Goal: Task Accomplishment & Management: Manage account settings

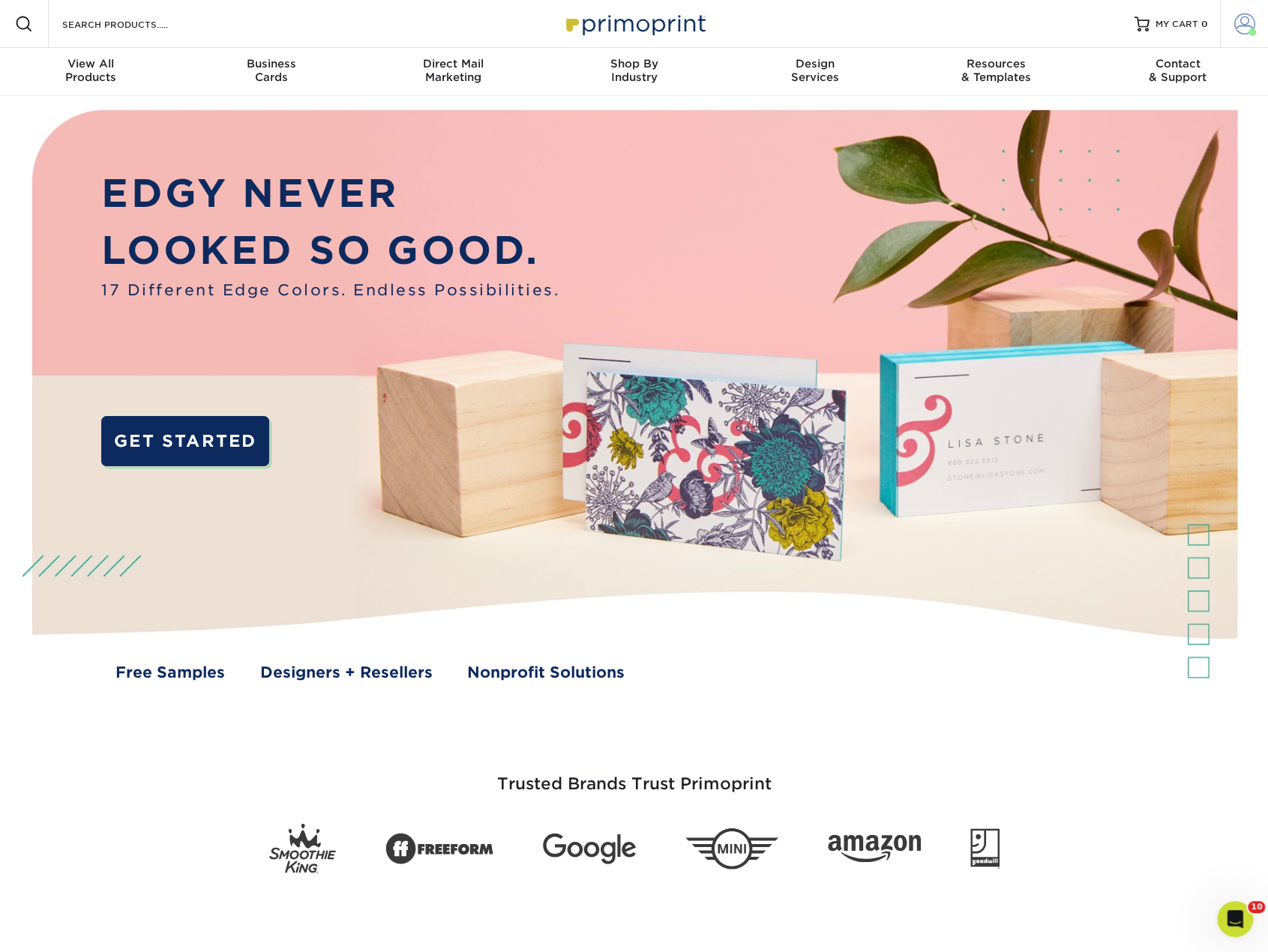
click at [1229, 17] on link "Account" at bounding box center [1243, 24] width 48 height 48
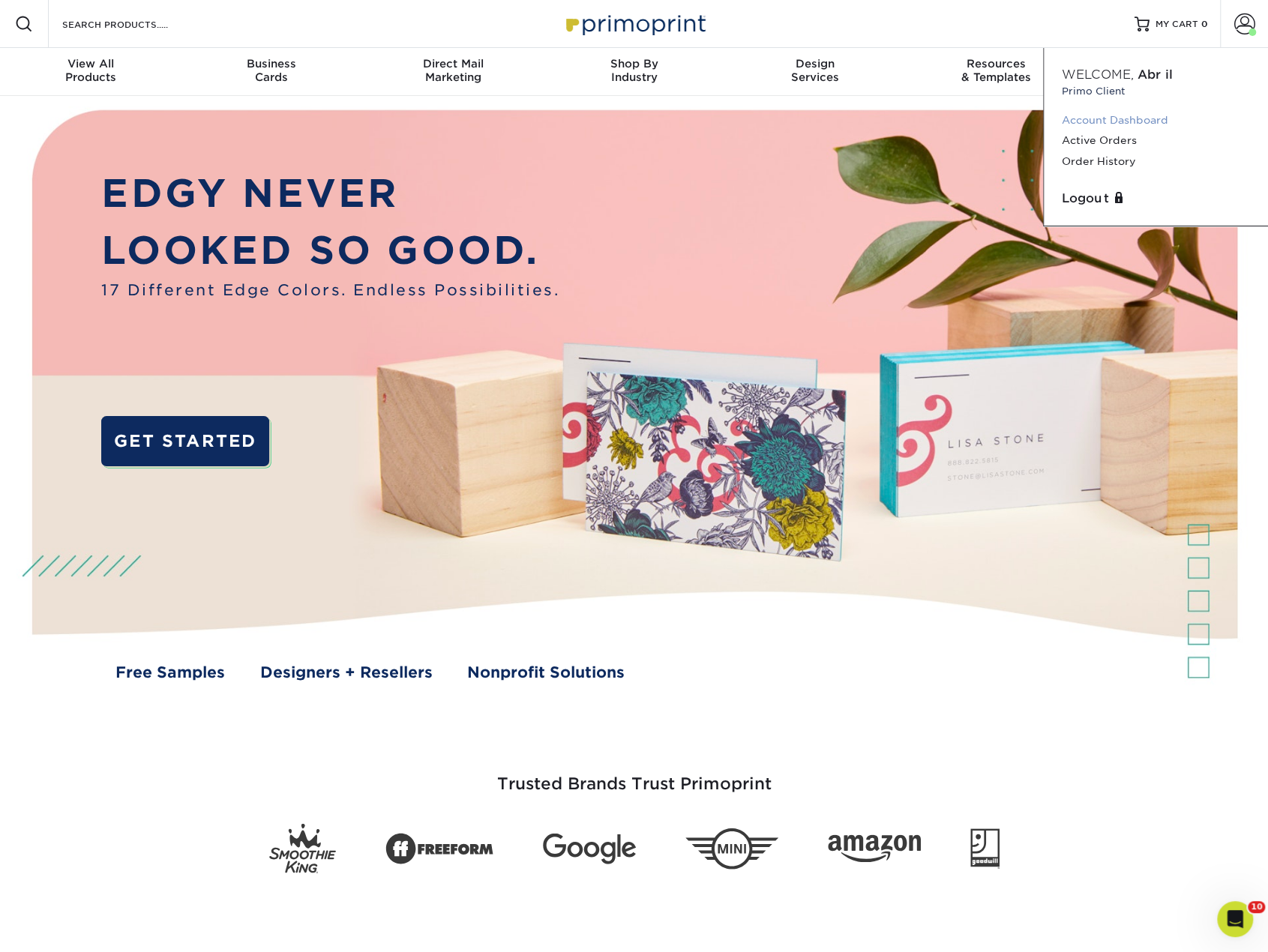
click at [1128, 119] on link "Account Dashboard" at bounding box center [1155, 120] width 188 height 21
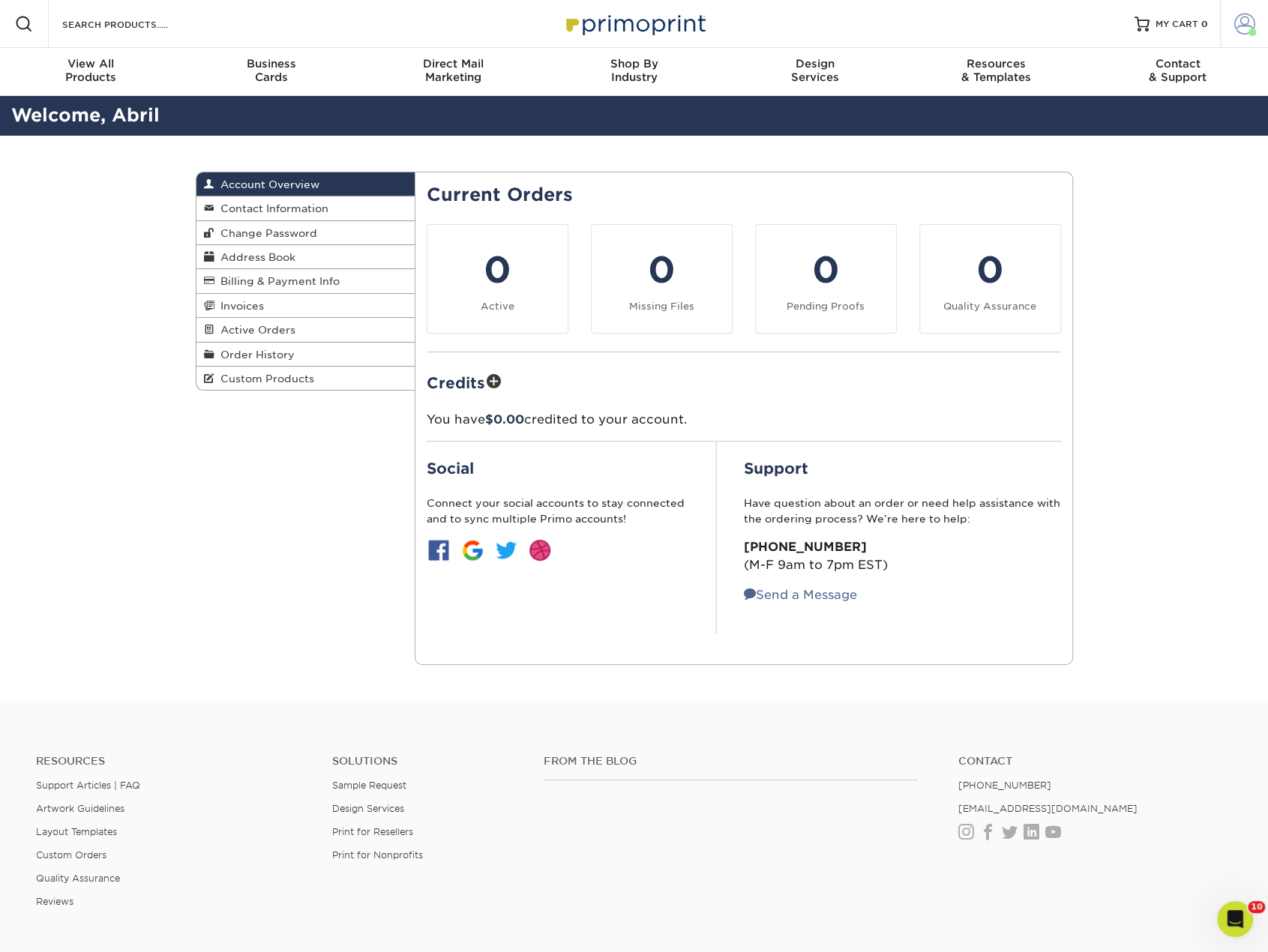
click at [1247, 21] on span at bounding box center [1245, 24] width 21 height 21
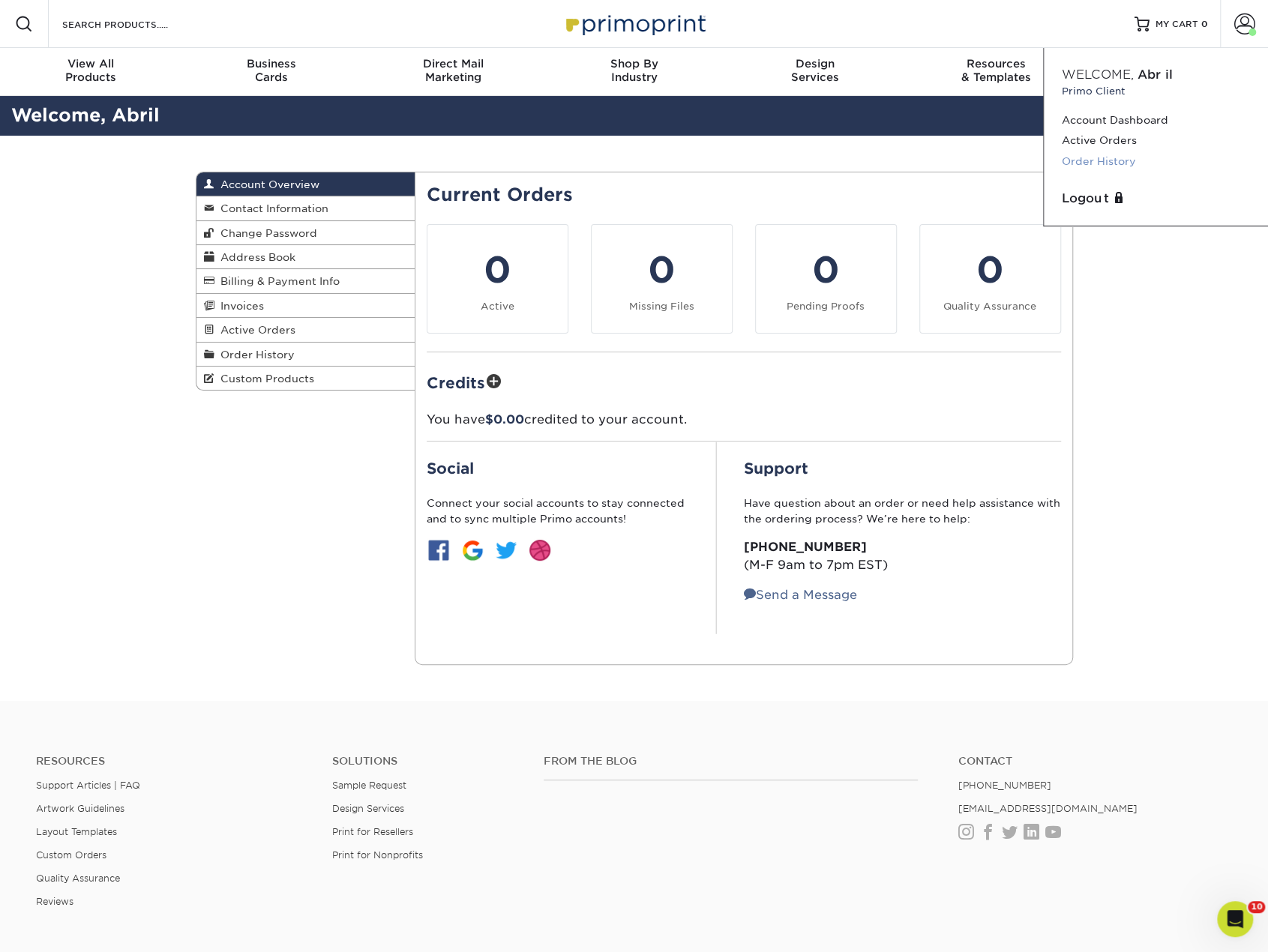
click at [1099, 154] on link "Order History" at bounding box center [1155, 161] width 188 height 21
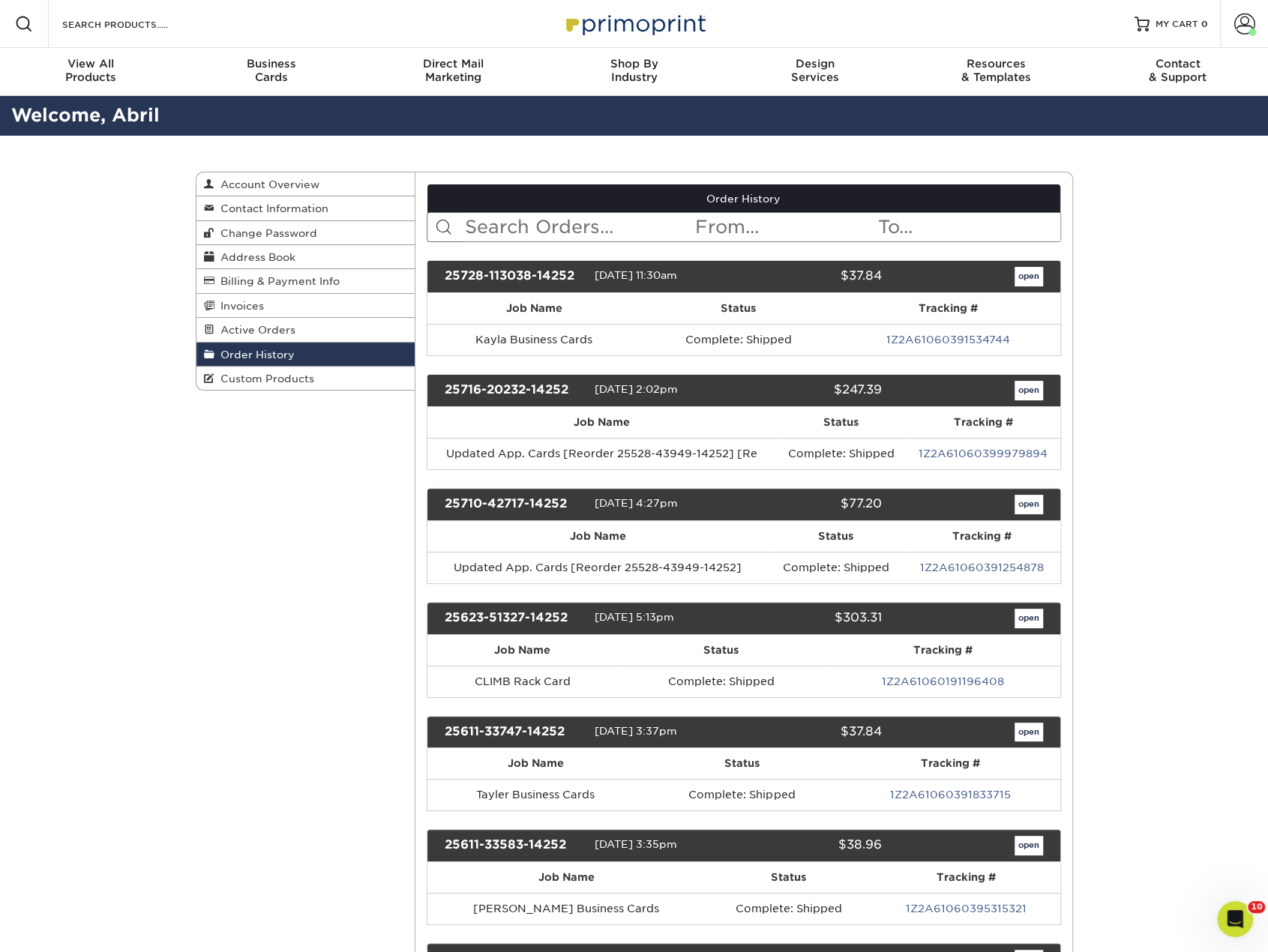
click at [531, 221] on input "text" at bounding box center [578, 227] width 230 height 29
type input "100"
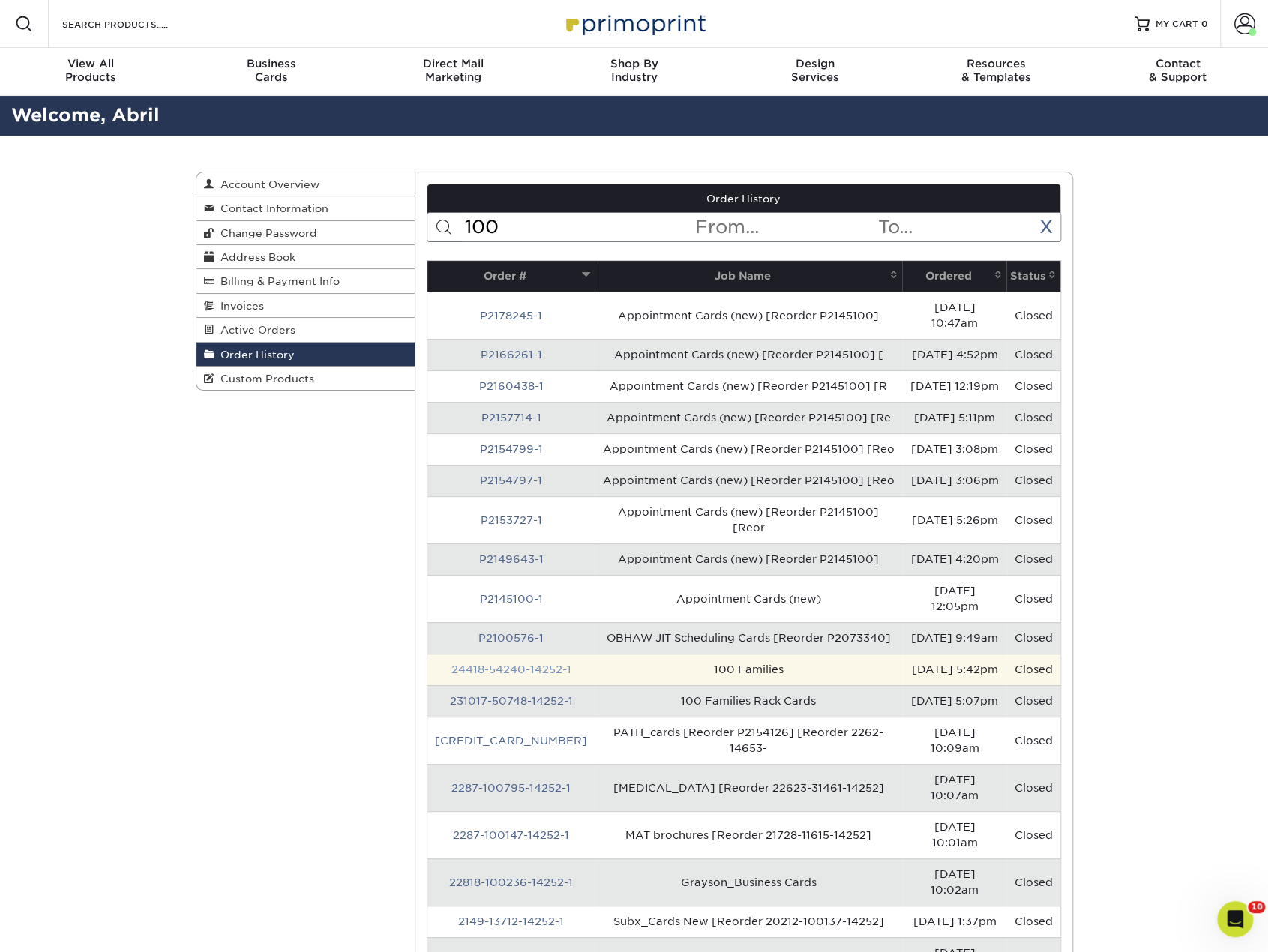
click at [503, 664] on link "24418-54240-14252-1" at bounding box center [512, 669] width 120 height 12
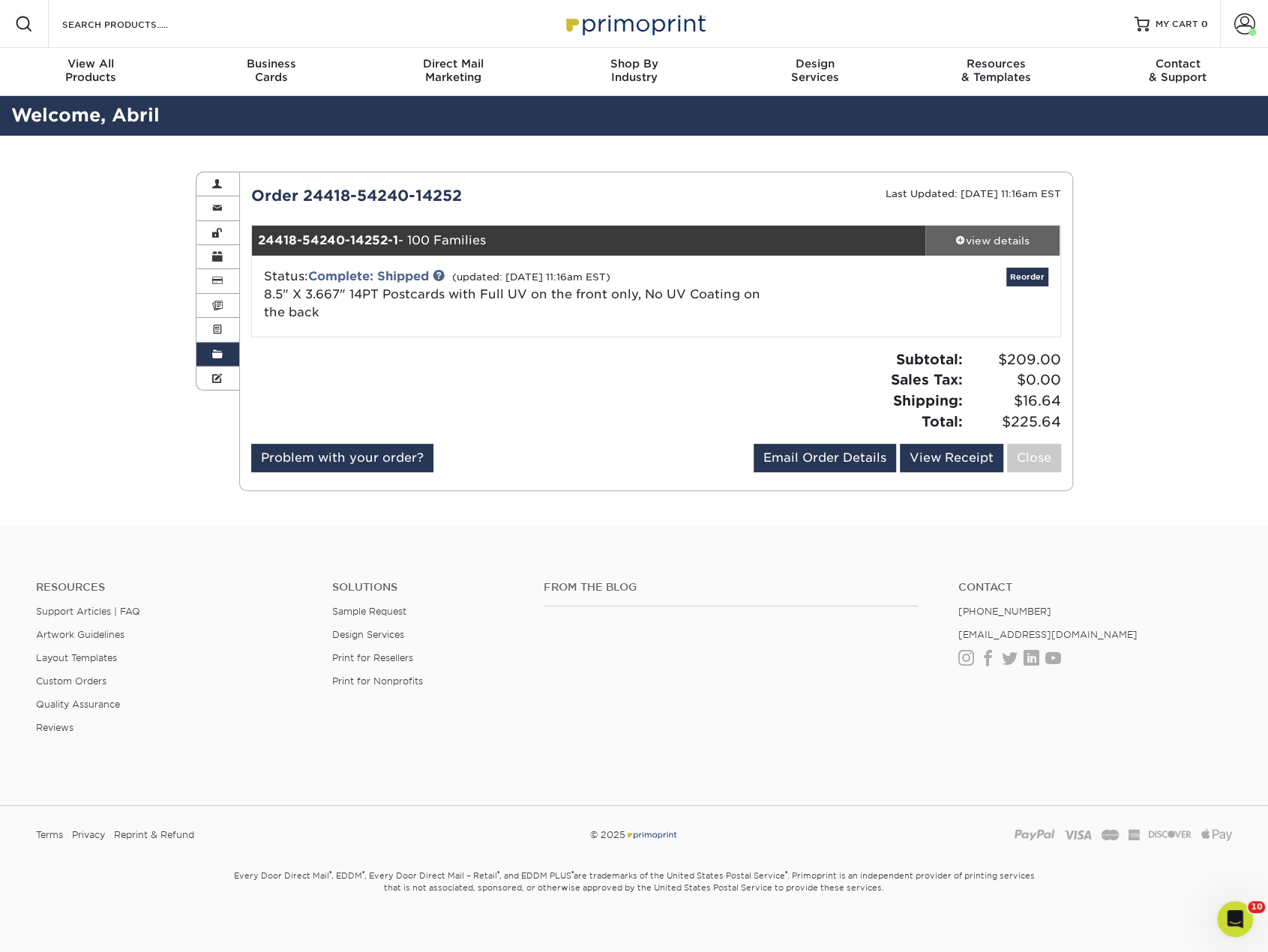
click at [1002, 240] on div "view details" at bounding box center [993, 241] width 135 height 15
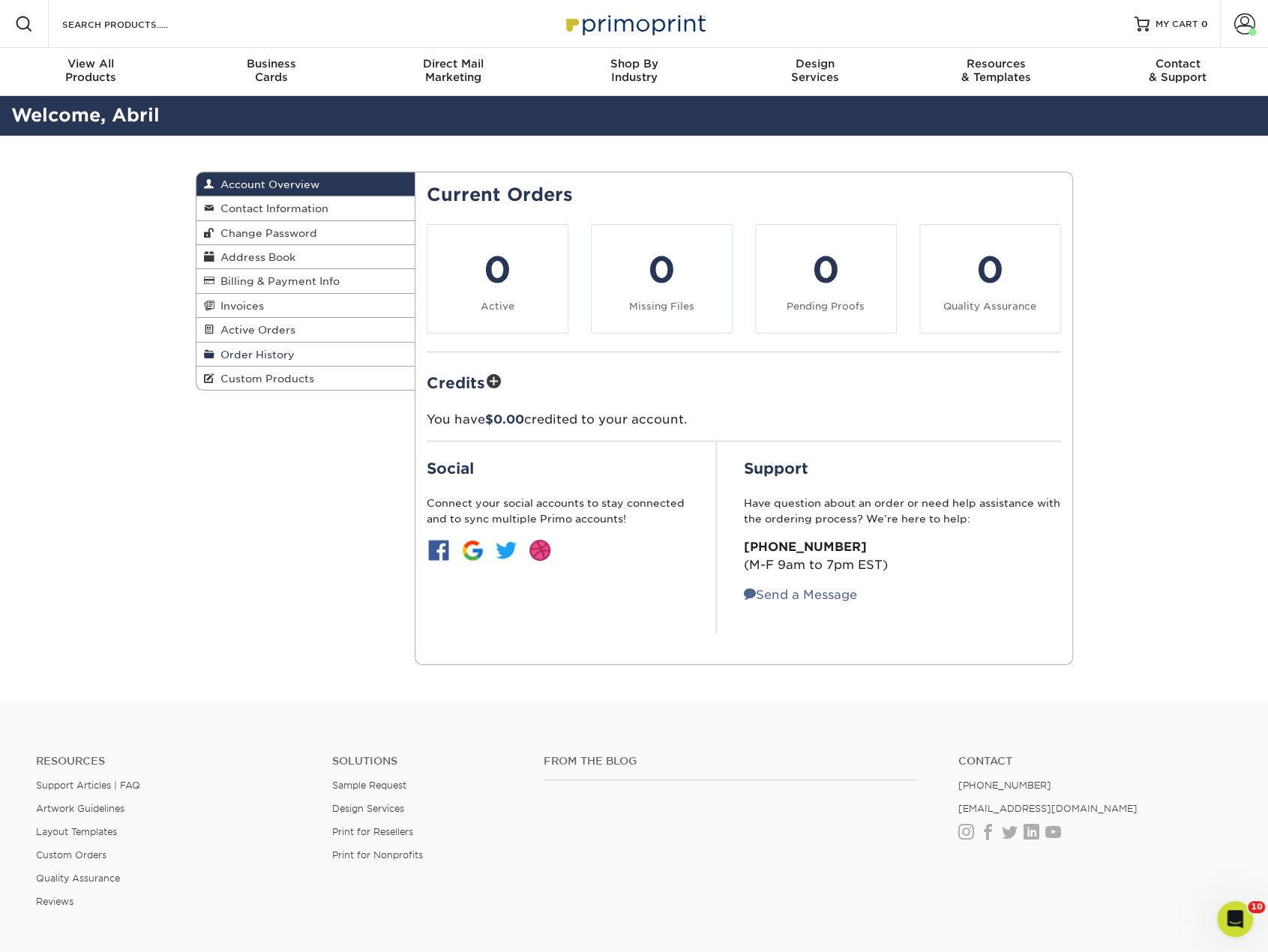
click at [290, 357] on span "Order History" at bounding box center [255, 355] width 80 height 12
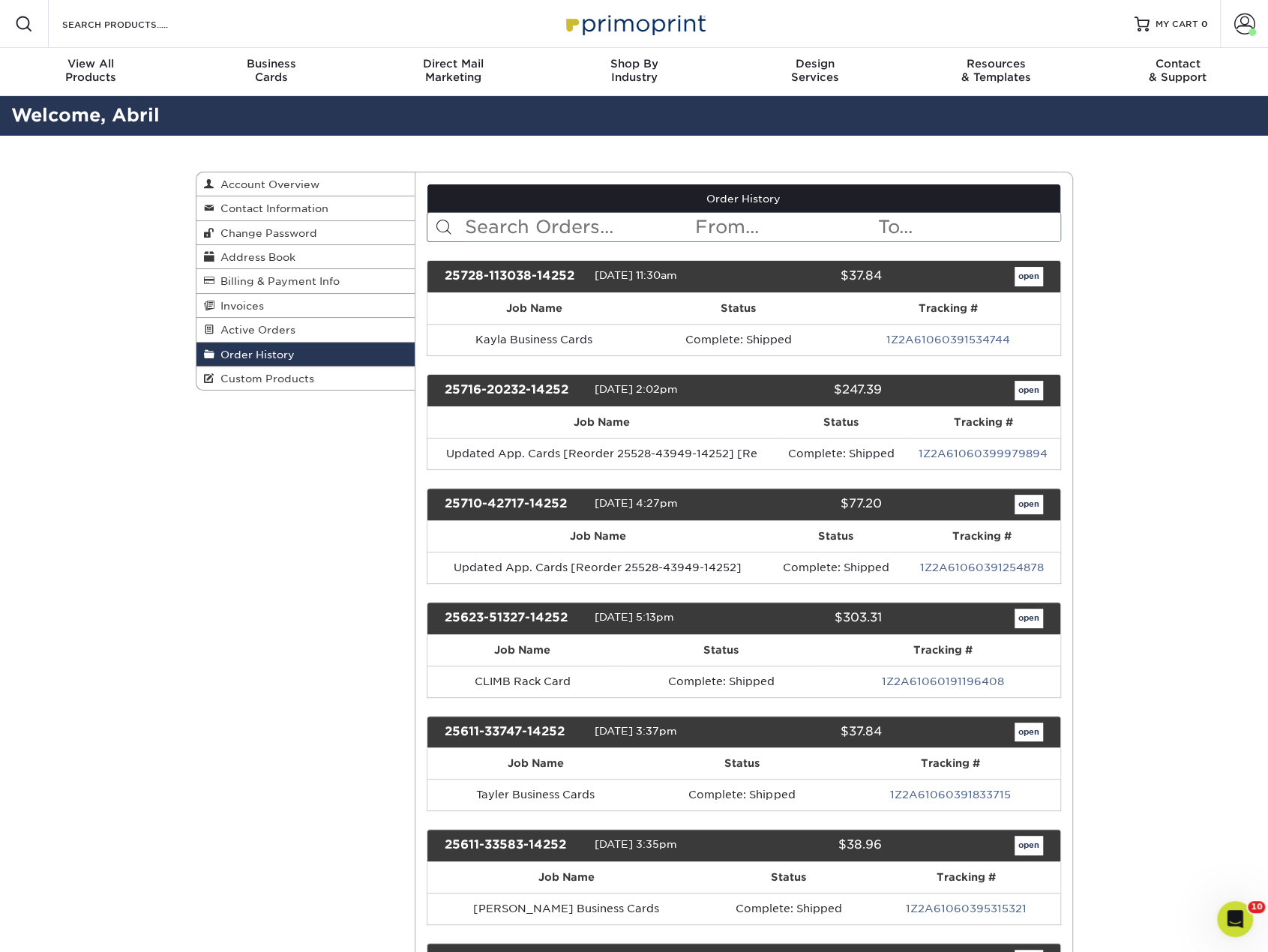
click at [495, 228] on input "text" at bounding box center [578, 227] width 230 height 29
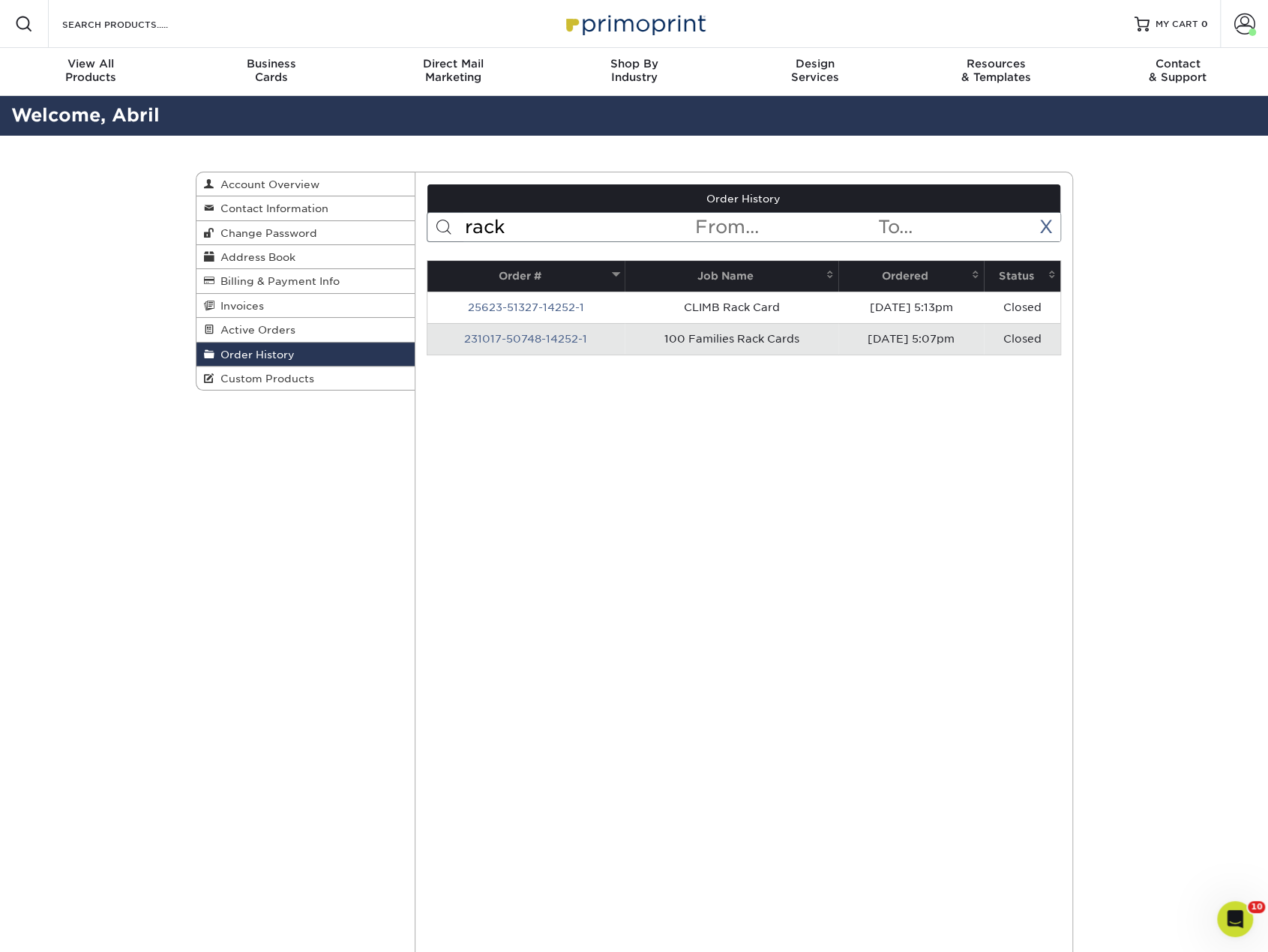
click at [571, 228] on input "rack" at bounding box center [578, 227] width 230 height 29
type input "r"
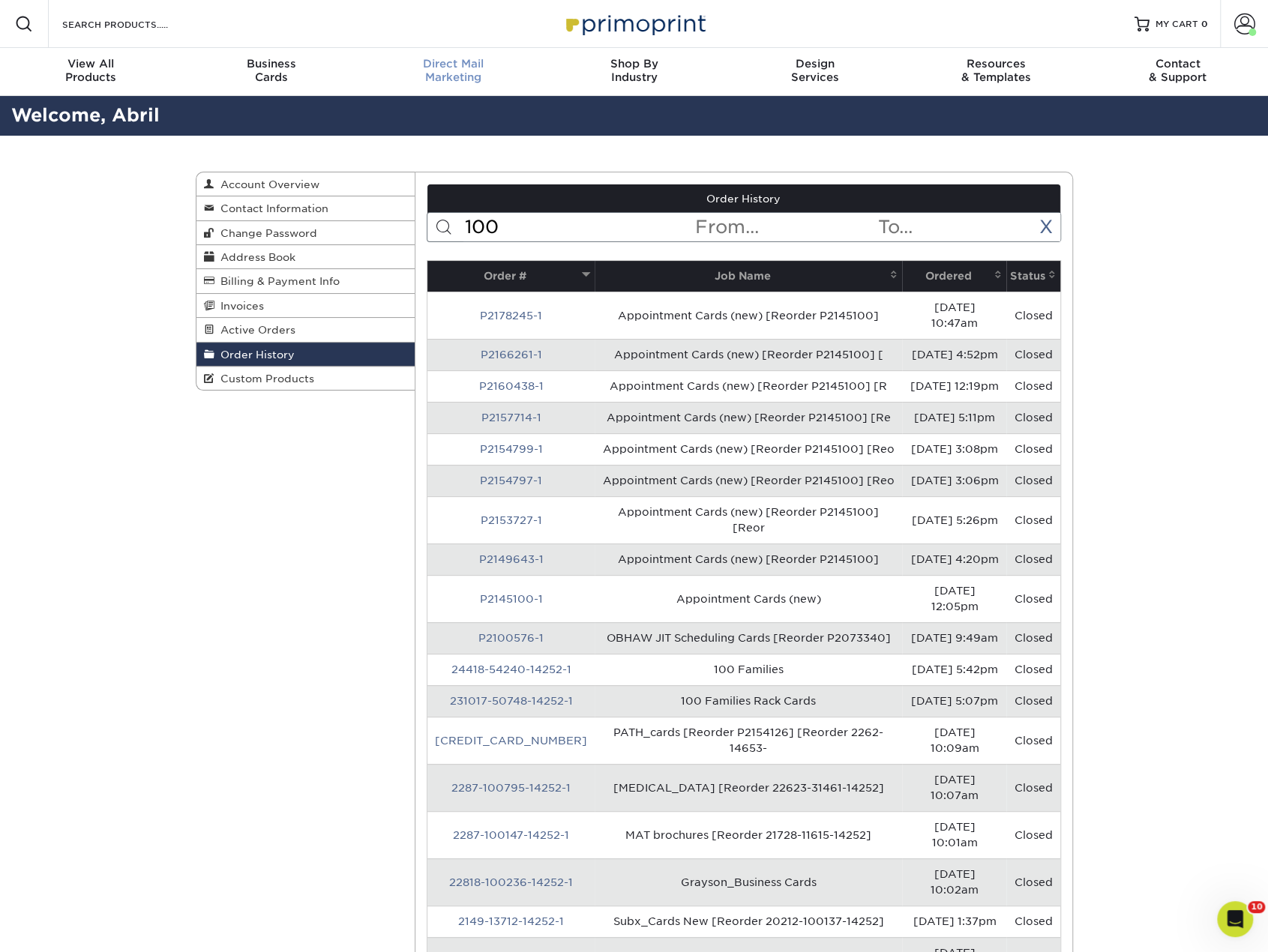
type input "100"
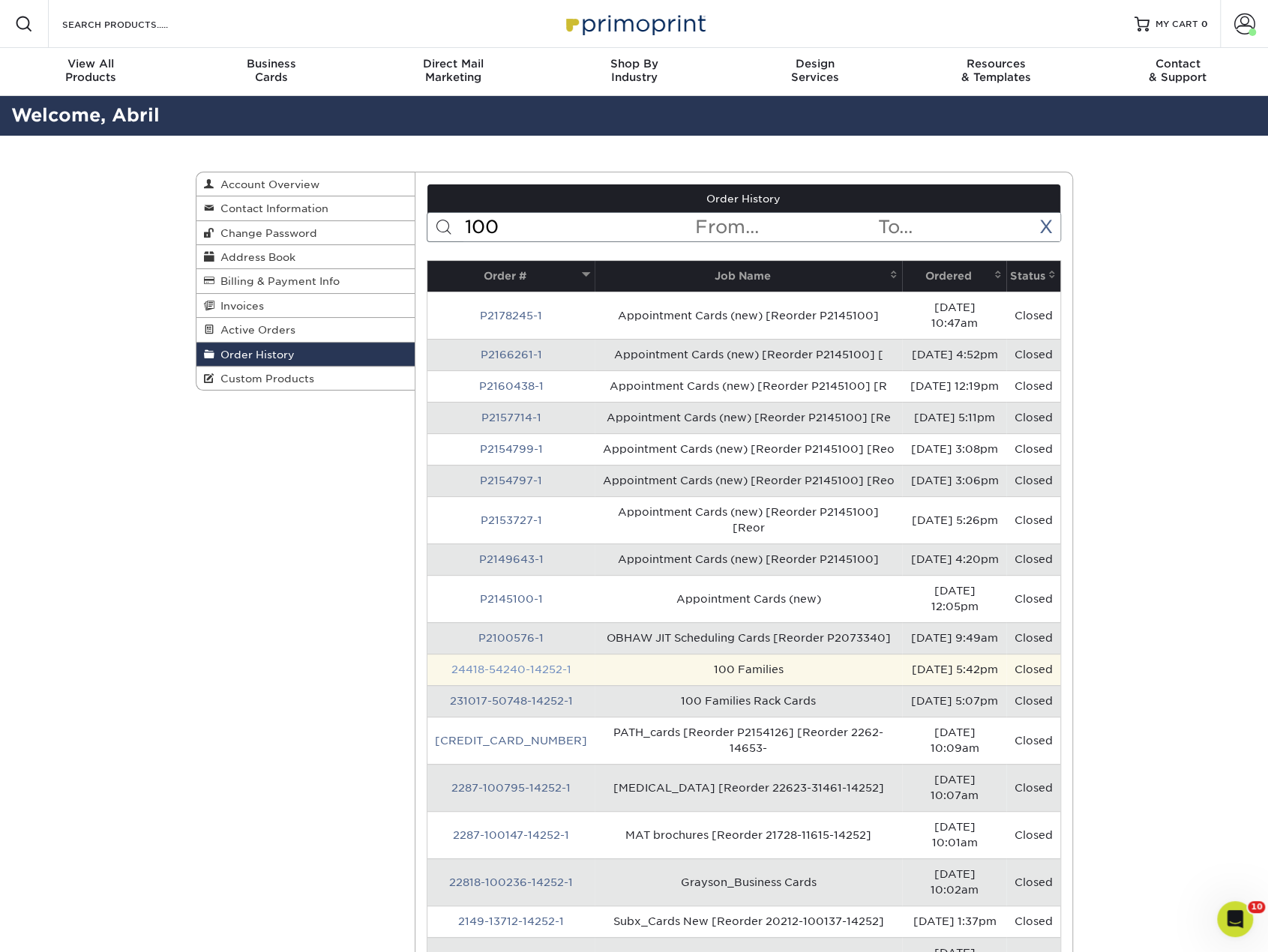
click at [478, 664] on link "24418-54240-14252-1" at bounding box center [512, 669] width 120 height 12
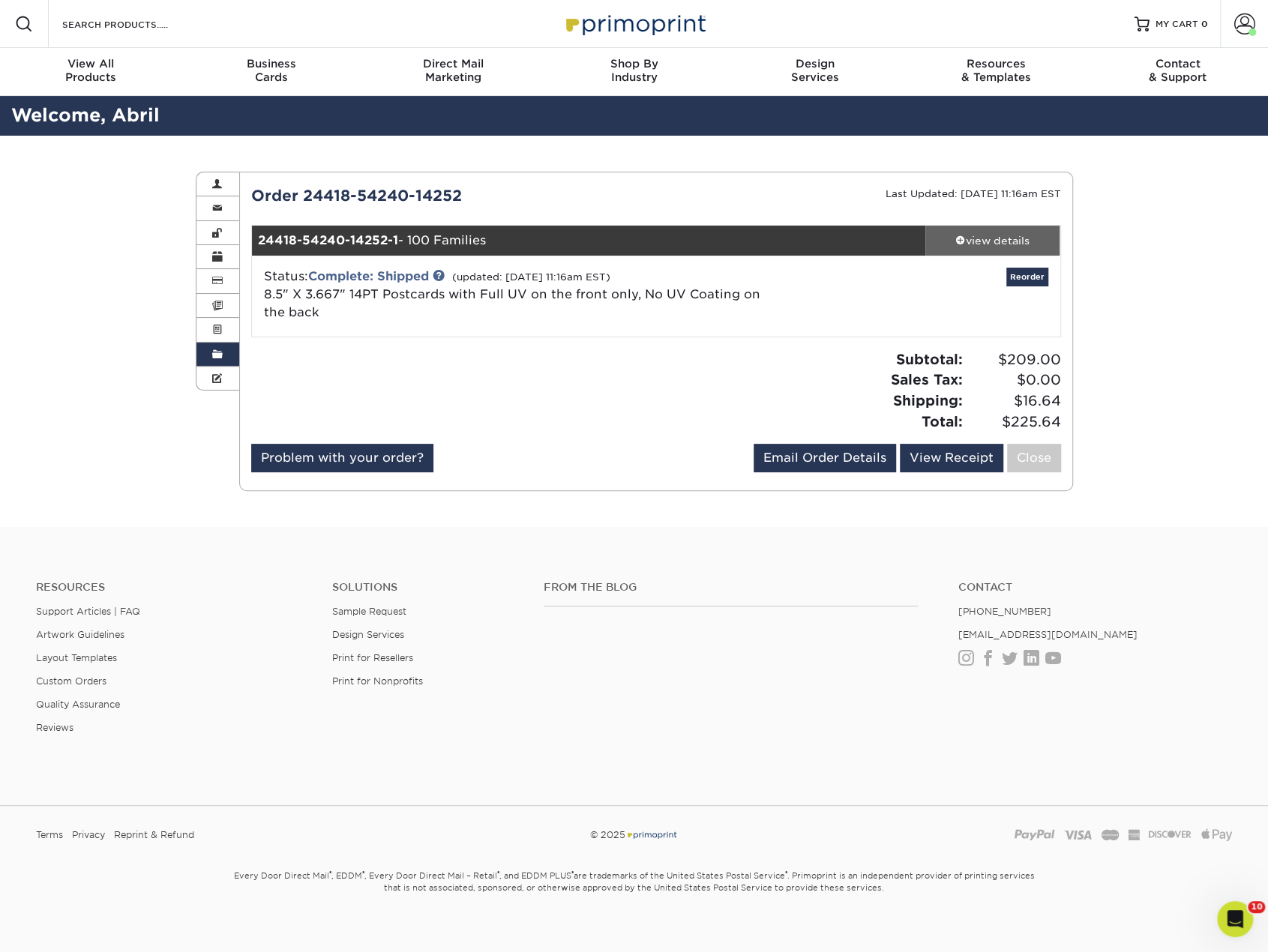
click at [993, 241] on div "view details" at bounding box center [993, 241] width 135 height 15
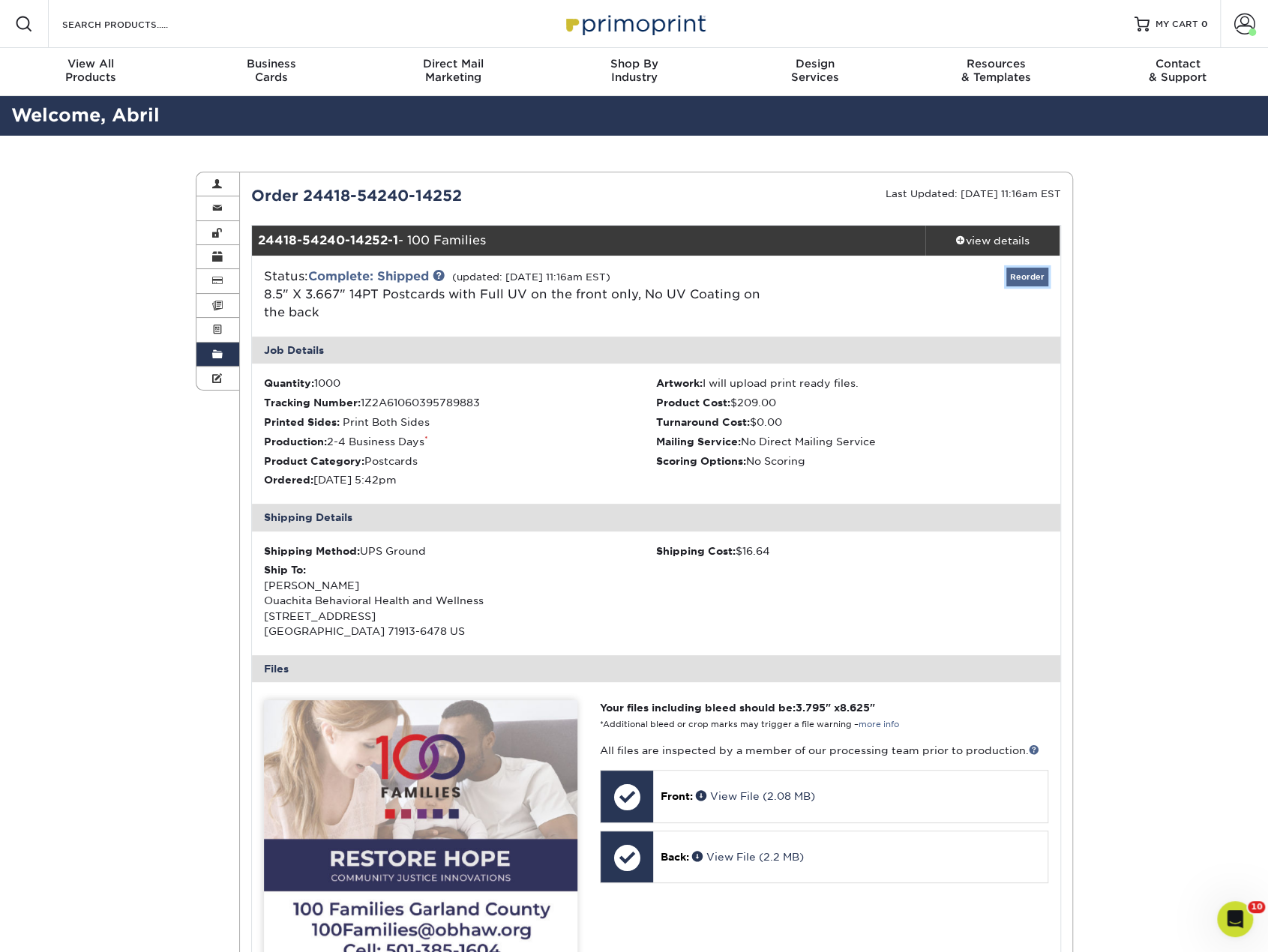
click at [1016, 277] on link "Reorder" at bounding box center [1027, 277] width 42 height 19
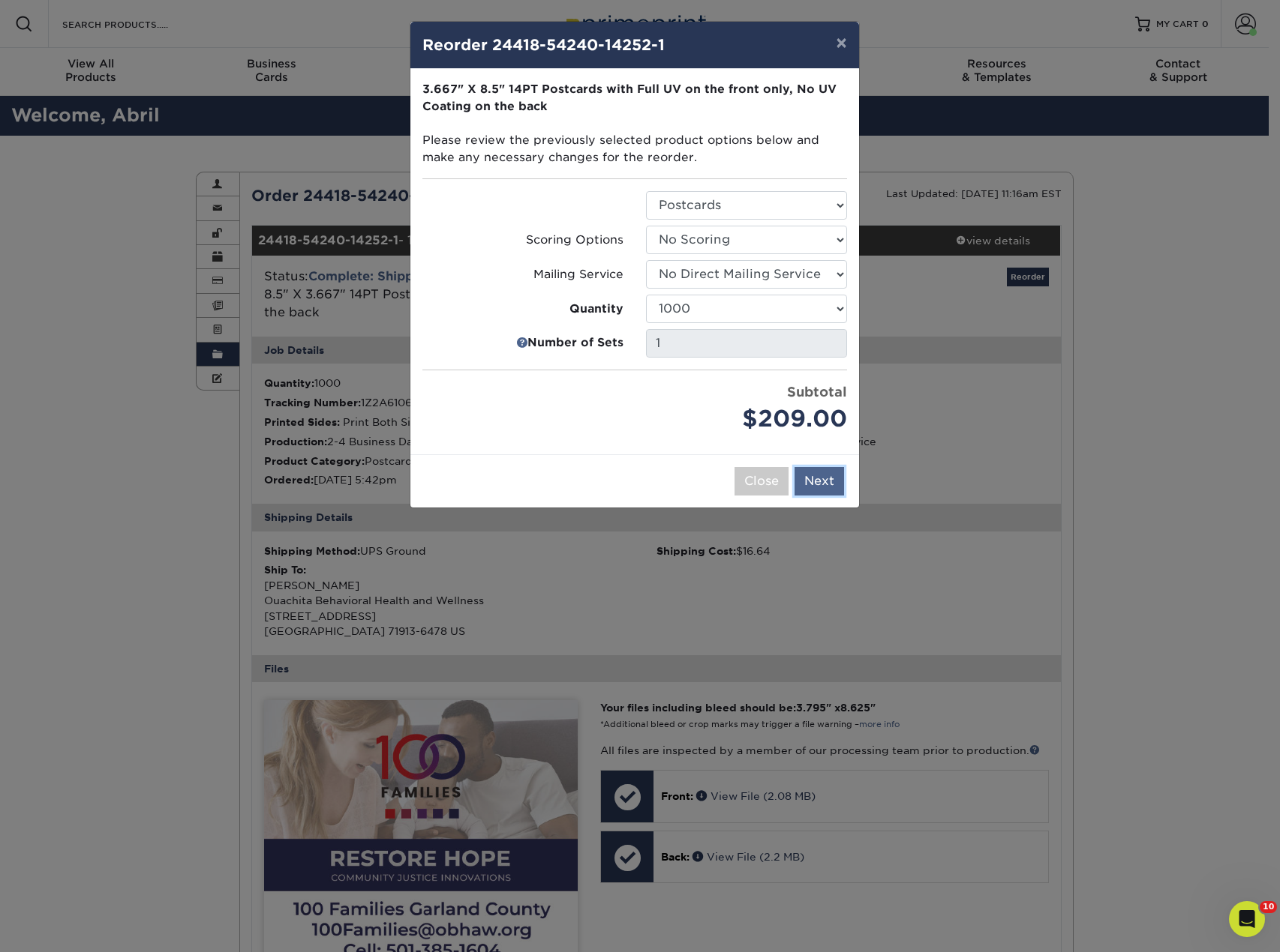
click at [831, 482] on button "Next" at bounding box center [819, 481] width 49 height 29
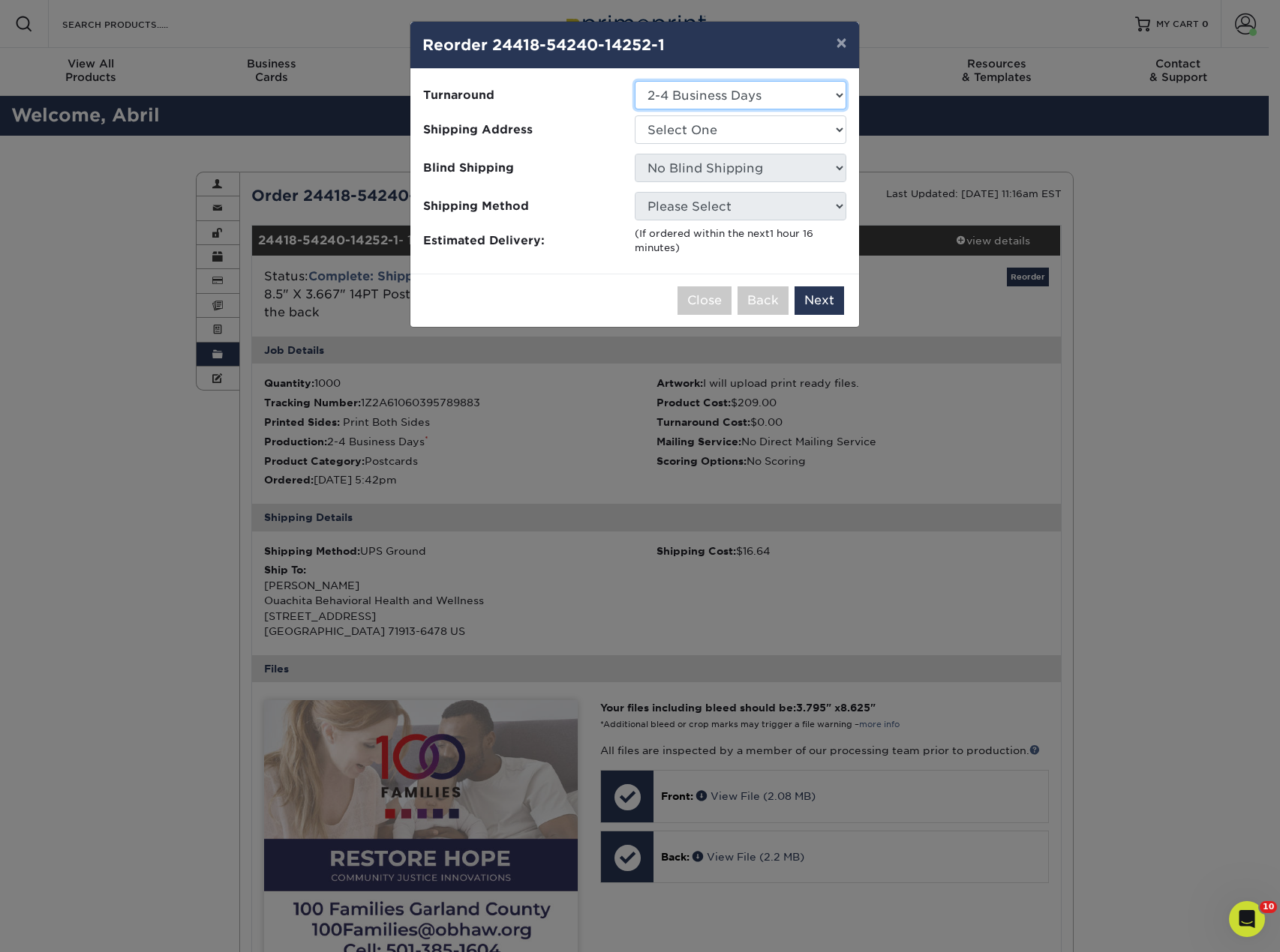
click at [773, 97] on select "Select One 2-4 Business Days 2 Day Next Business Day" at bounding box center [739, 95] width 211 height 29
select select "22fdc96c-94ba-4e48-a180-9a23c082f63c"
click at [634, 81] on select "Select One 2-4 Business Days 2 Day Next Business Day" at bounding box center [739, 95] width 211 height 29
click at [744, 126] on select "Select One OBHAW Arkadelphia Office OBHAW Home Office" at bounding box center [739, 130] width 211 height 29
select select "58778"
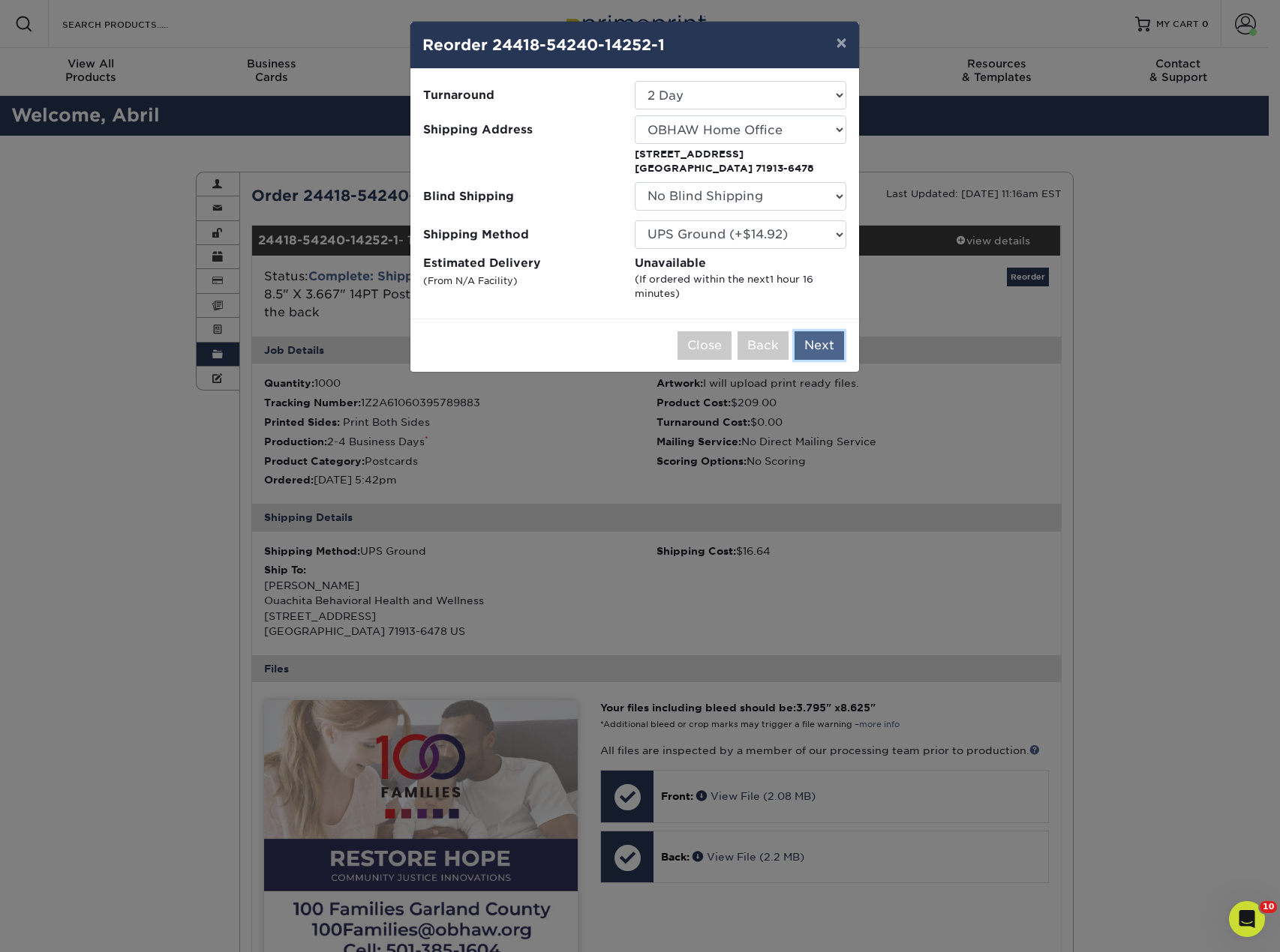
click at [825, 347] on button "Next" at bounding box center [819, 346] width 49 height 29
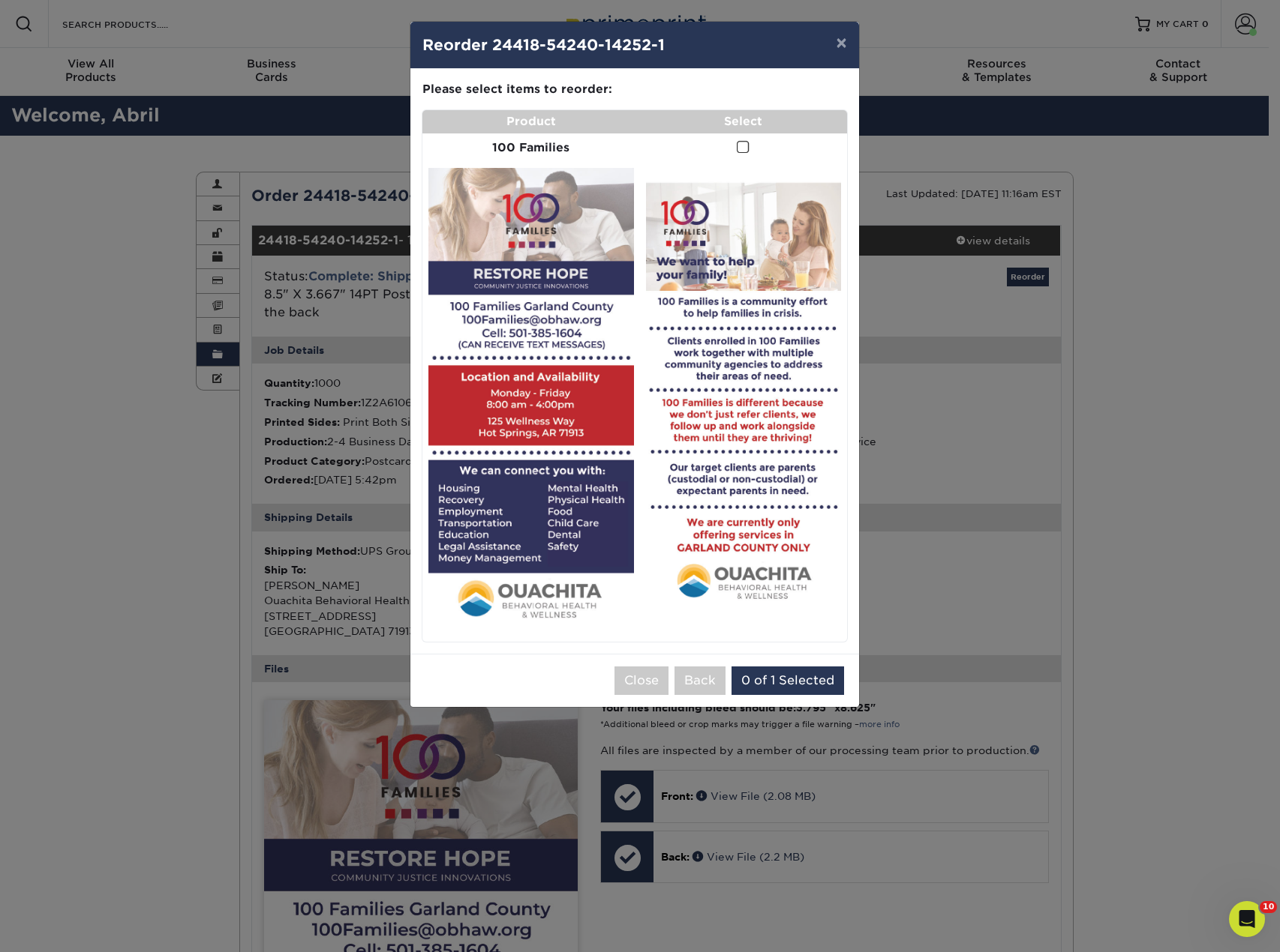
click at [737, 144] on span at bounding box center [744, 147] width 13 height 14
click at [0, 0] on input "checkbox" at bounding box center [0, 0] width 0 height 0
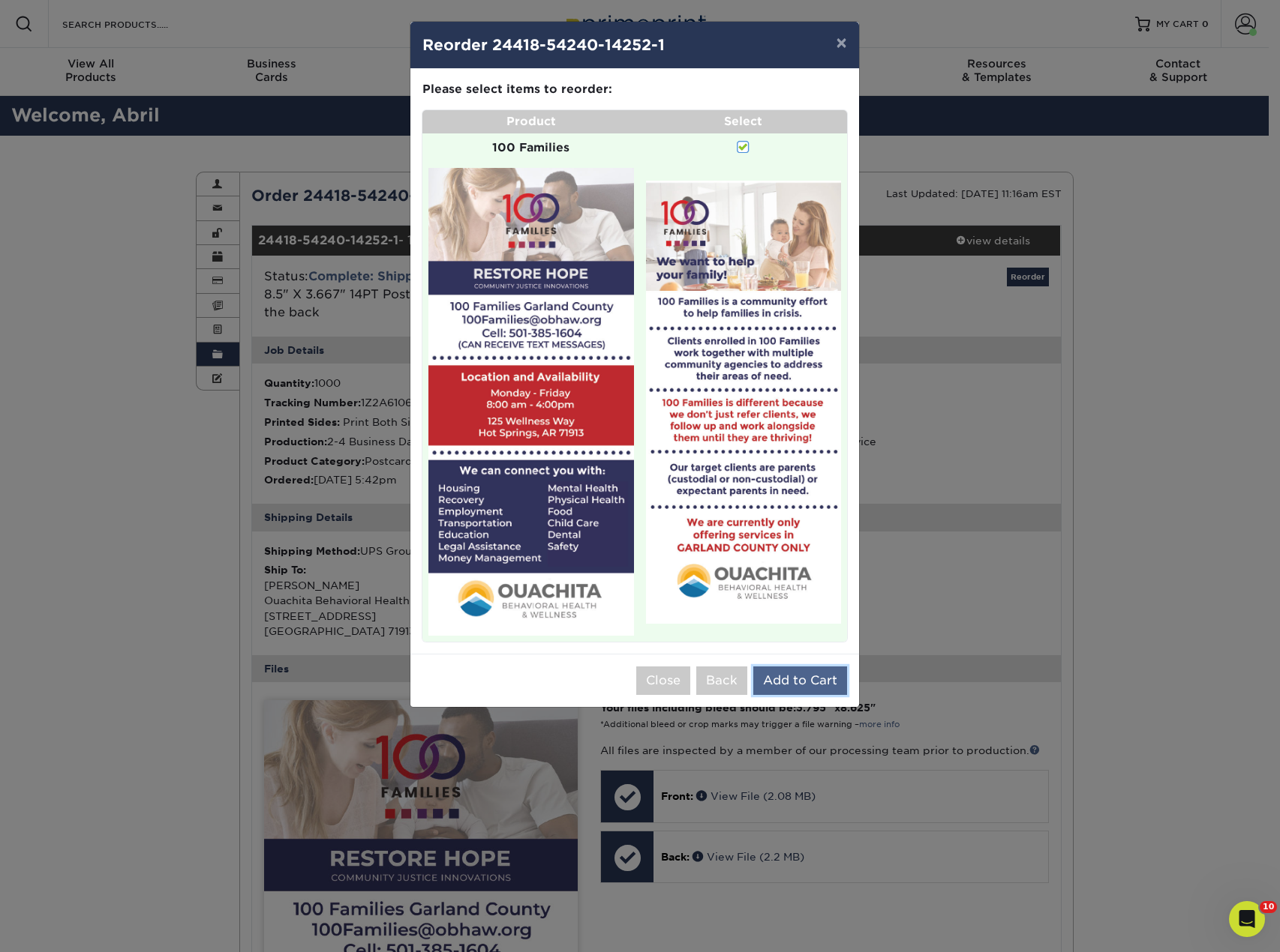
click at [799, 678] on button "Add to Cart" at bounding box center [800, 681] width 94 height 29
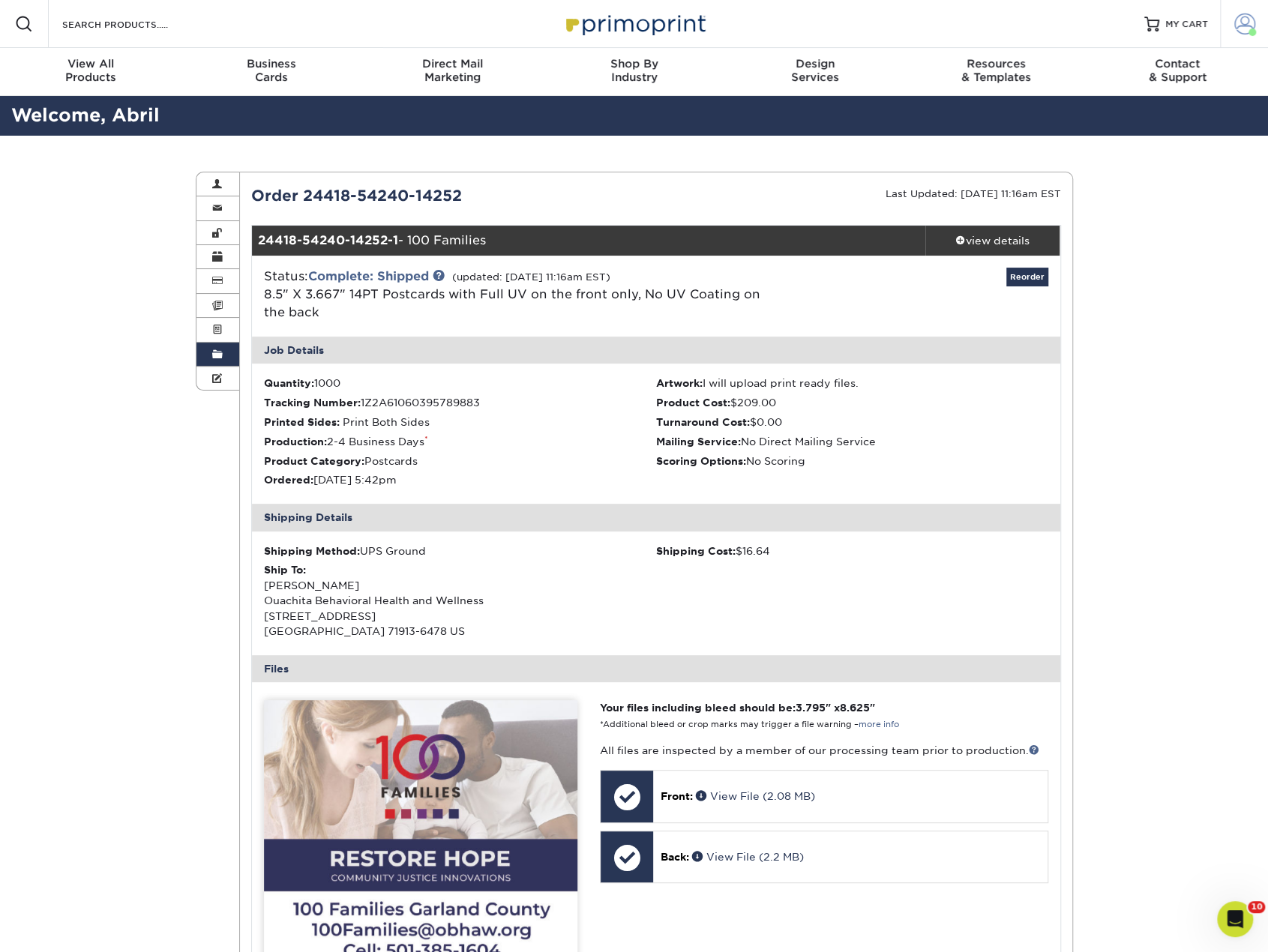
click at [1246, 30] on span at bounding box center [1245, 24] width 21 height 21
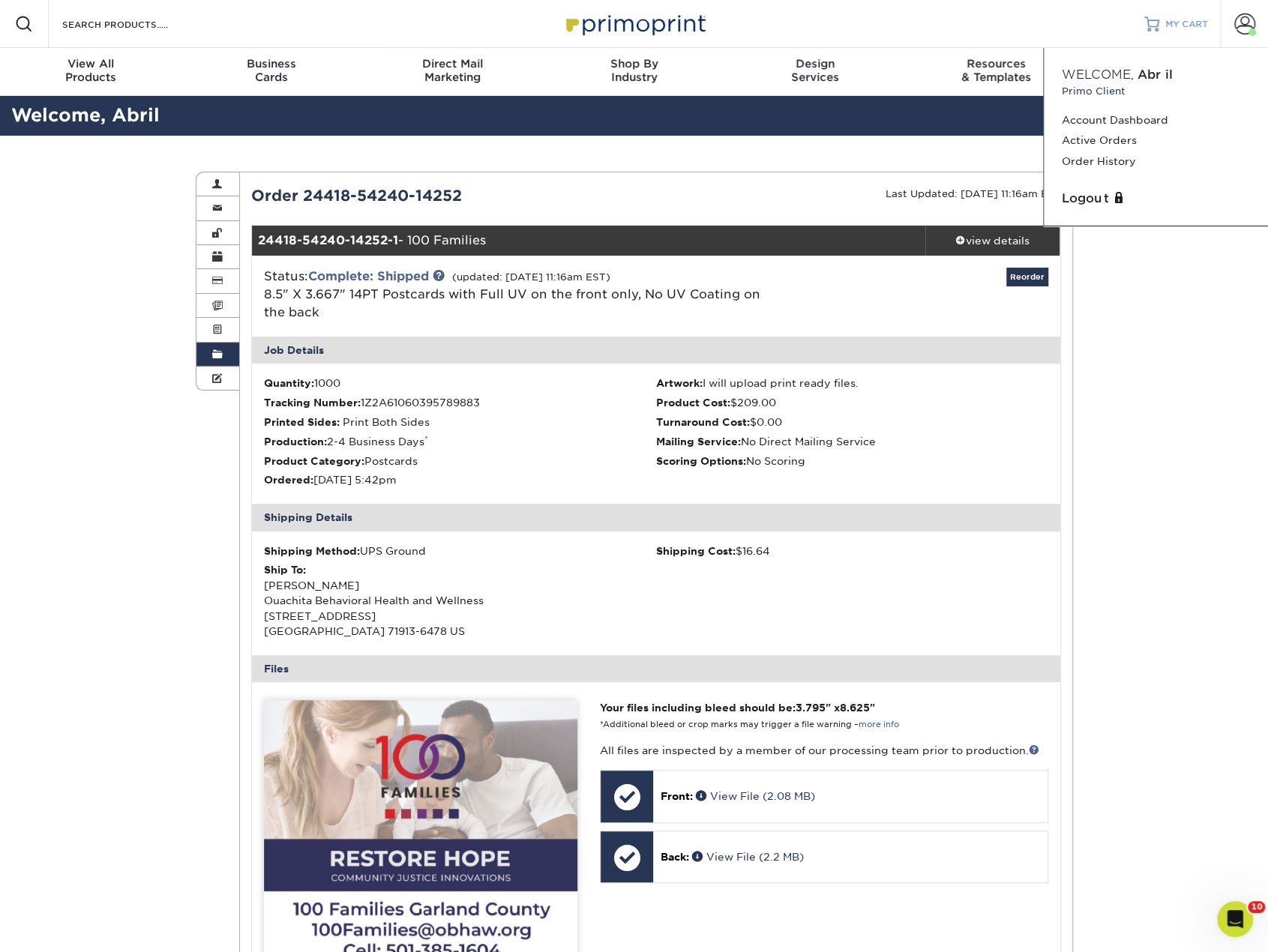
click at [1178, 19] on span "MY CART" at bounding box center [1187, 25] width 43 height 13
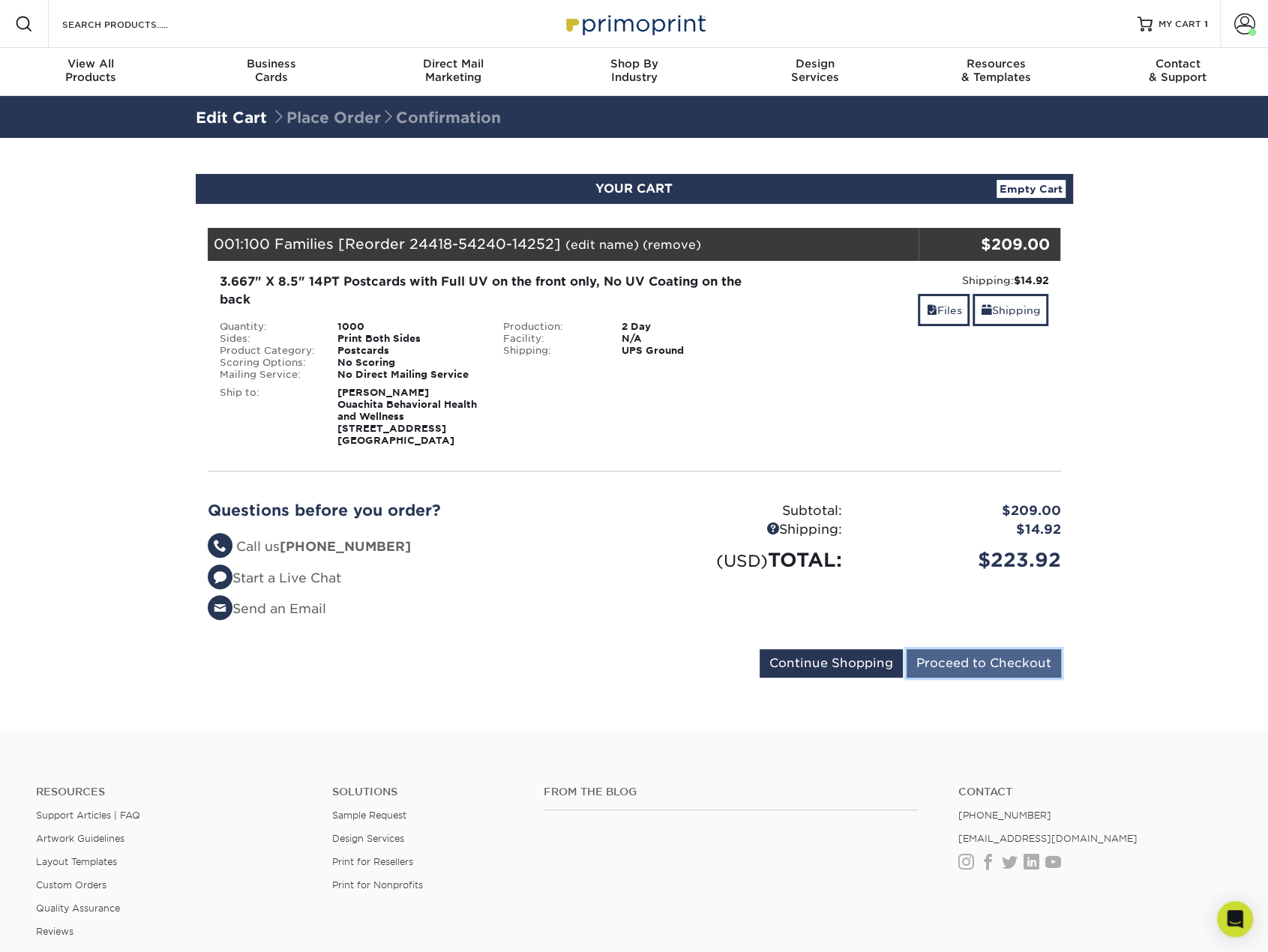
click at [970, 662] on input "Proceed to Checkout" at bounding box center [984, 664] width 154 height 29
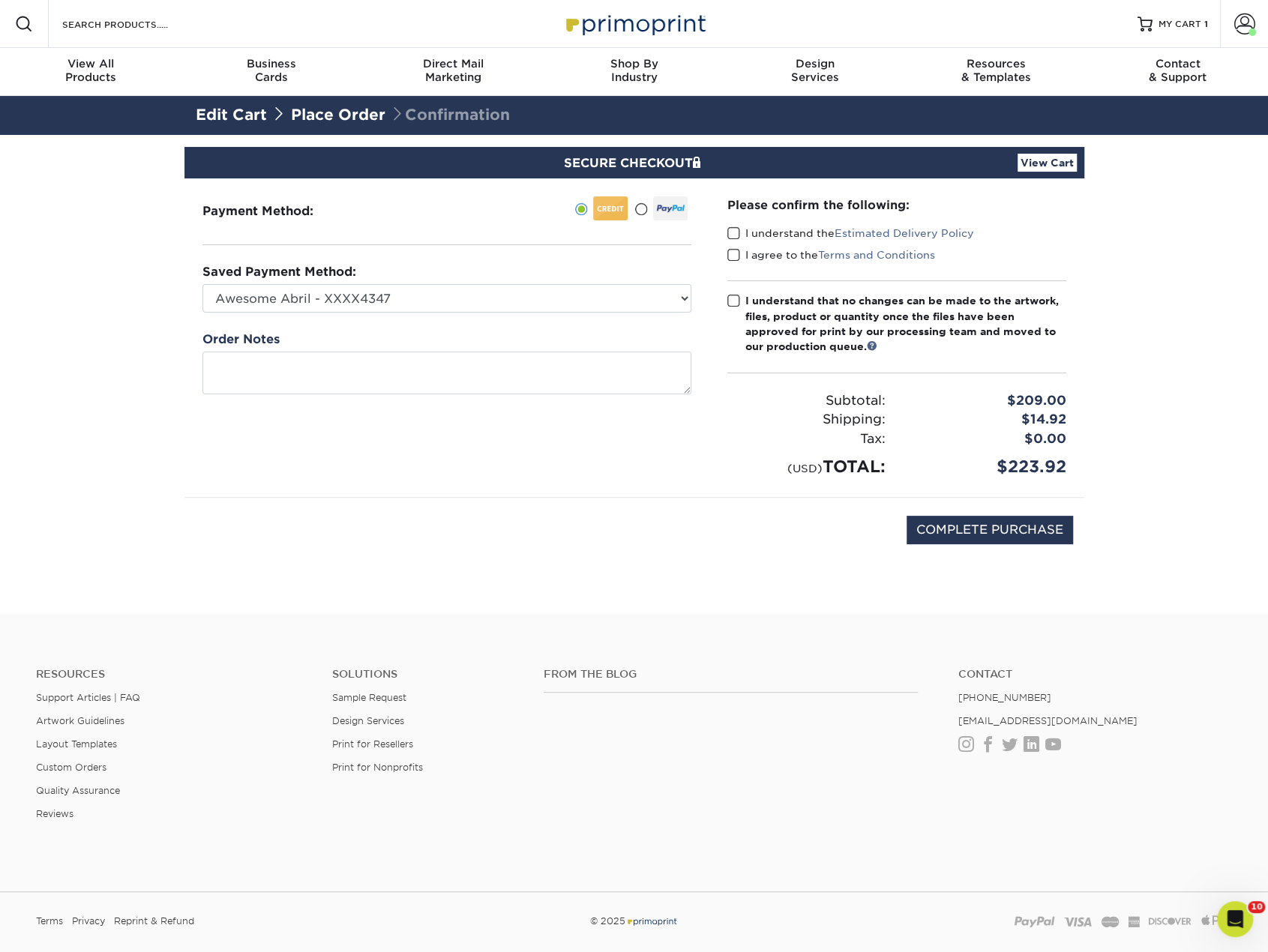
click at [461, 313] on div "Payment Method:" at bounding box center [447, 338] width 525 height 319
click at [462, 301] on select "Awesome Abril - XXXX4347 Lovely Renee - XXXX9034 Visa - XXXX2089 Visa - XXXX787…" at bounding box center [447, 298] width 489 height 29
select select "73401"
click at [203, 284] on select "Awesome Abril - XXXX4347 Lovely Renee - XXXX9034 Visa - XXXX2089 Visa - XXXX787…" at bounding box center [447, 298] width 489 height 29
click at [735, 232] on span at bounding box center [734, 233] width 13 height 14
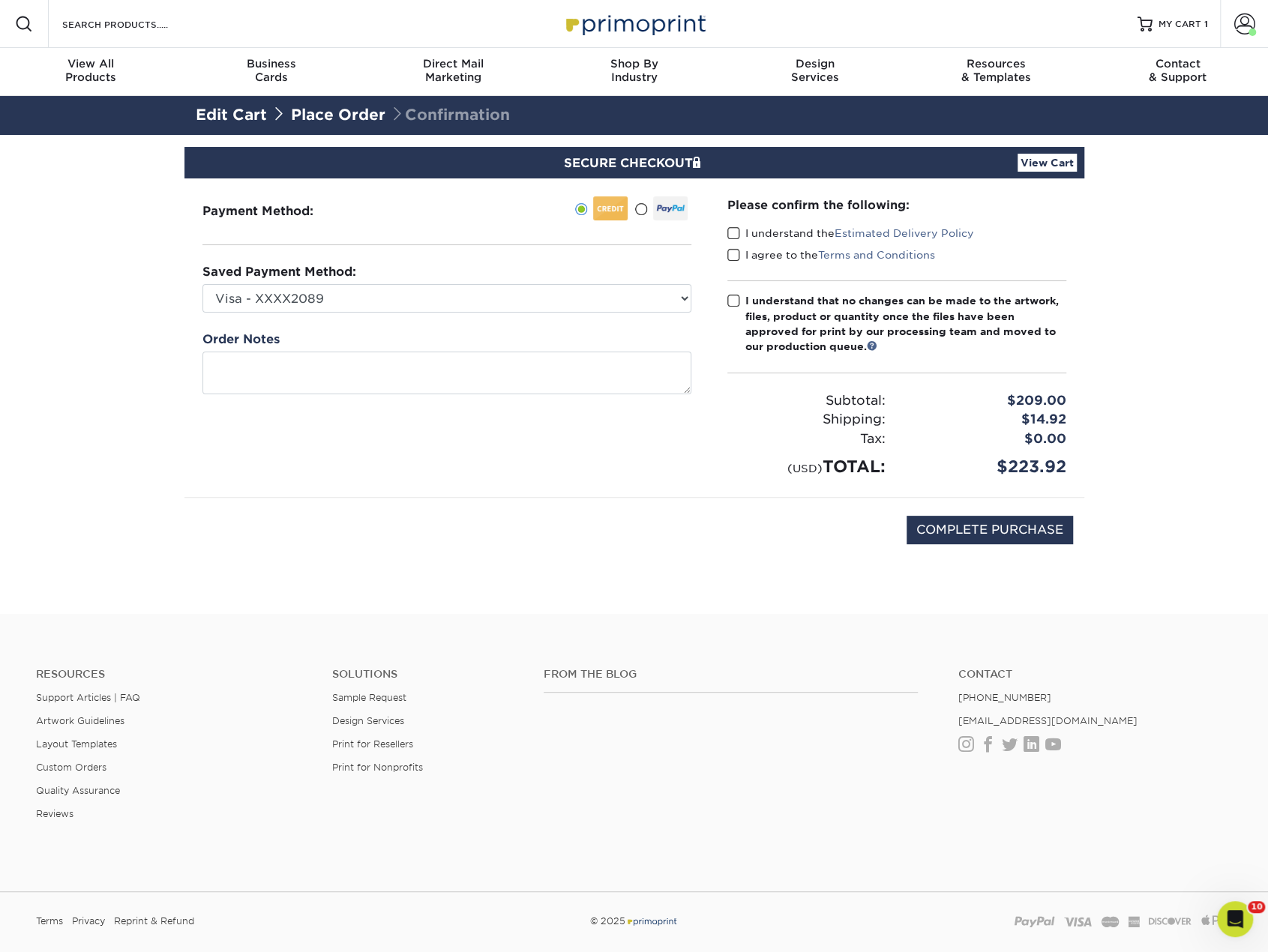
click at [0, 0] on input "I understand the Estimated Delivery Policy" at bounding box center [0, 0] width 0 height 0
click at [734, 253] on span at bounding box center [734, 255] width 13 height 14
click at [0, 0] on input "I agree to the Terms and Conditions" at bounding box center [0, 0] width 0 height 0
click at [737, 299] on span at bounding box center [734, 301] width 13 height 14
click at [0, 0] on input "I understand that no changes can be made to the artwork, files, product or quan…" at bounding box center [0, 0] width 0 height 0
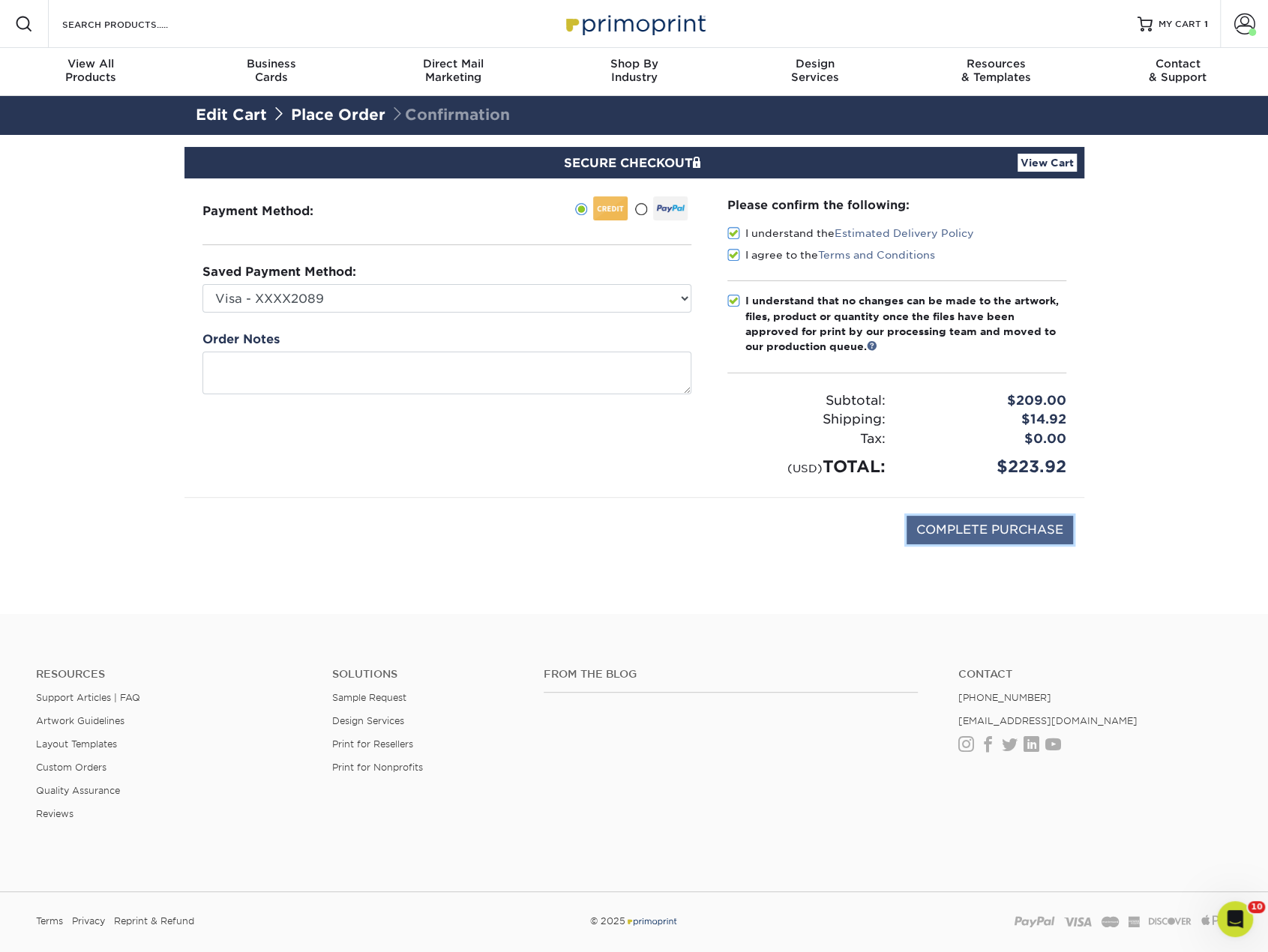
click at [955, 530] on input "COMPLETE PURCHASE" at bounding box center [990, 530] width 167 height 29
type input "PROCESSING, PLEASE WAIT..."
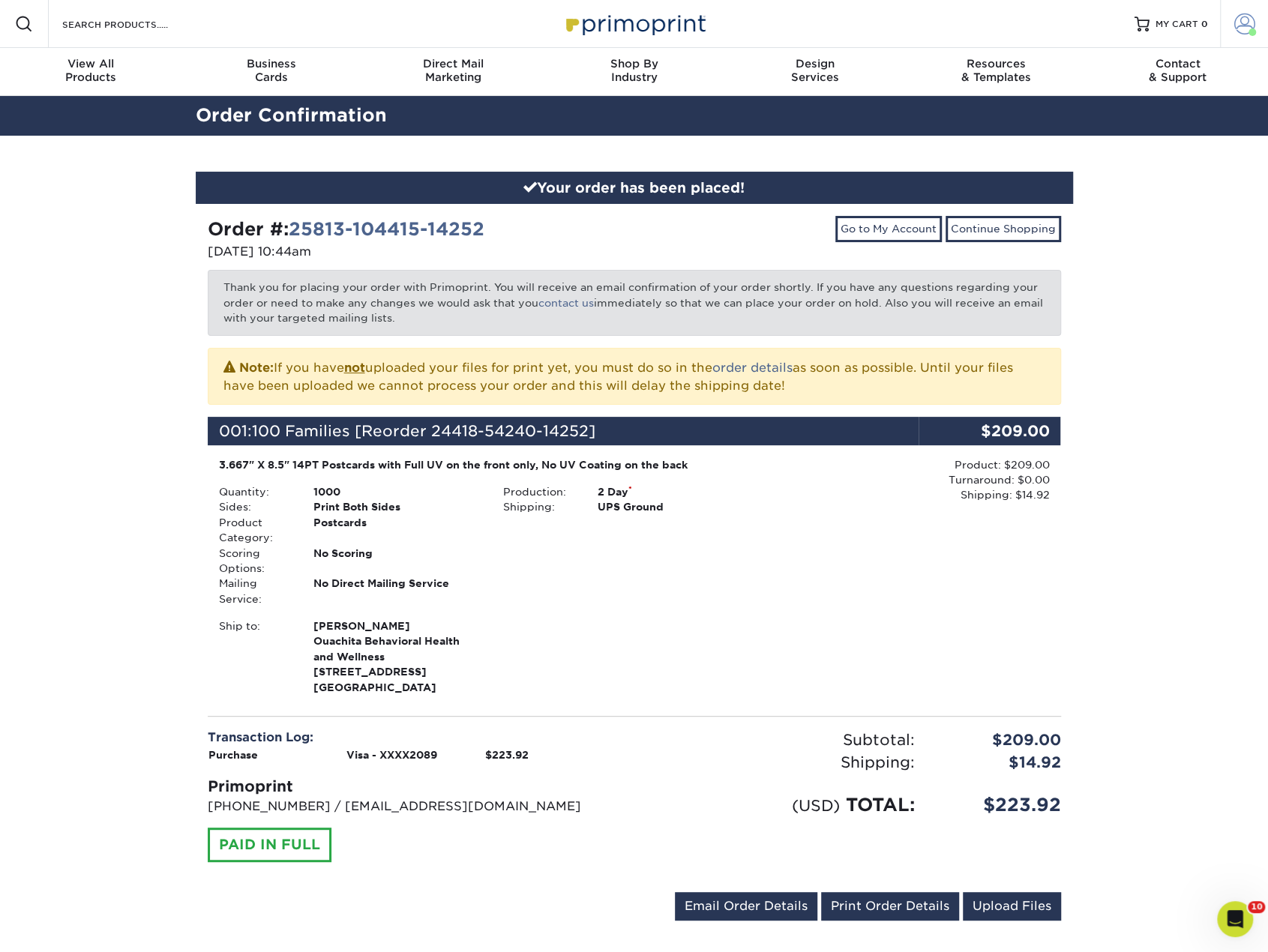
click at [1242, 20] on span at bounding box center [1245, 24] width 21 height 21
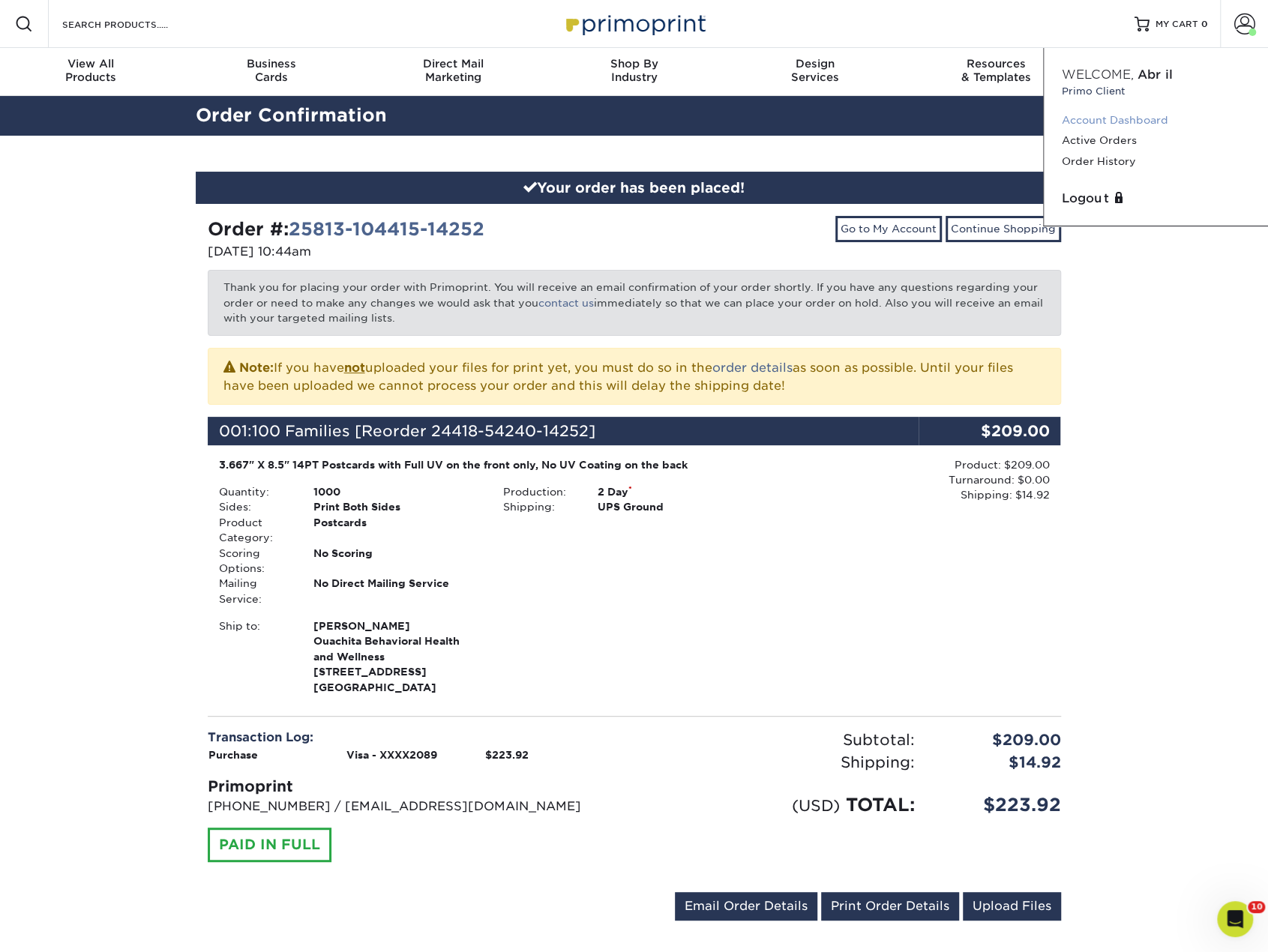
click at [1110, 115] on link "Account Dashboard" at bounding box center [1155, 120] width 188 height 21
click at [1110, 119] on link "Account Dashboard" at bounding box center [1155, 120] width 188 height 21
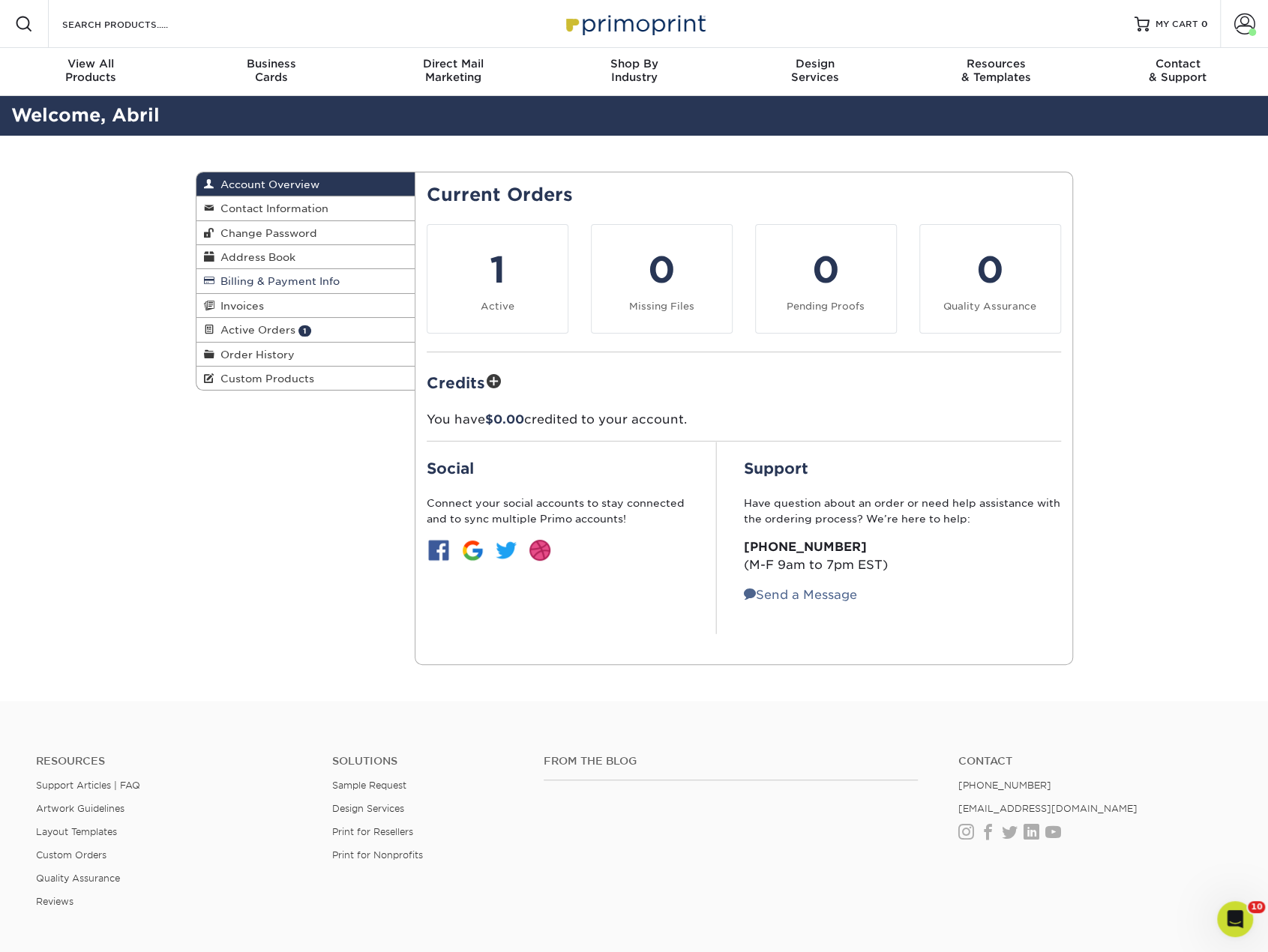
click at [263, 282] on span "Billing & Payment Info" at bounding box center [277, 281] width 125 height 12
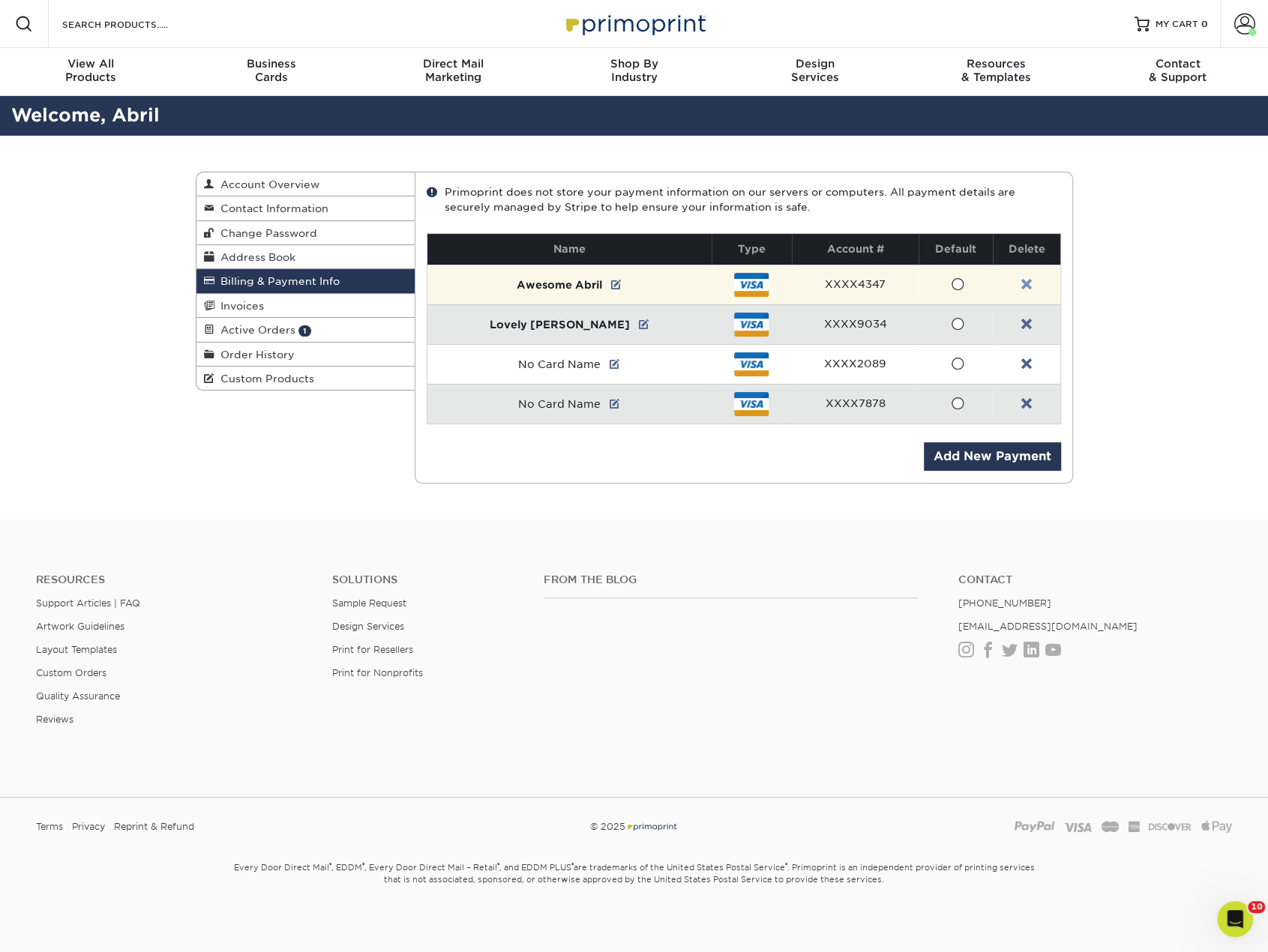
click at [1021, 279] on link at bounding box center [1026, 285] width 11 height 12
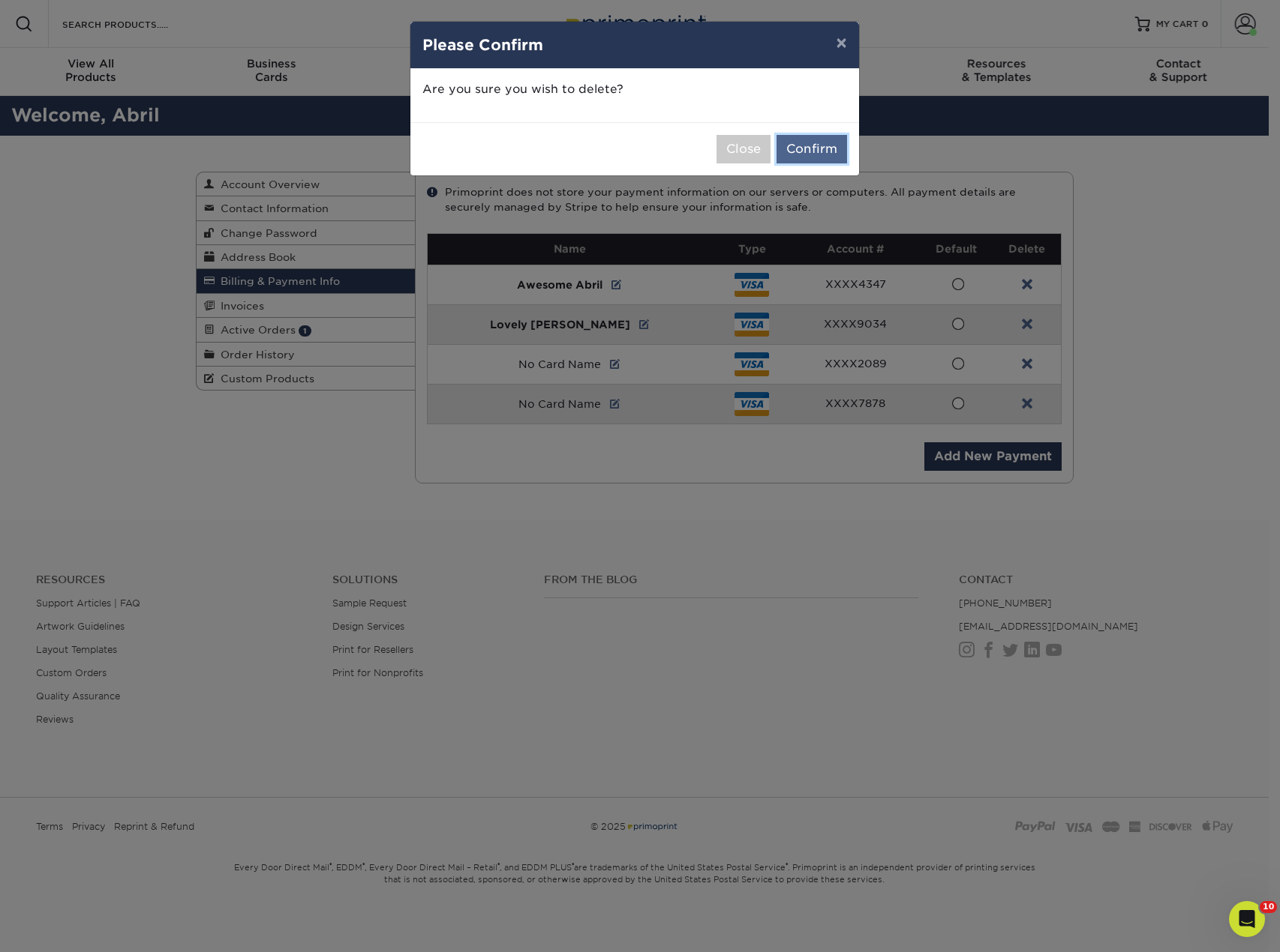
click at [826, 154] on button "Confirm" at bounding box center [812, 149] width 71 height 29
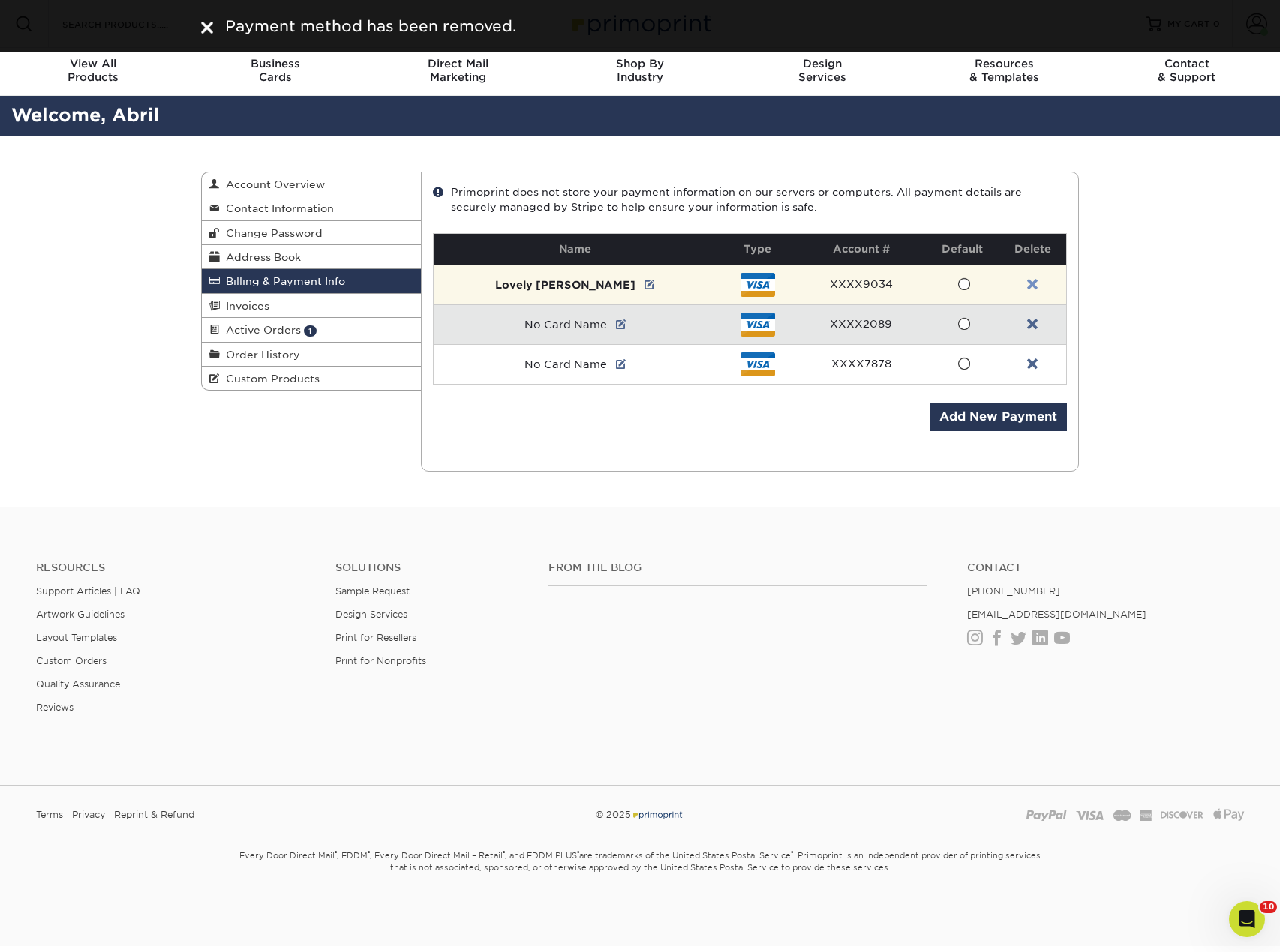
click at [1027, 281] on link at bounding box center [1032, 285] width 11 height 12
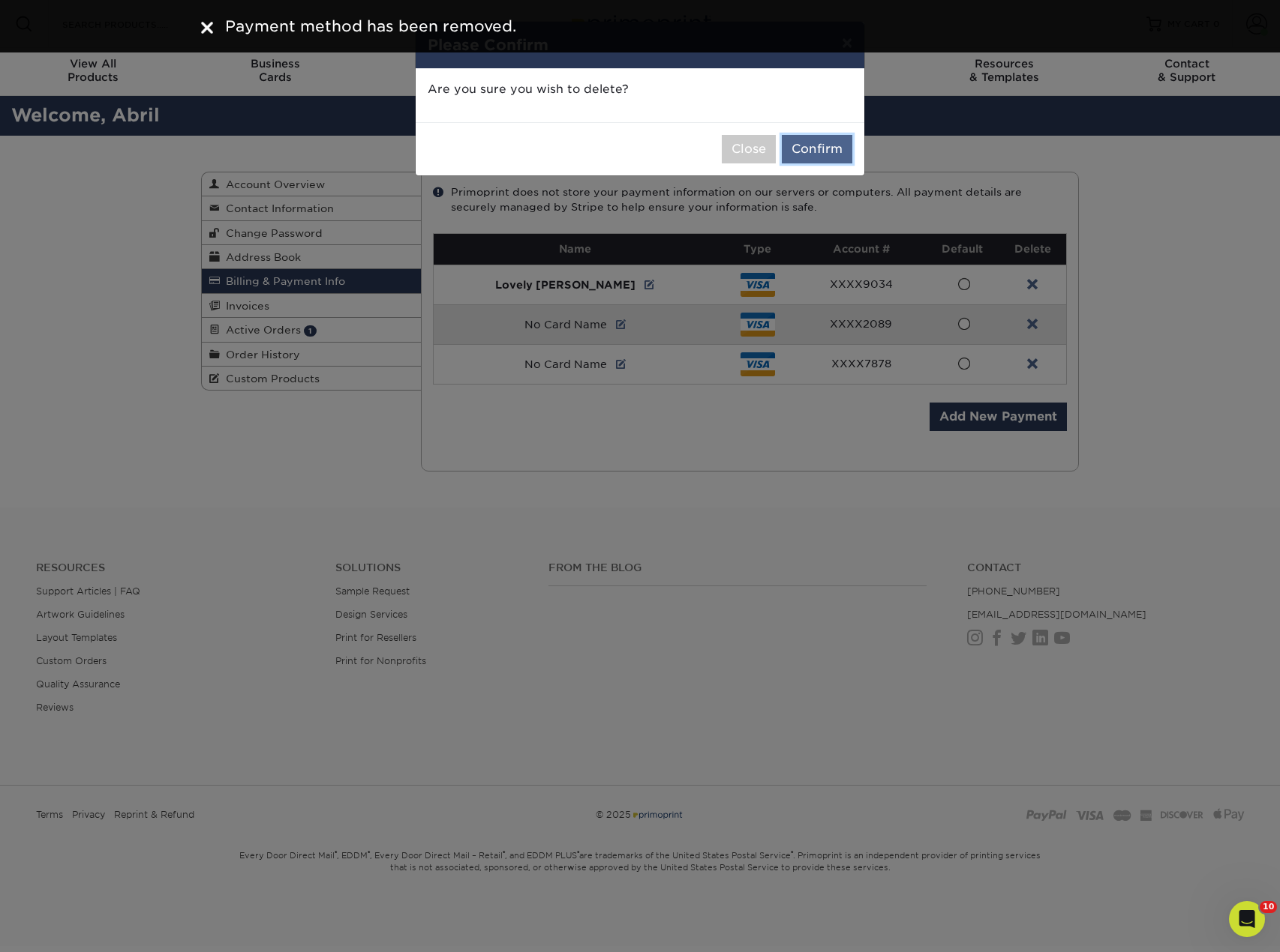
click at [842, 153] on button "Confirm" at bounding box center [817, 149] width 71 height 29
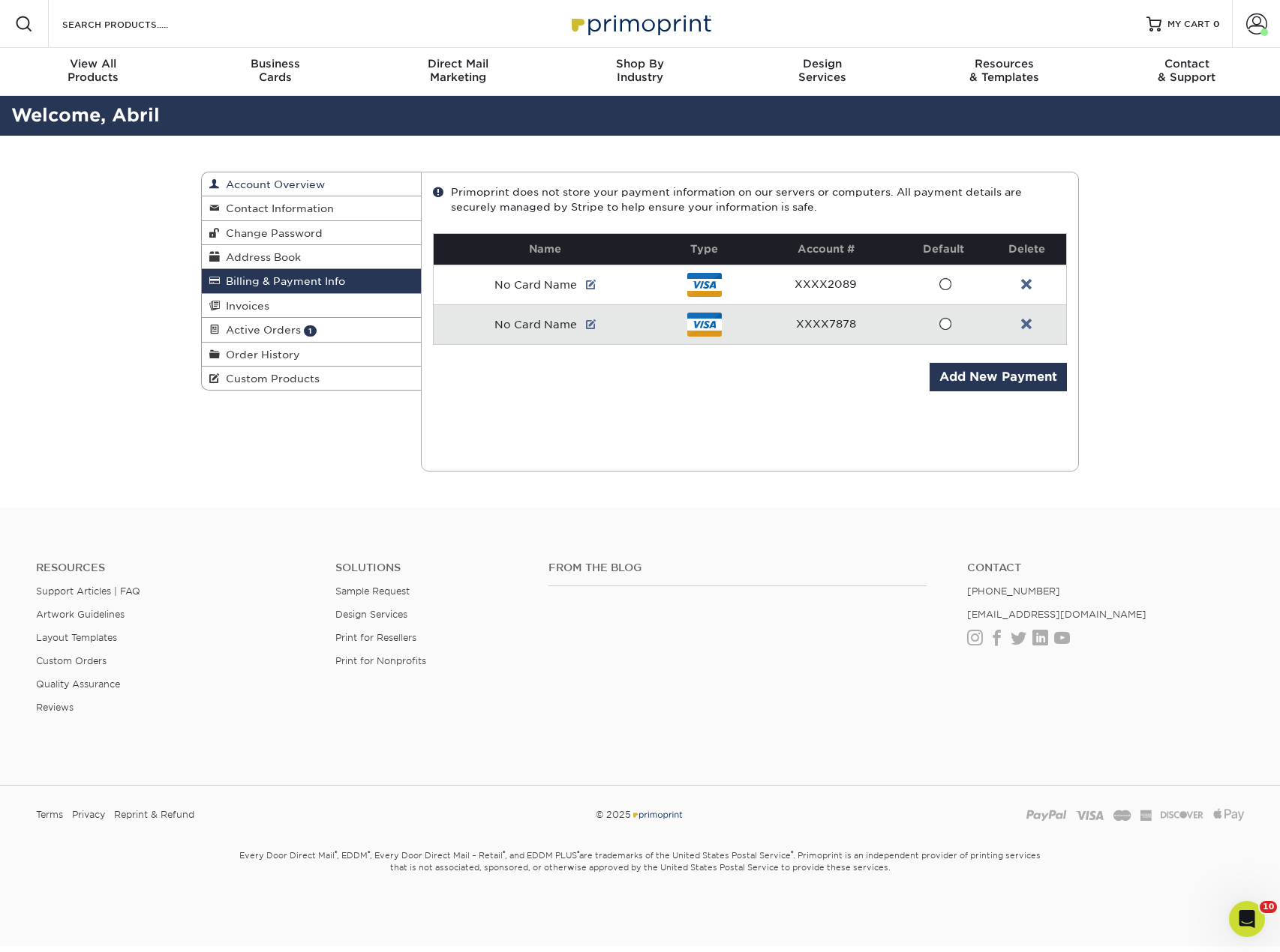
click at [306, 188] on span "Account Overview" at bounding box center [273, 184] width 105 height 12
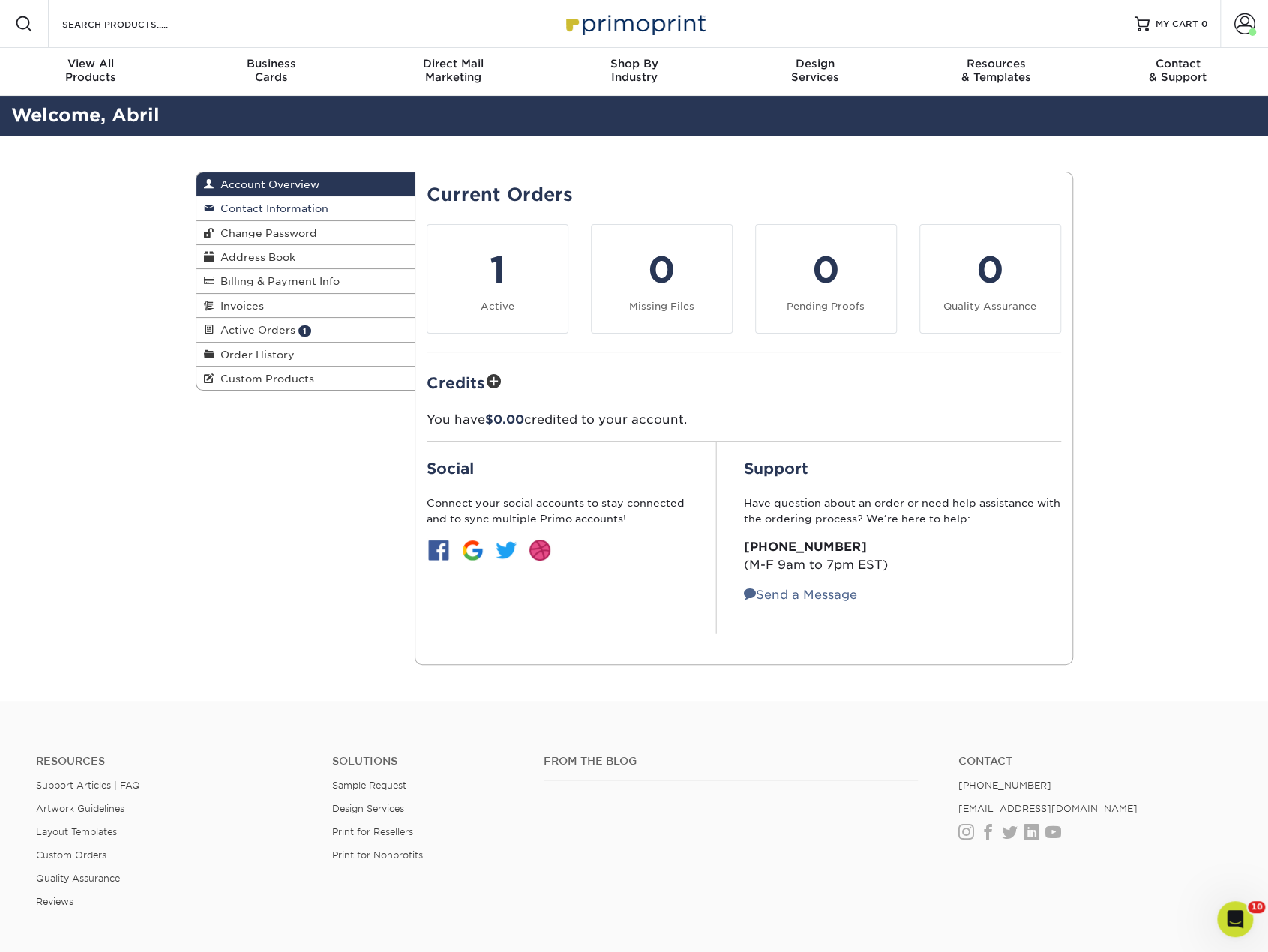
click at [299, 203] on span "Contact Information" at bounding box center [271, 209] width 114 height 12
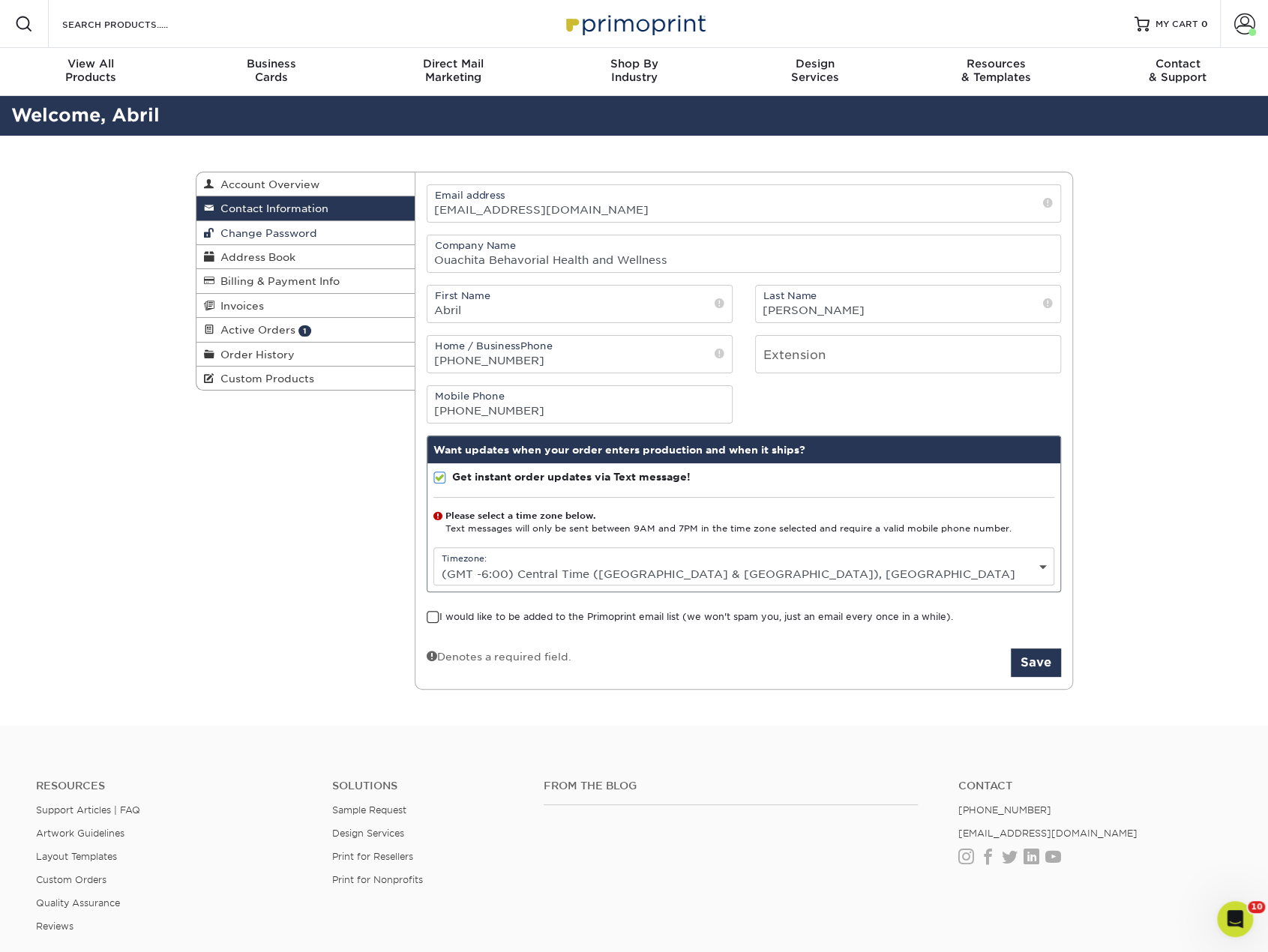
click at [303, 235] on span "Change Password" at bounding box center [265, 233] width 103 height 12
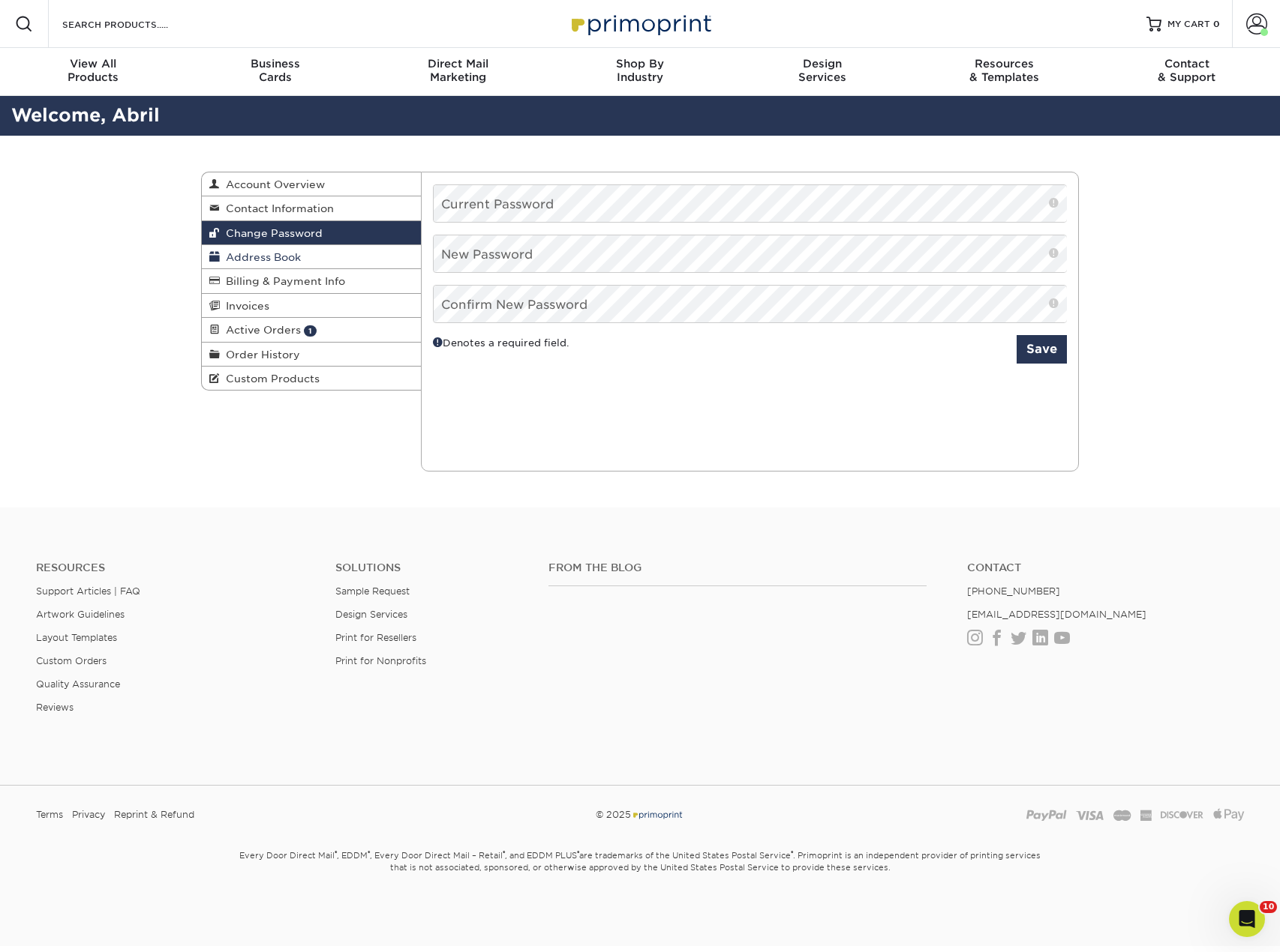
click at [296, 257] on span "Address Book" at bounding box center [260, 257] width 81 height 12
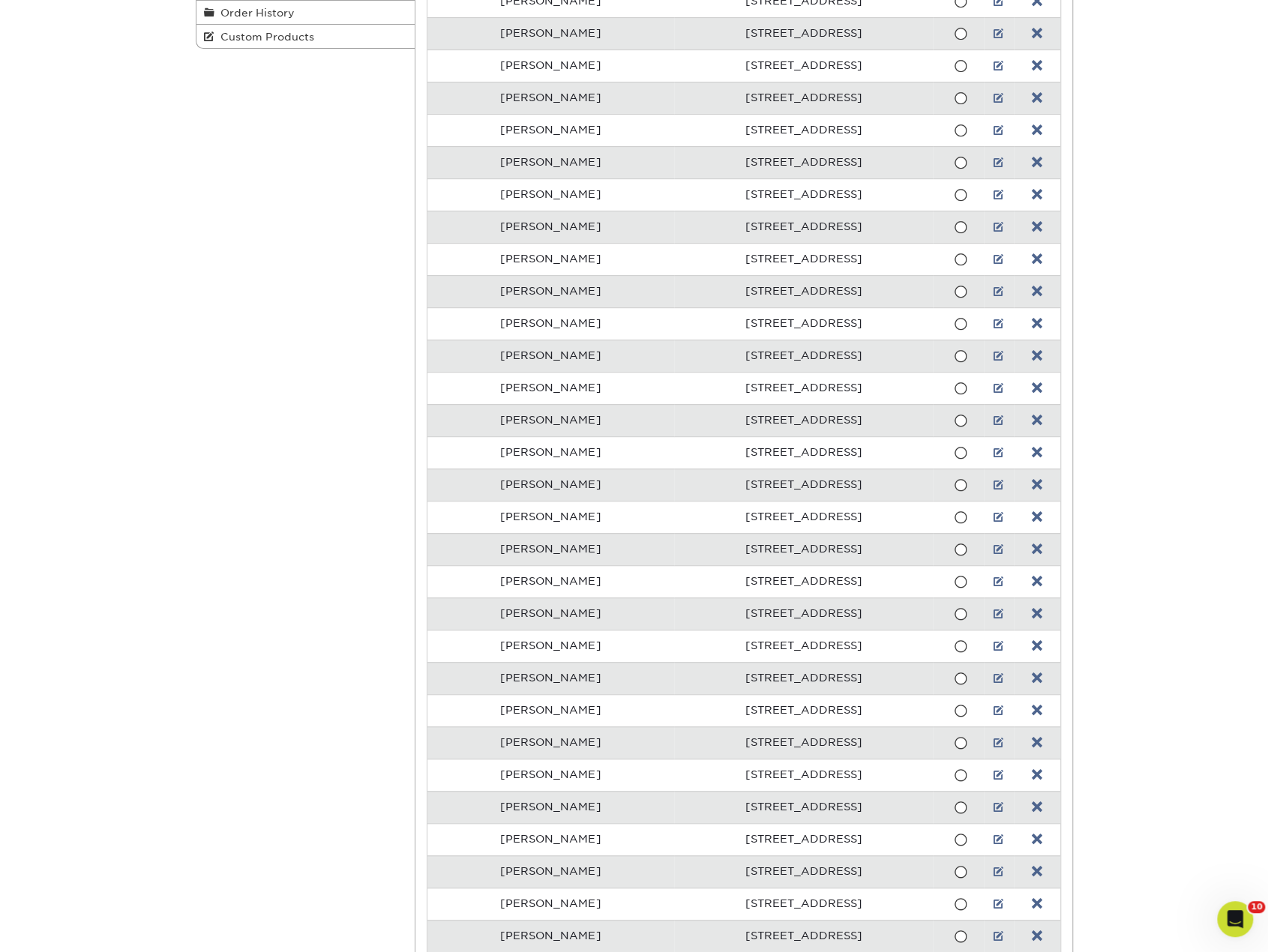
scroll to position [42, 0]
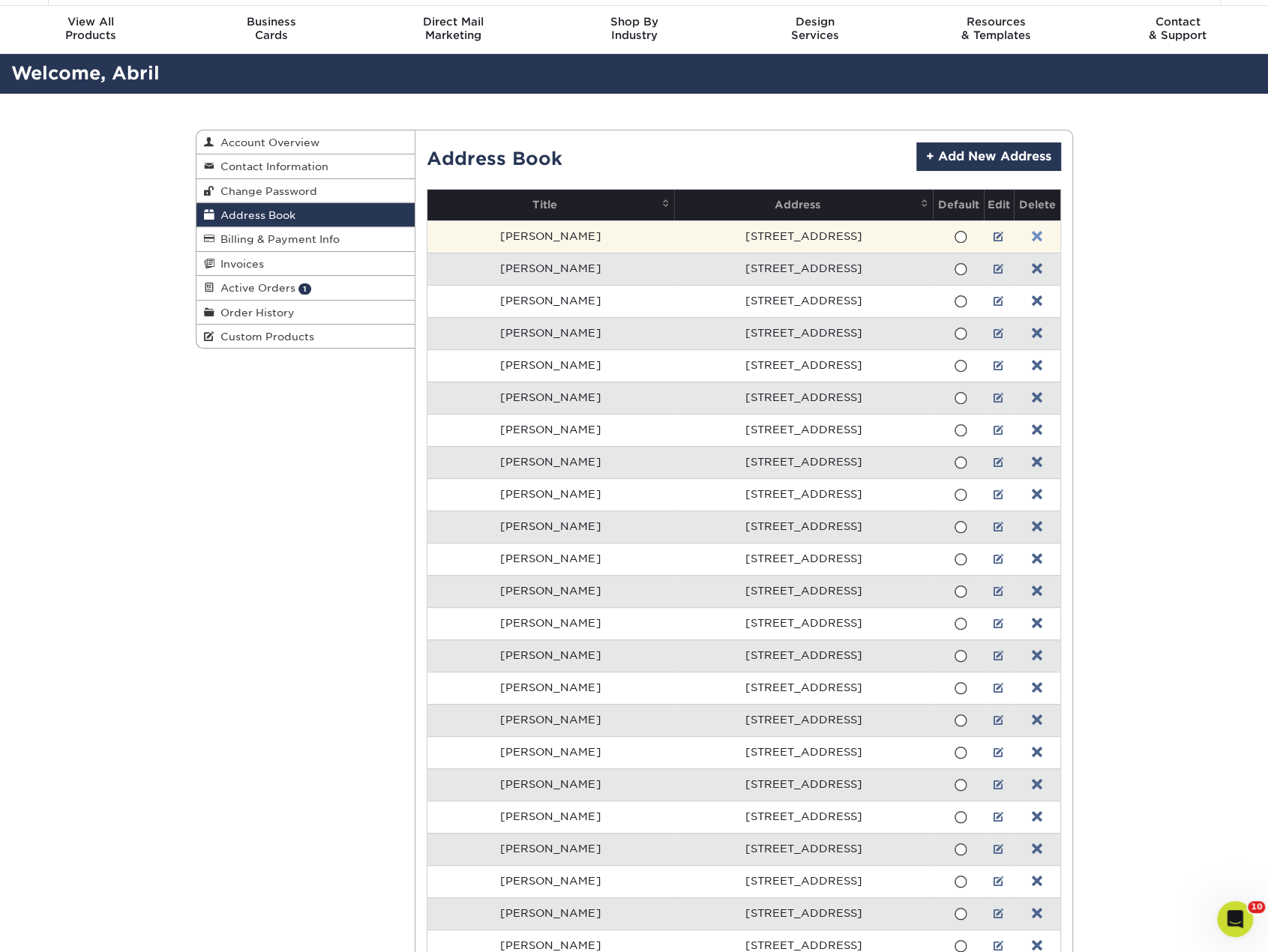
click at [1031, 233] on link at bounding box center [1036, 237] width 11 height 12
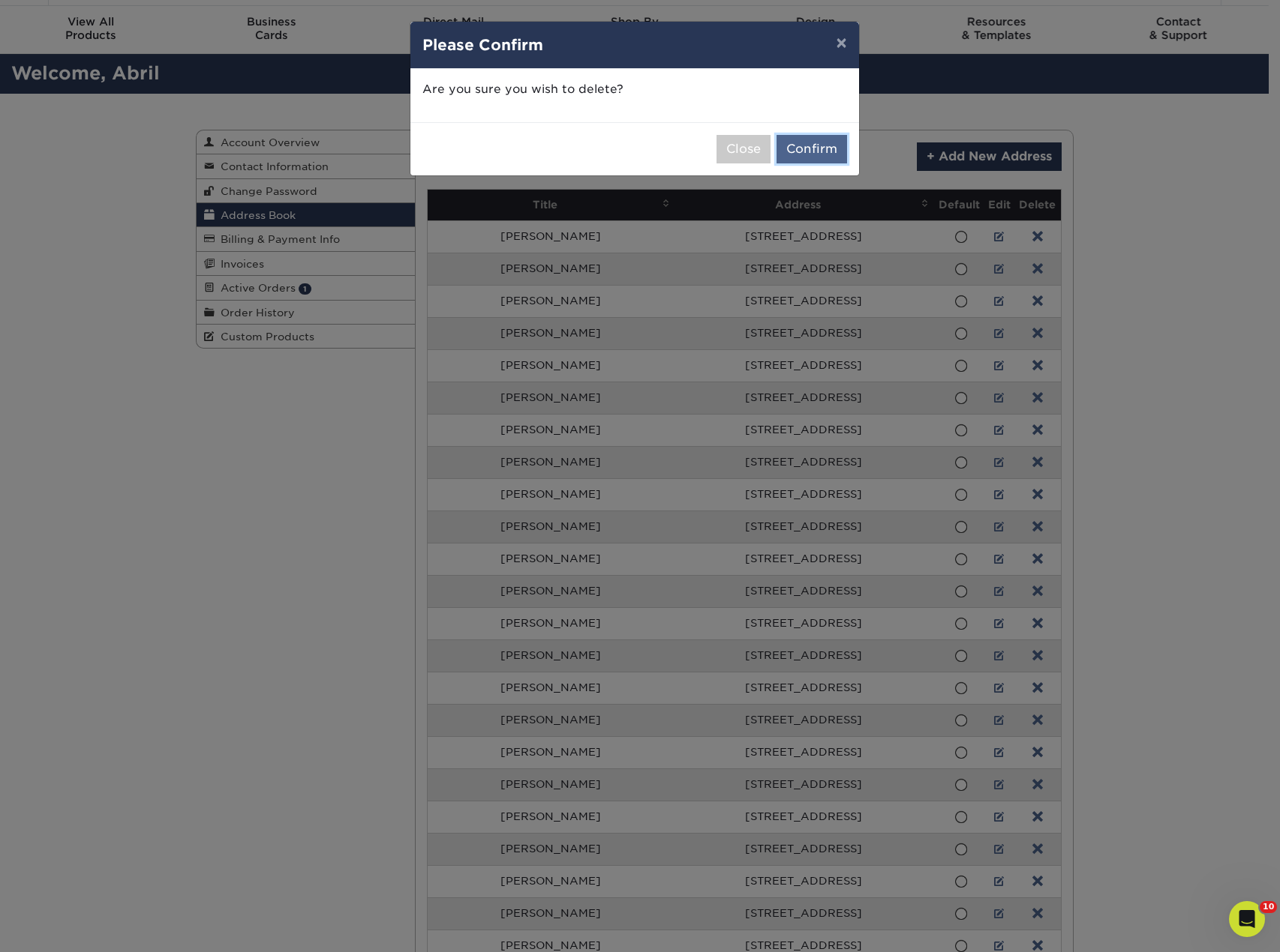
click at [823, 144] on button "Confirm" at bounding box center [812, 149] width 71 height 29
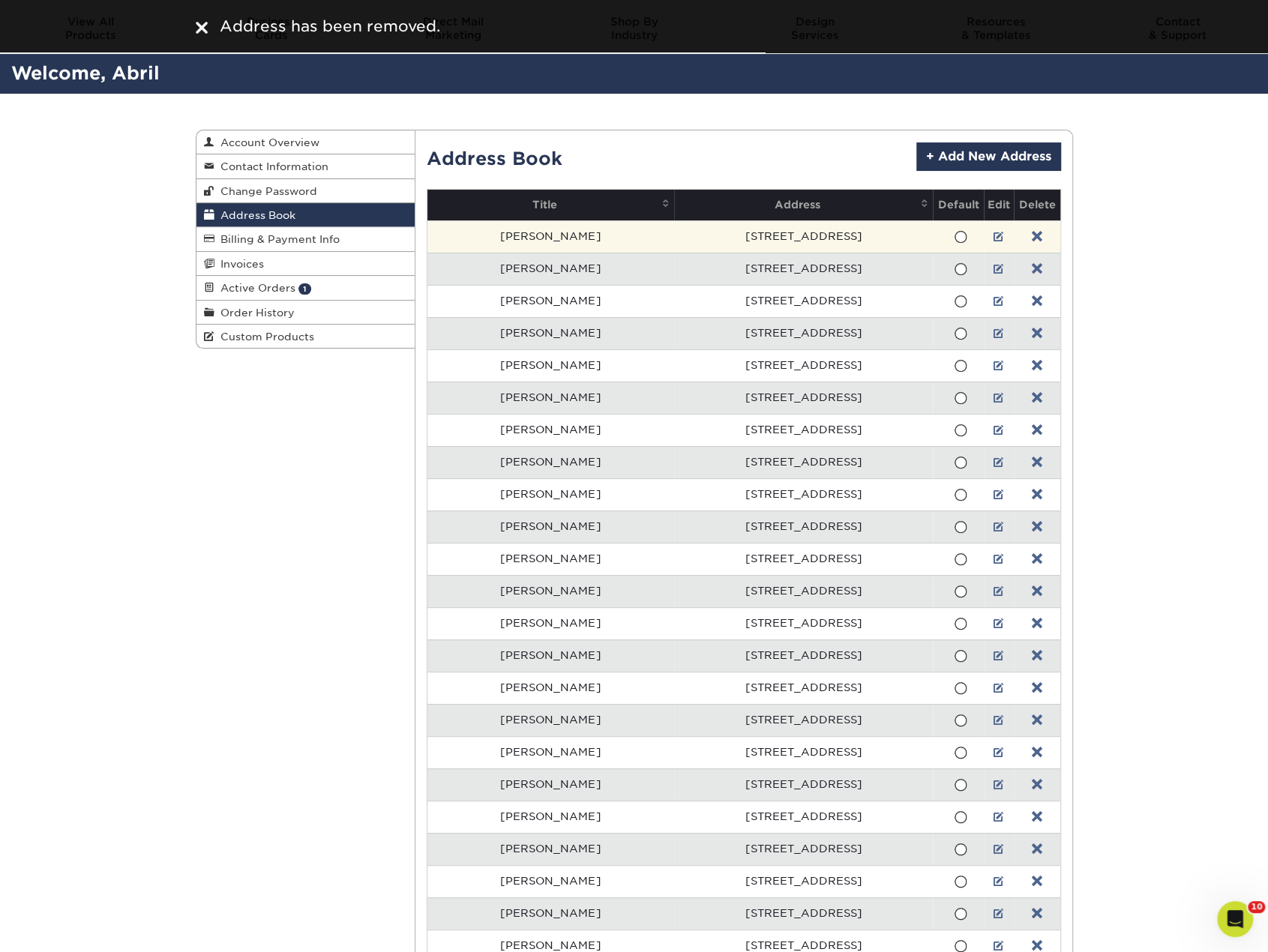
click at [953, 234] on span at bounding box center [960, 237] width 13 height 14
click at [0, 0] on input "radio" at bounding box center [0, 0] width 0 height 0
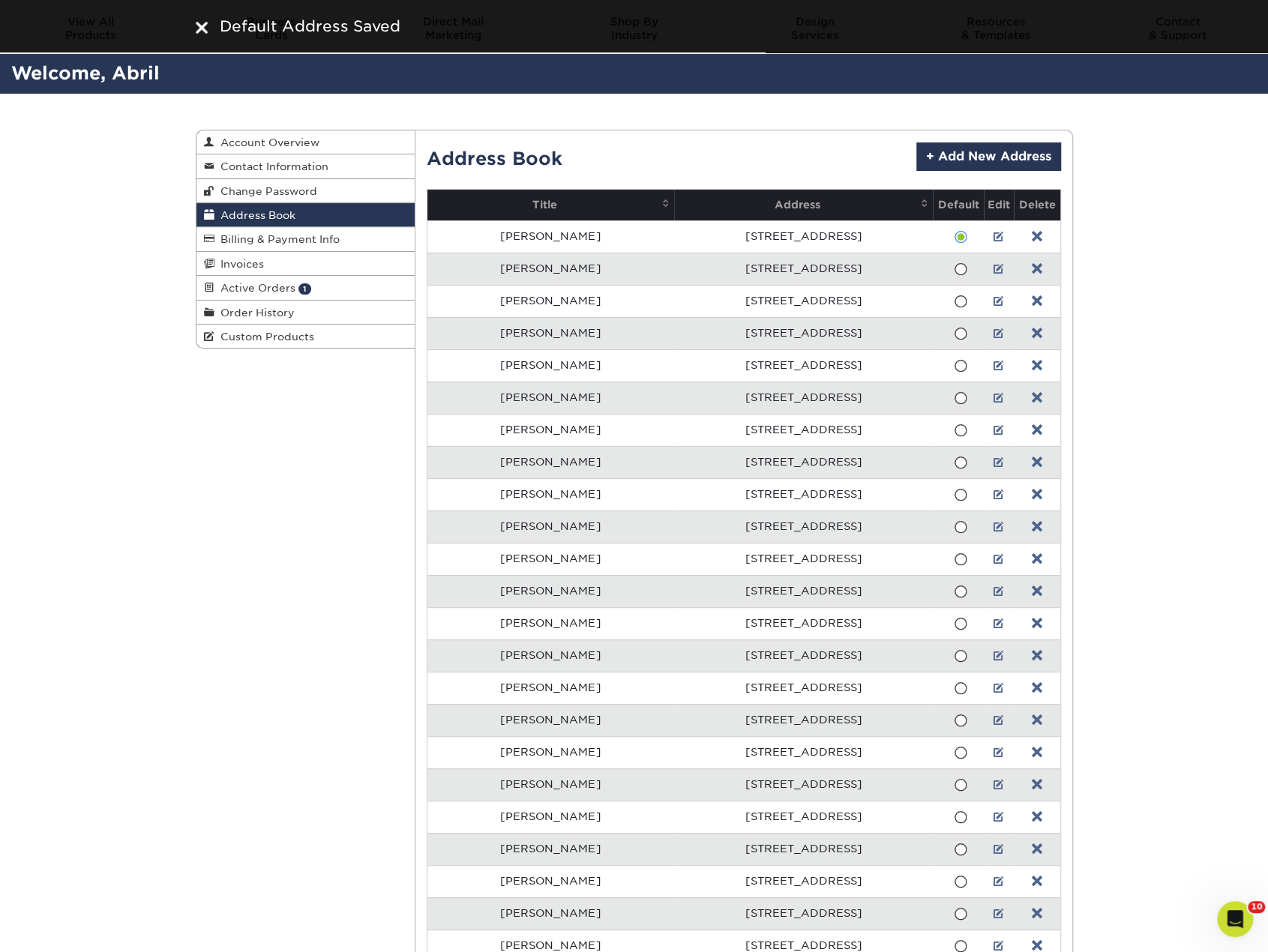
click at [953, 263] on span at bounding box center [960, 269] width 13 height 14
click at [0, 0] on input "radio" at bounding box center [0, 0] width 0 height 0
click at [953, 232] on span at bounding box center [960, 237] width 13 height 14
click at [0, 0] on input "radio" at bounding box center [0, 0] width 0 height 0
click at [1031, 232] on link at bounding box center [1036, 237] width 11 height 12
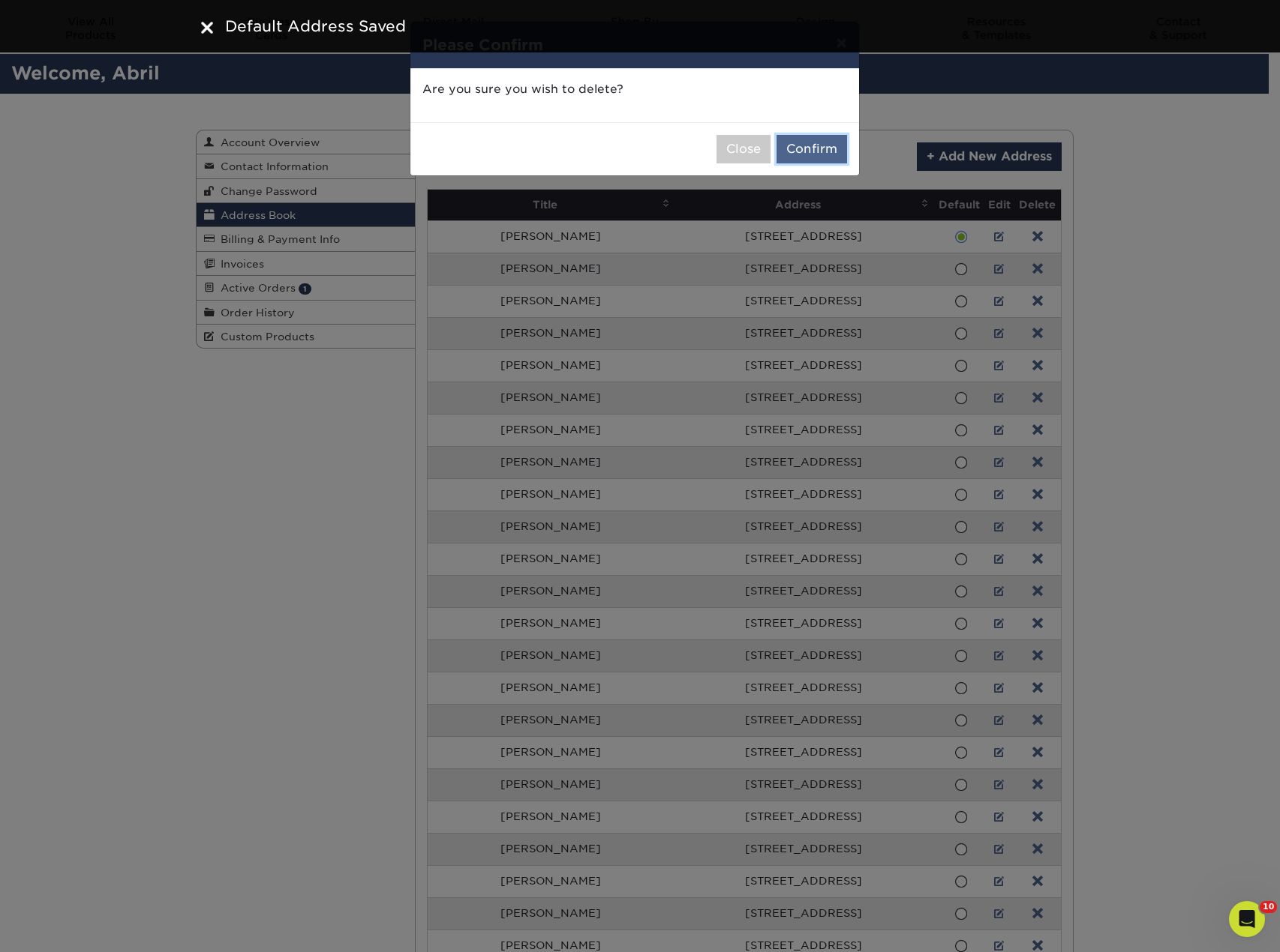
click at [826, 149] on button "Confirm" at bounding box center [812, 149] width 71 height 29
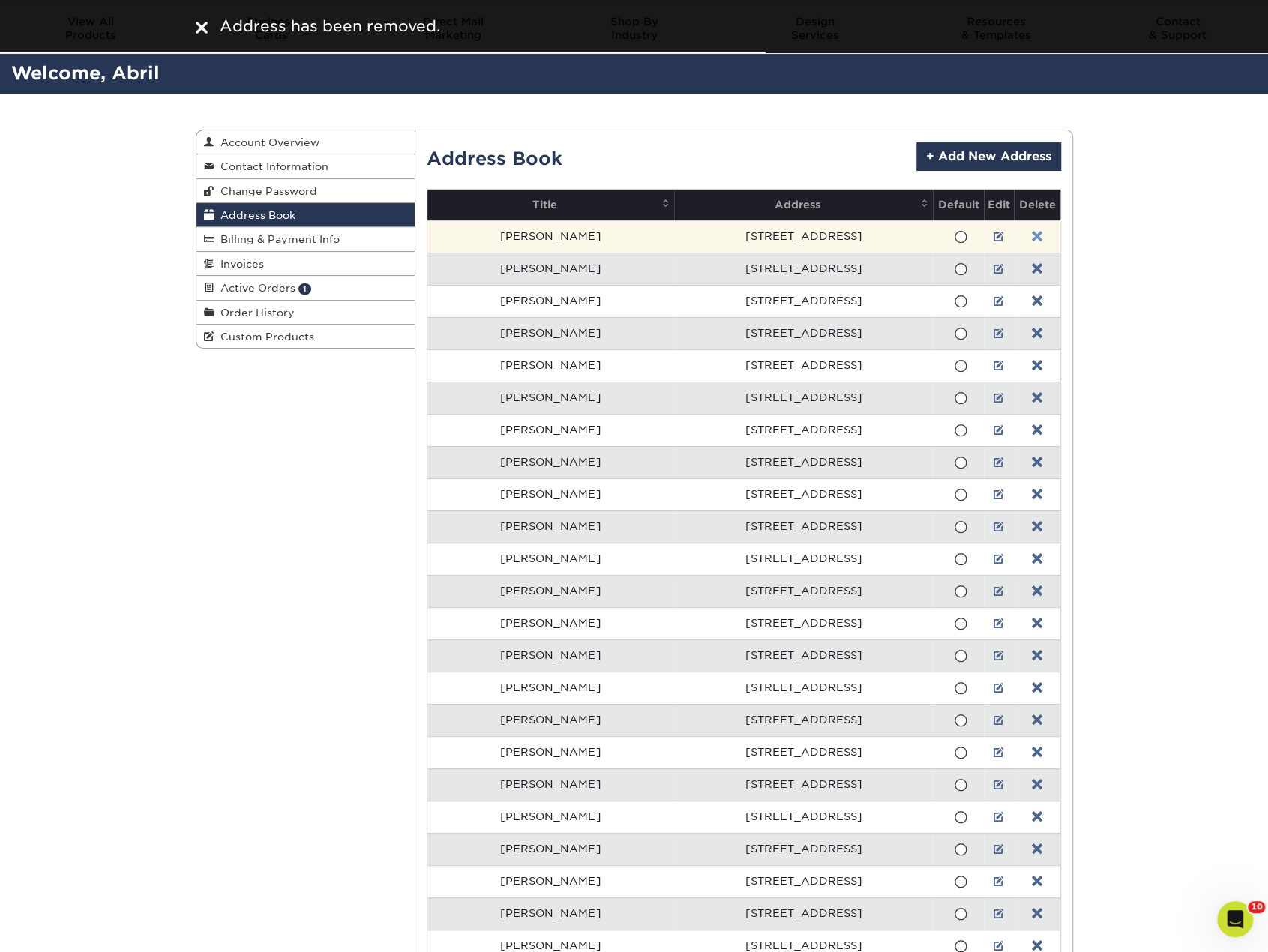
click at [1031, 233] on link at bounding box center [1036, 237] width 11 height 12
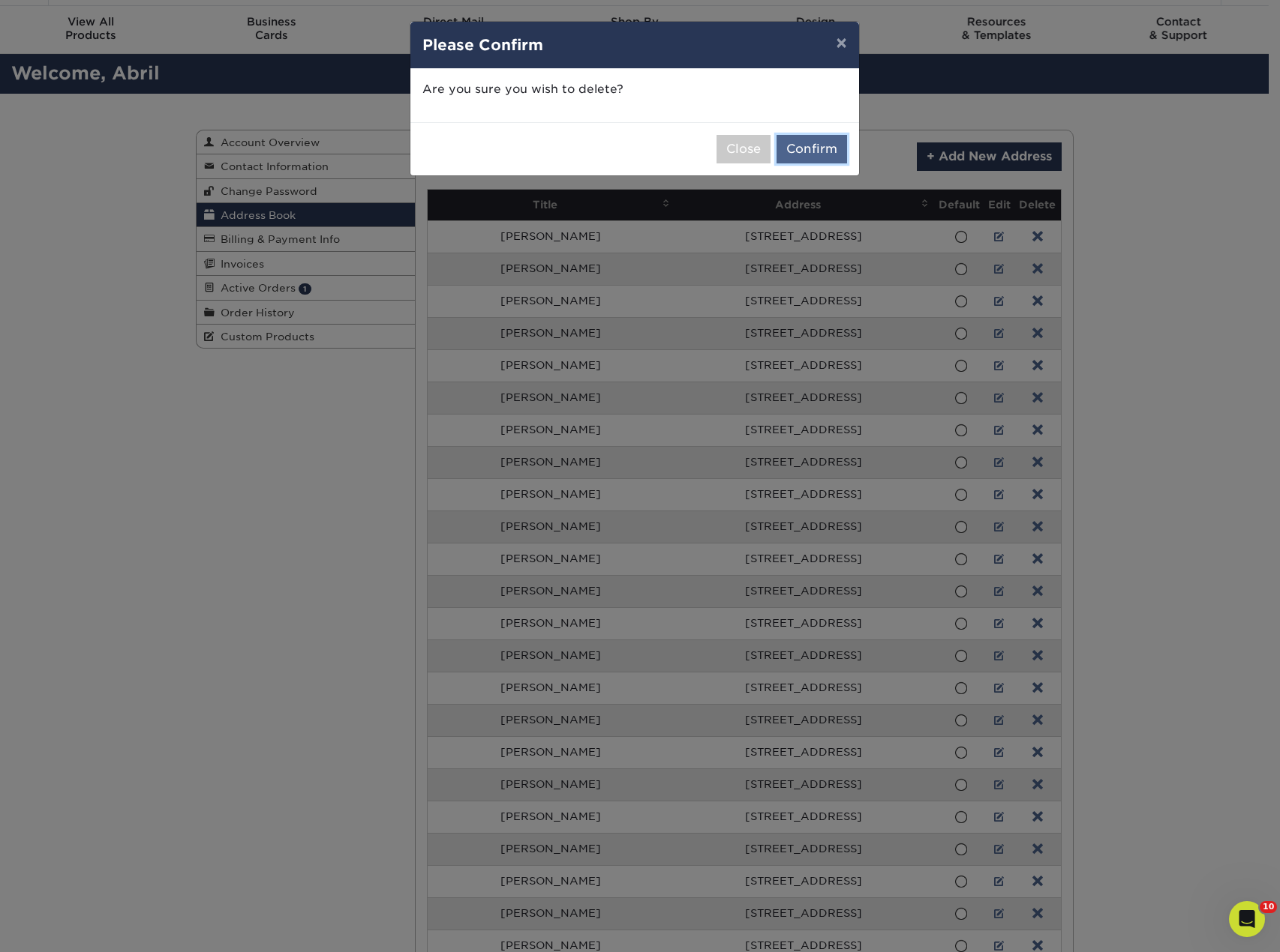
click at [827, 157] on button "Confirm" at bounding box center [812, 149] width 71 height 29
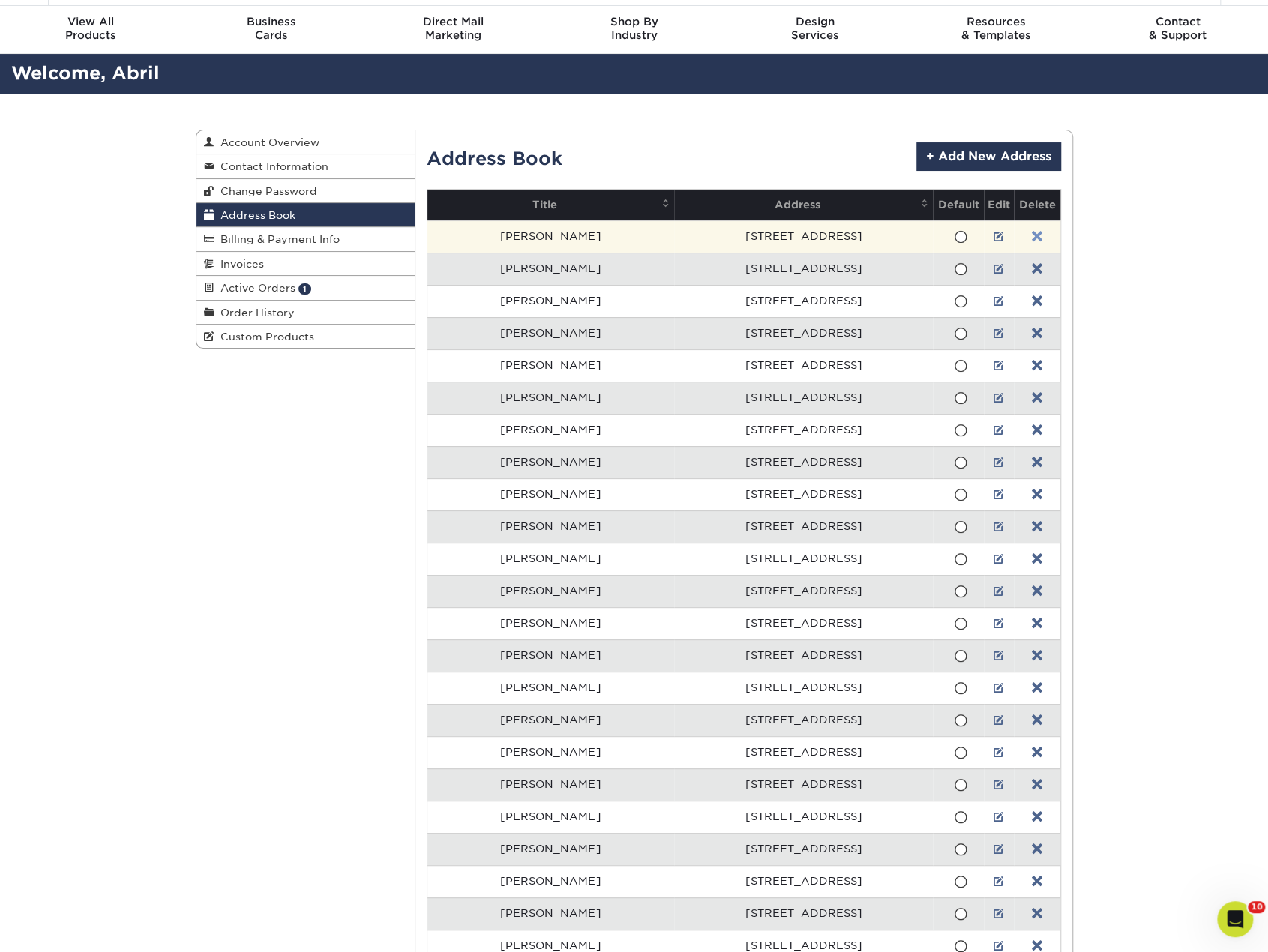
click at [1031, 231] on link at bounding box center [1036, 237] width 11 height 12
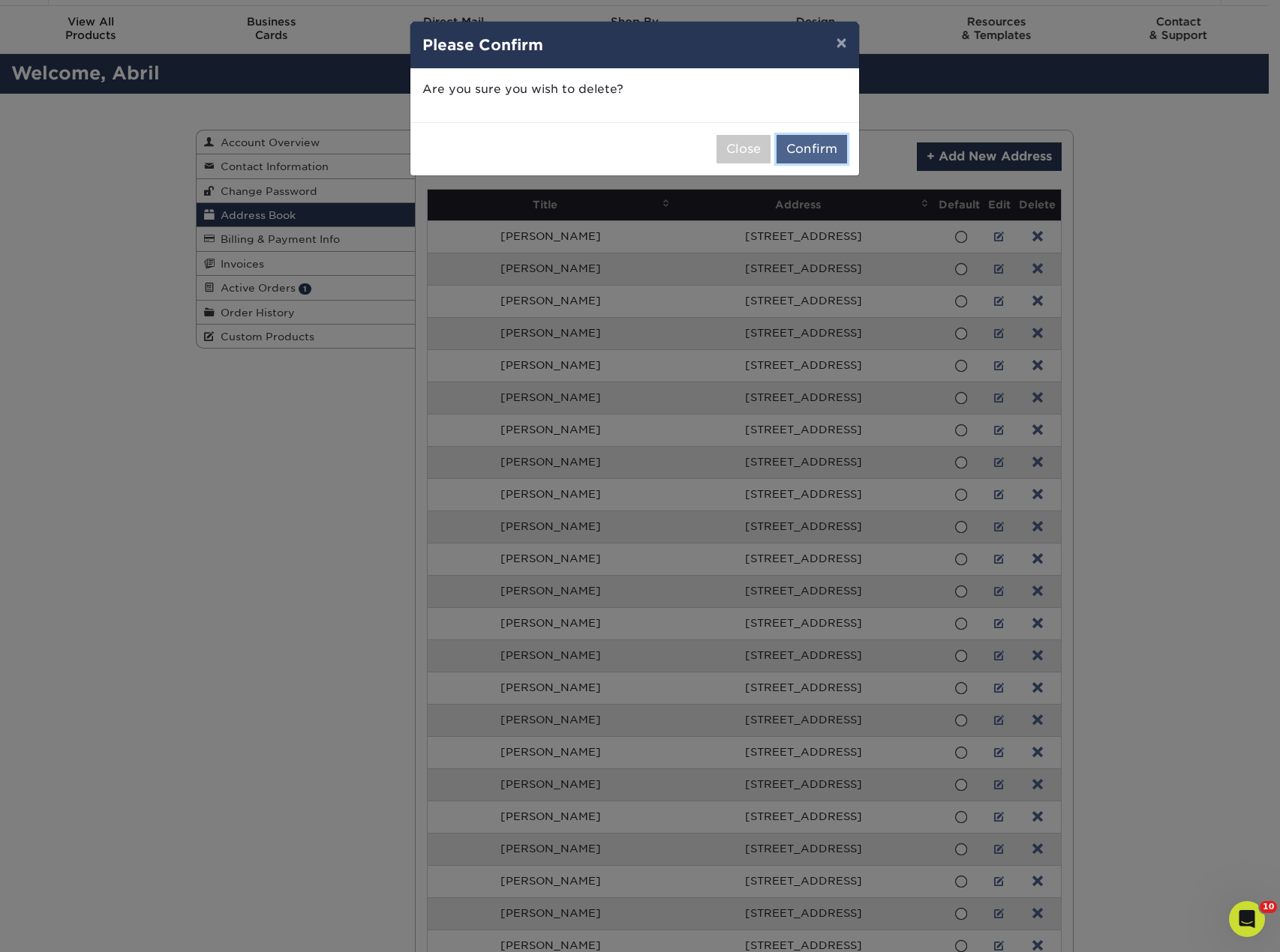
click at [828, 146] on button "Confirm" at bounding box center [812, 149] width 71 height 29
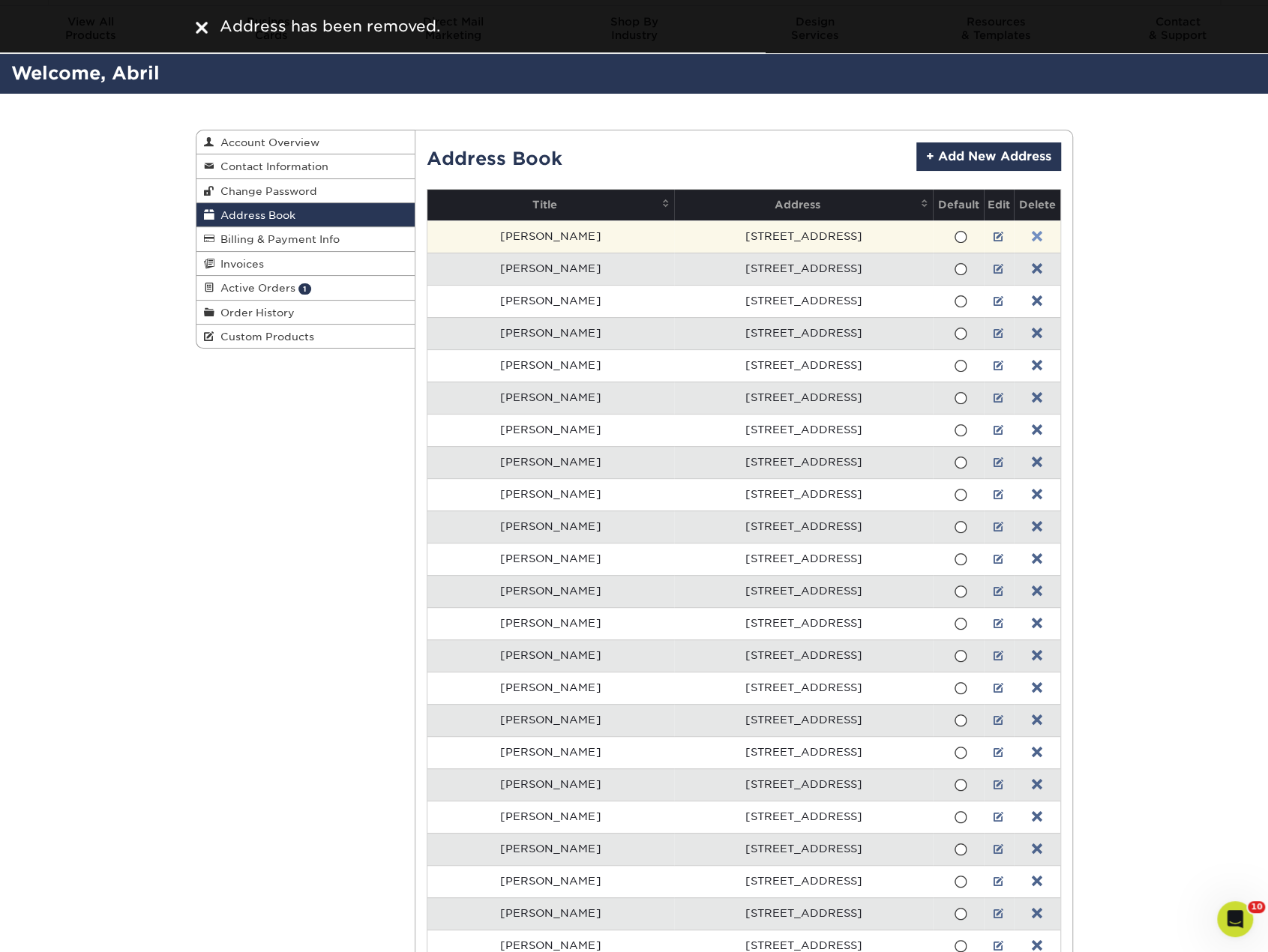
click at [1031, 232] on link at bounding box center [1036, 237] width 11 height 12
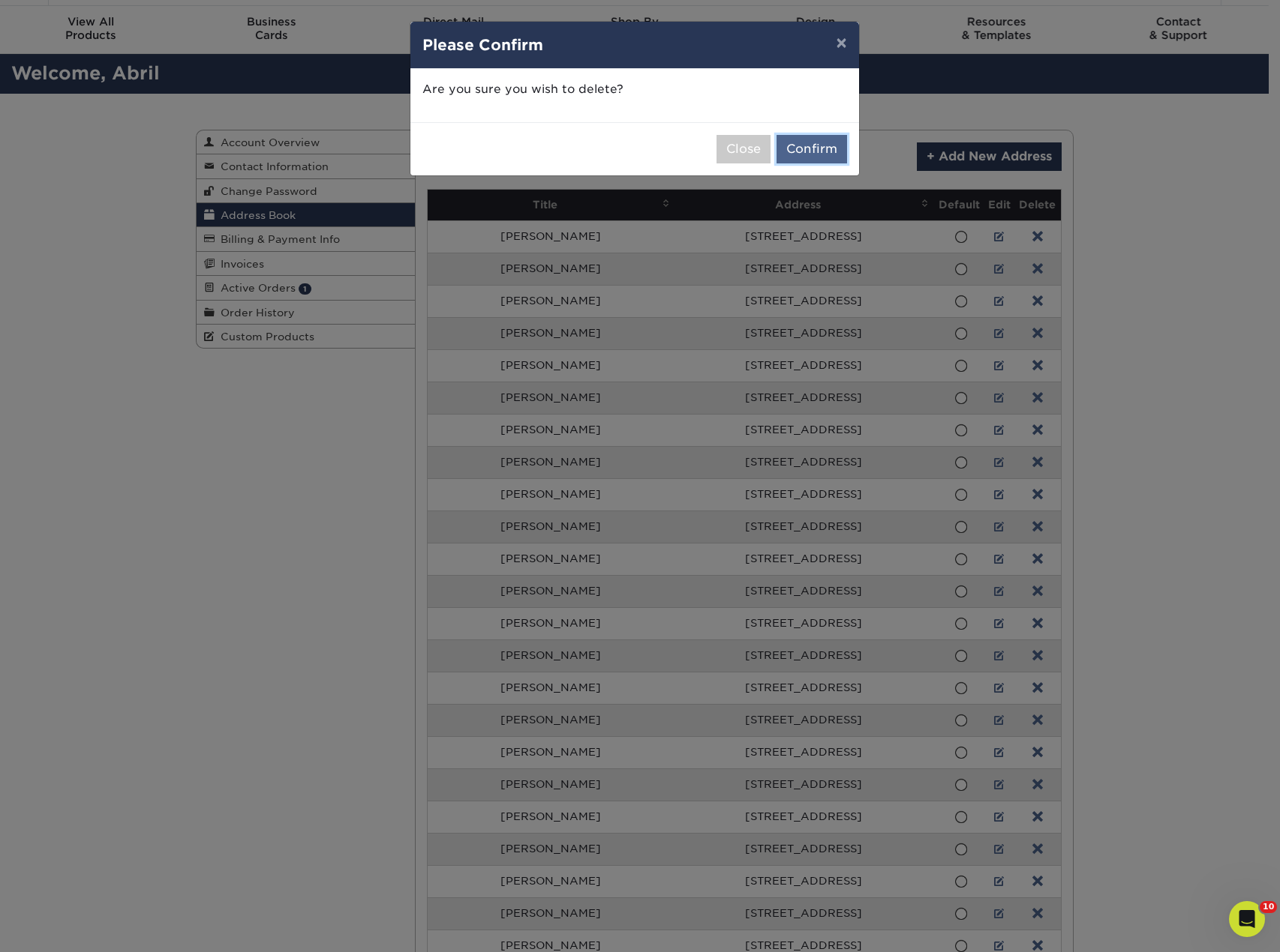
click at [806, 147] on button "Confirm" at bounding box center [812, 149] width 71 height 29
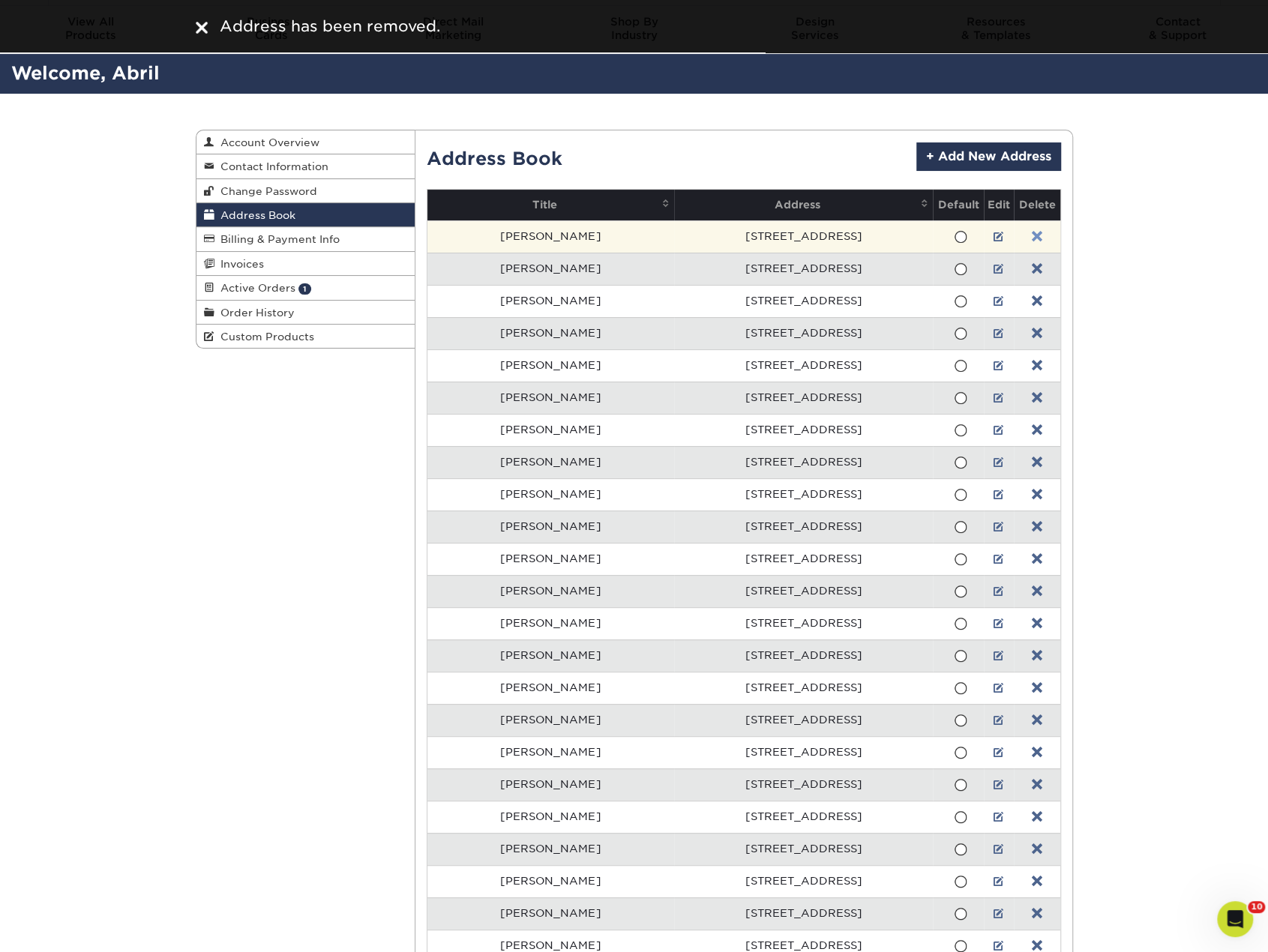
click at [1031, 235] on link at bounding box center [1036, 237] width 11 height 12
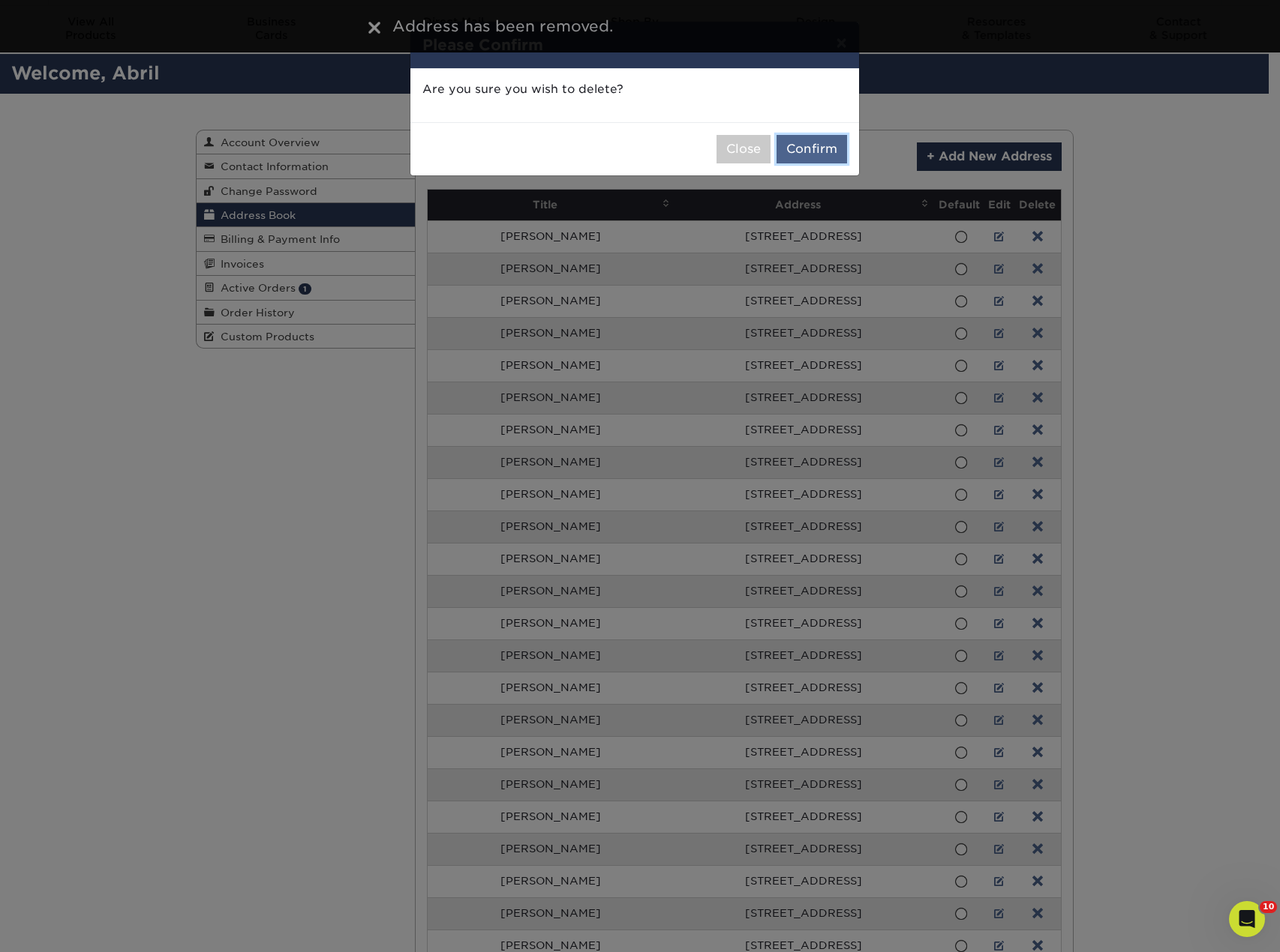
click at [822, 144] on button "Confirm" at bounding box center [812, 149] width 71 height 29
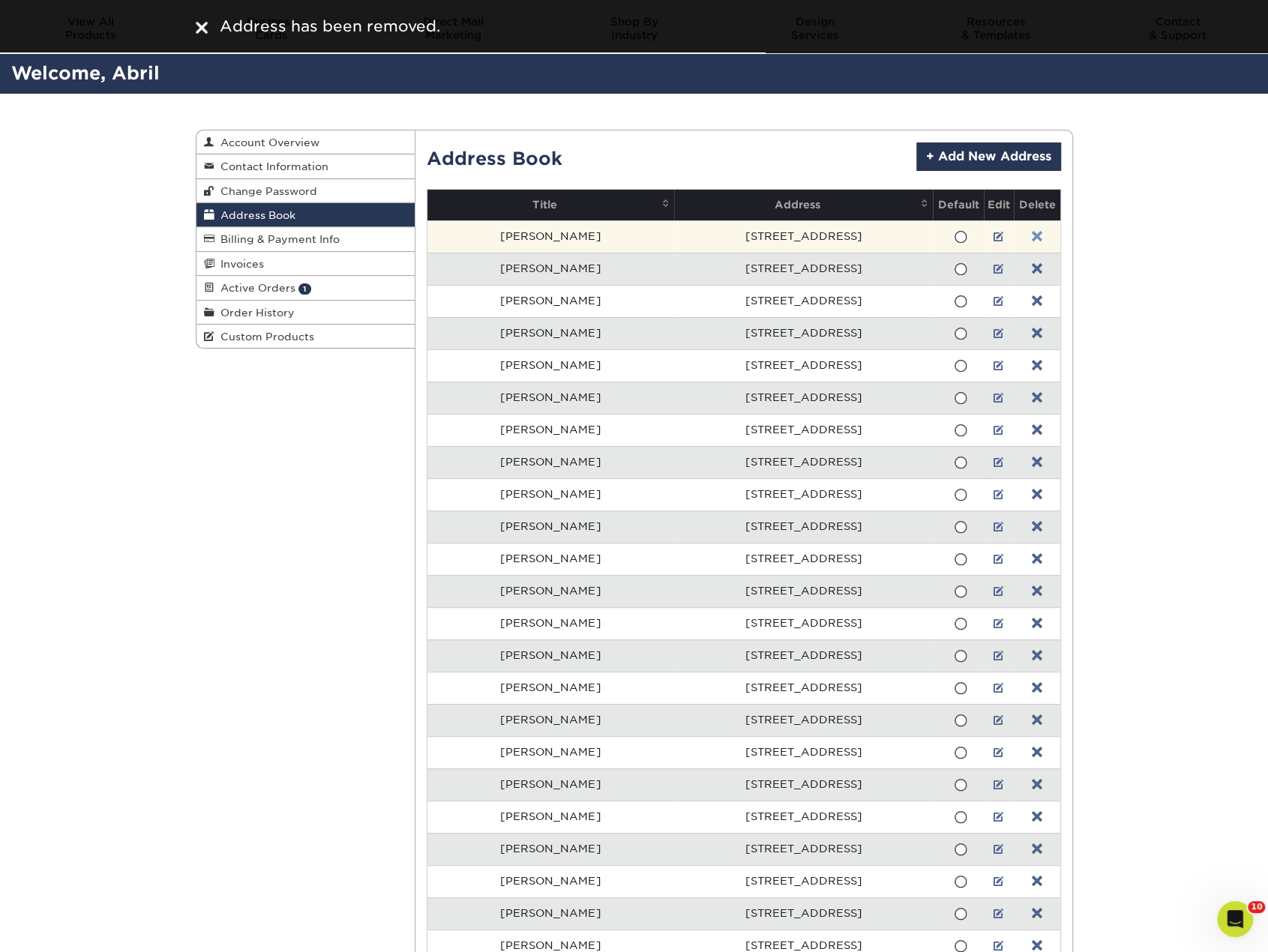
click at [1031, 237] on link at bounding box center [1036, 237] width 11 height 12
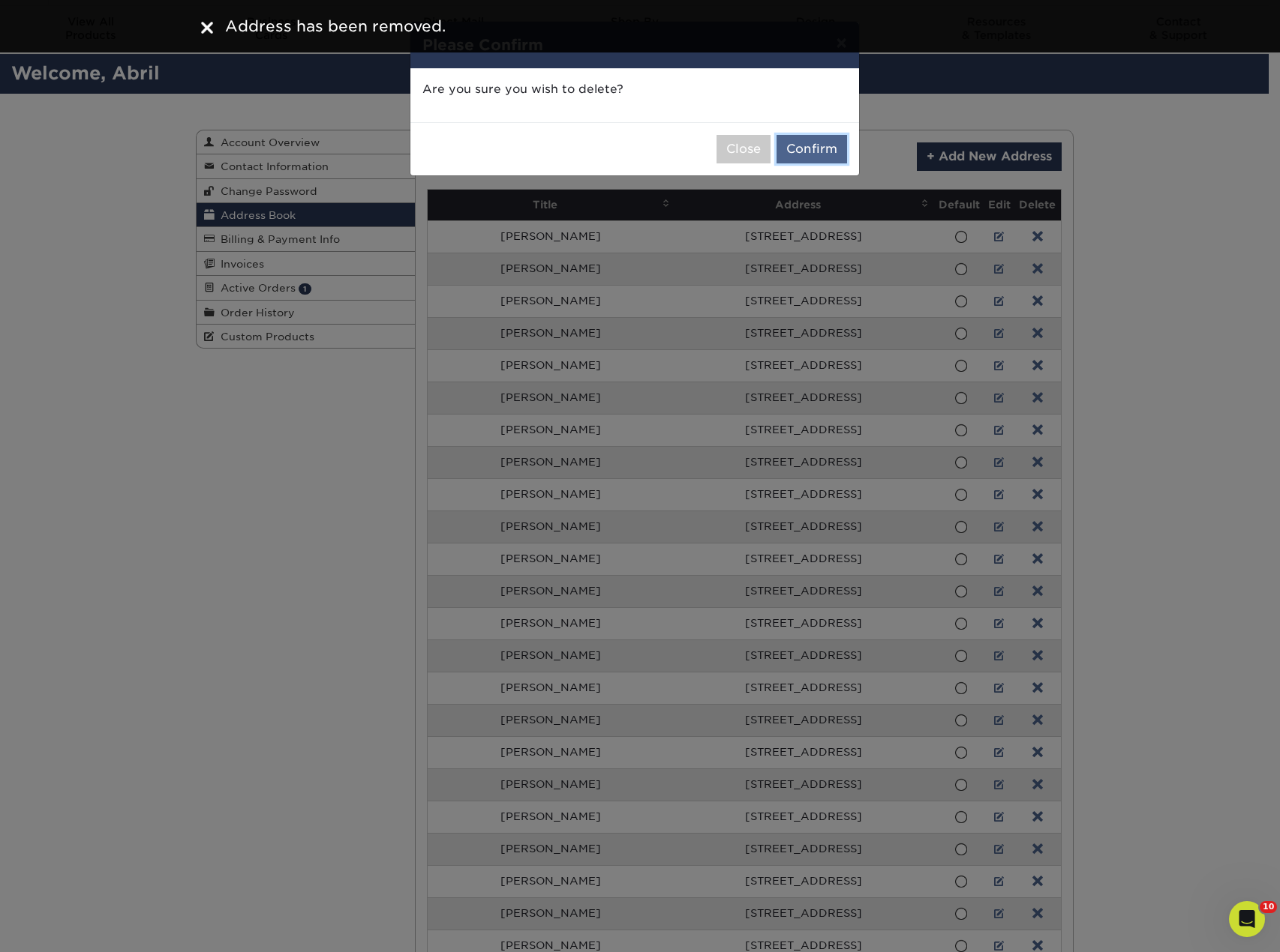
click at [831, 155] on button "Confirm" at bounding box center [812, 149] width 71 height 29
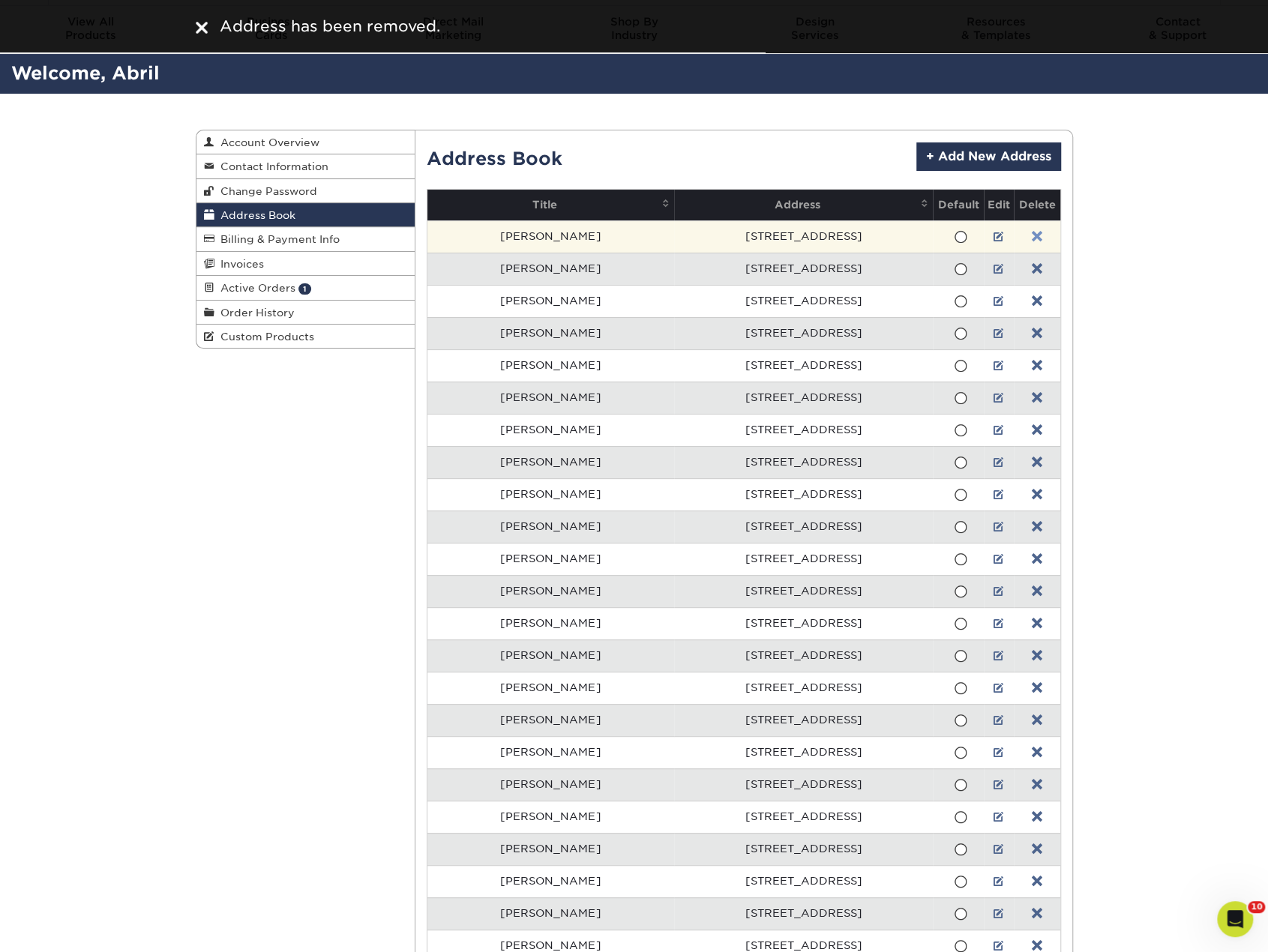
click at [1031, 233] on link at bounding box center [1036, 237] width 11 height 12
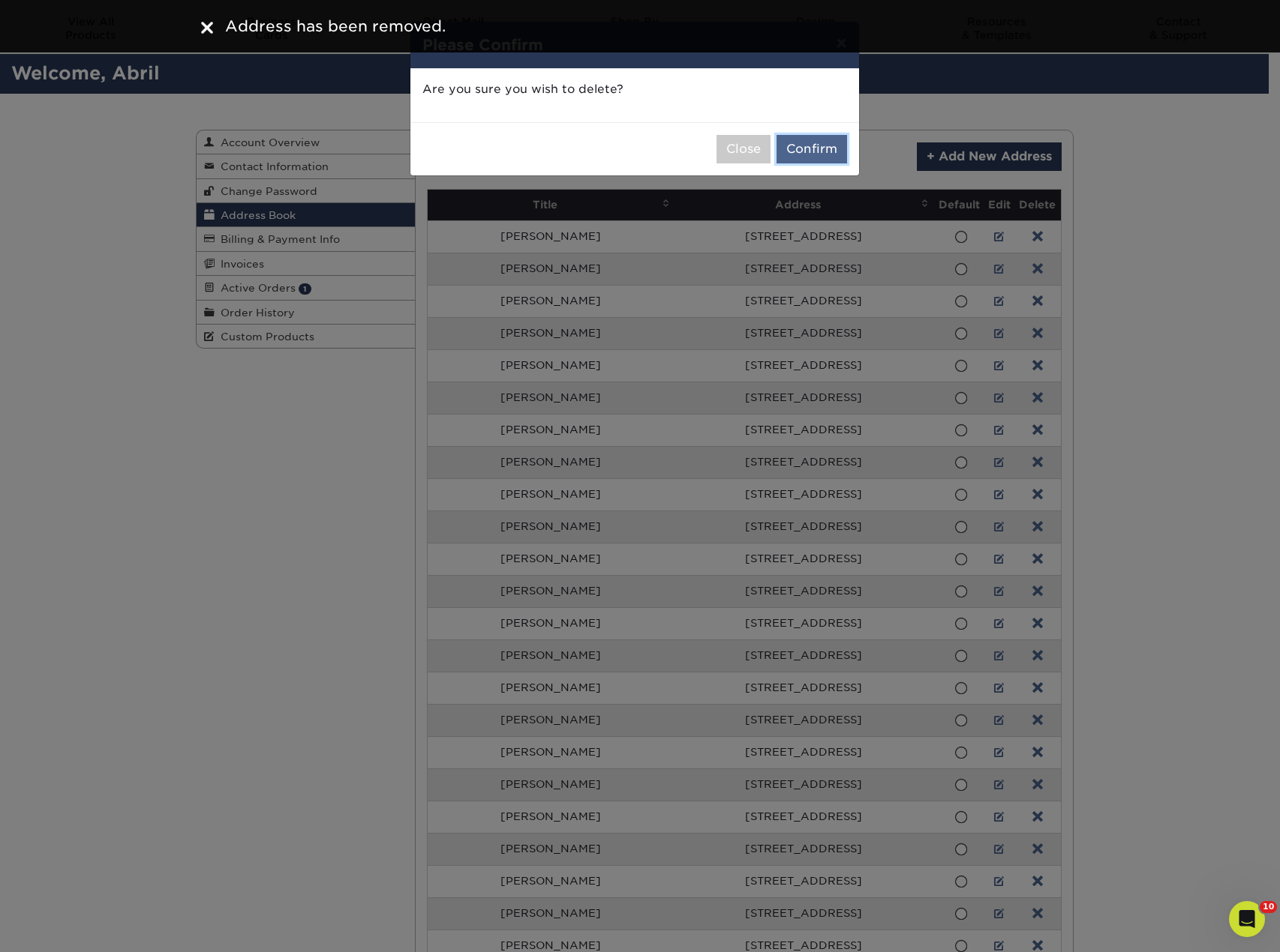
click at [817, 148] on button "Confirm" at bounding box center [812, 149] width 71 height 29
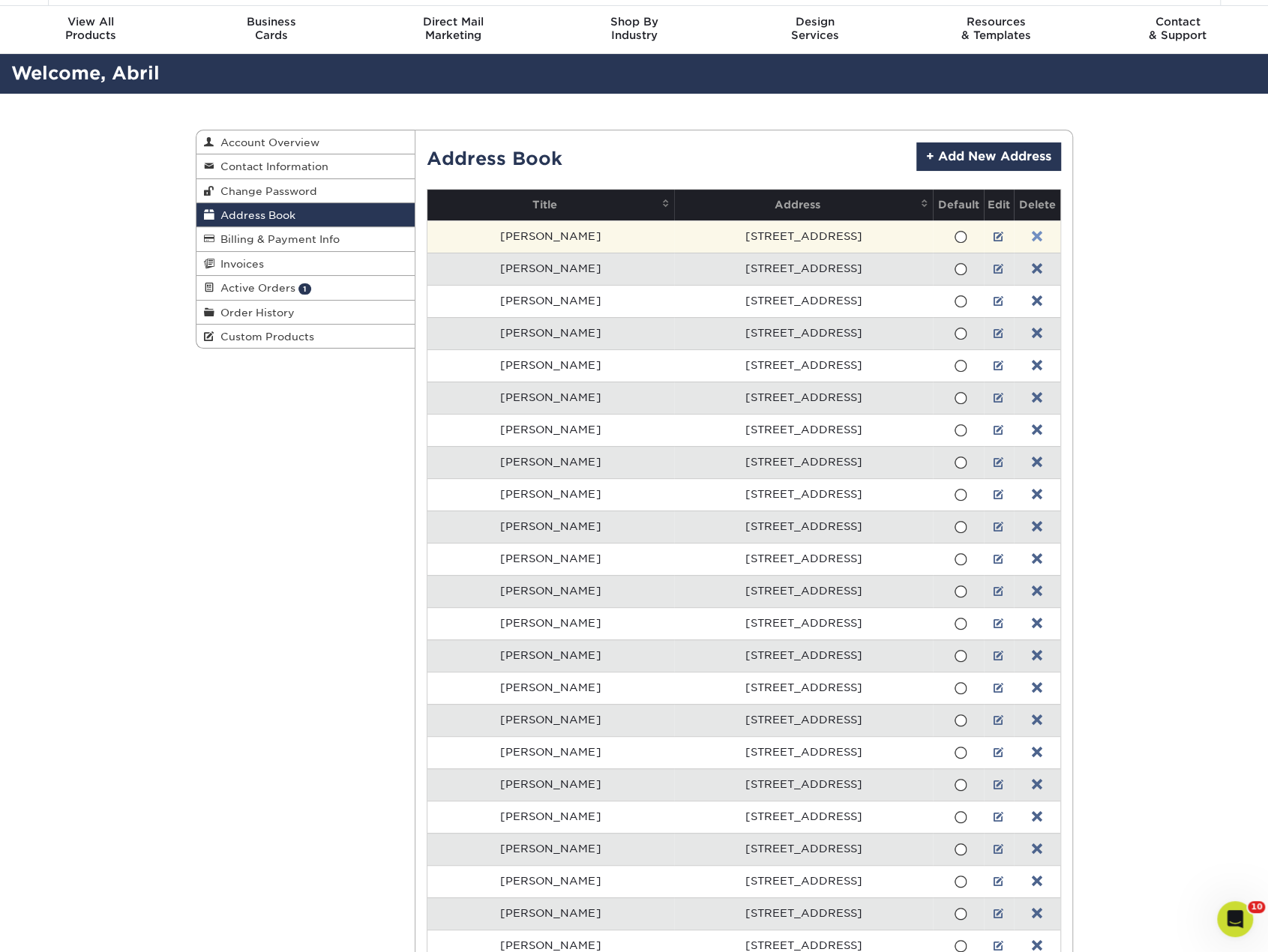
click at [1031, 231] on link at bounding box center [1036, 237] width 11 height 12
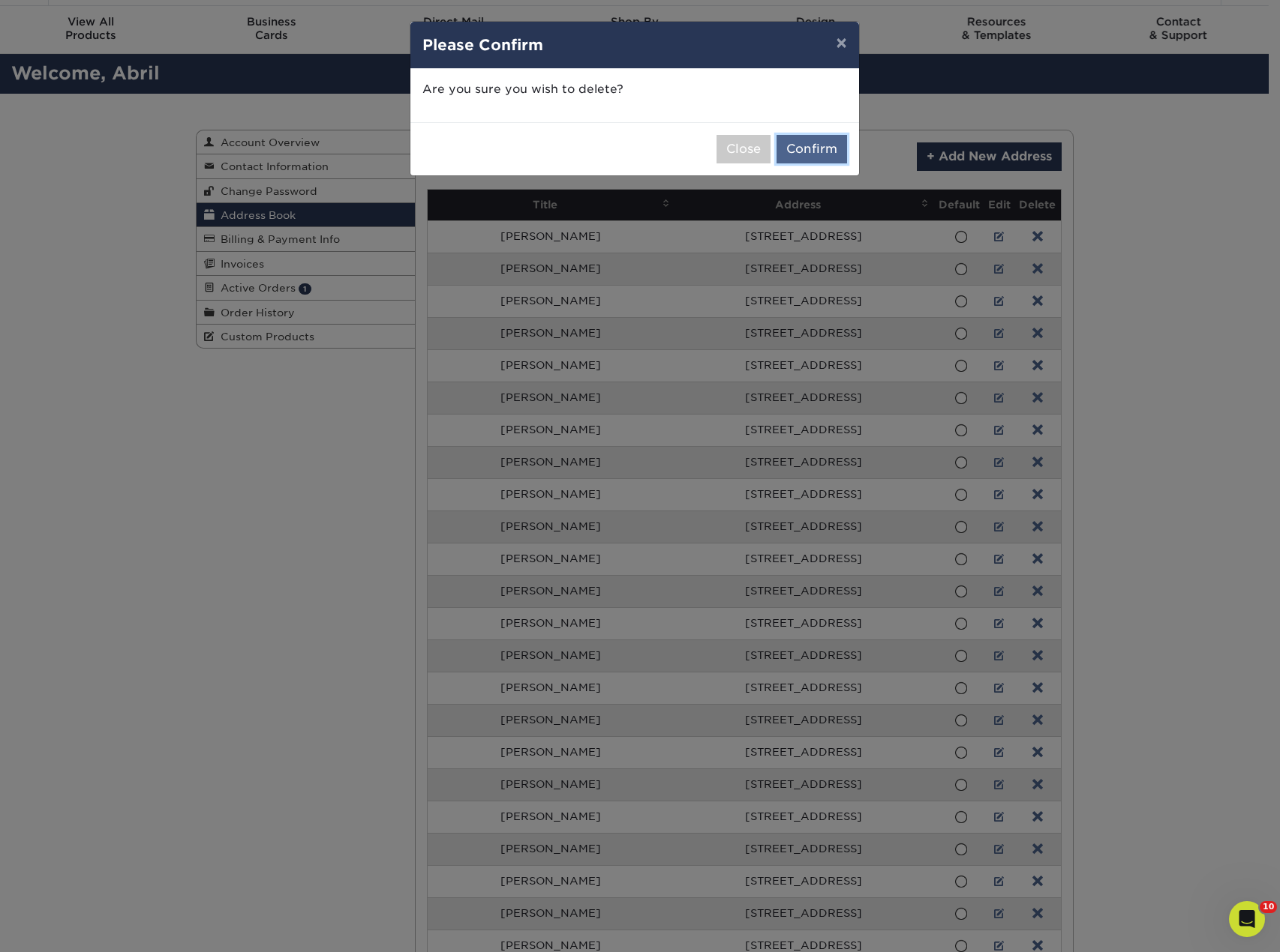
click at [836, 148] on button "Confirm" at bounding box center [812, 149] width 71 height 29
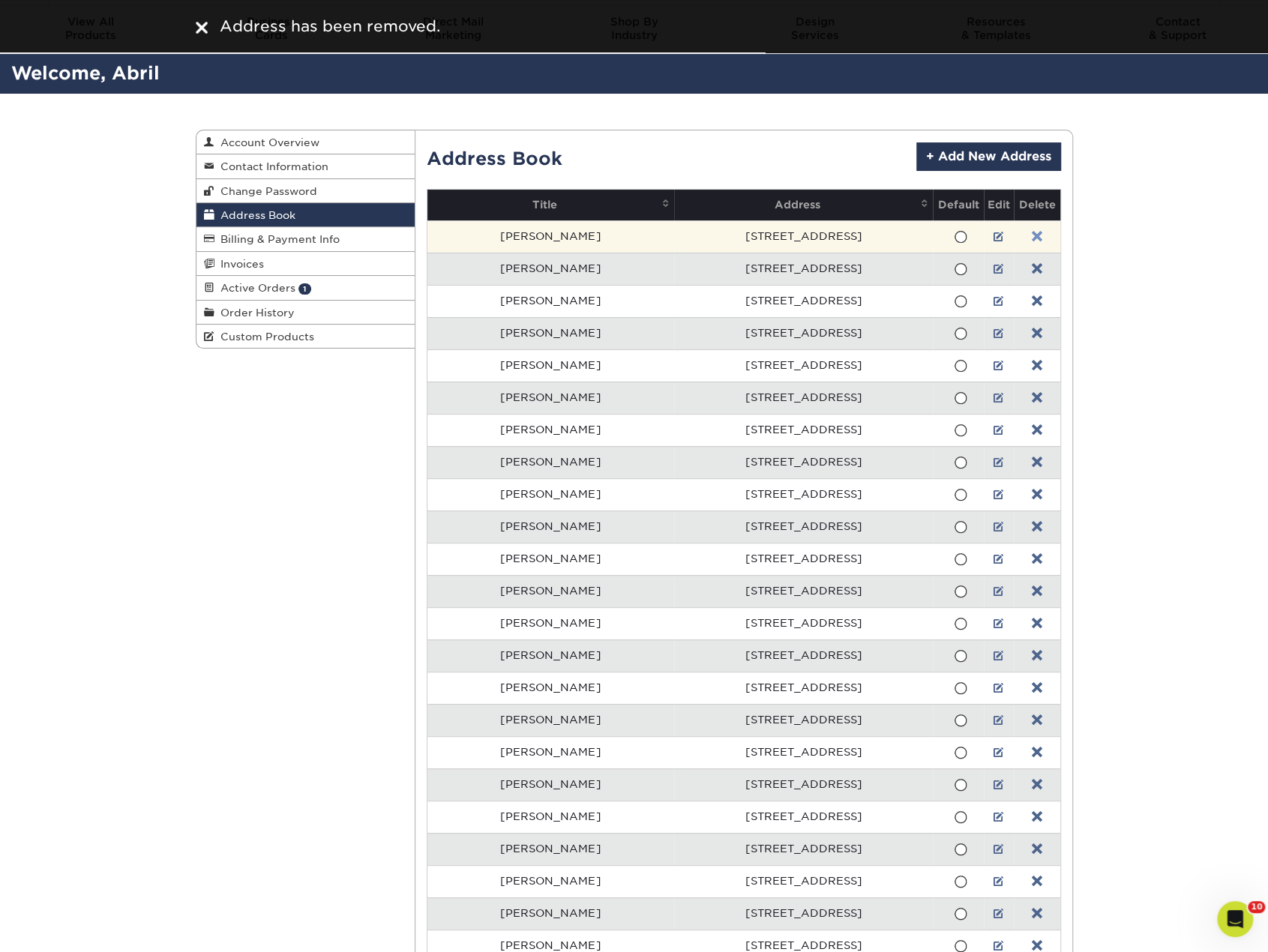
click at [1031, 238] on link at bounding box center [1036, 237] width 11 height 12
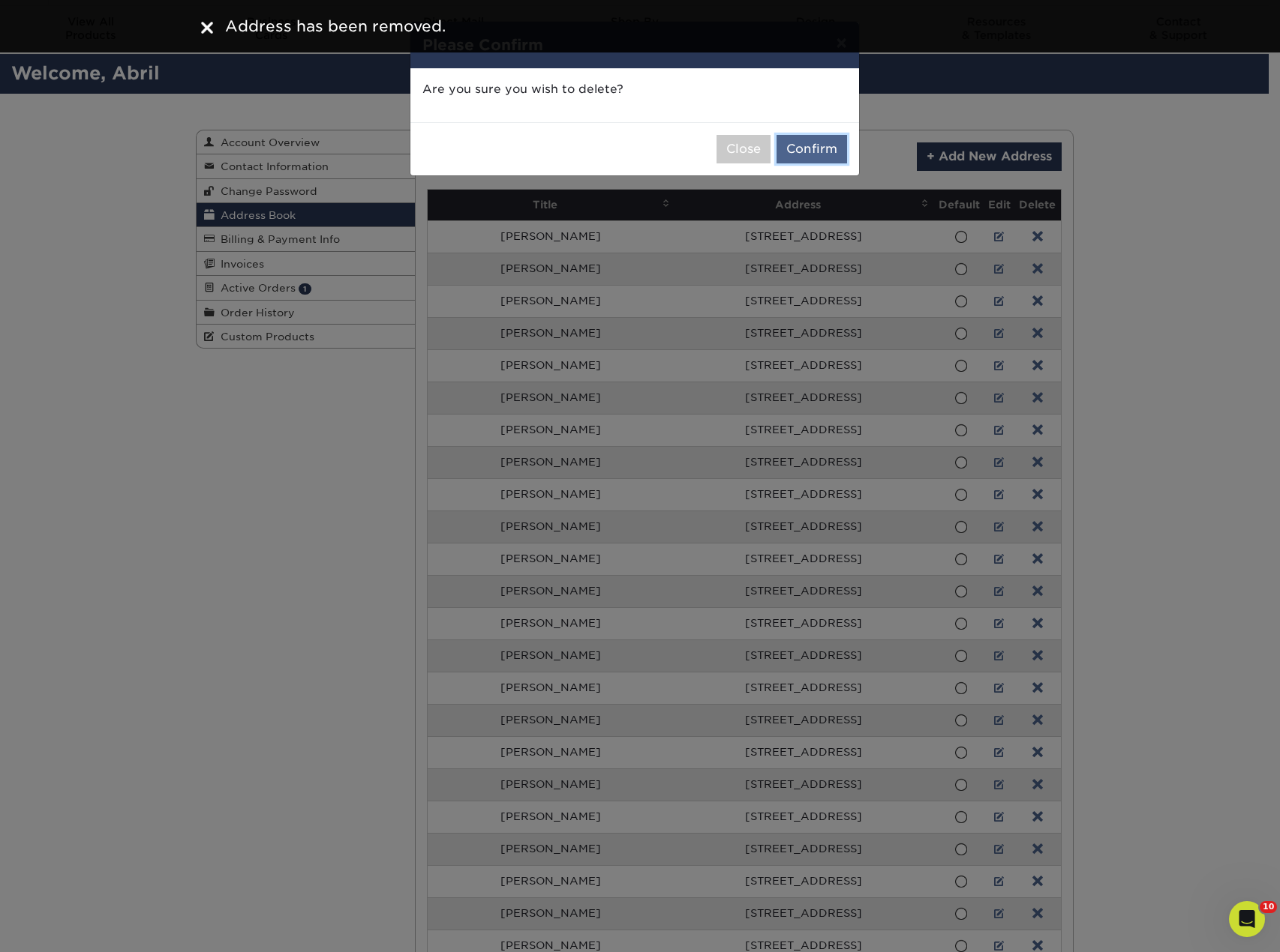
click at [823, 140] on button "Confirm" at bounding box center [812, 149] width 71 height 29
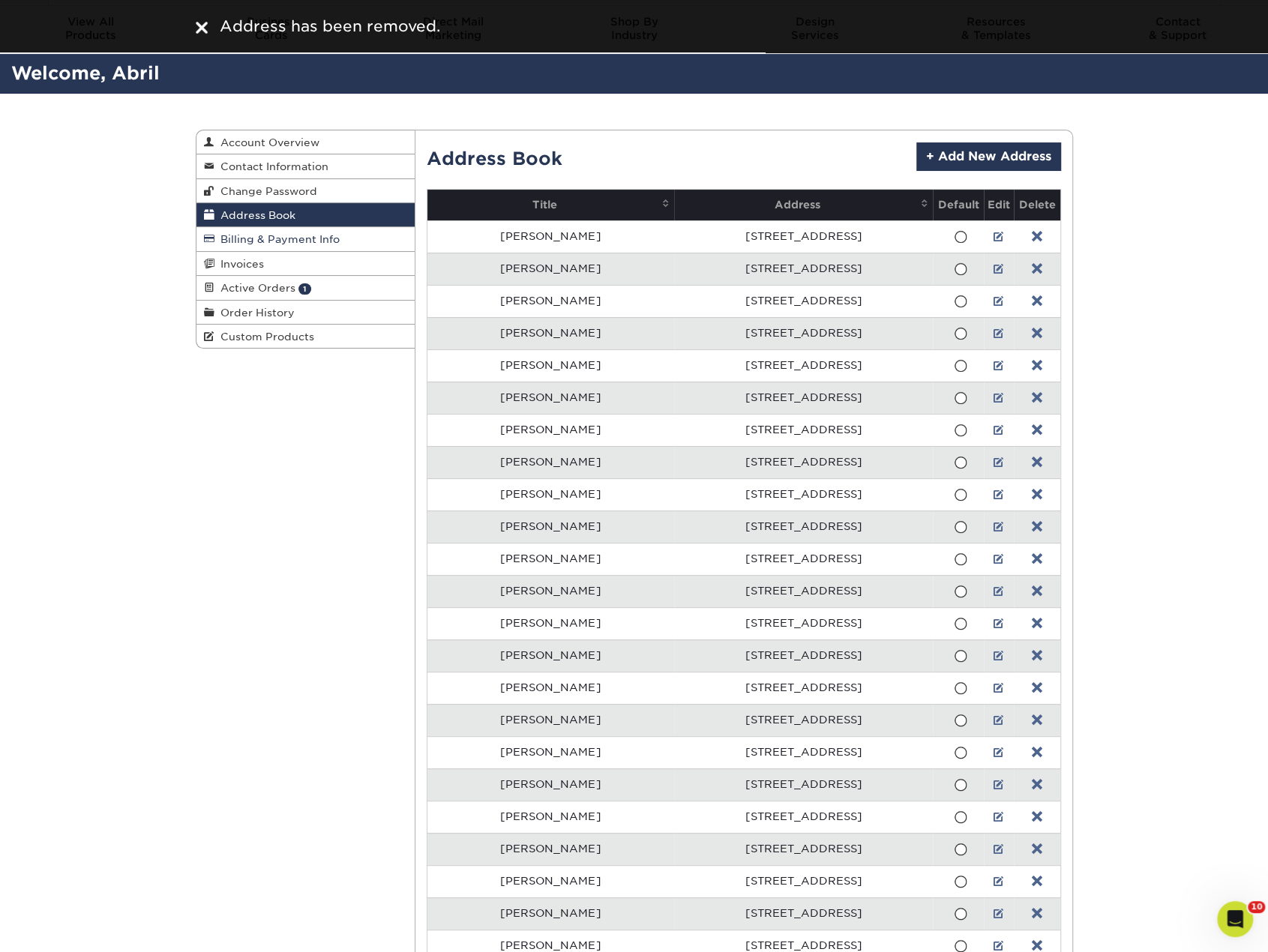
click at [324, 237] on span "Billing & Payment Info" at bounding box center [277, 239] width 125 height 12
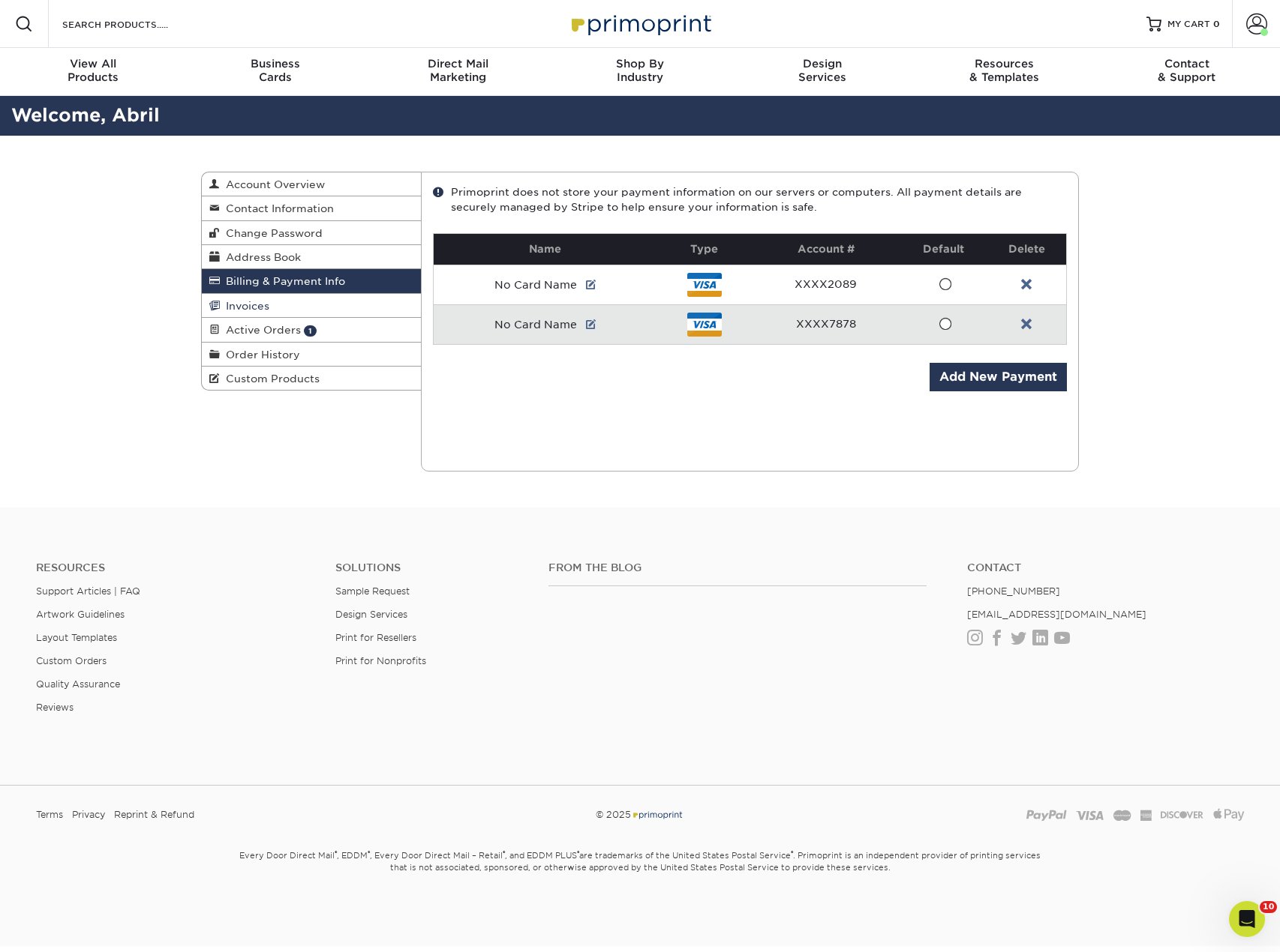
click at [288, 306] on link "Invoices" at bounding box center [311, 306] width 219 height 24
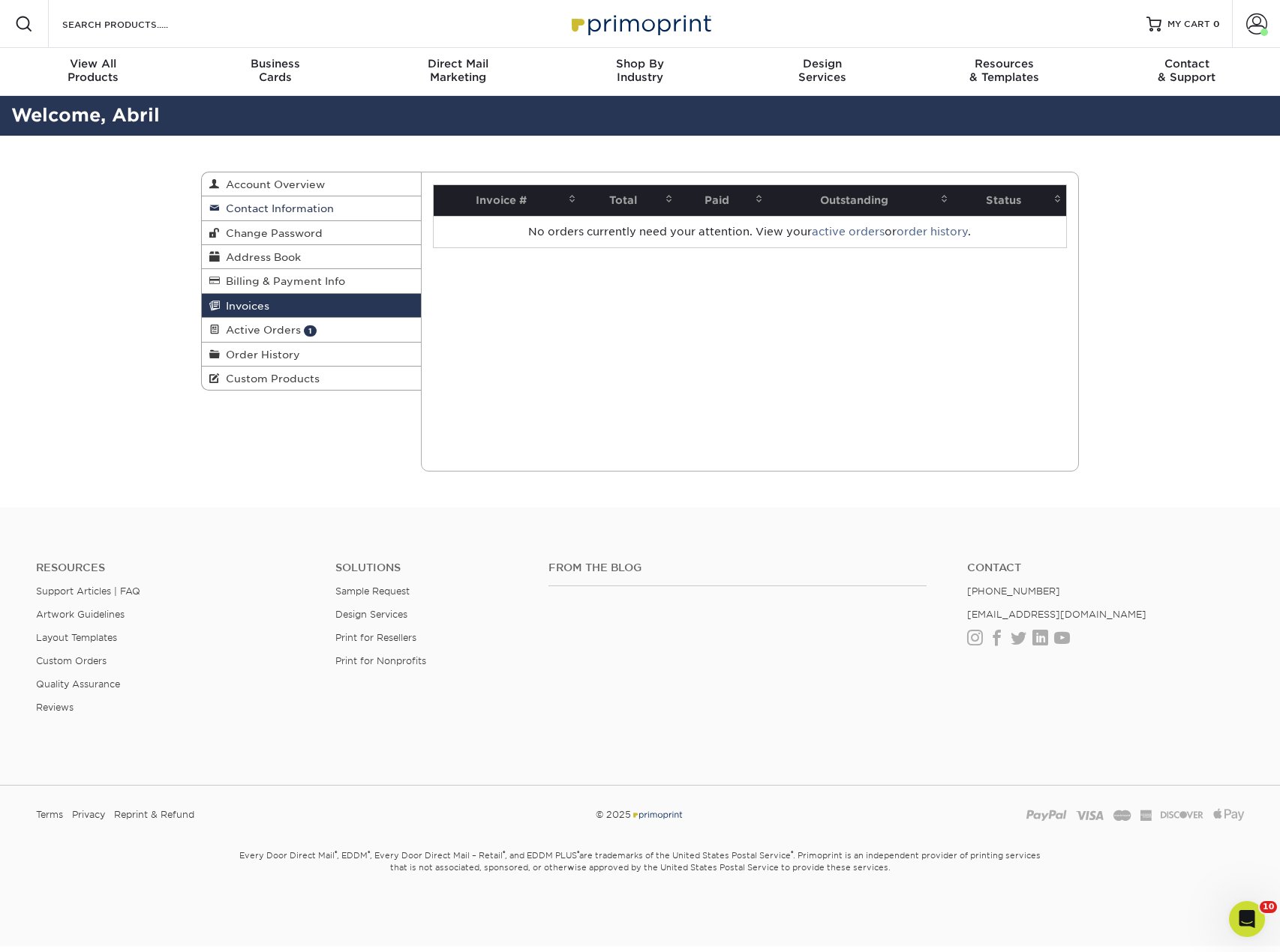
click at [291, 199] on link "Contact Information" at bounding box center [311, 208] width 219 height 24
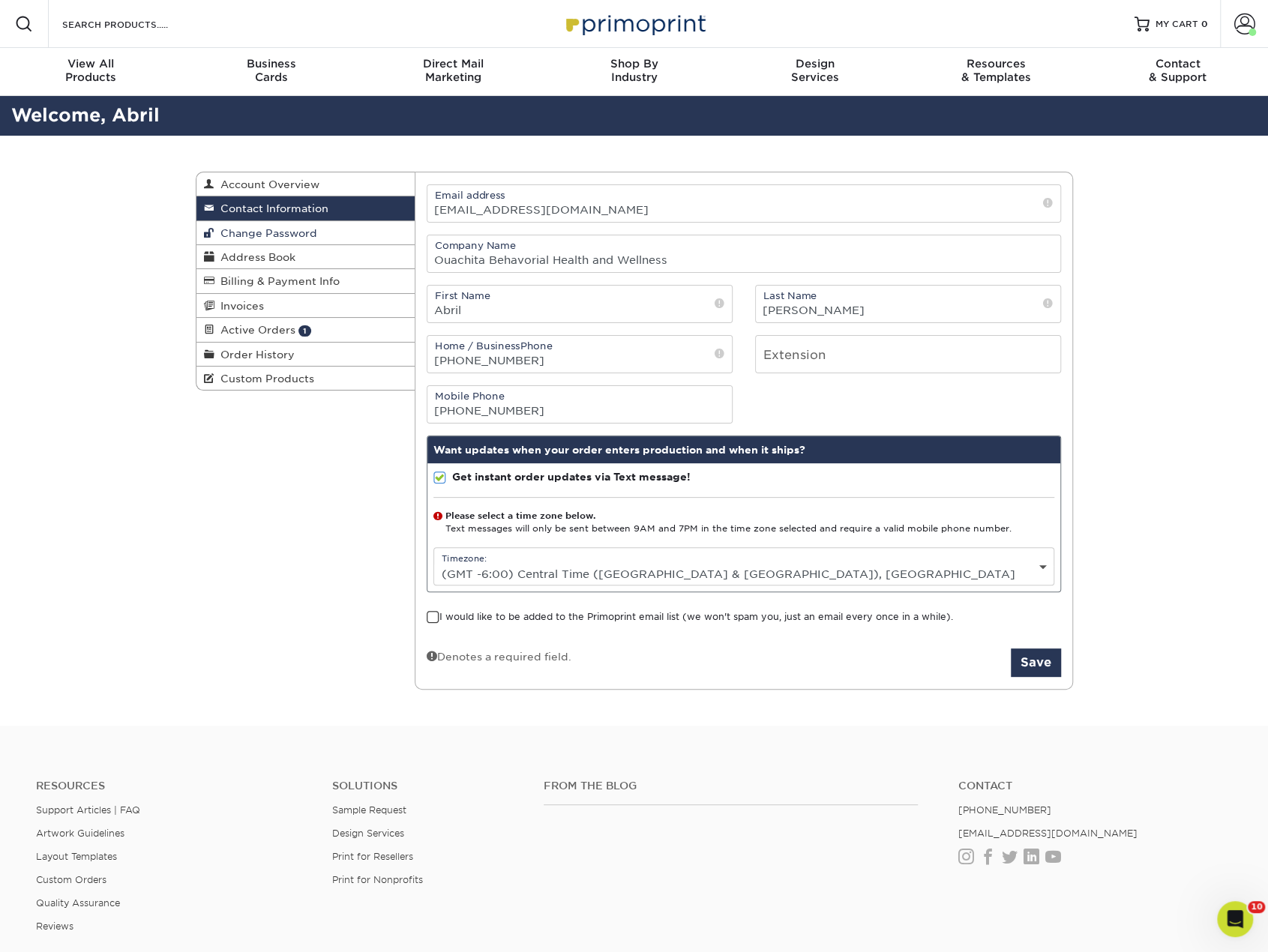
click at [314, 228] on span "Change Password" at bounding box center [265, 233] width 103 height 12
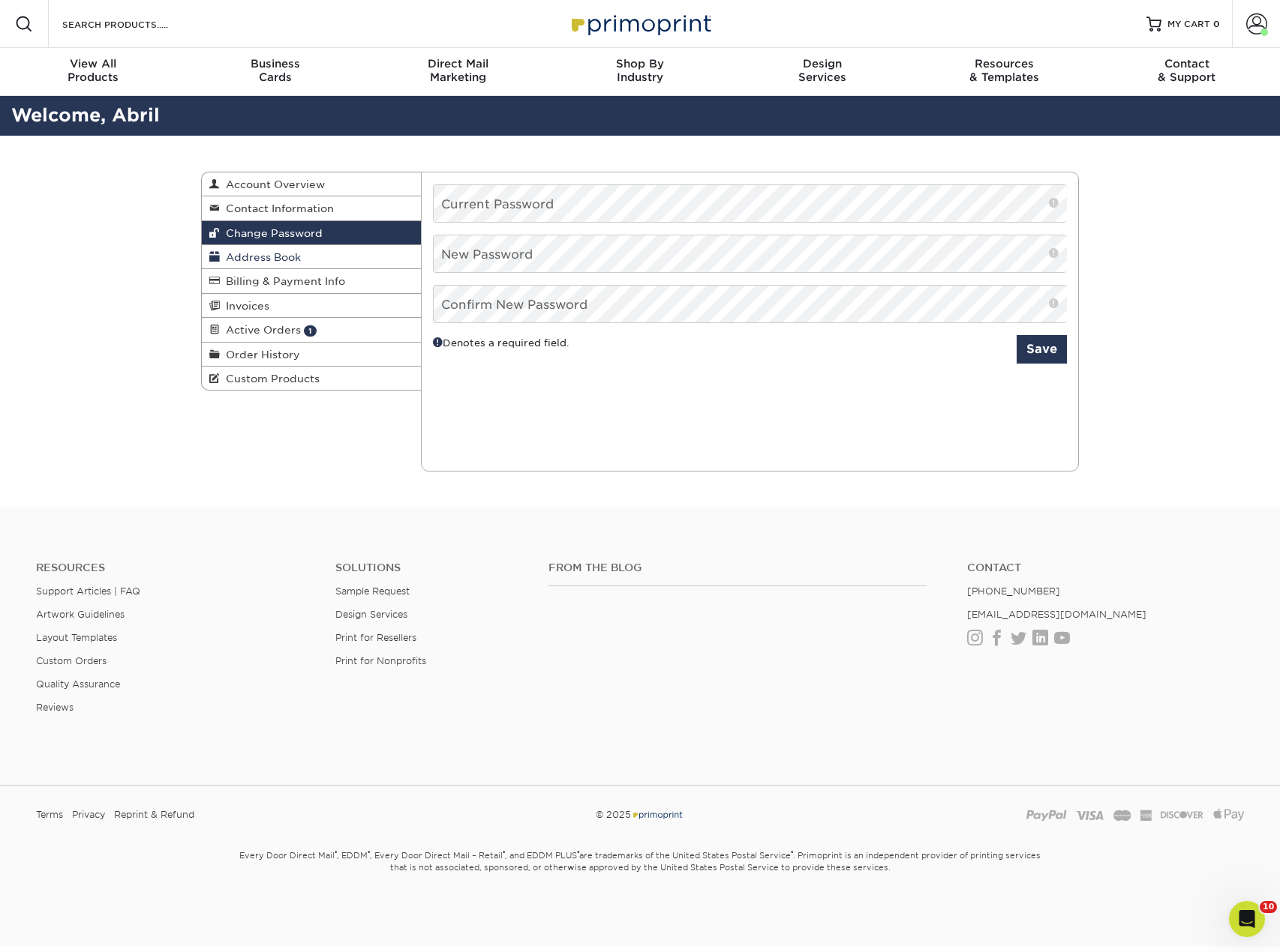
click at [303, 259] on link "Address Book" at bounding box center [311, 257] width 219 height 24
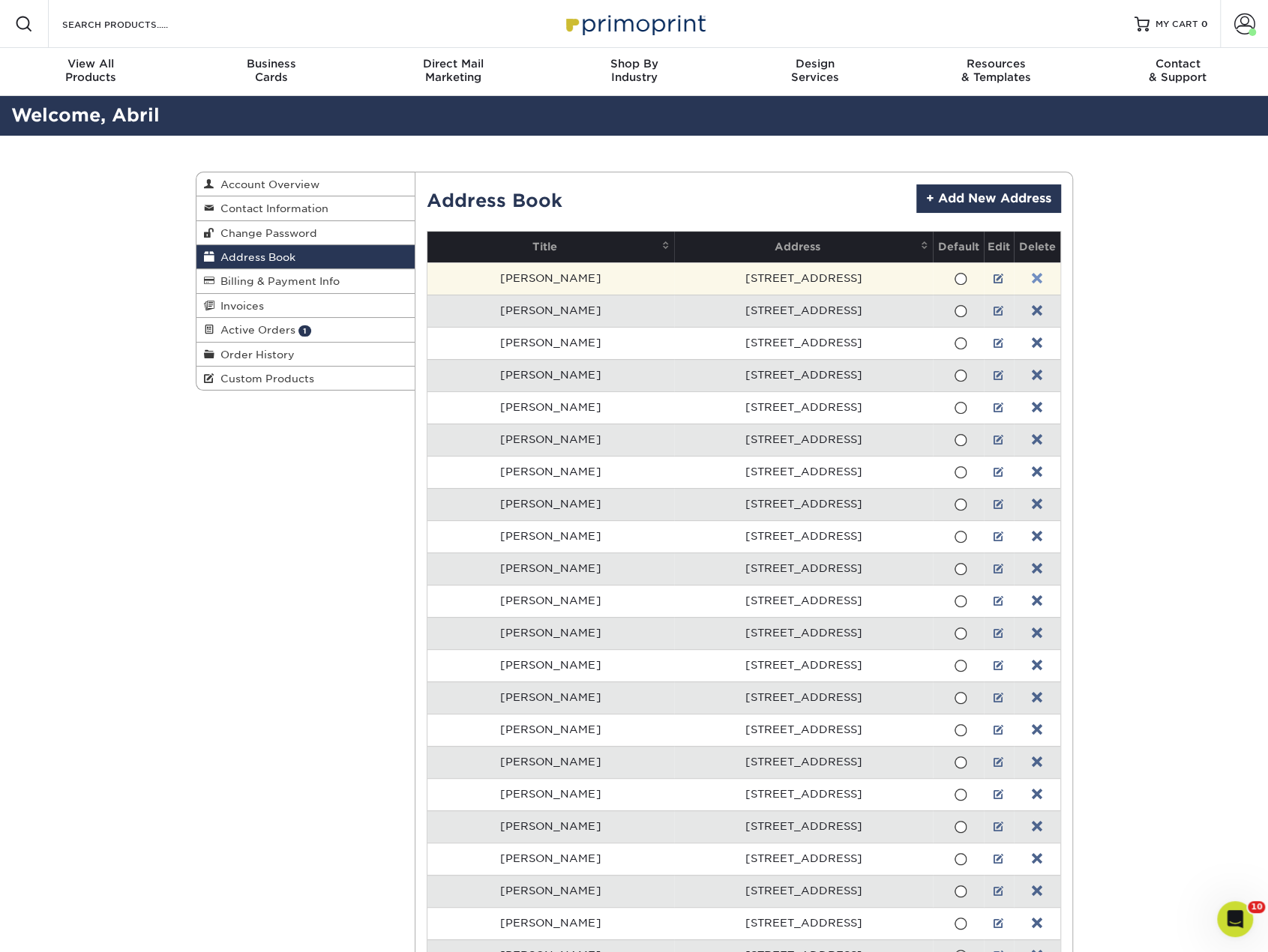
click at [1031, 278] on link at bounding box center [1036, 278] width 11 height 12
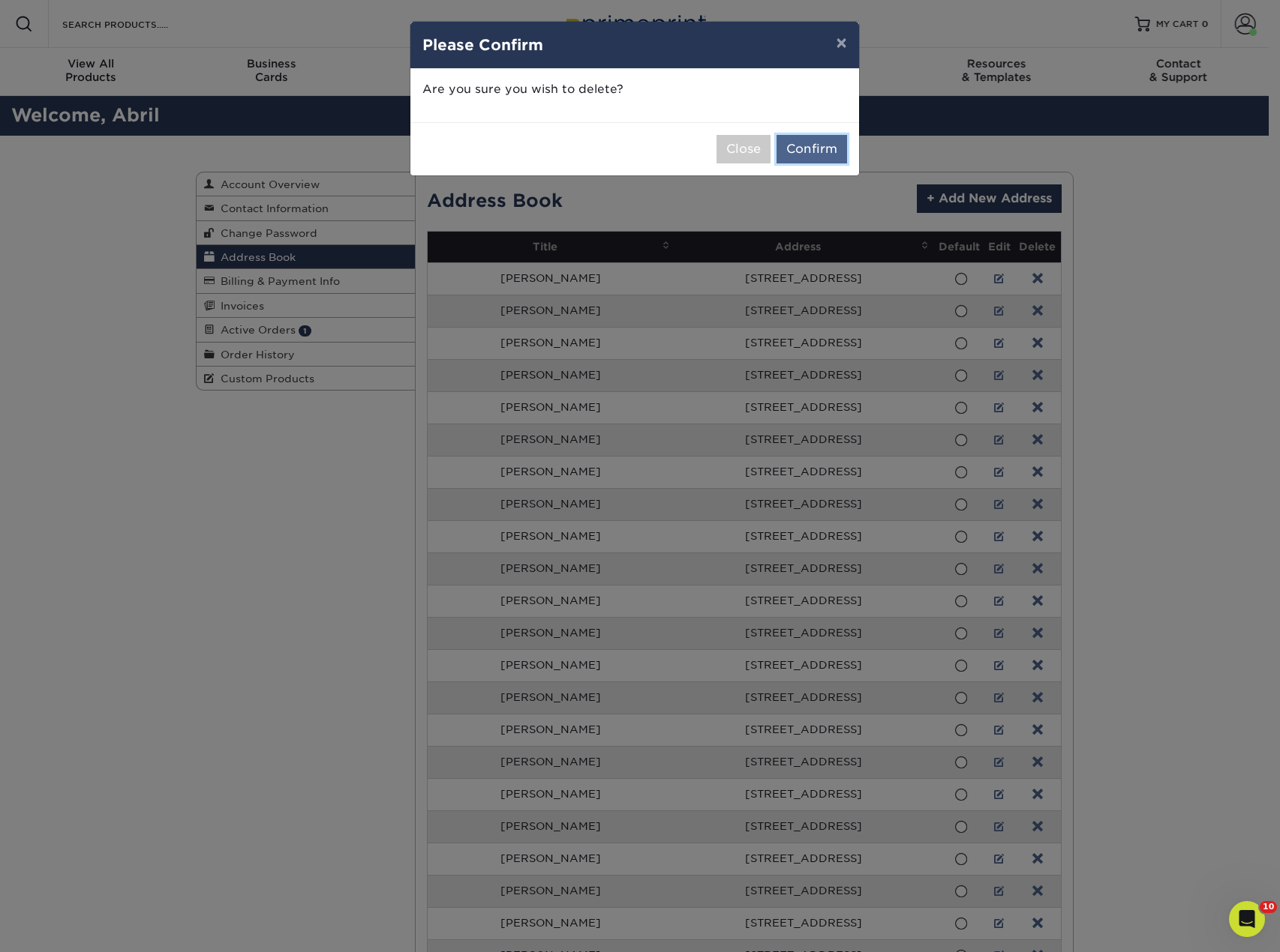
click at [826, 139] on button "Confirm" at bounding box center [812, 149] width 71 height 29
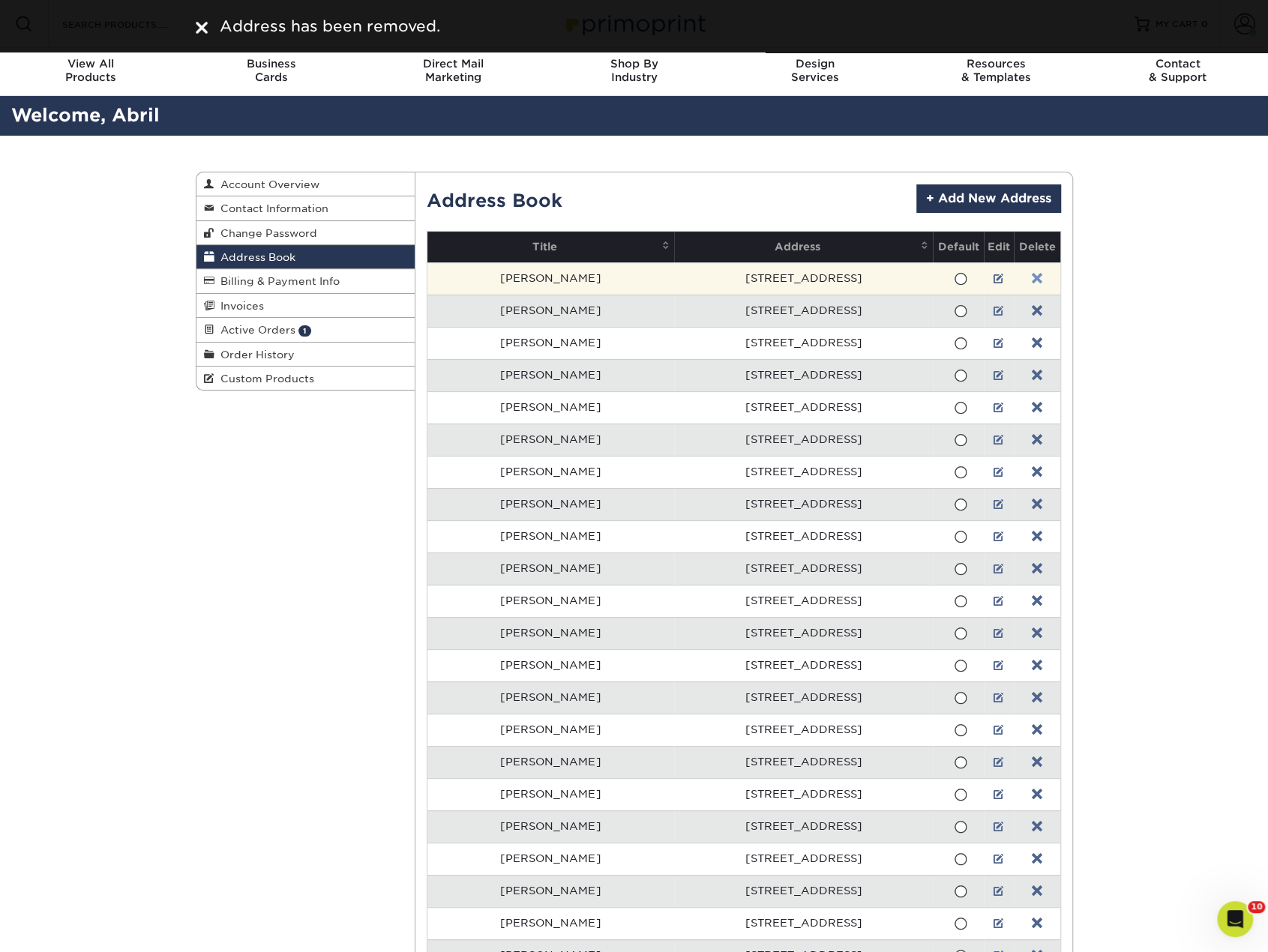
click at [1031, 278] on link at bounding box center [1036, 278] width 11 height 12
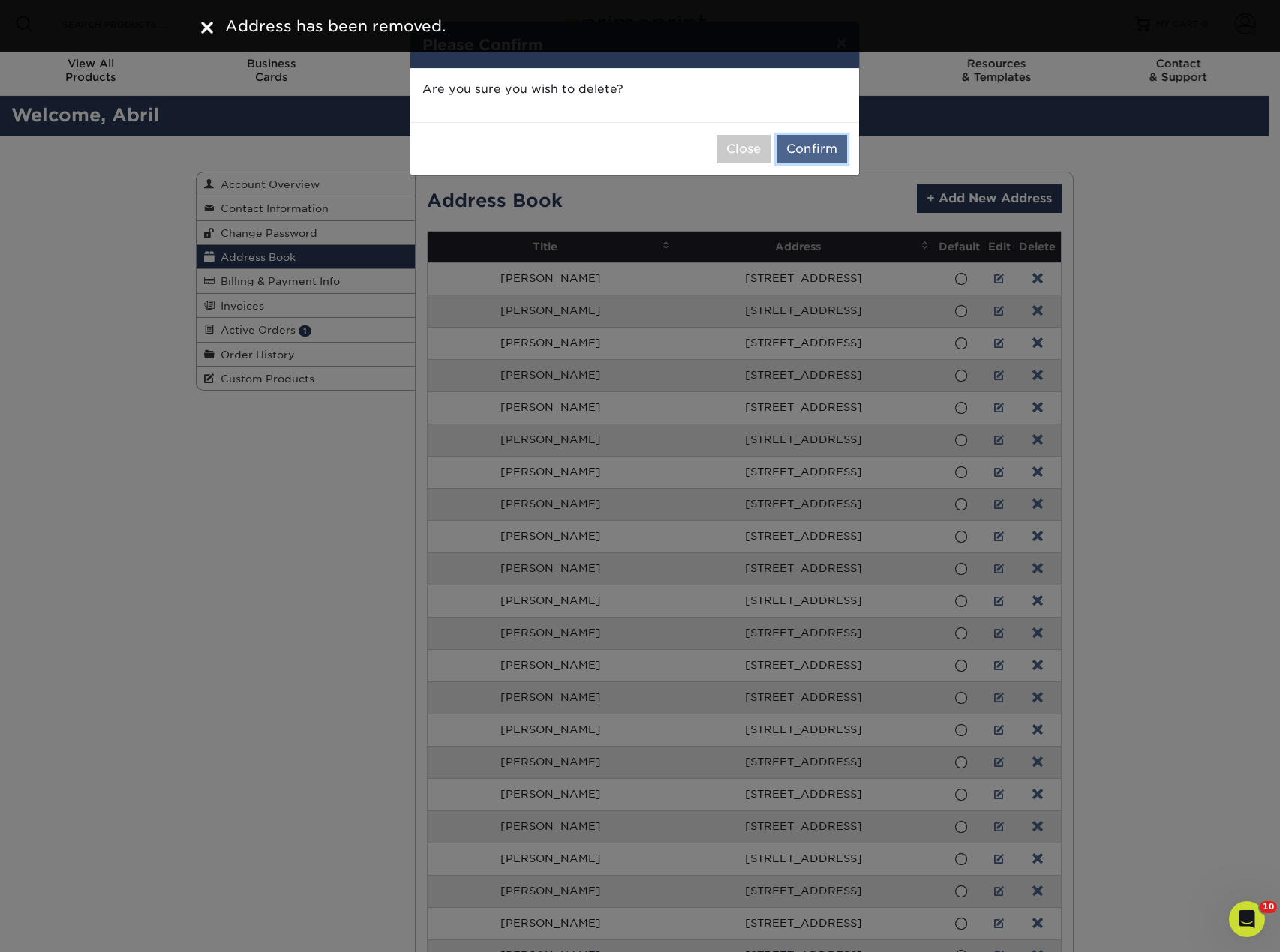
click at [830, 154] on button "Confirm" at bounding box center [812, 149] width 71 height 29
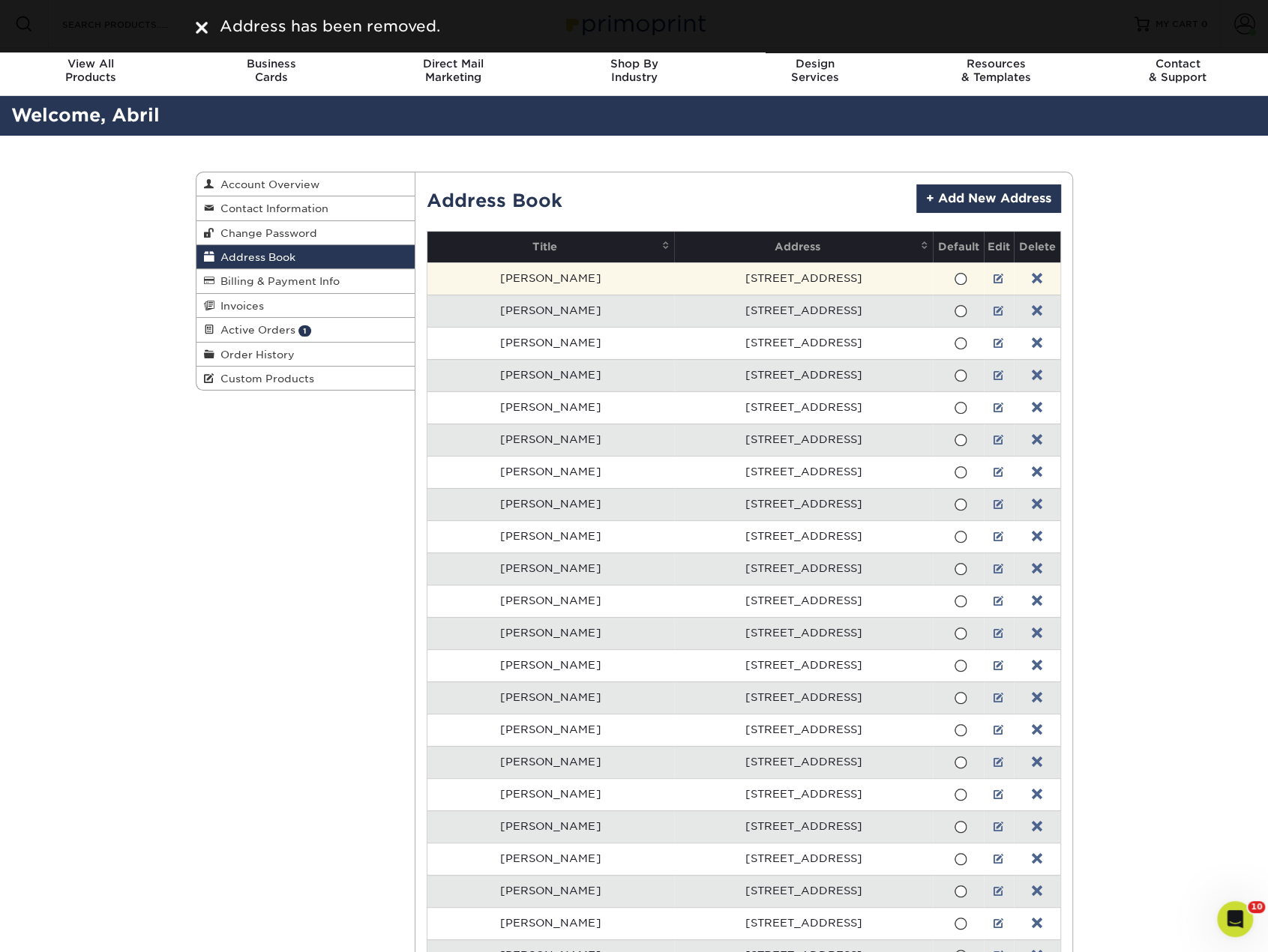
click at [1022, 275] on td at bounding box center [1036, 278] width 46 height 32
click at [1031, 278] on link at bounding box center [1036, 278] width 11 height 12
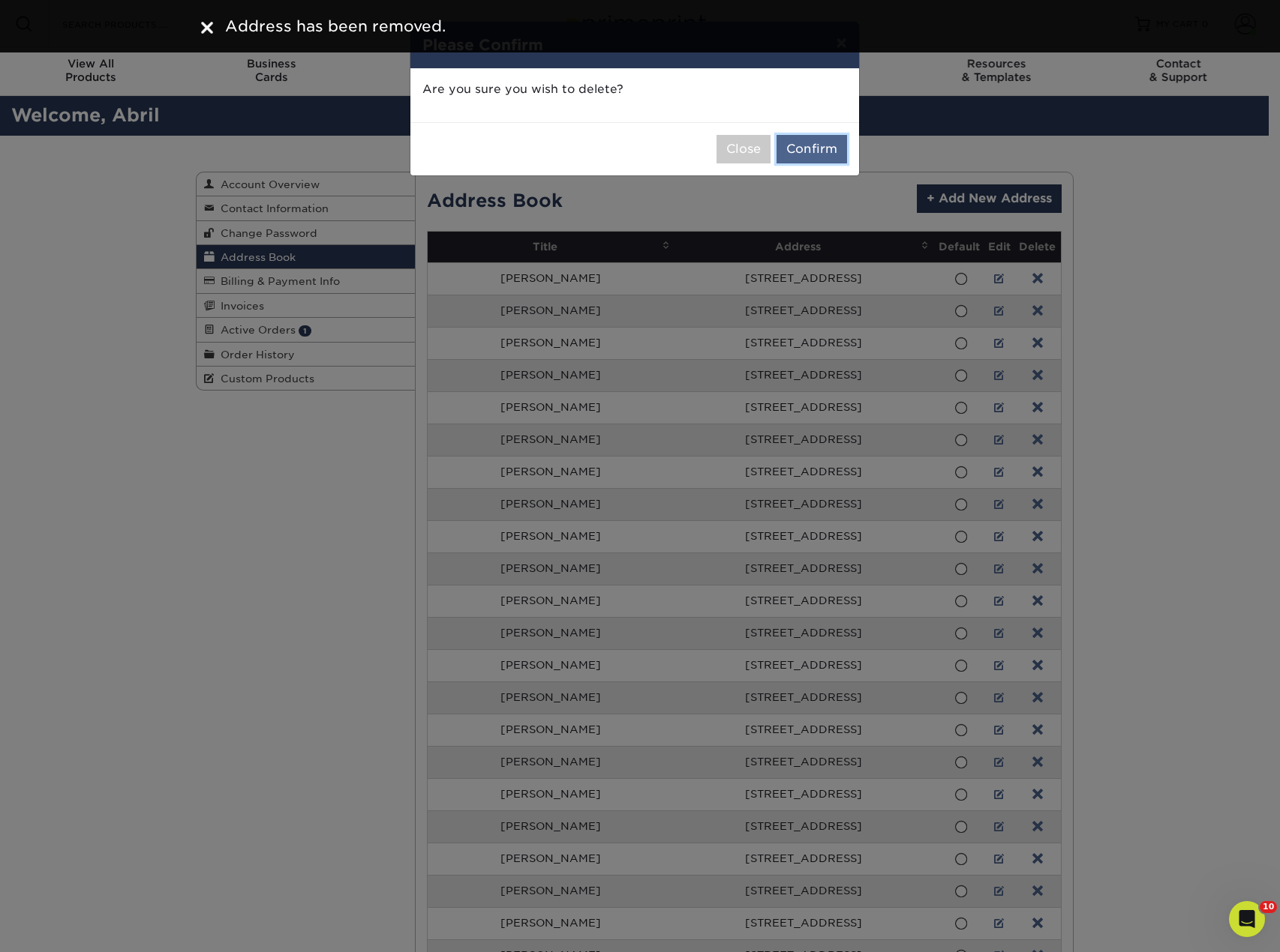
click at [833, 149] on button "Confirm" at bounding box center [812, 149] width 71 height 29
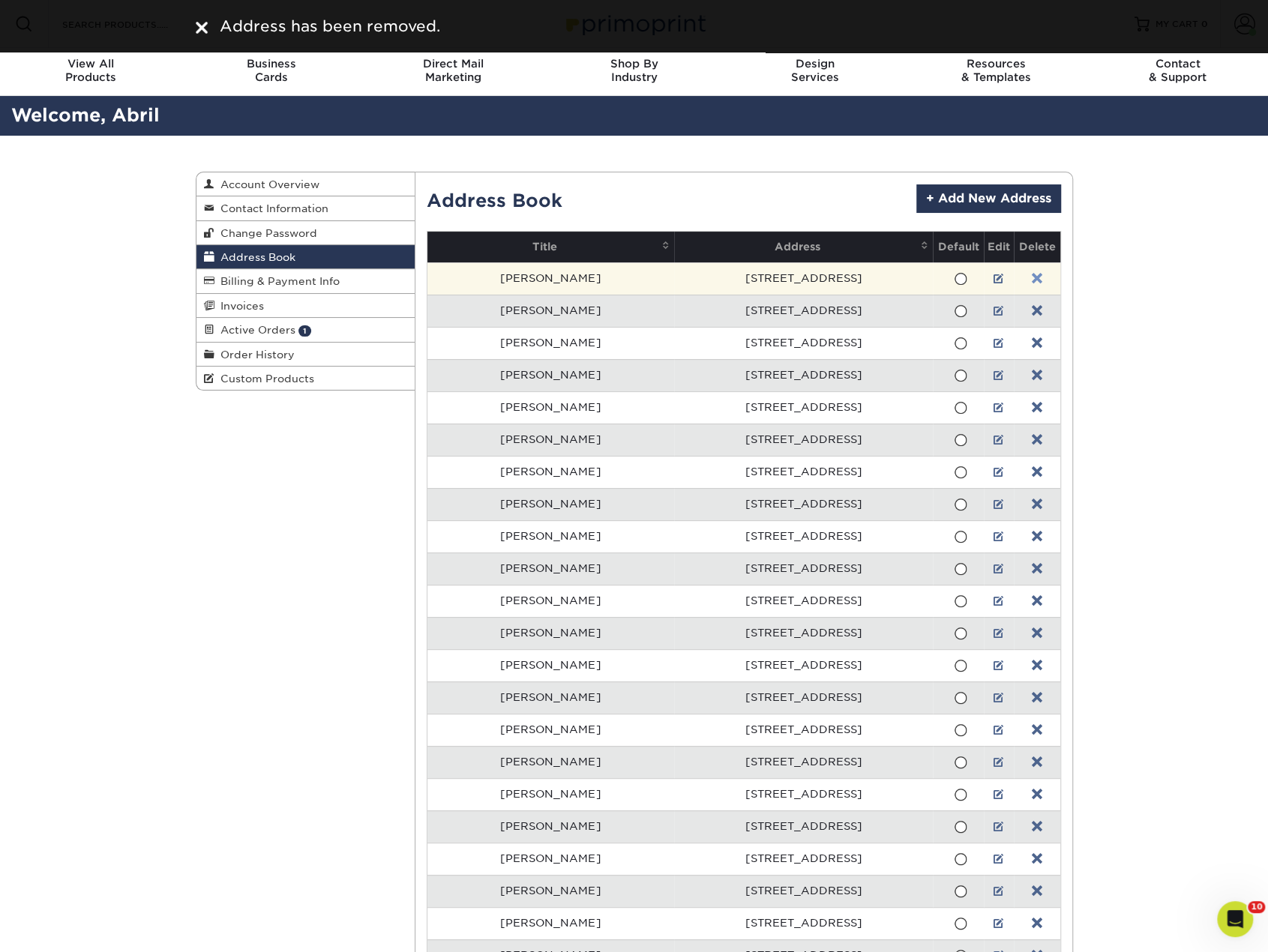
click at [1031, 276] on link at bounding box center [1036, 278] width 11 height 12
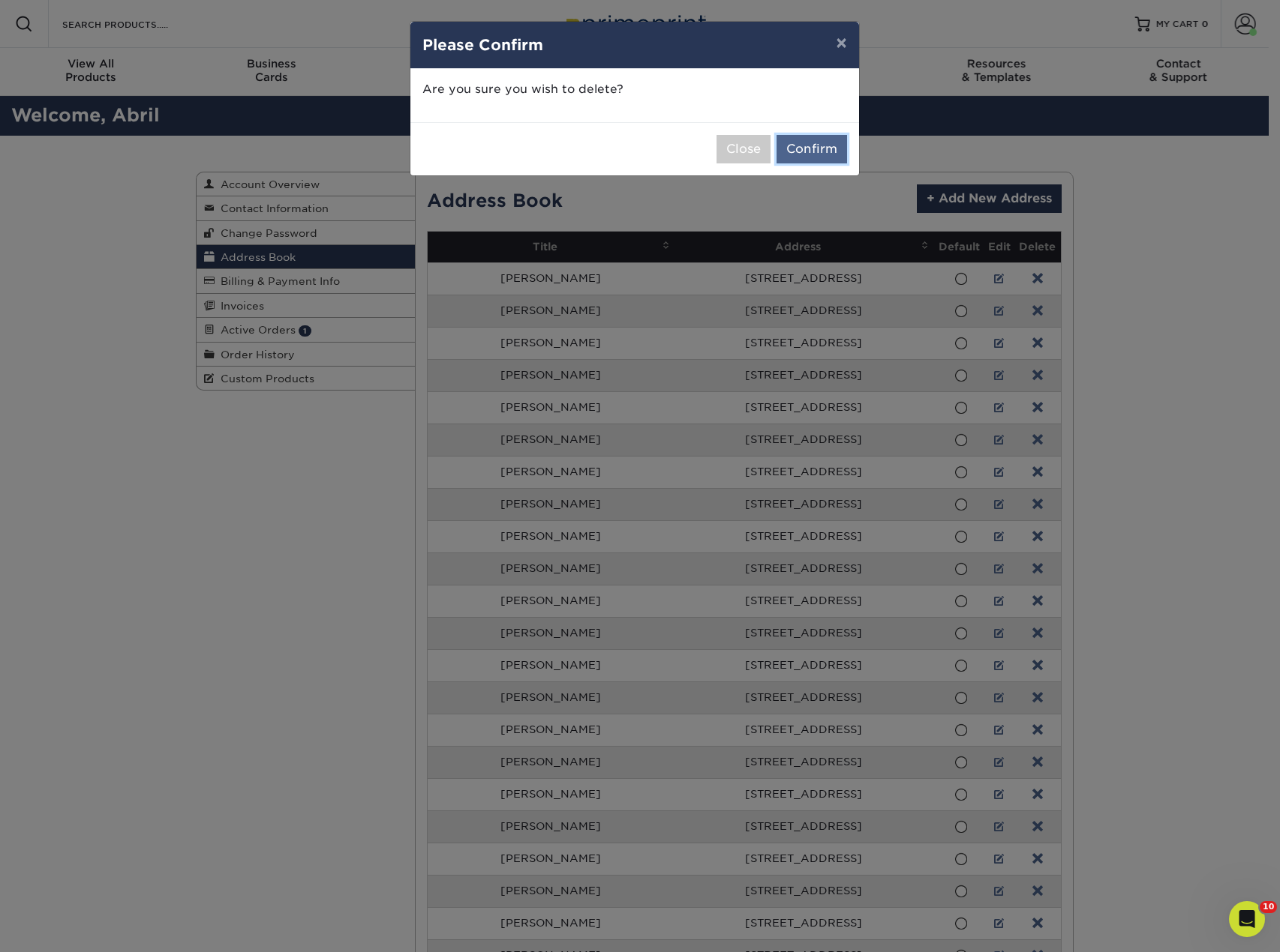
click at [806, 154] on button "Confirm" at bounding box center [812, 149] width 71 height 29
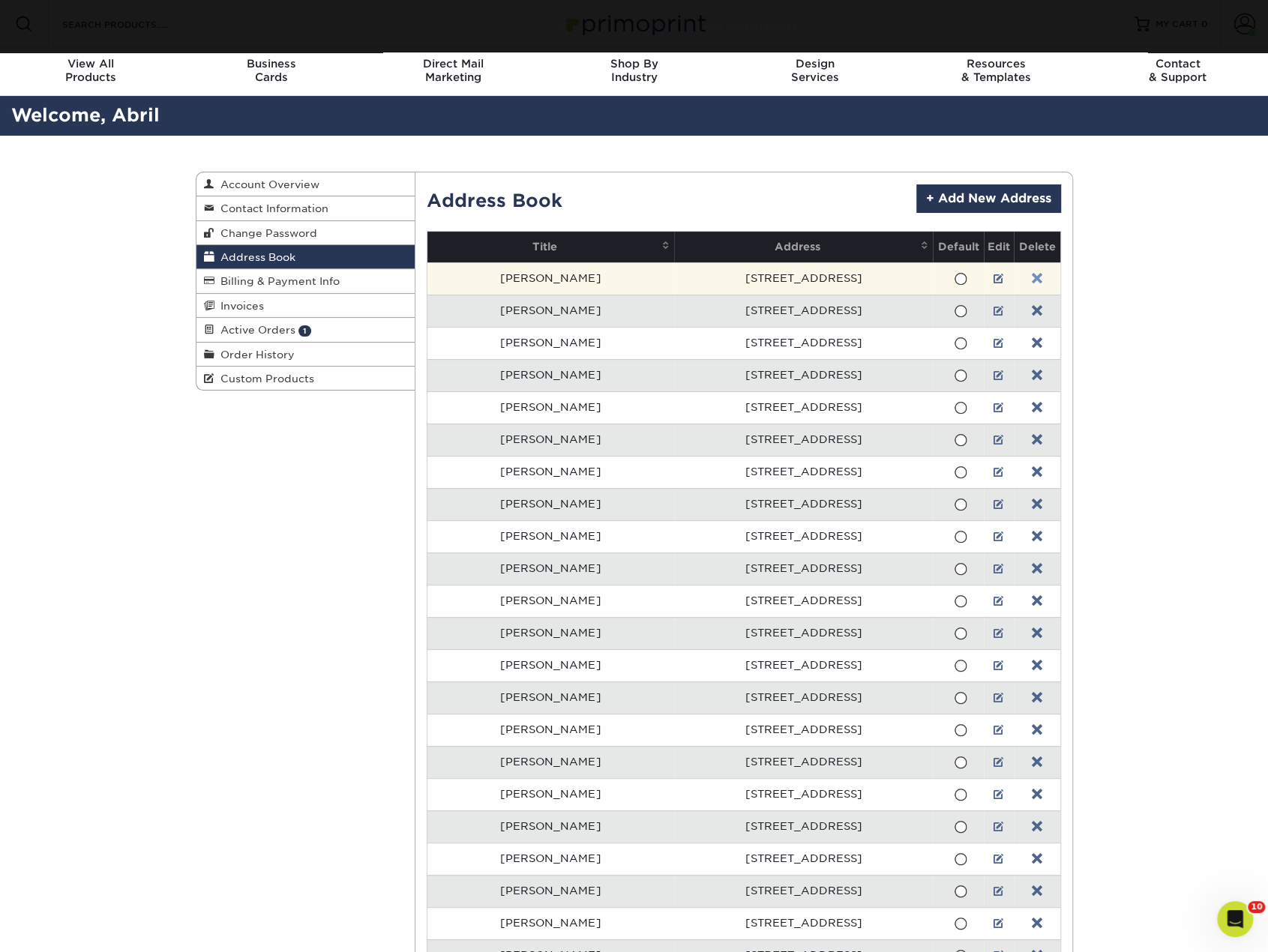
click at [1033, 277] on link at bounding box center [1036, 278] width 11 height 12
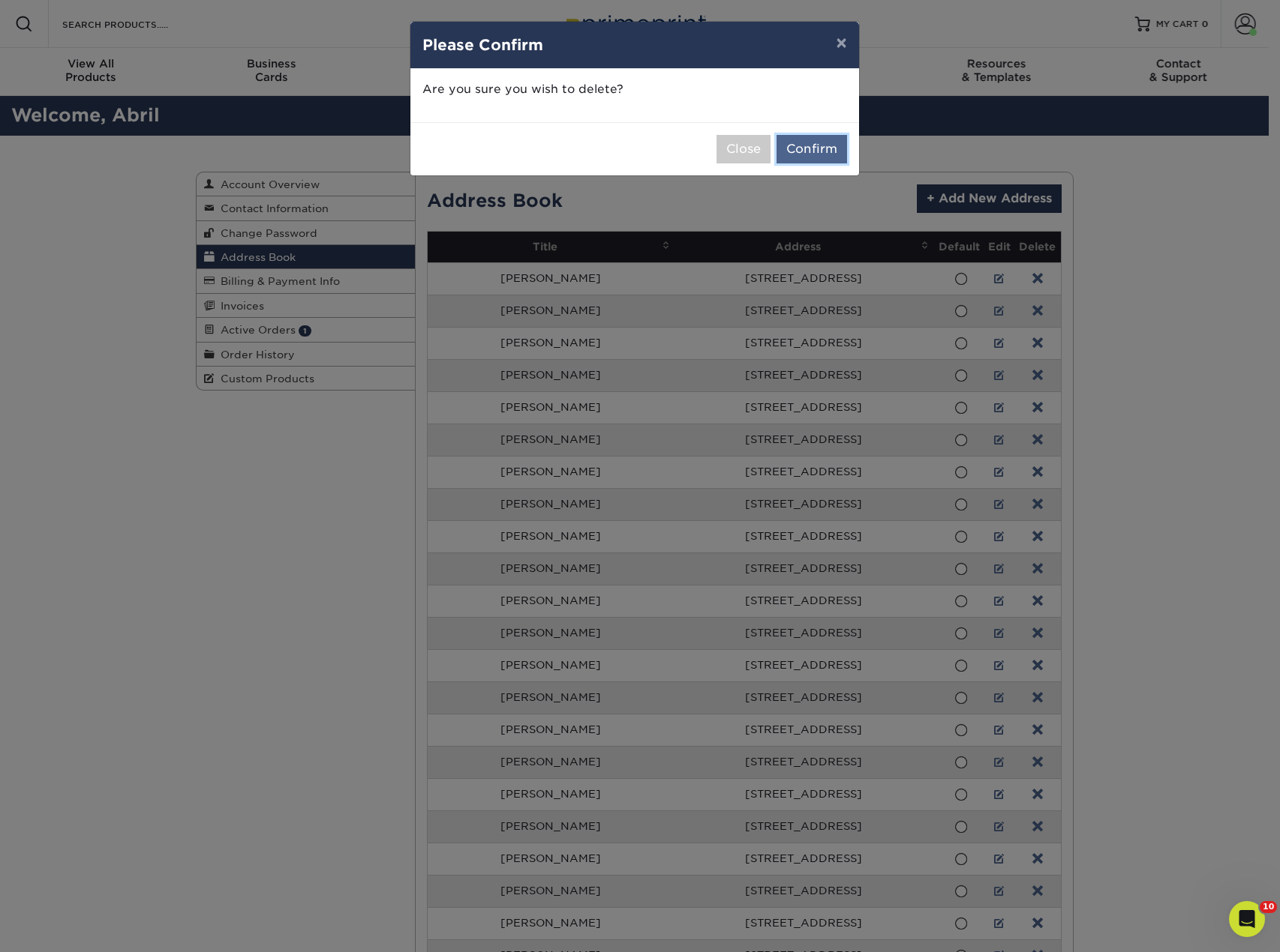
click at [812, 151] on button "Confirm" at bounding box center [812, 149] width 71 height 29
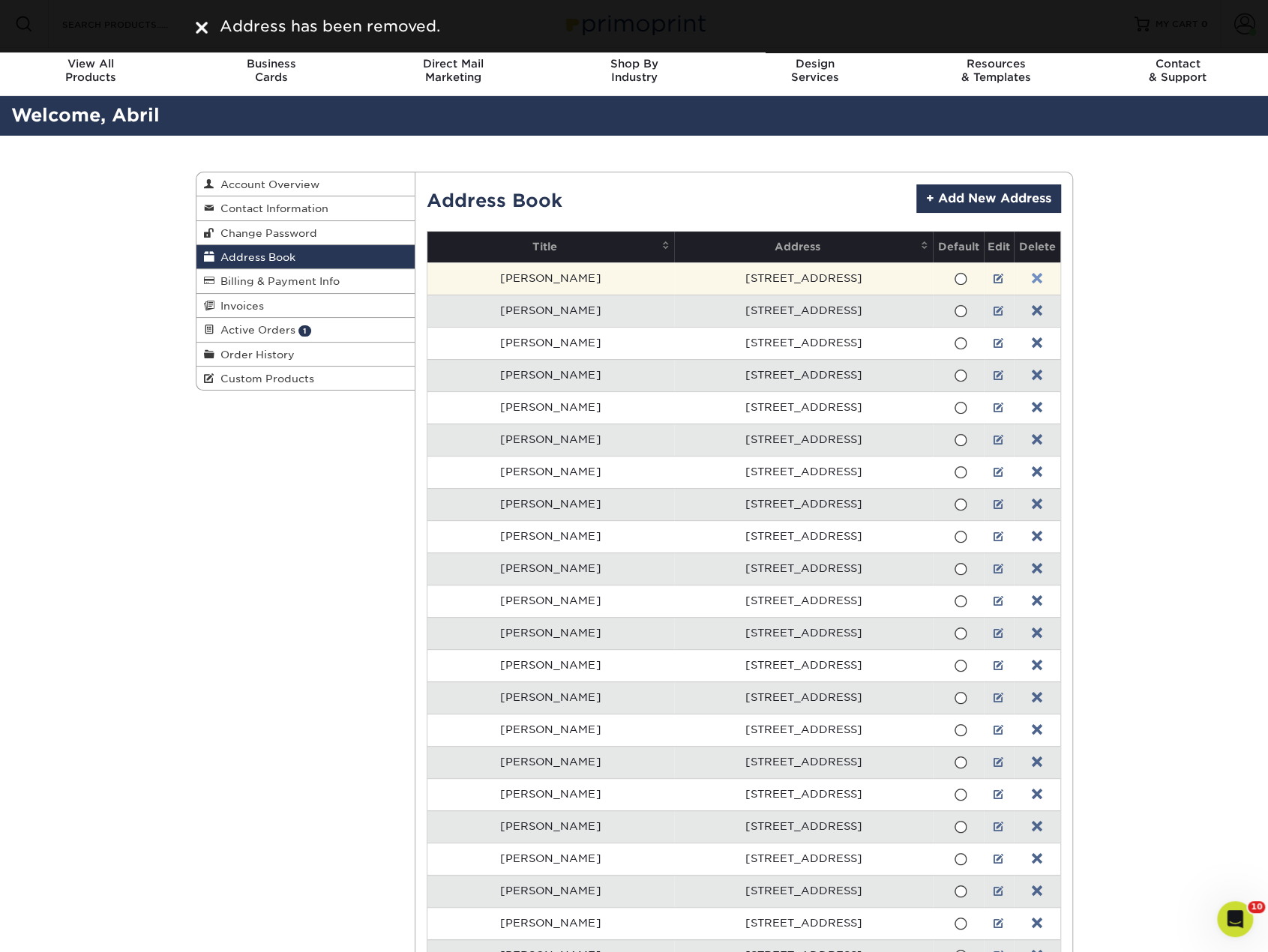
click at [1031, 276] on link at bounding box center [1036, 278] width 11 height 12
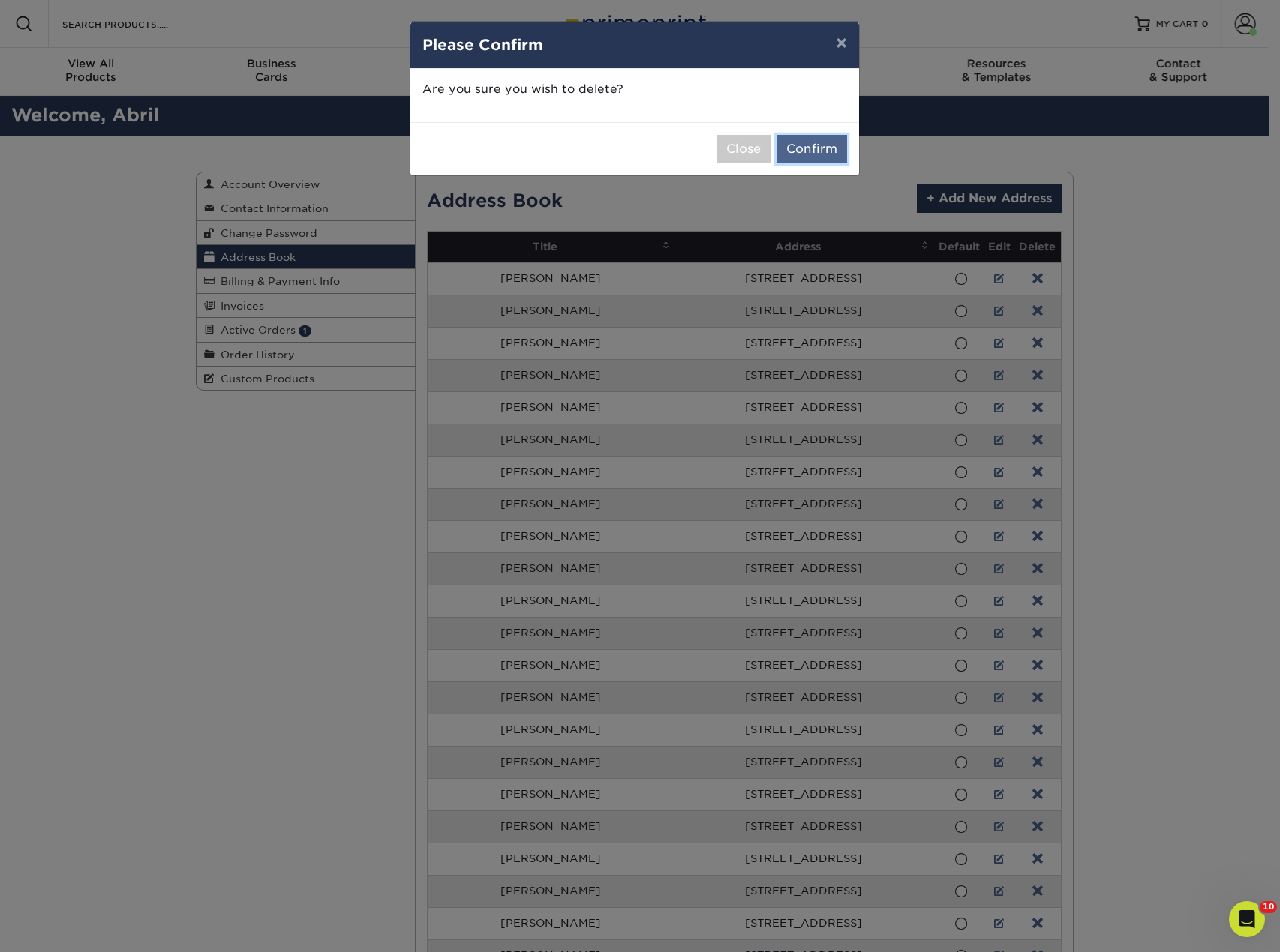
click at [822, 147] on button "Confirm" at bounding box center [812, 149] width 71 height 29
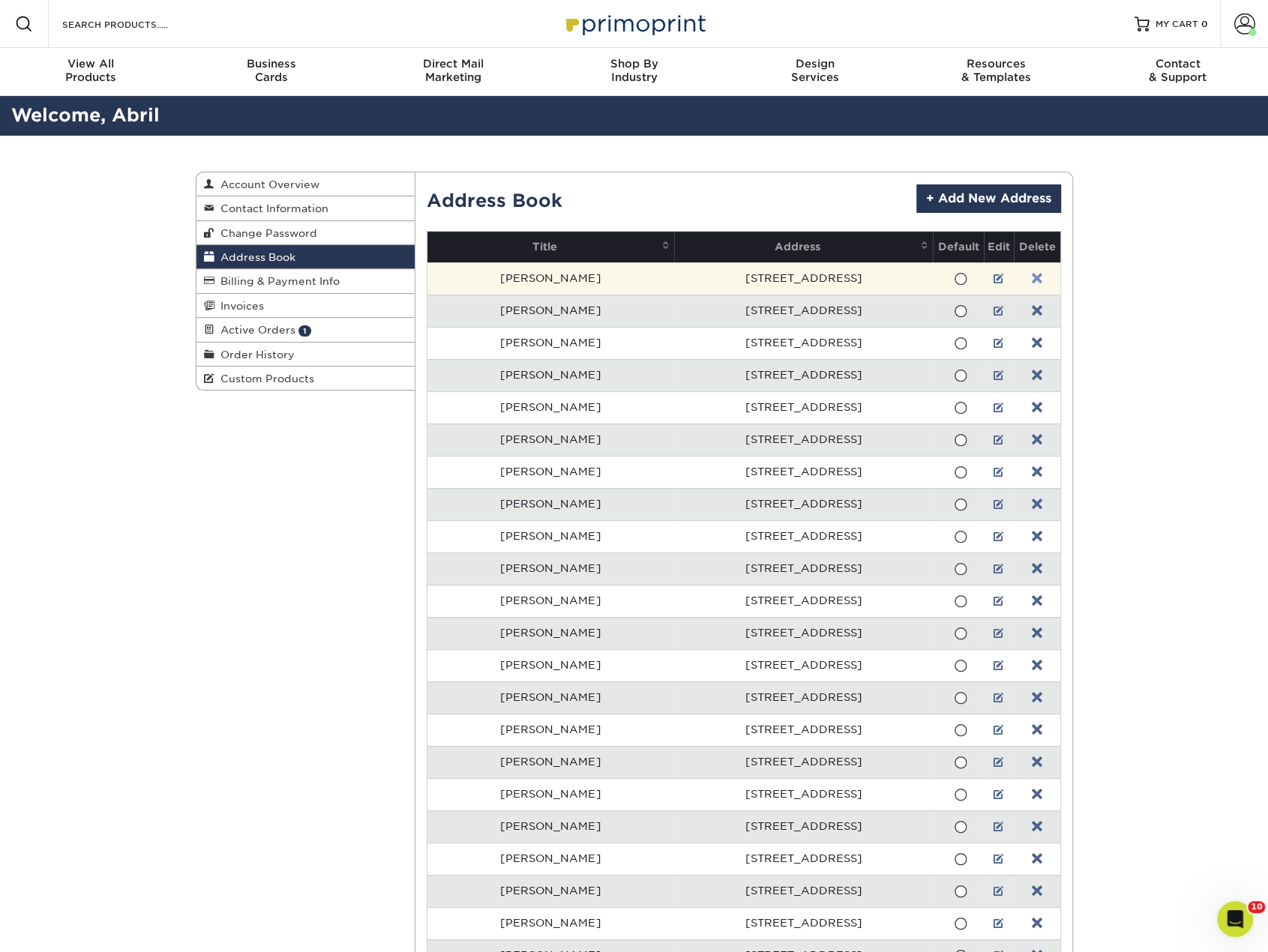
click at [1031, 280] on link at bounding box center [1036, 278] width 11 height 12
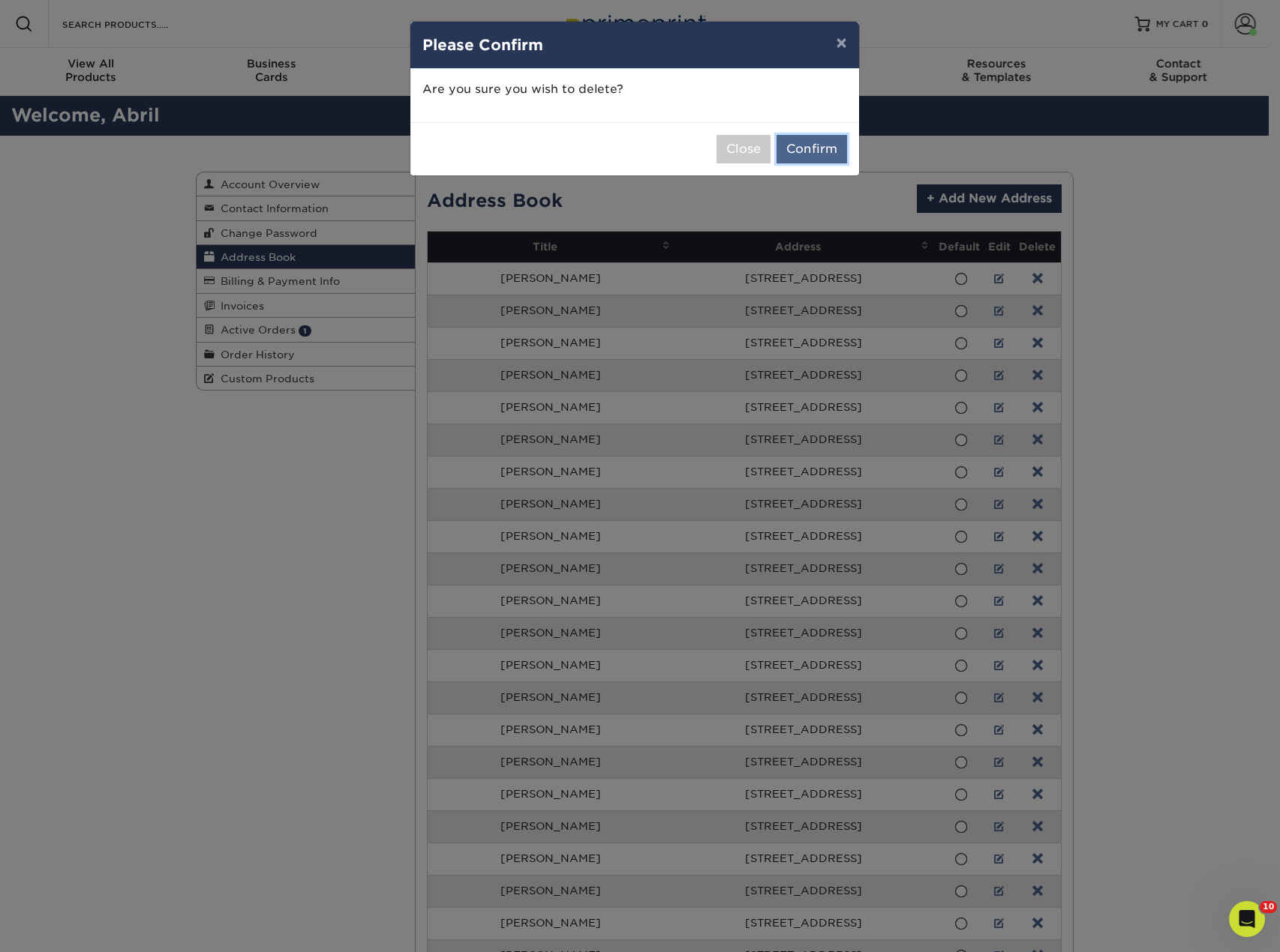
click at [826, 154] on button "Confirm" at bounding box center [812, 149] width 71 height 29
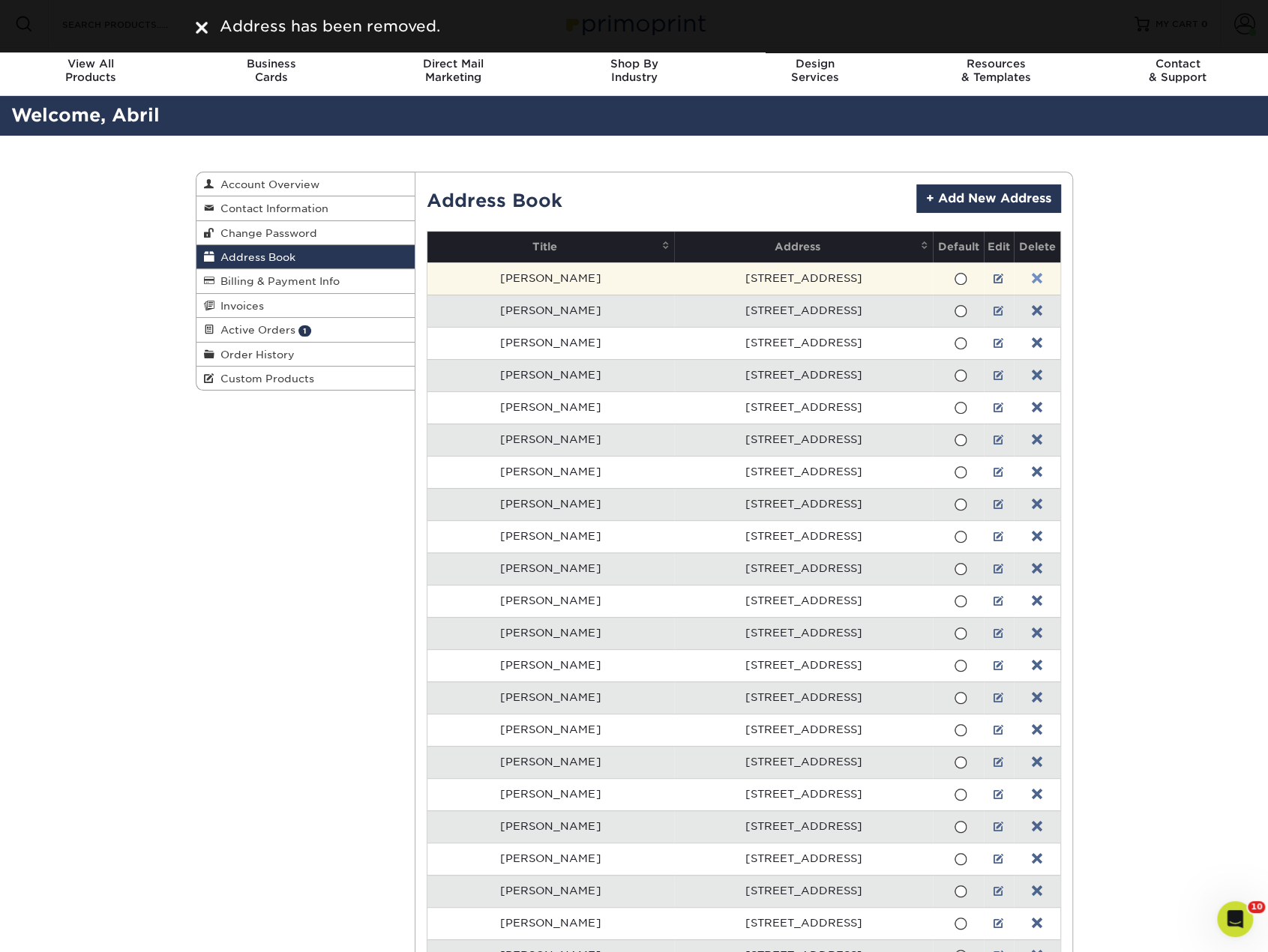
click at [1031, 273] on link at bounding box center [1036, 278] width 11 height 12
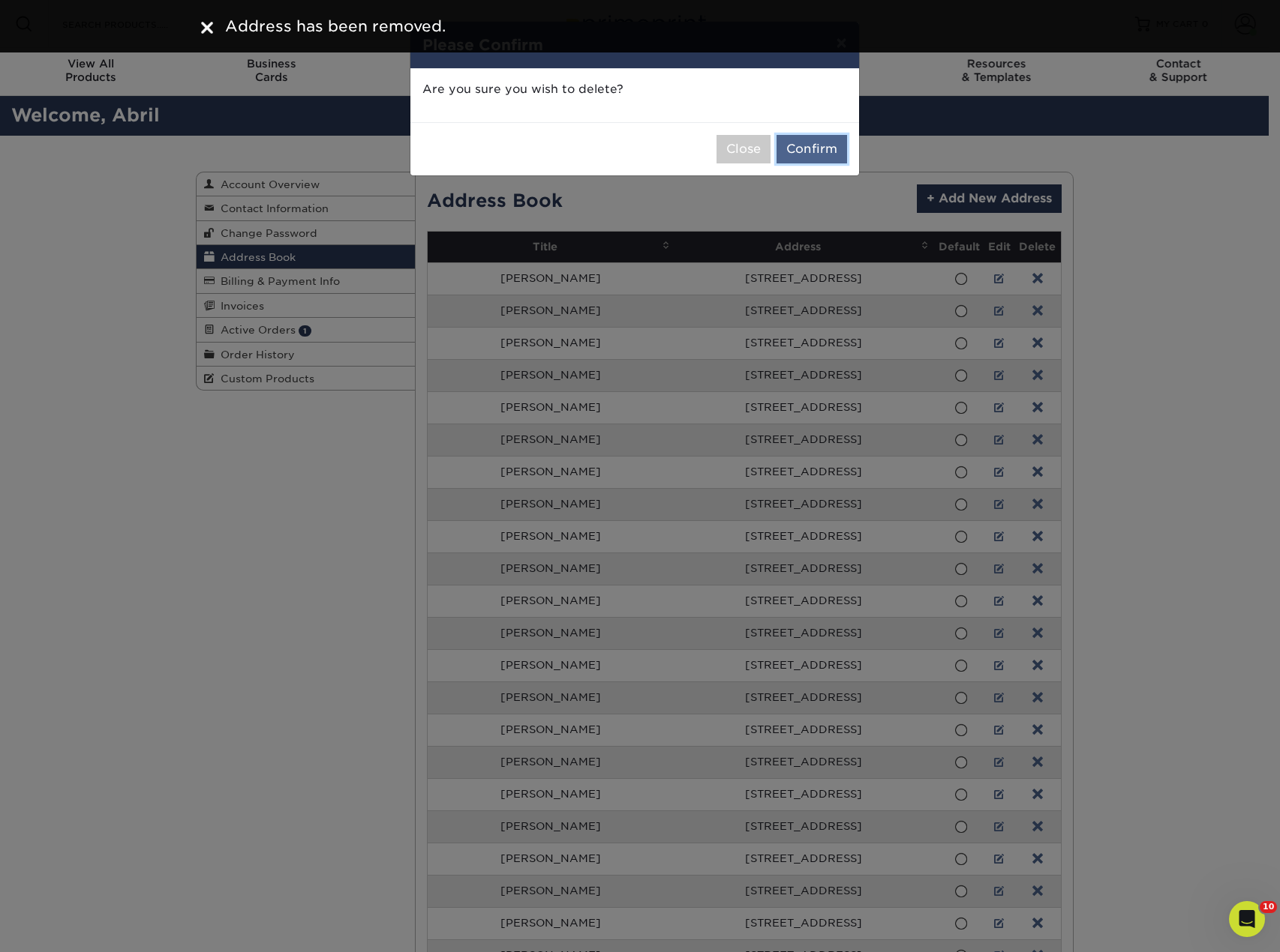
click at [812, 147] on button "Confirm" at bounding box center [812, 149] width 71 height 29
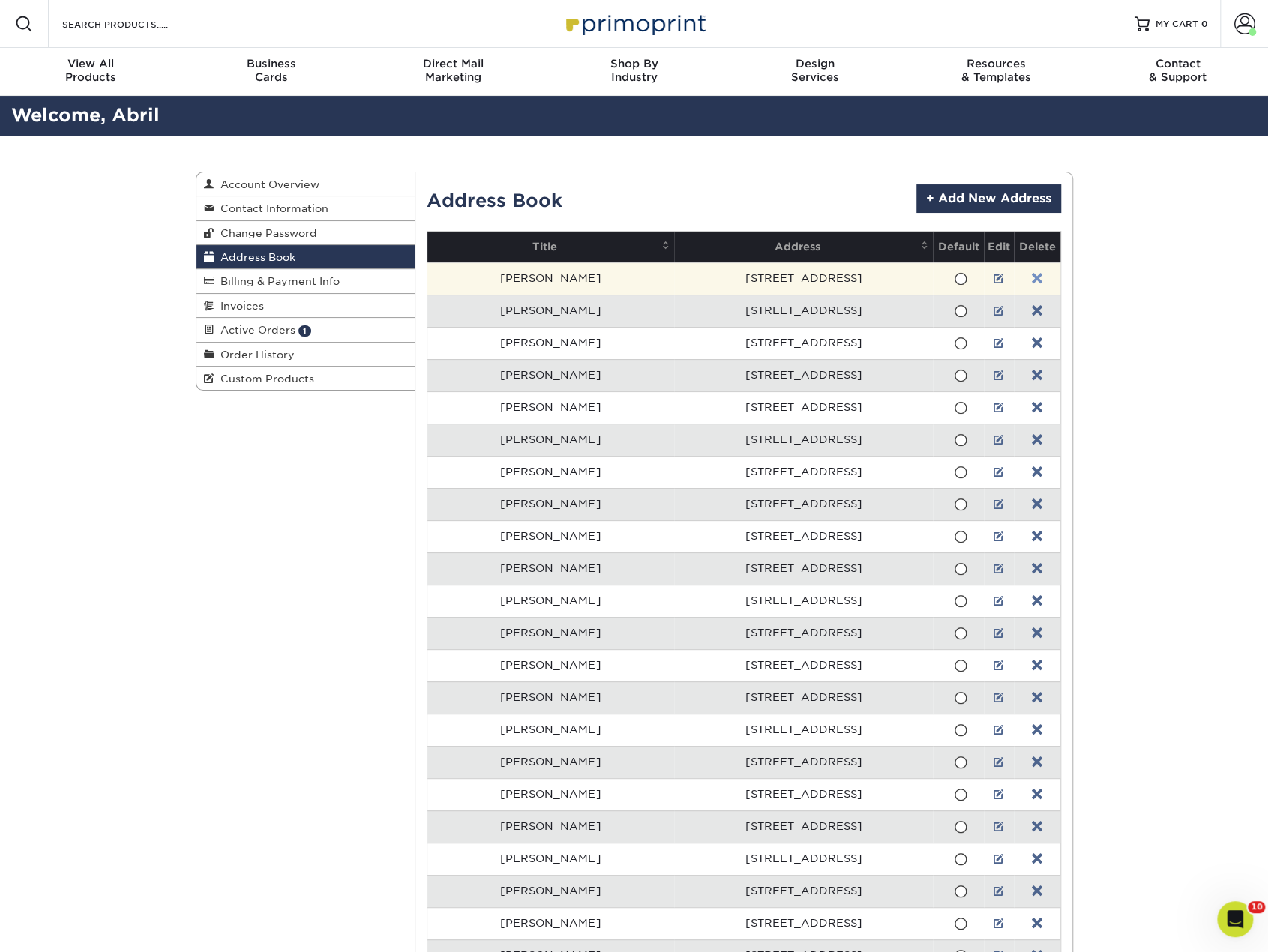
click at [1031, 279] on link at bounding box center [1036, 278] width 11 height 12
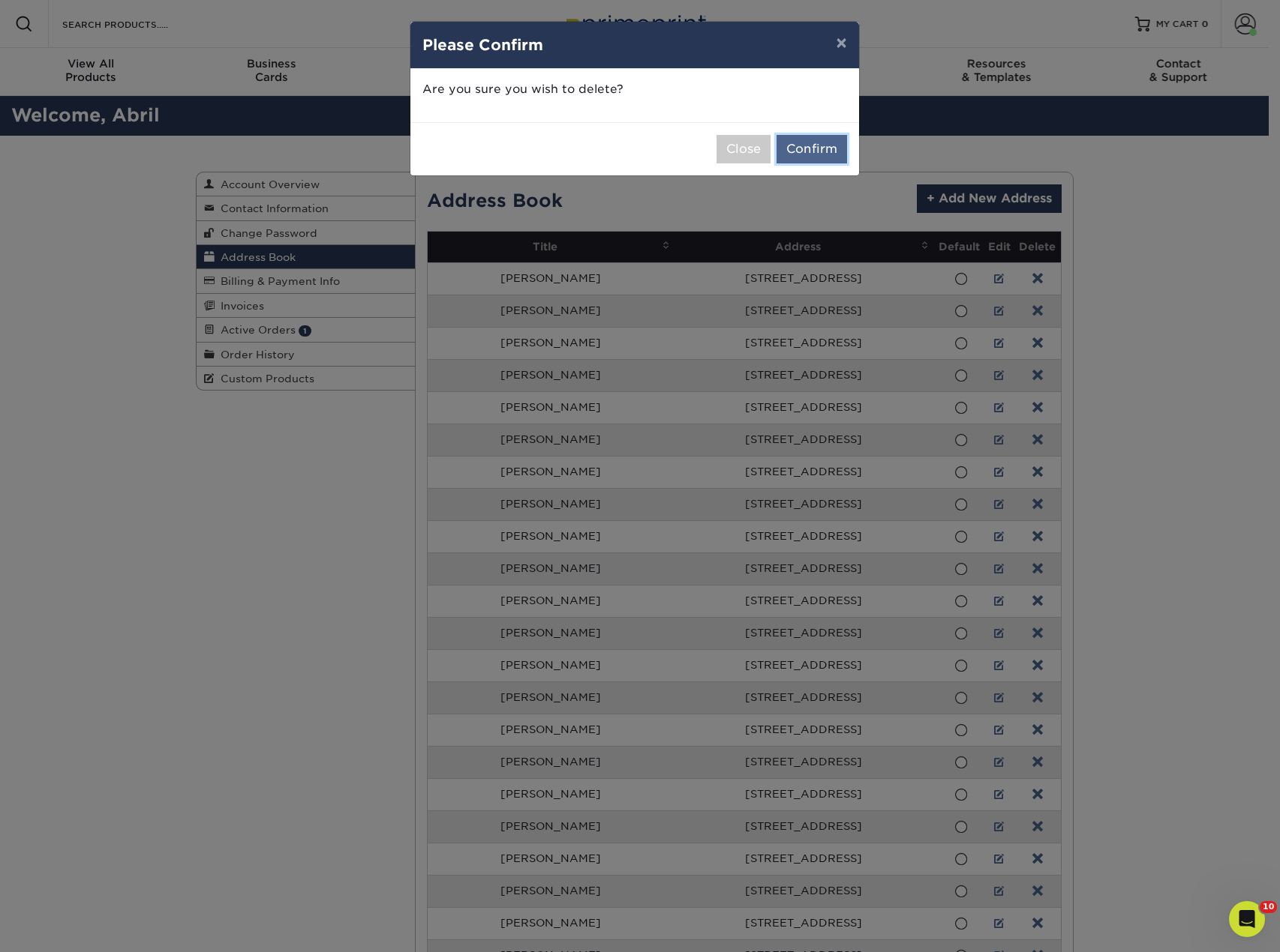
click at [798, 149] on button "Confirm" at bounding box center [812, 149] width 71 height 29
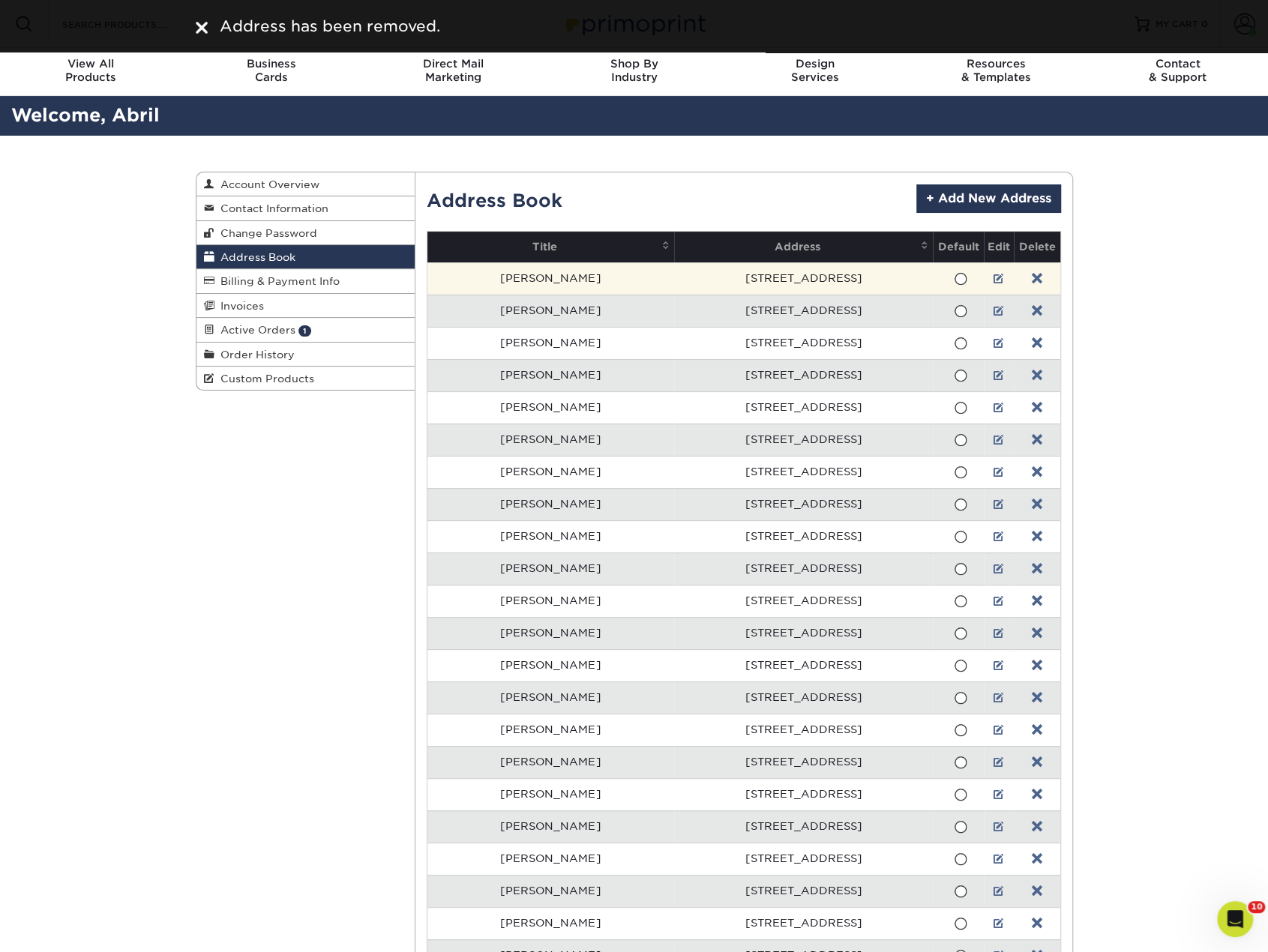
click at [1020, 271] on td at bounding box center [1036, 278] width 46 height 32
click at [1031, 275] on link at bounding box center [1036, 278] width 11 height 12
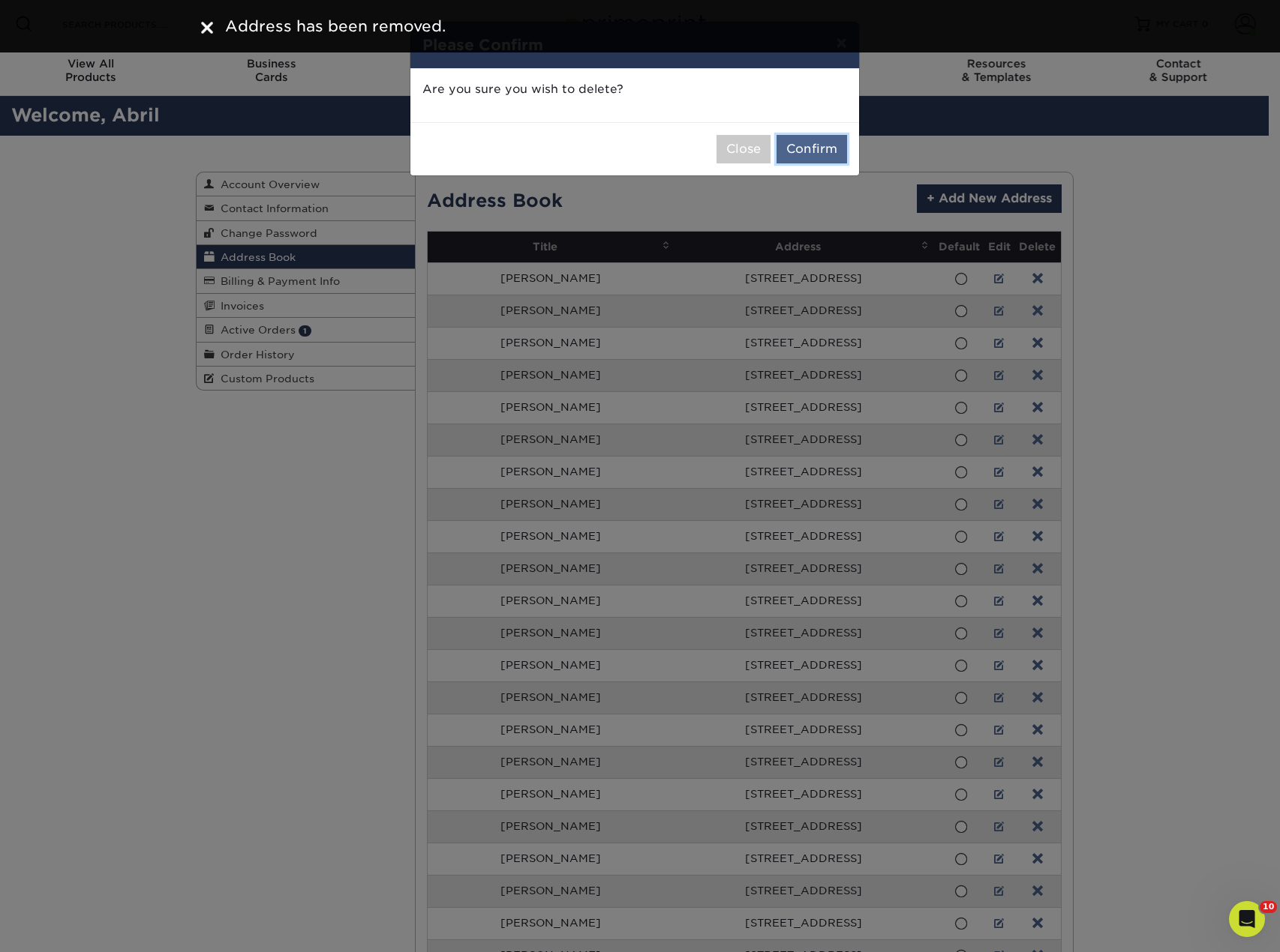
click at [807, 145] on button "Confirm" at bounding box center [812, 149] width 71 height 29
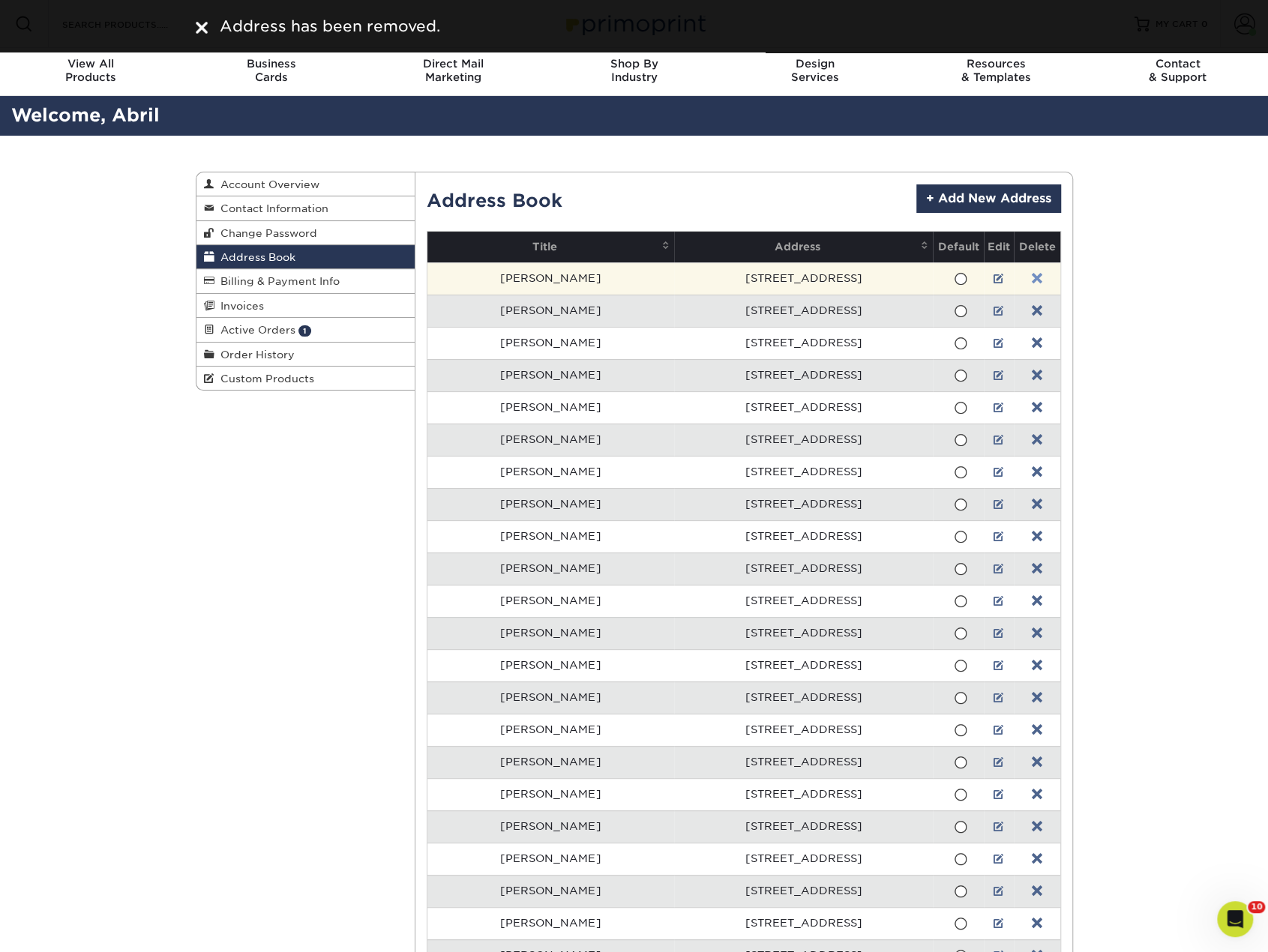
click at [1031, 274] on link at bounding box center [1036, 278] width 11 height 12
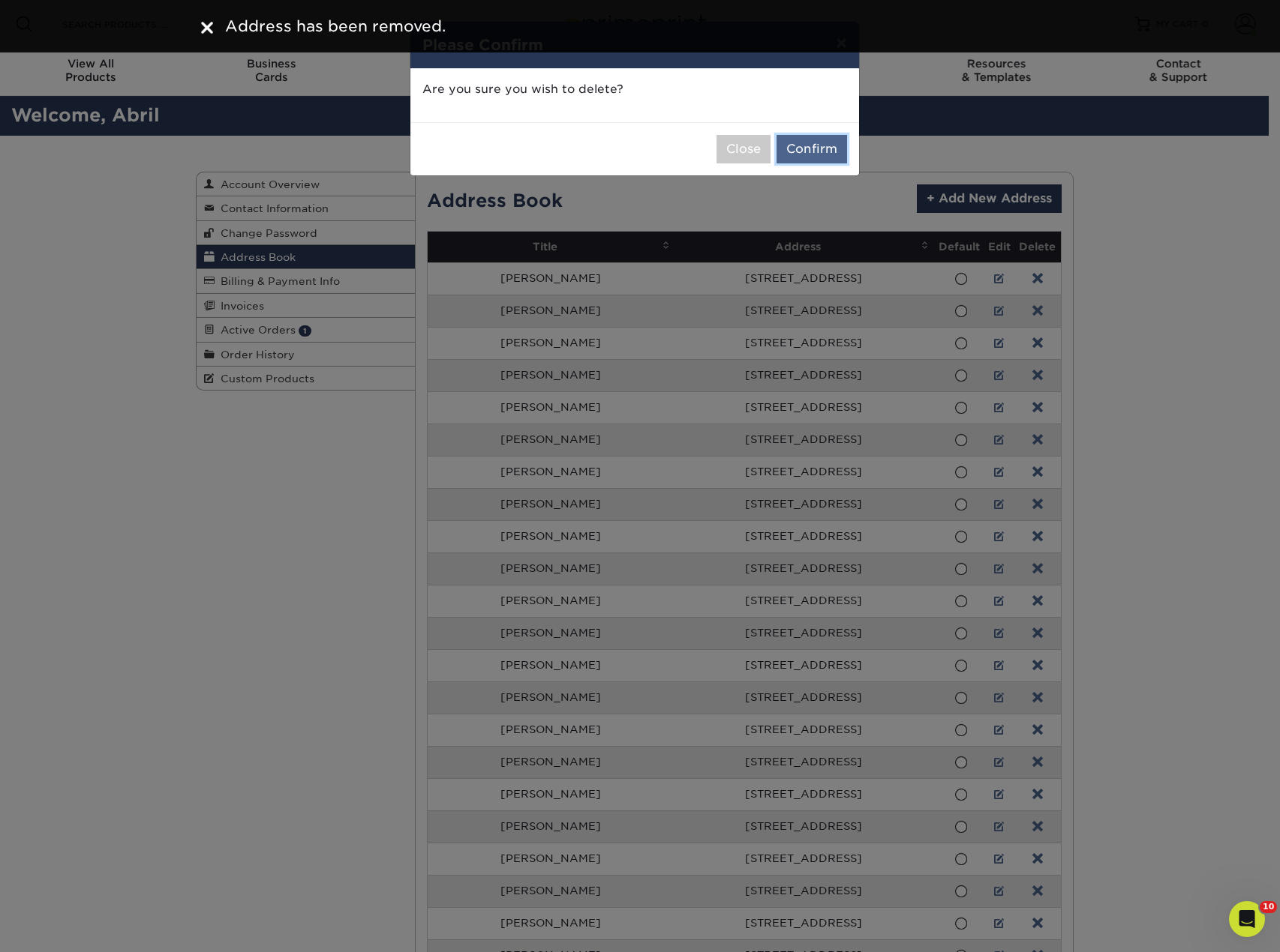
click at [823, 152] on button "Confirm" at bounding box center [812, 149] width 71 height 29
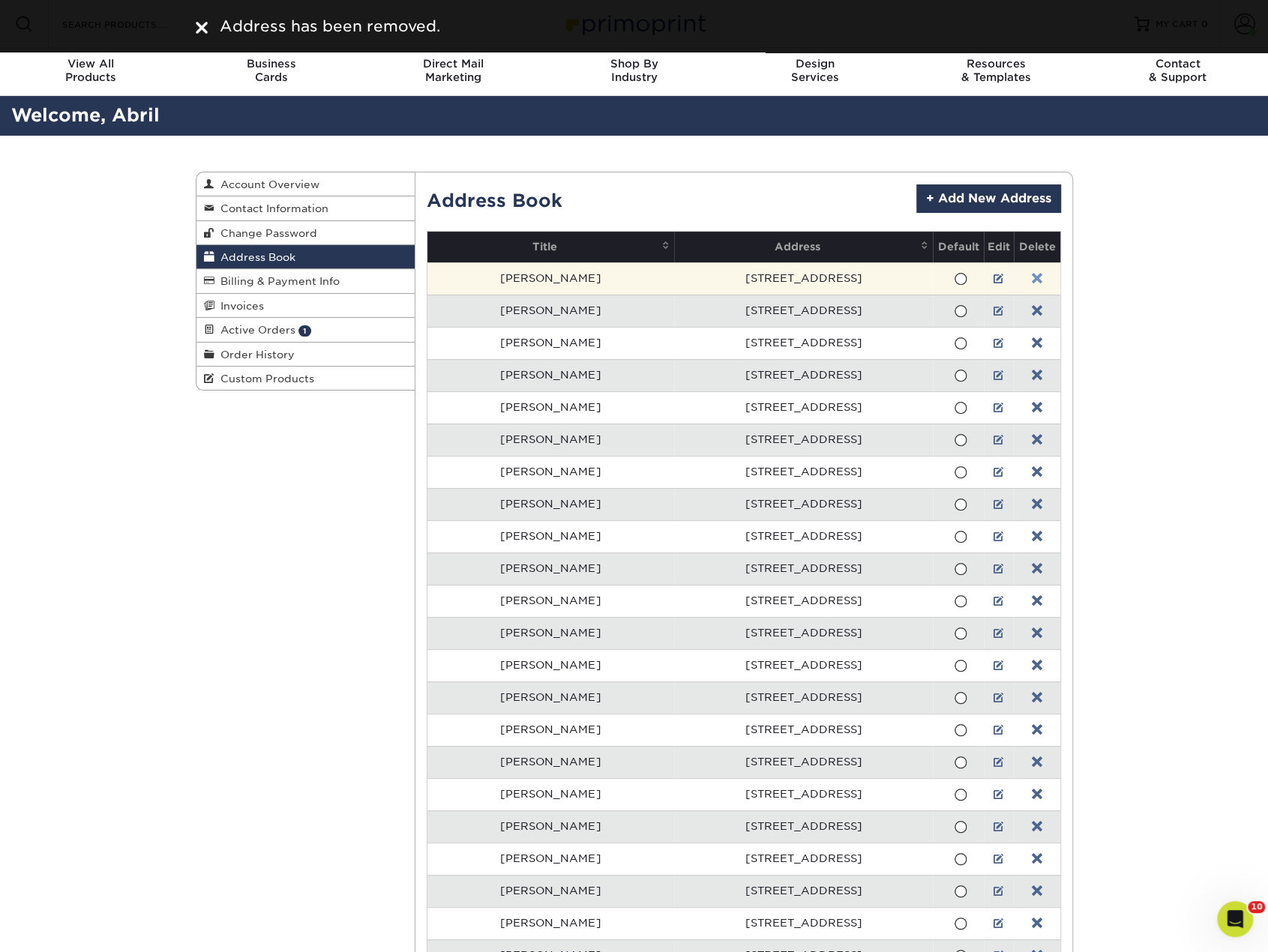
click at [1031, 274] on link at bounding box center [1036, 278] width 11 height 12
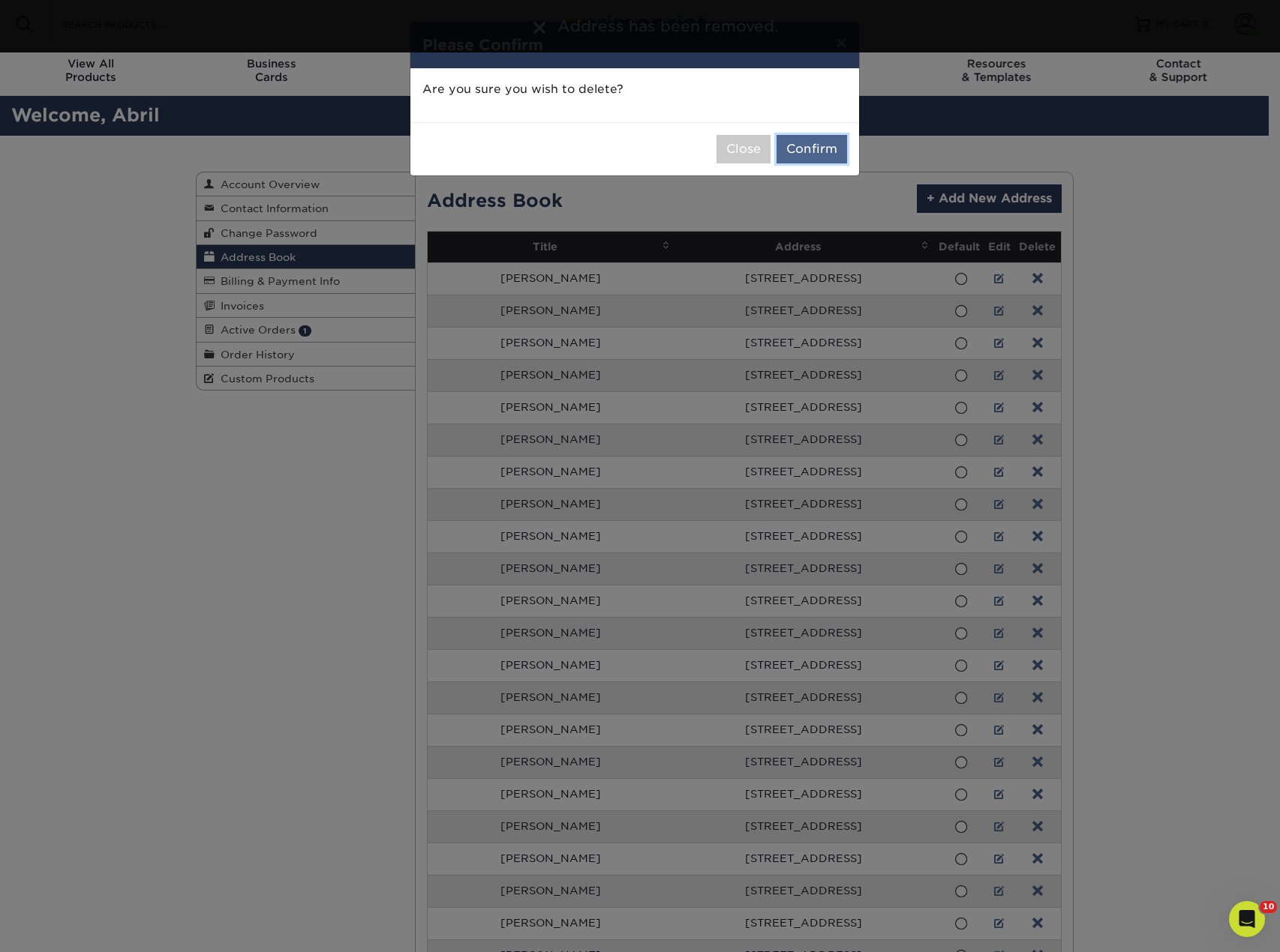
click at [831, 153] on button "Confirm" at bounding box center [812, 149] width 71 height 29
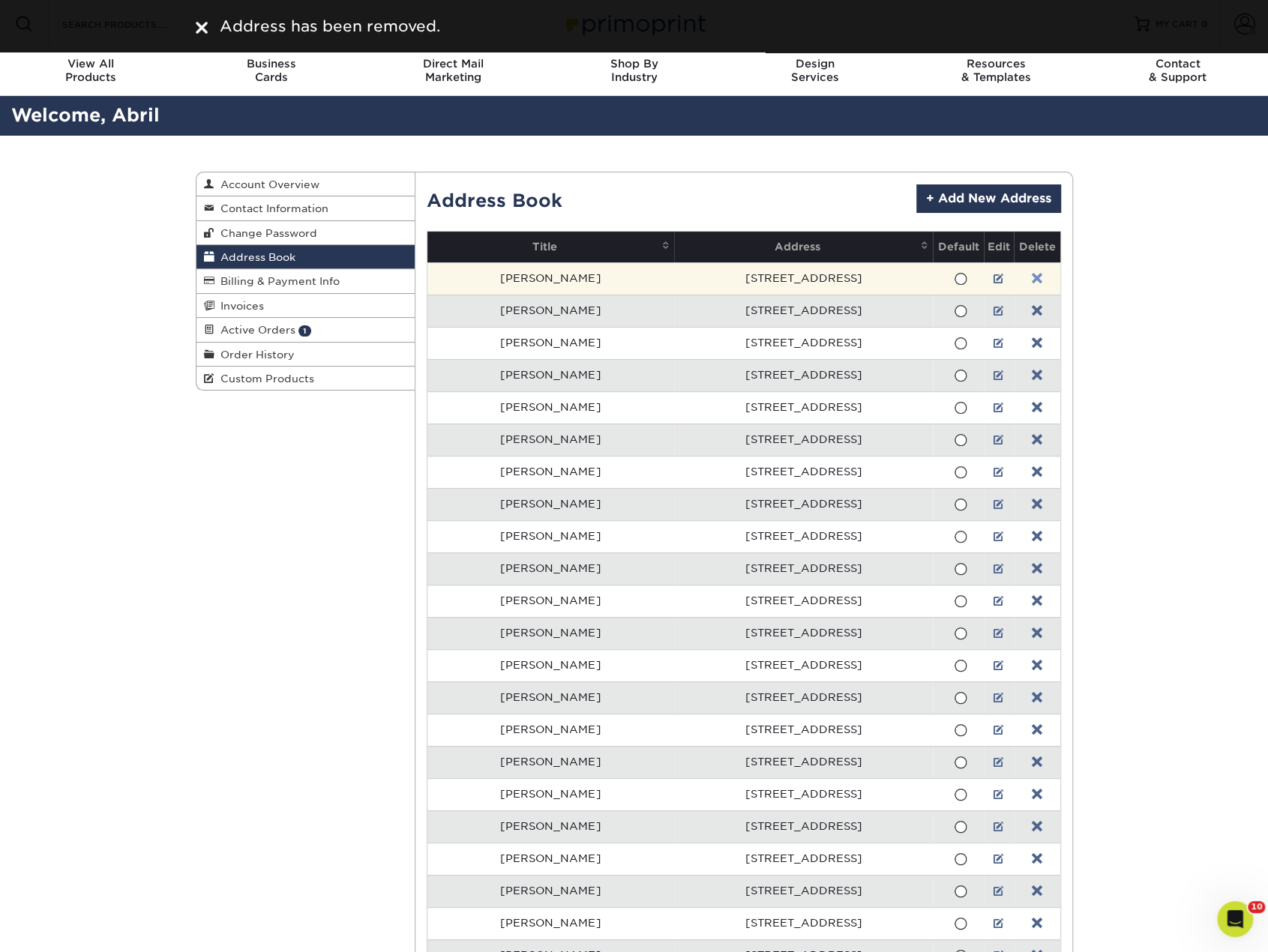
click at [1031, 278] on link at bounding box center [1036, 278] width 11 height 12
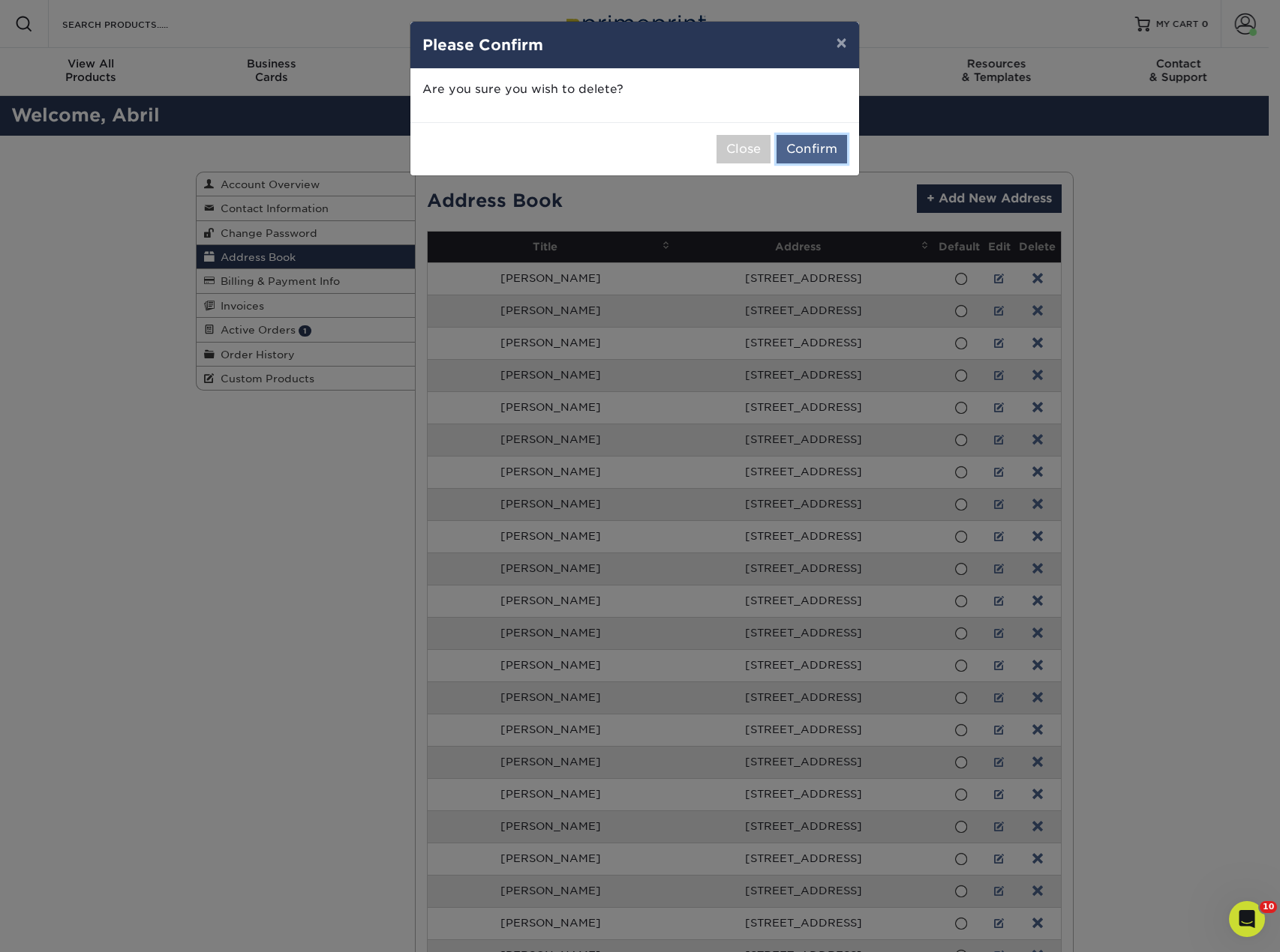
click at [834, 158] on button "Confirm" at bounding box center [812, 149] width 71 height 29
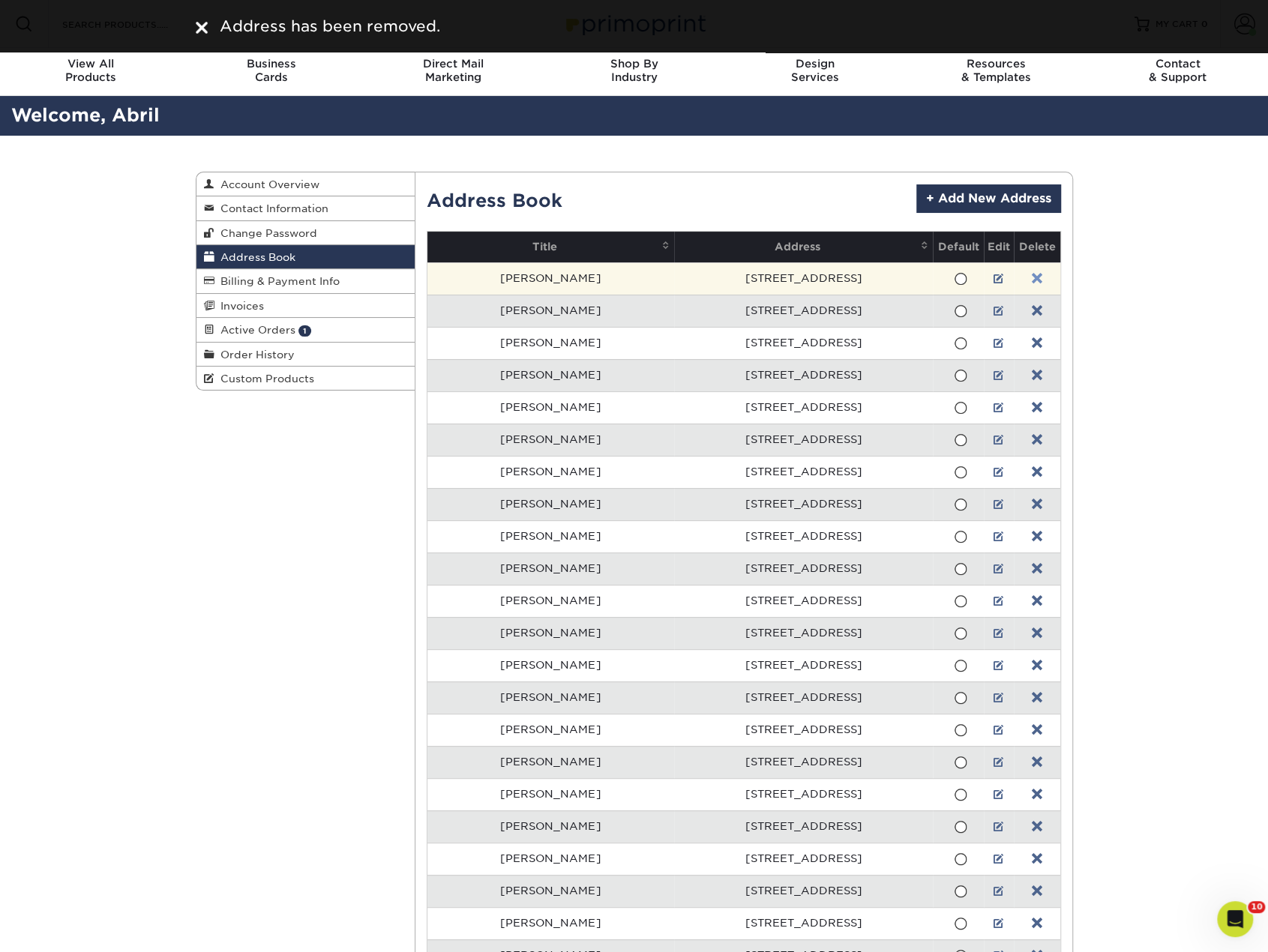
click at [1031, 274] on link at bounding box center [1036, 278] width 11 height 12
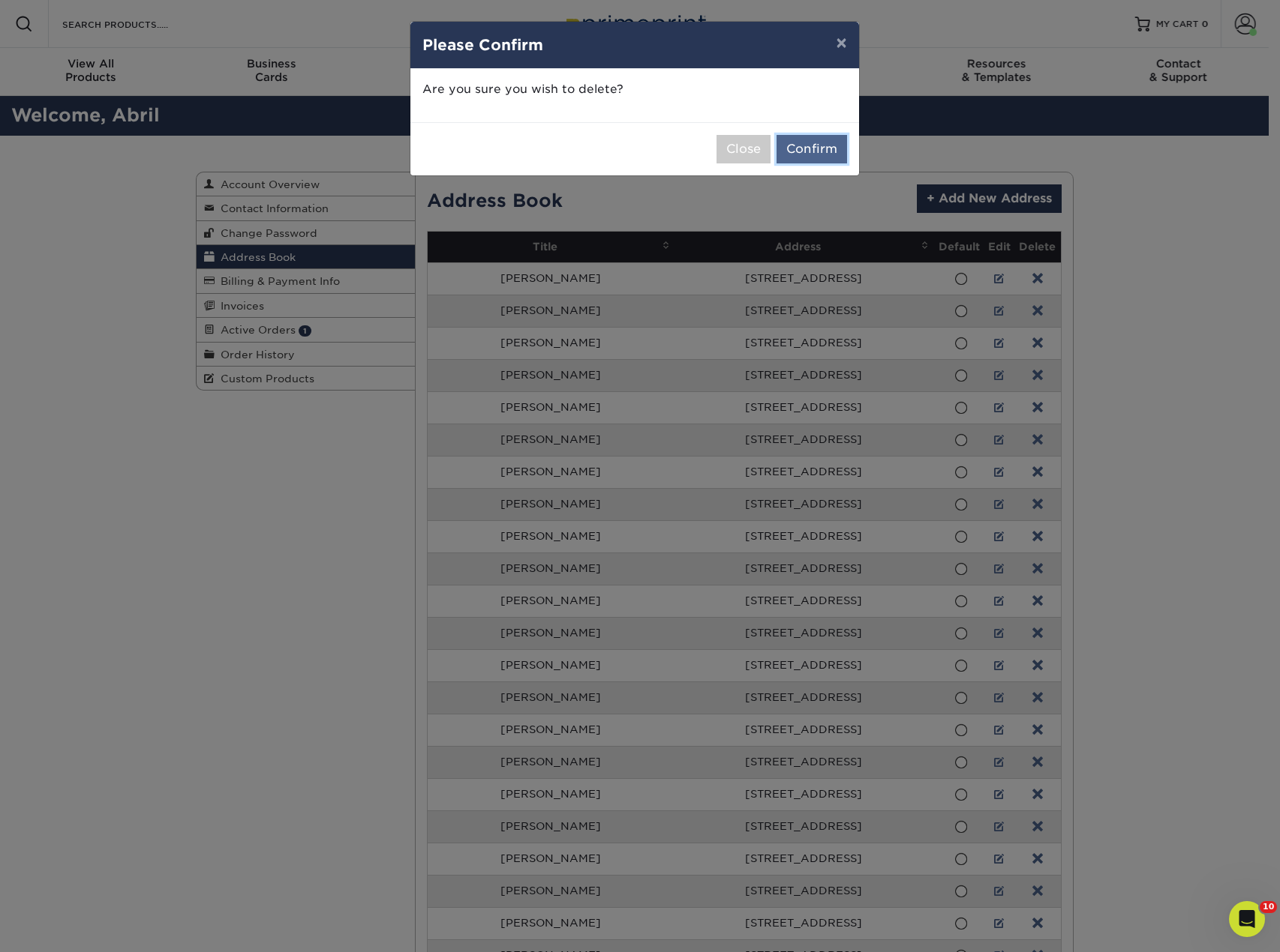
click at [824, 150] on button "Confirm" at bounding box center [812, 149] width 71 height 29
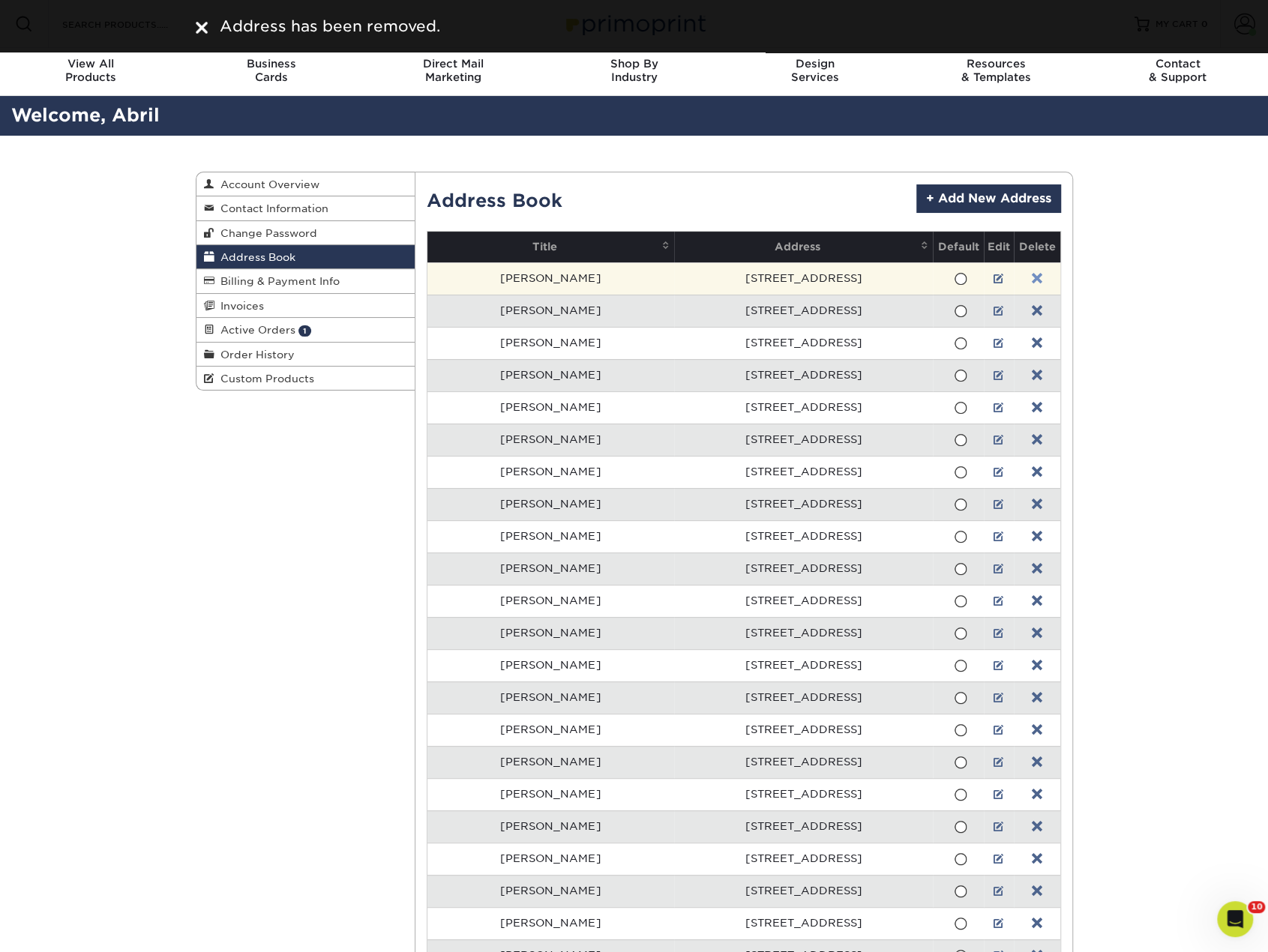
click at [1031, 274] on link at bounding box center [1036, 278] width 11 height 12
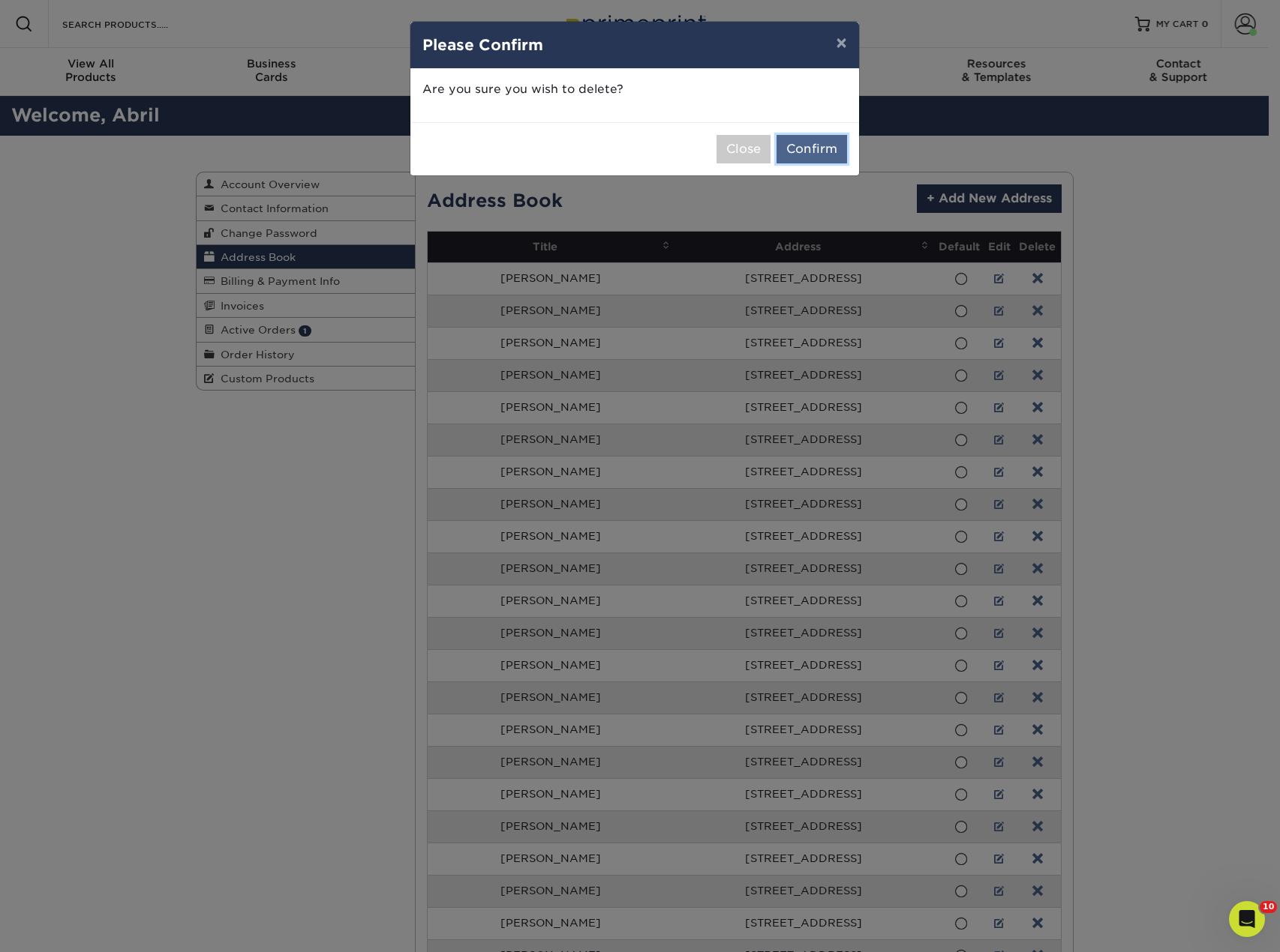
click at [821, 151] on button "Confirm" at bounding box center [812, 149] width 71 height 29
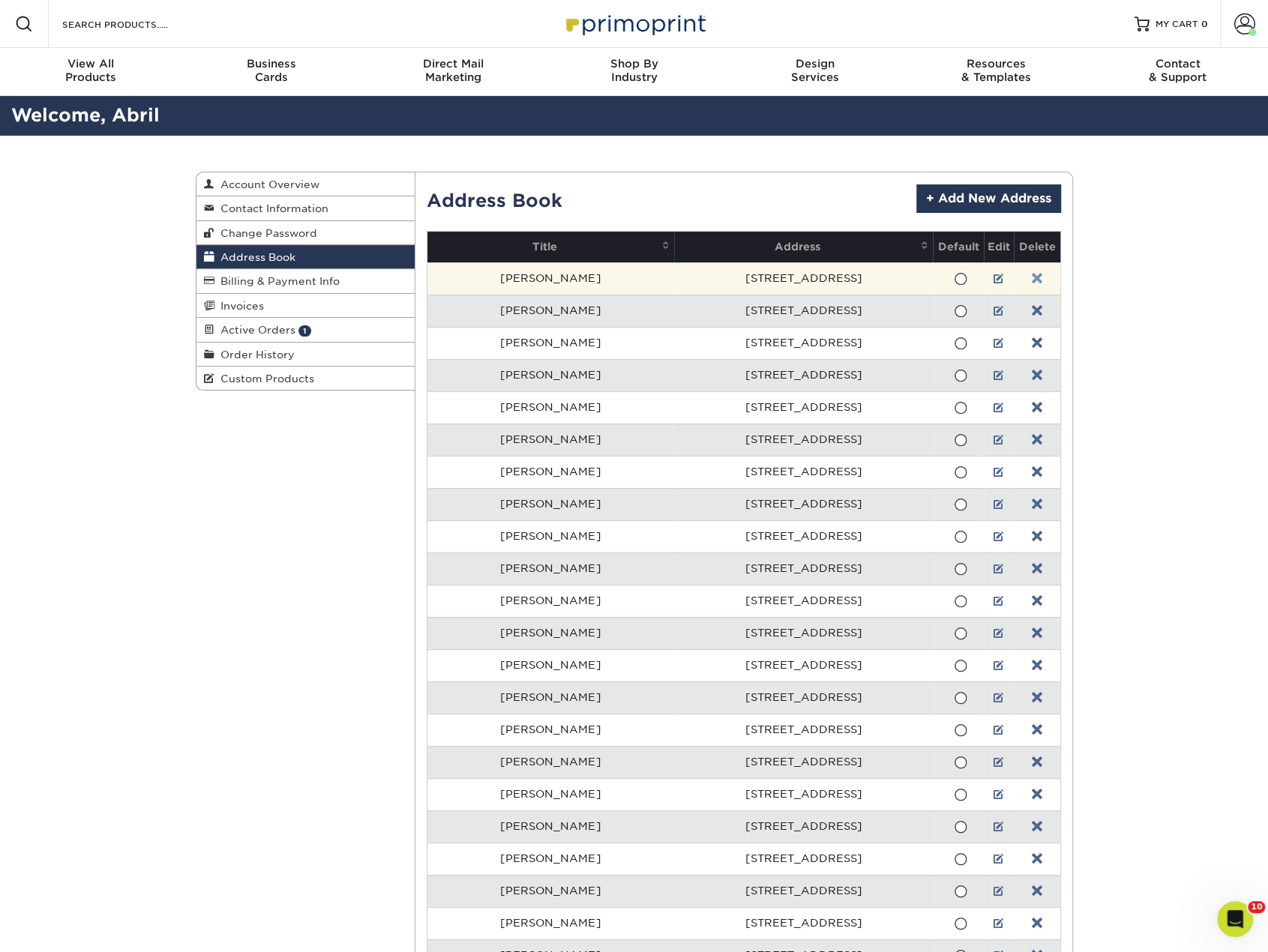
drag, startPoint x: 1036, startPoint y: 280, endPoint x: 1025, endPoint y: 278, distance: 11.2
click at [1035, 280] on td at bounding box center [1036, 278] width 46 height 32
click at [1031, 277] on link at bounding box center [1036, 278] width 11 height 12
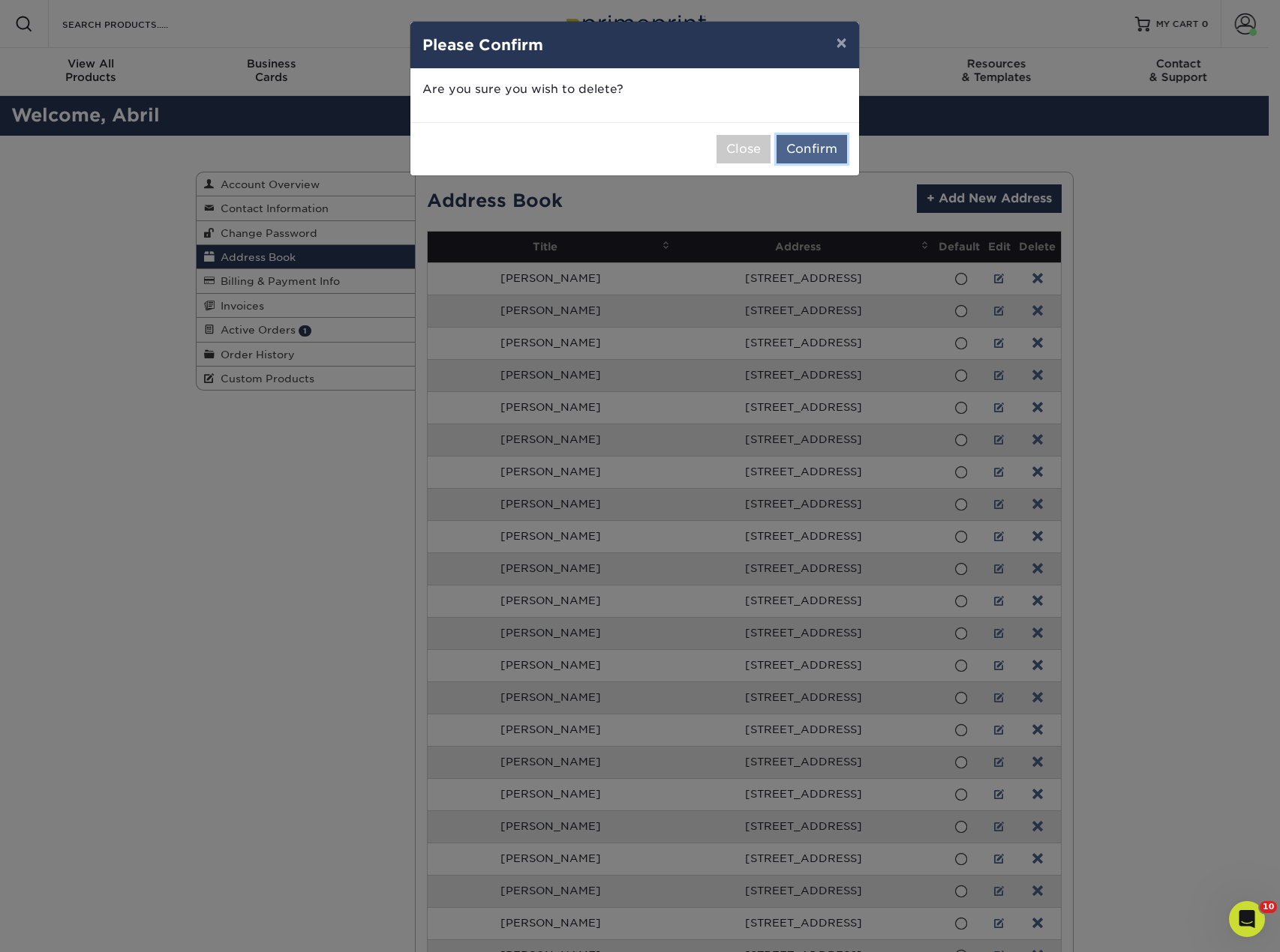
click at [820, 152] on button "Confirm" at bounding box center [812, 149] width 71 height 29
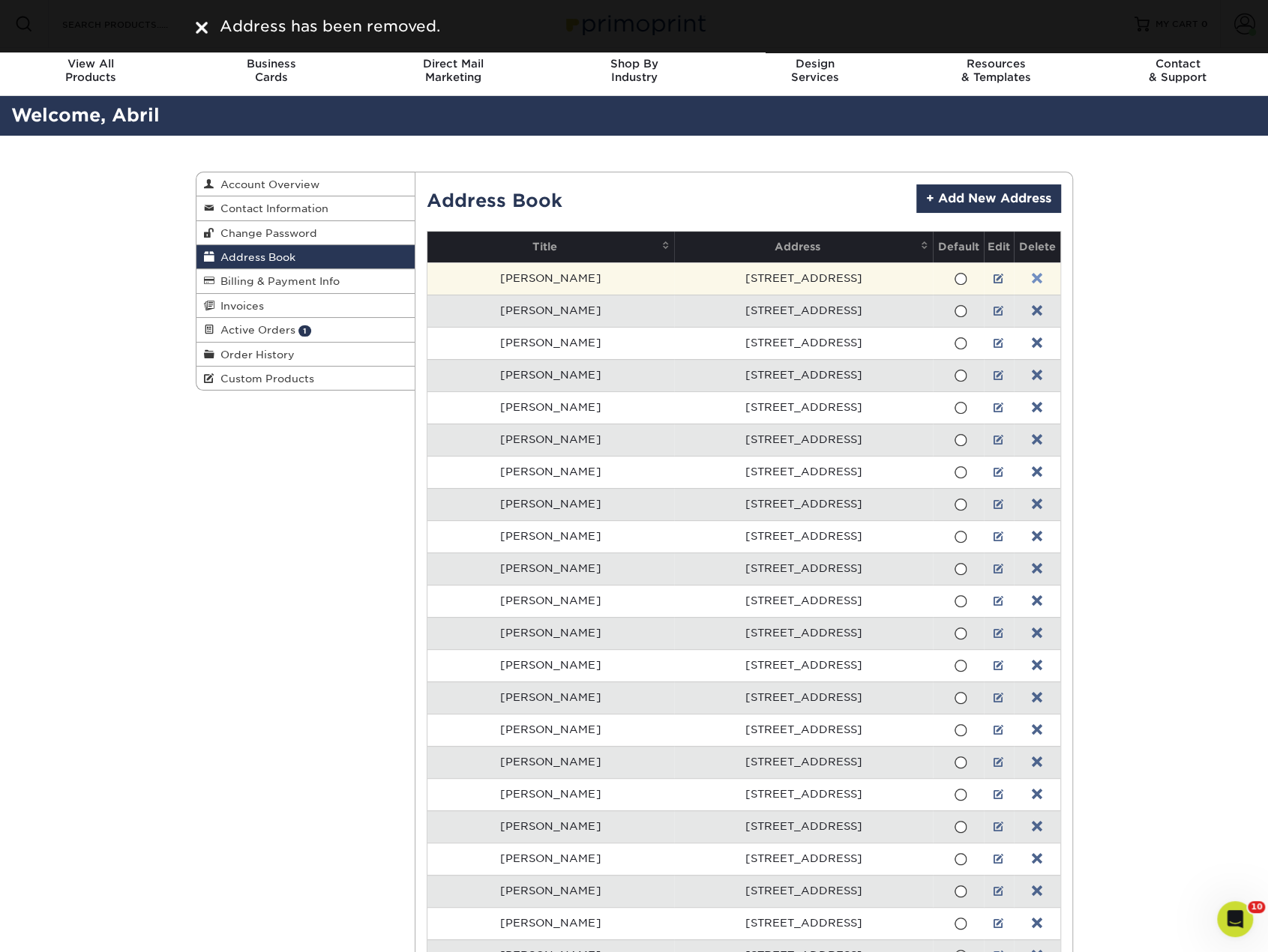
click at [1031, 278] on link at bounding box center [1036, 278] width 11 height 12
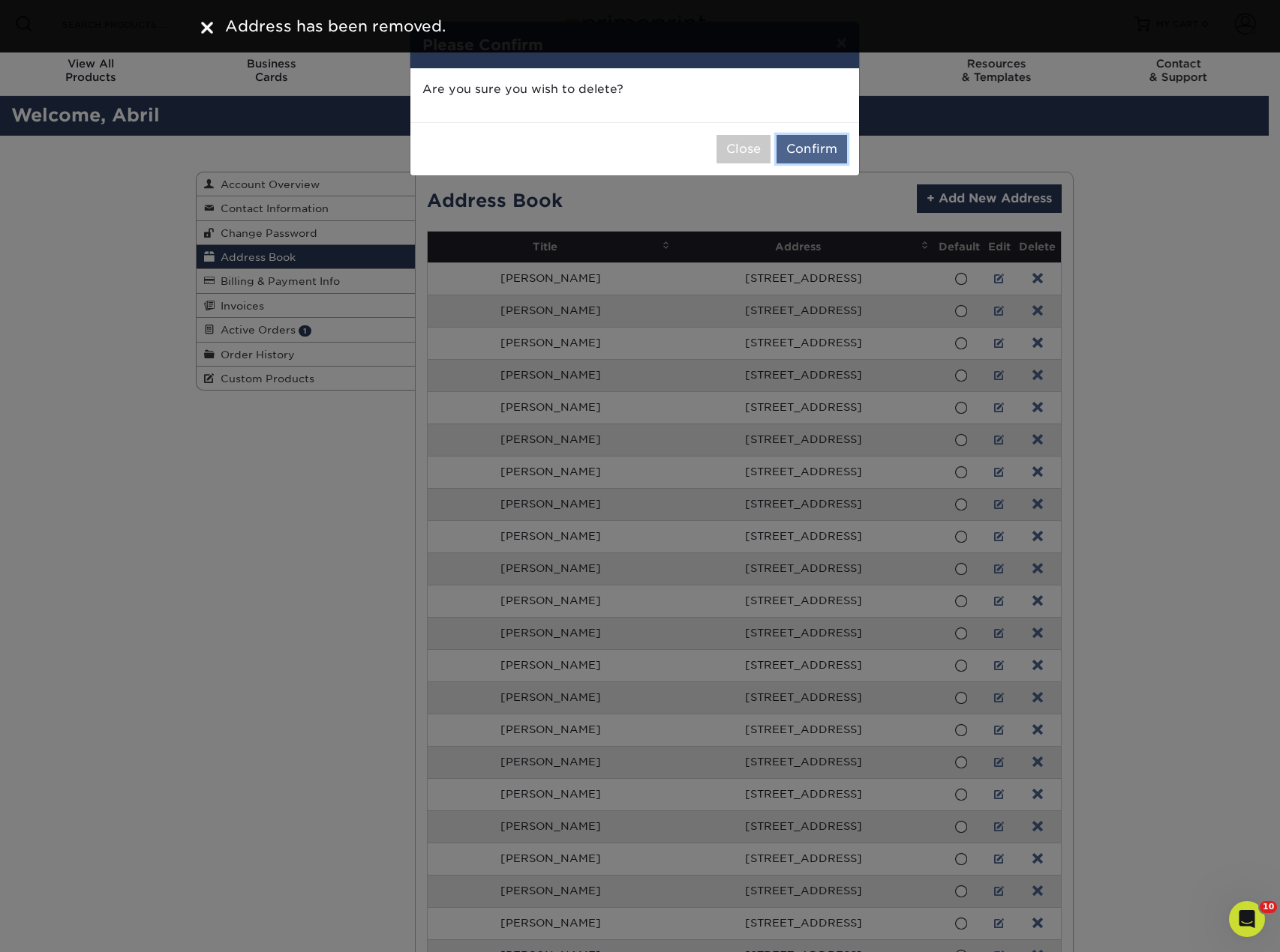
click at [802, 153] on button "Confirm" at bounding box center [812, 149] width 71 height 29
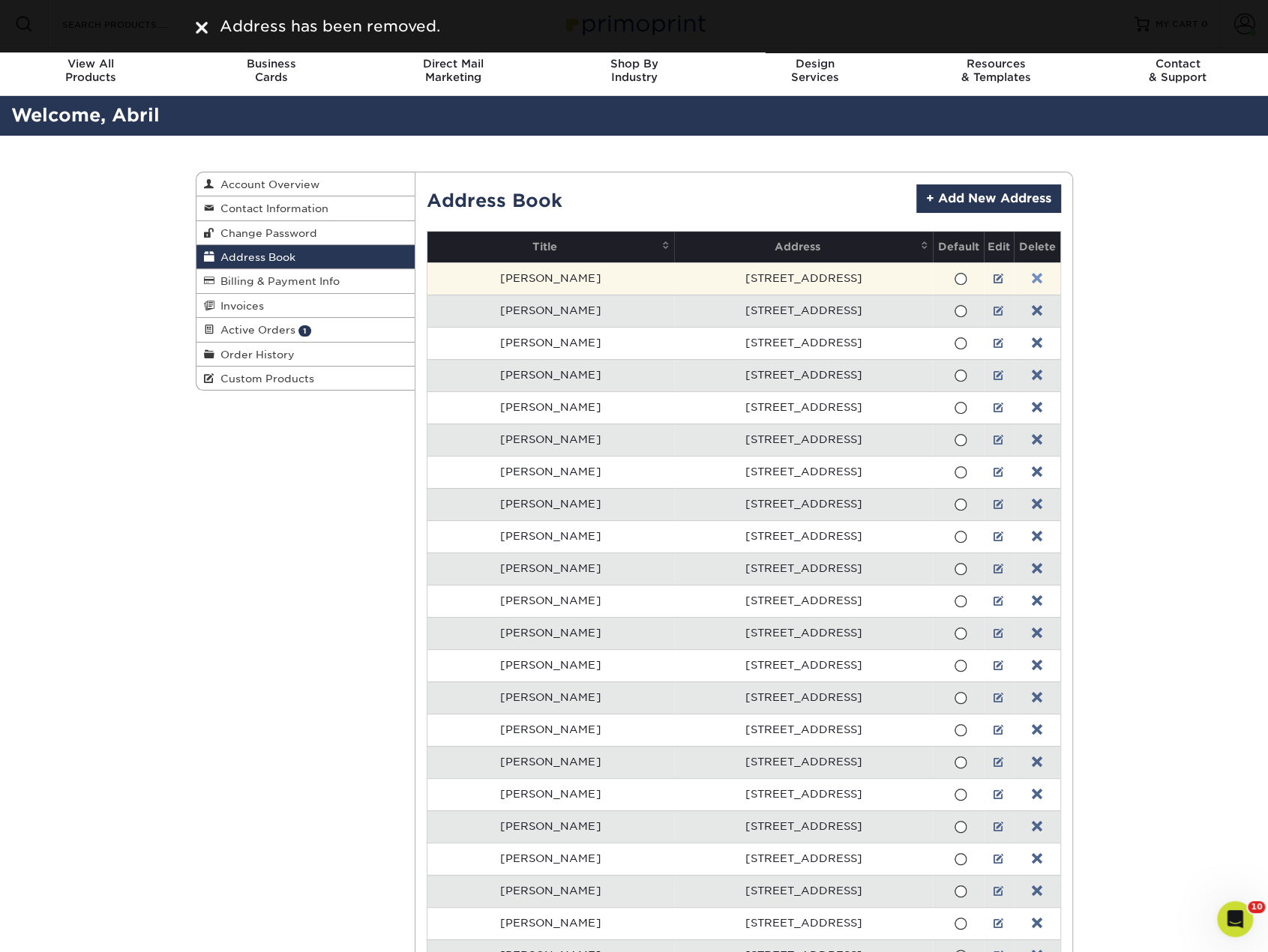
click at [1031, 279] on link at bounding box center [1036, 278] width 11 height 12
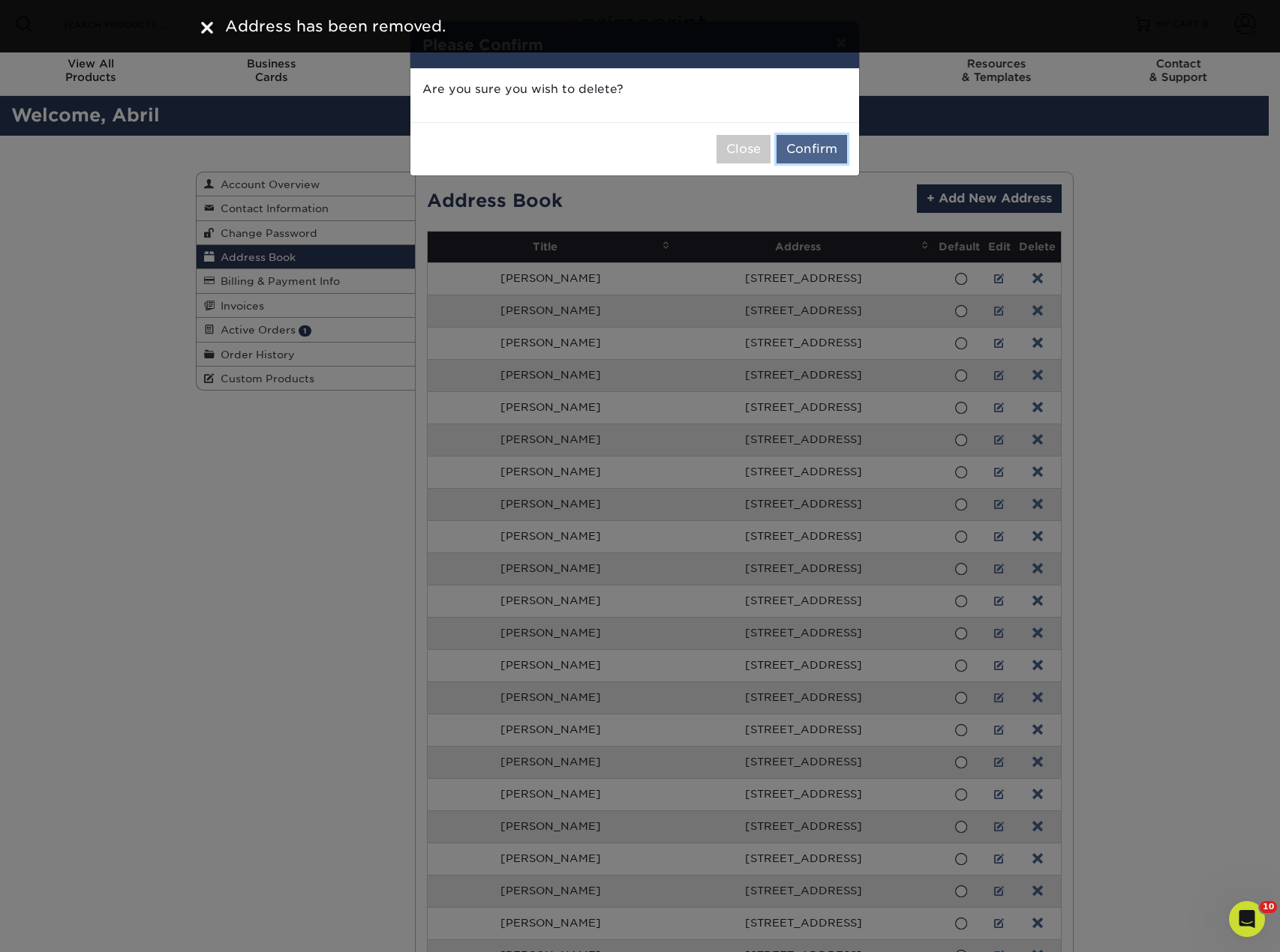
click at [834, 154] on button "Confirm" at bounding box center [812, 149] width 71 height 29
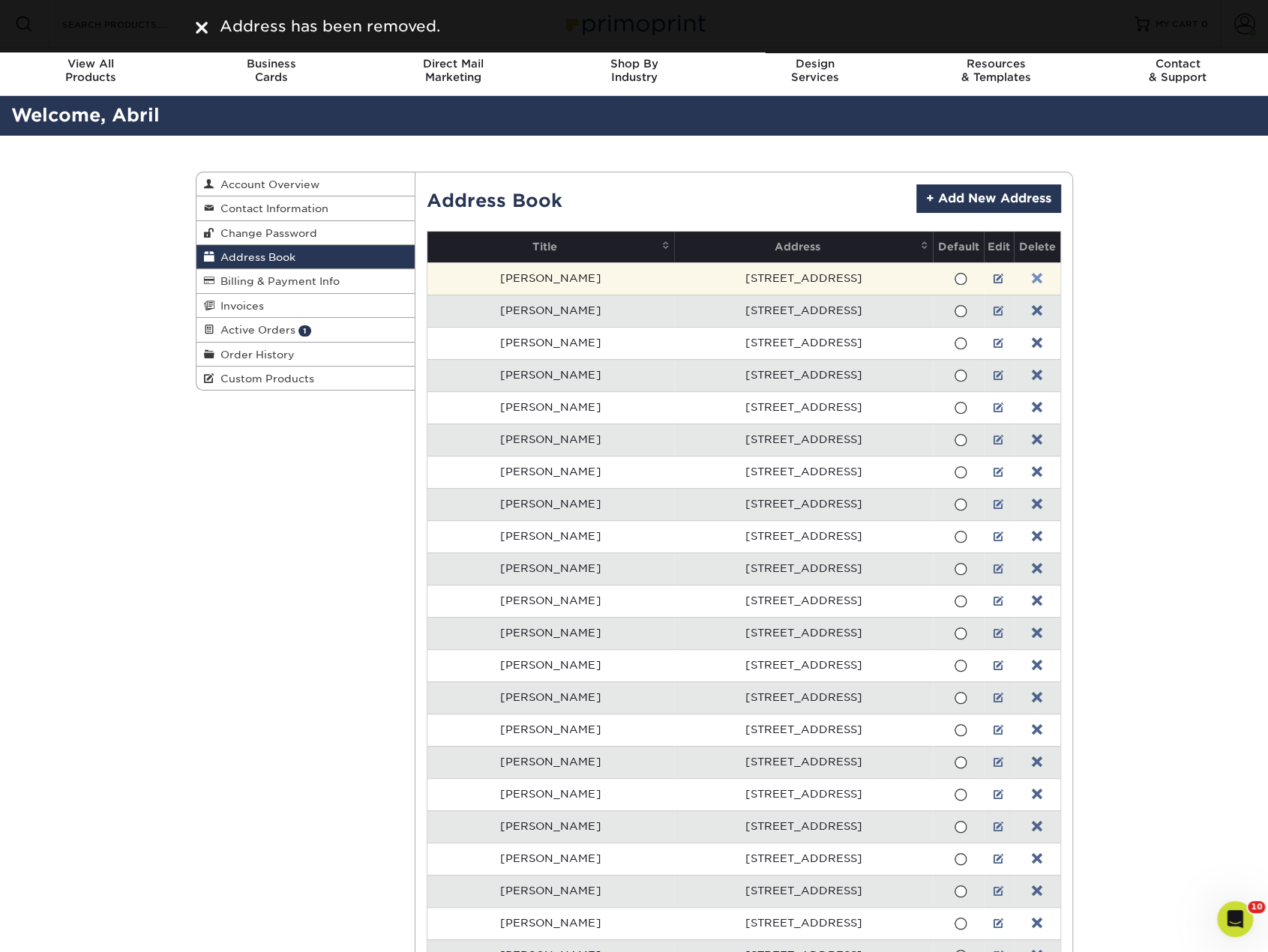
click at [1031, 274] on link at bounding box center [1036, 278] width 11 height 12
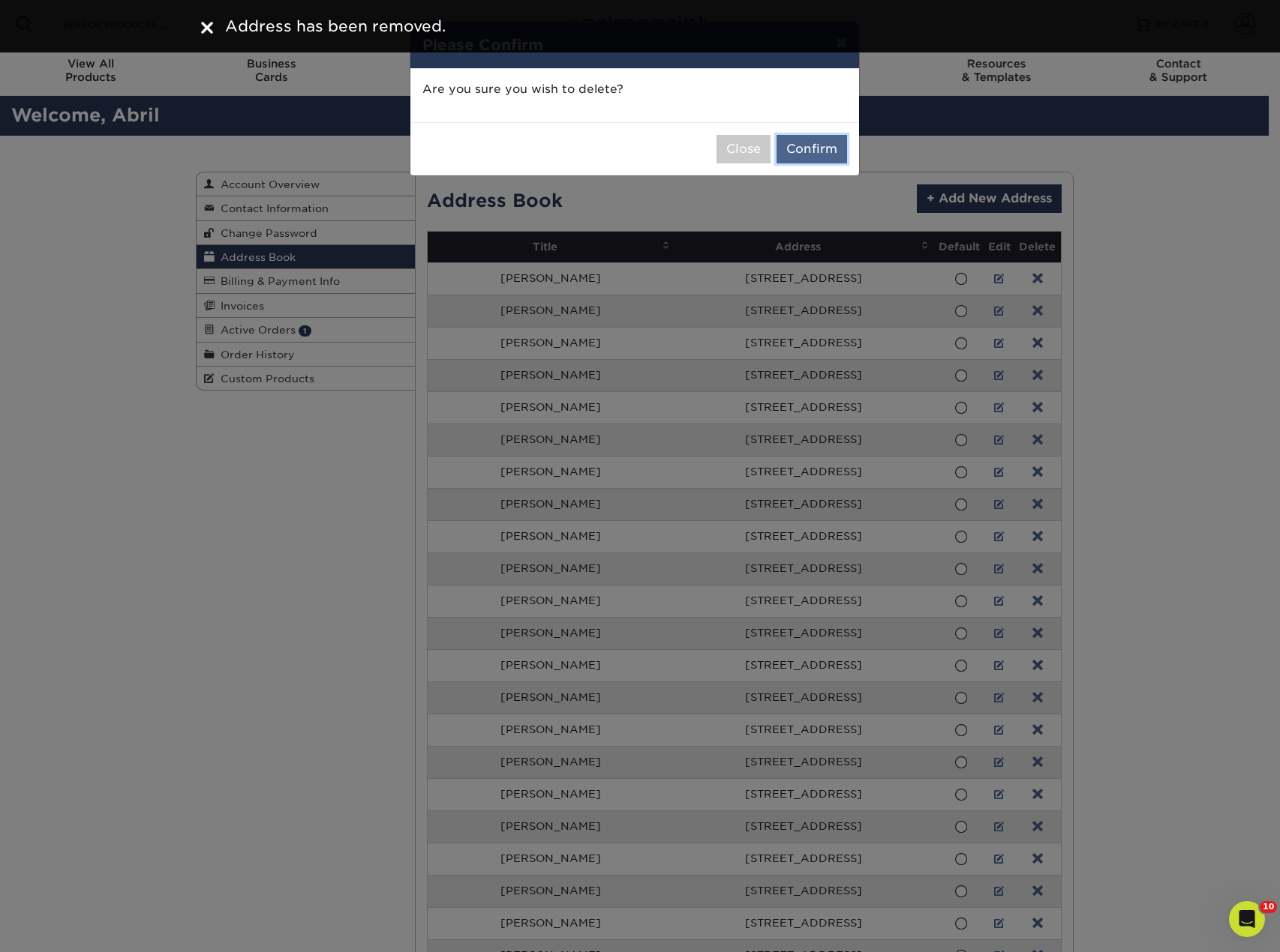
click at [831, 154] on button "Confirm" at bounding box center [812, 149] width 71 height 29
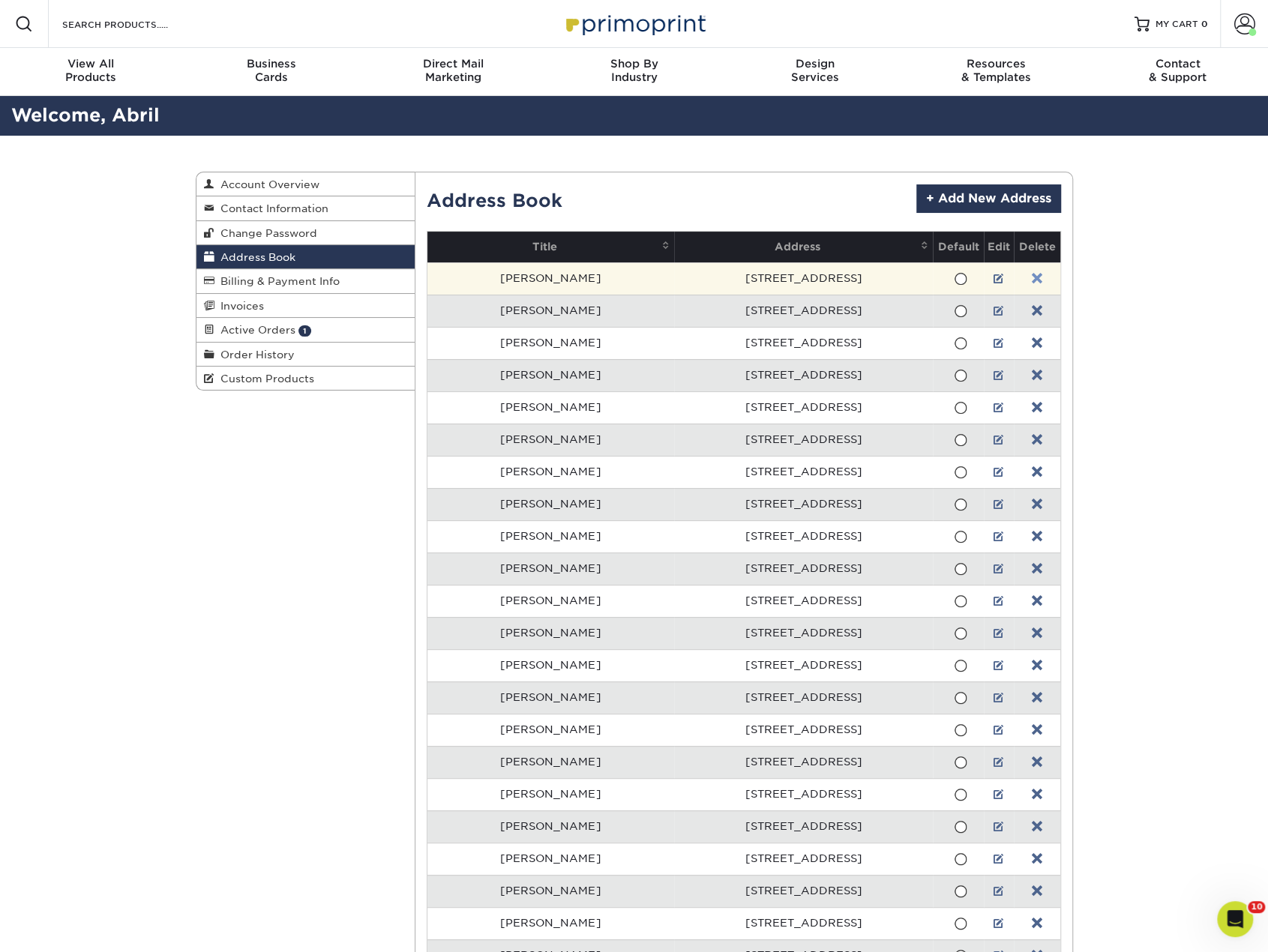
click at [1031, 277] on link at bounding box center [1036, 278] width 11 height 12
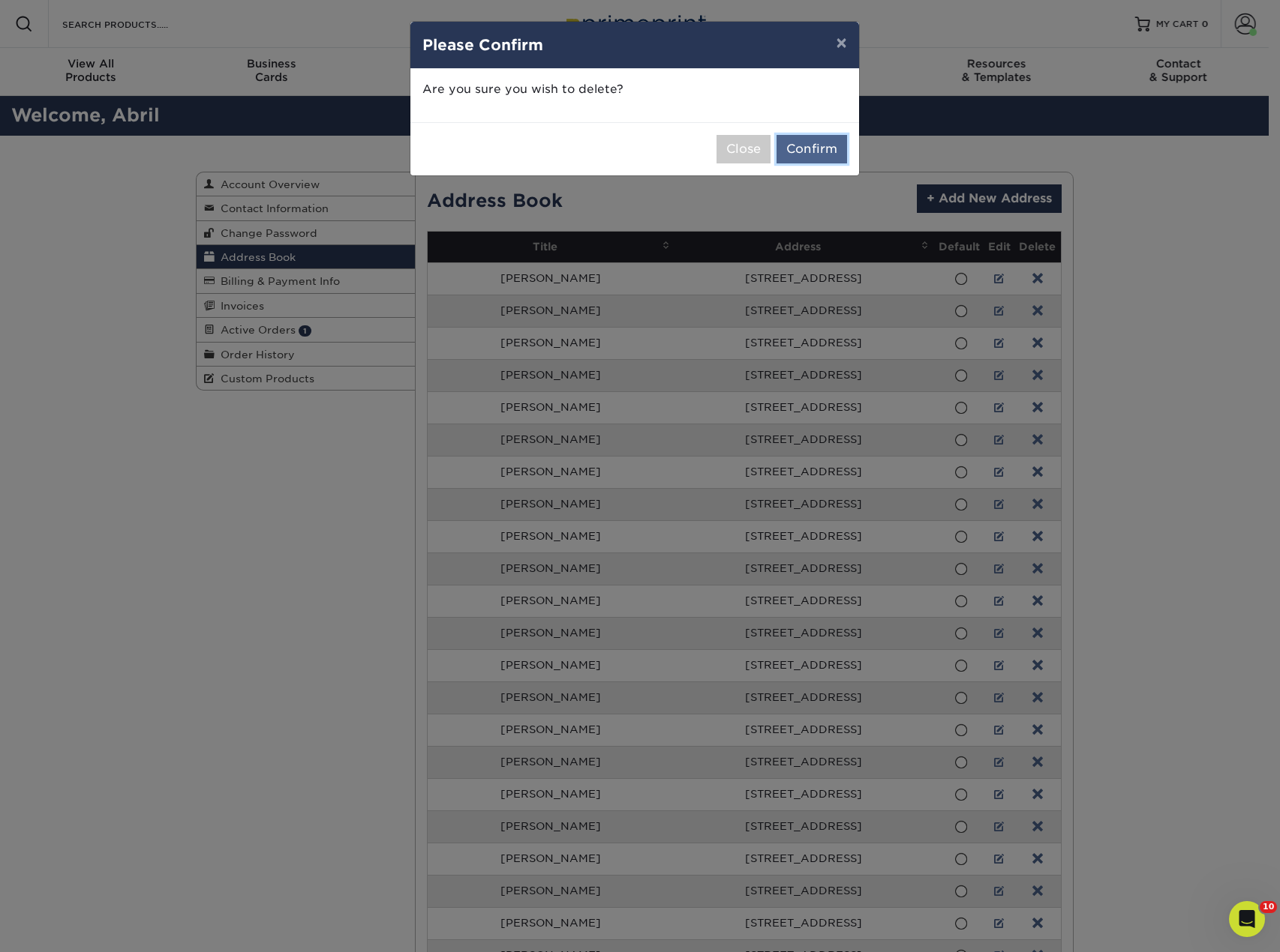
click at [822, 145] on button "Confirm" at bounding box center [812, 149] width 71 height 29
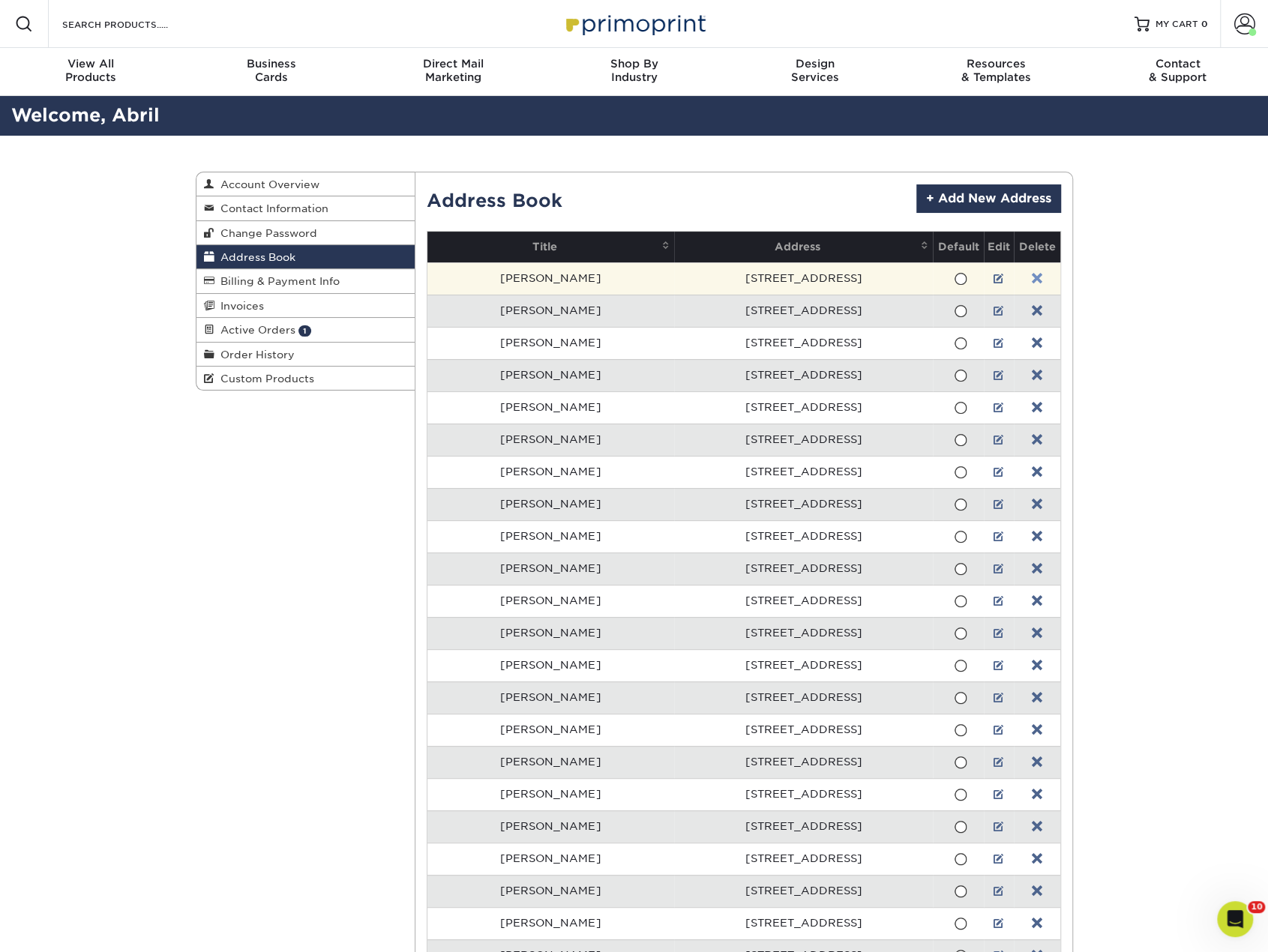
click at [1031, 278] on link at bounding box center [1036, 278] width 11 height 12
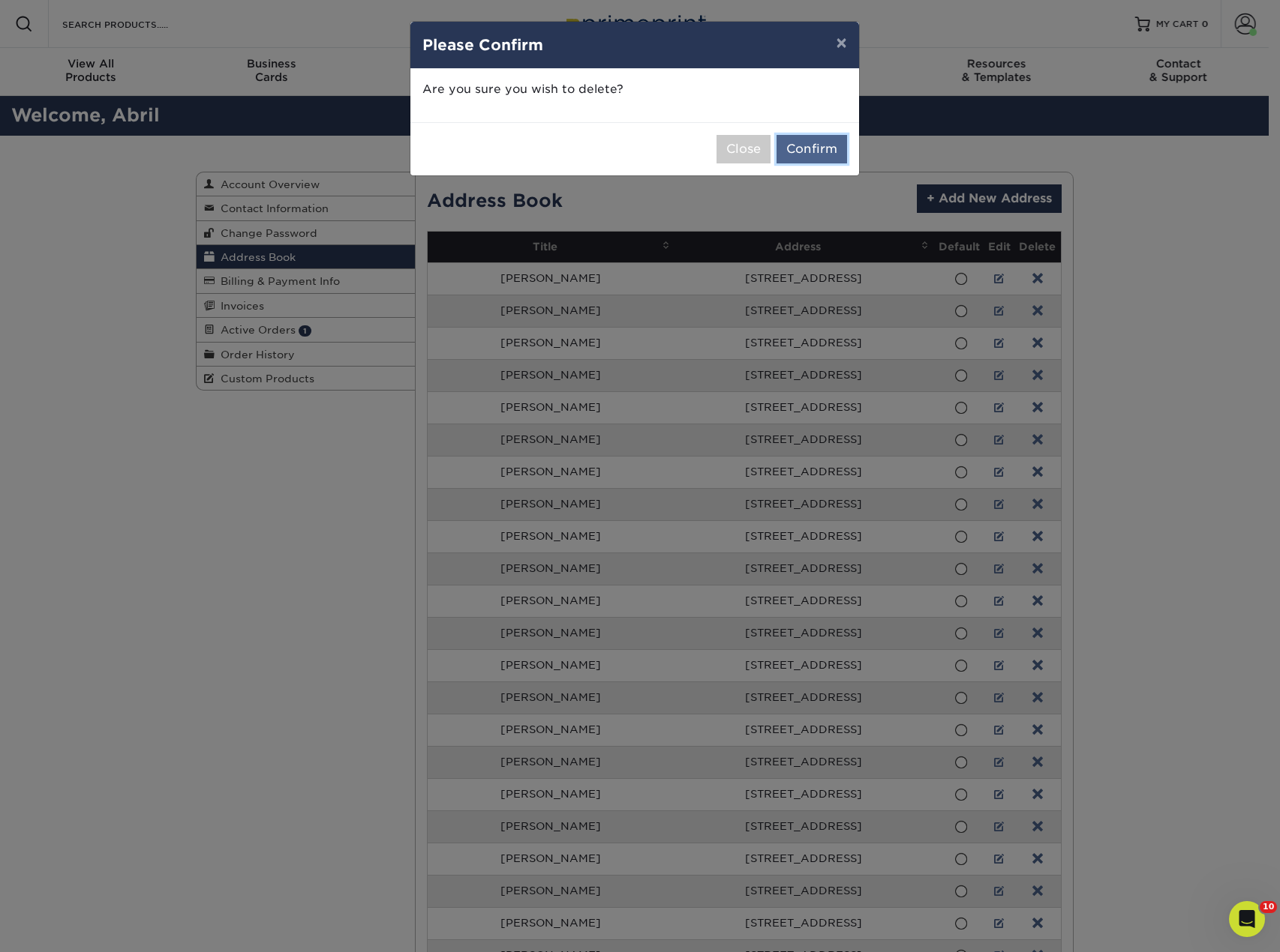
click at [830, 151] on button "Confirm" at bounding box center [812, 149] width 71 height 29
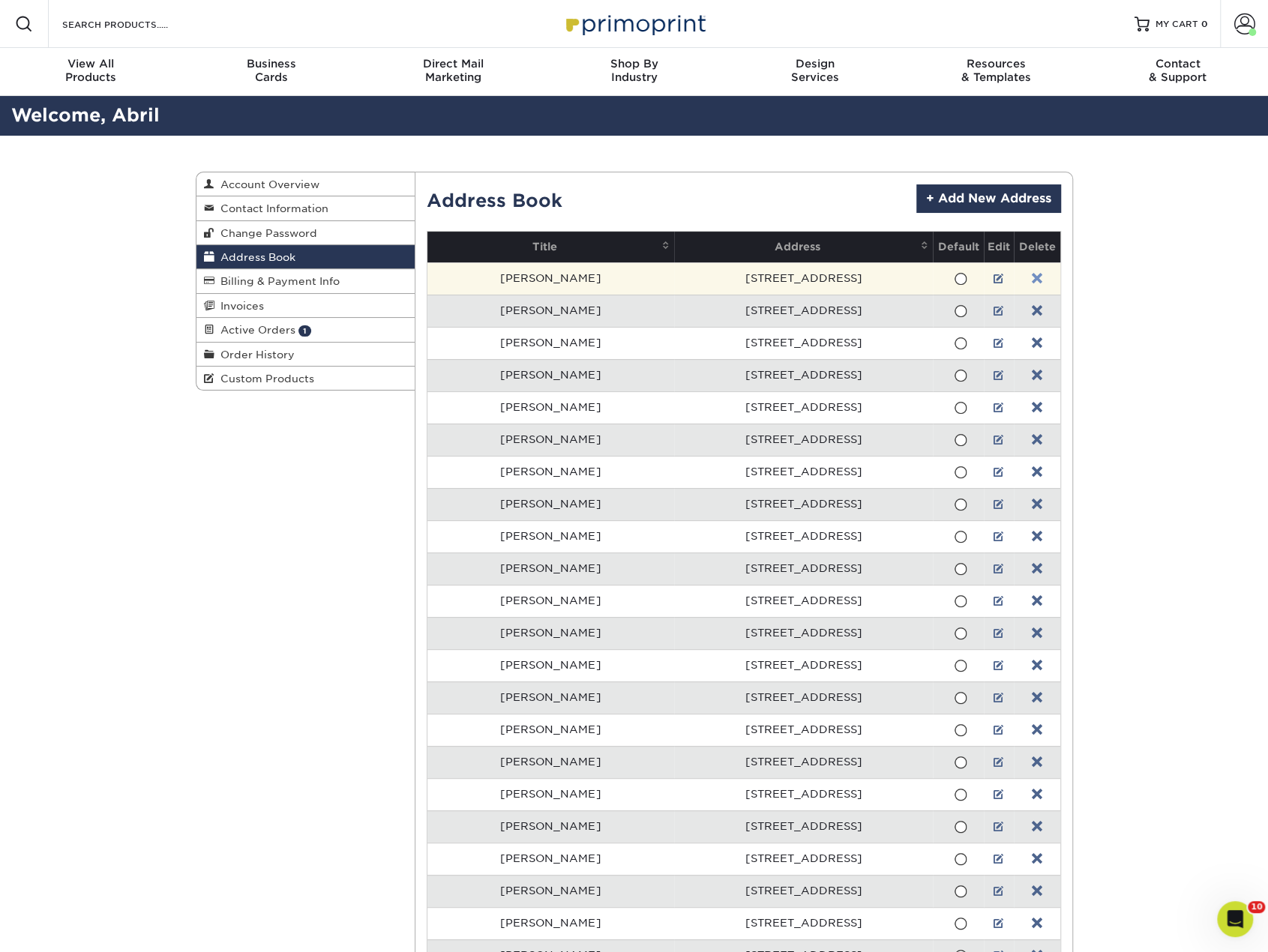
click at [1031, 273] on link at bounding box center [1036, 278] width 11 height 12
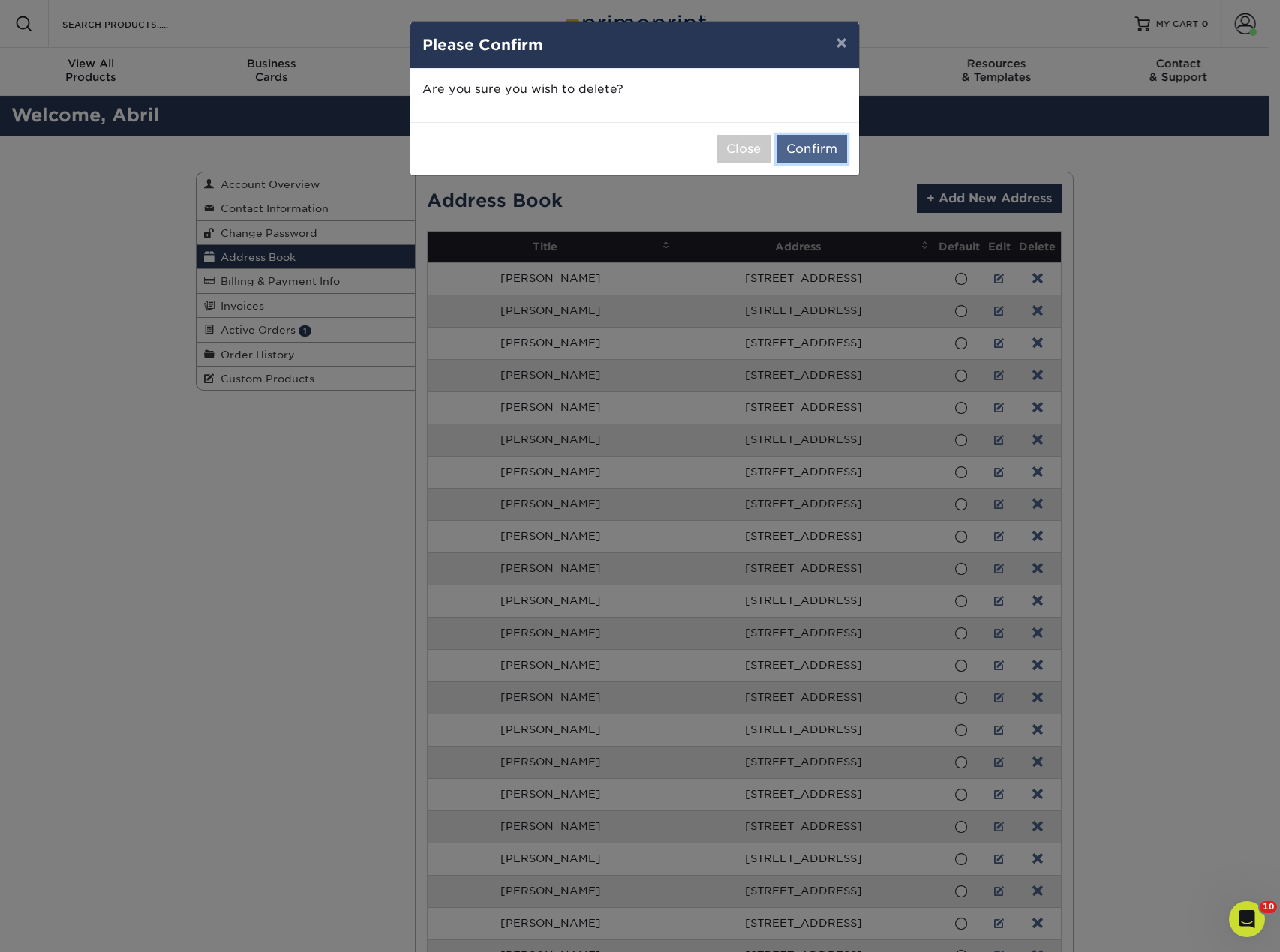
click at [830, 143] on button "Confirm" at bounding box center [812, 149] width 71 height 29
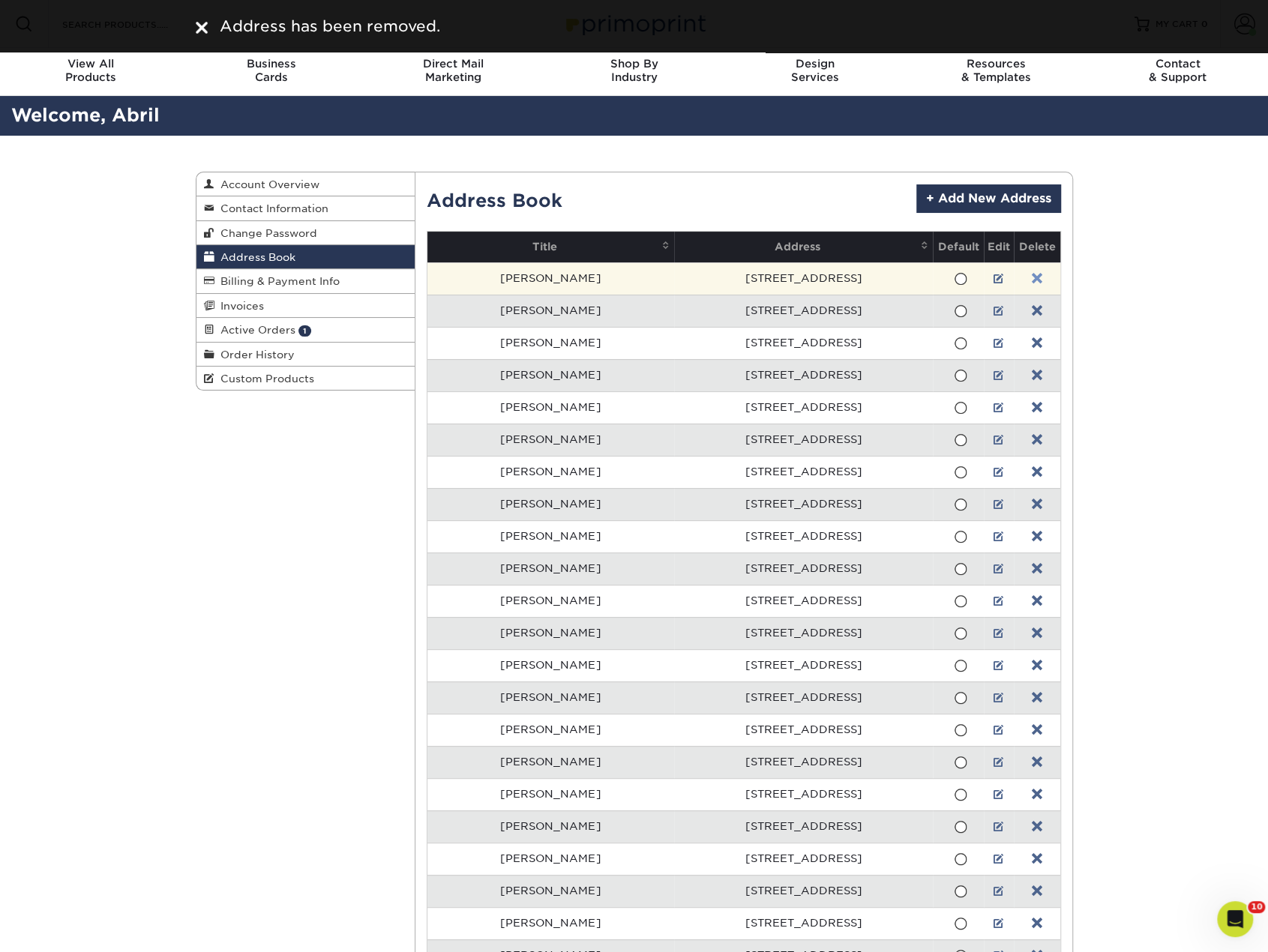
click at [1031, 278] on link at bounding box center [1036, 278] width 11 height 12
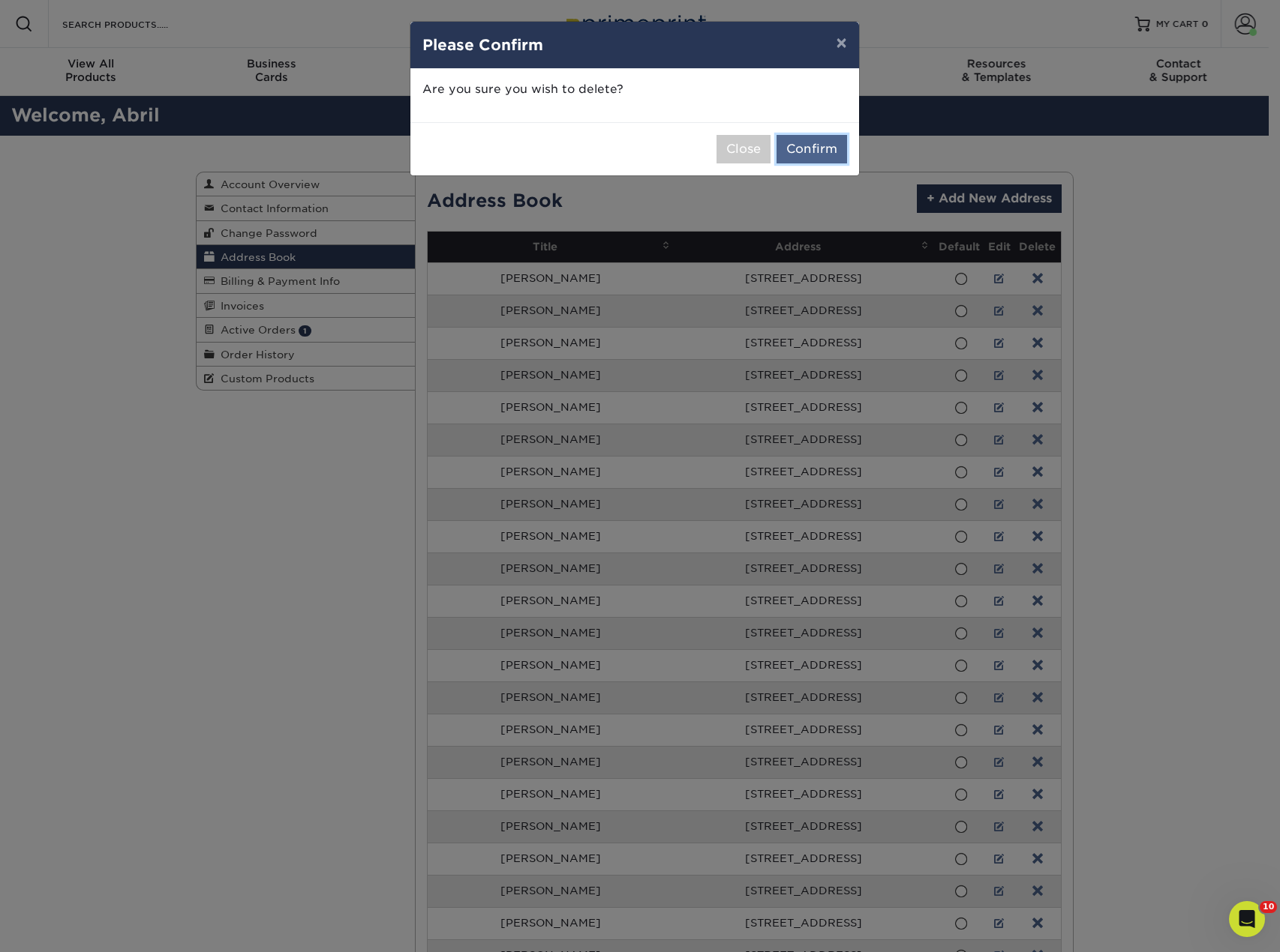
click at [818, 152] on button "Confirm" at bounding box center [812, 149] width 71 height 29
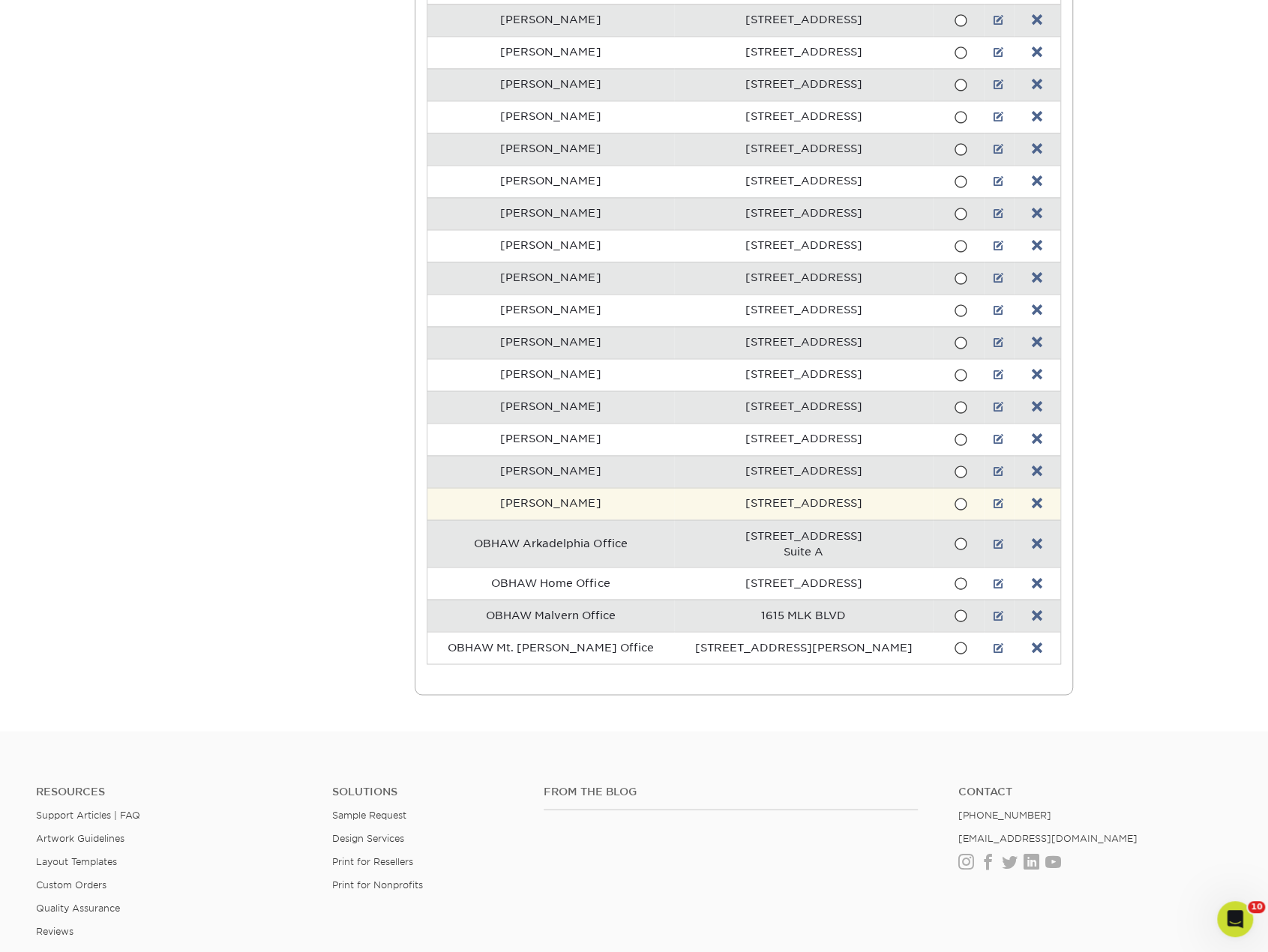
scroll to position [1425, 0]
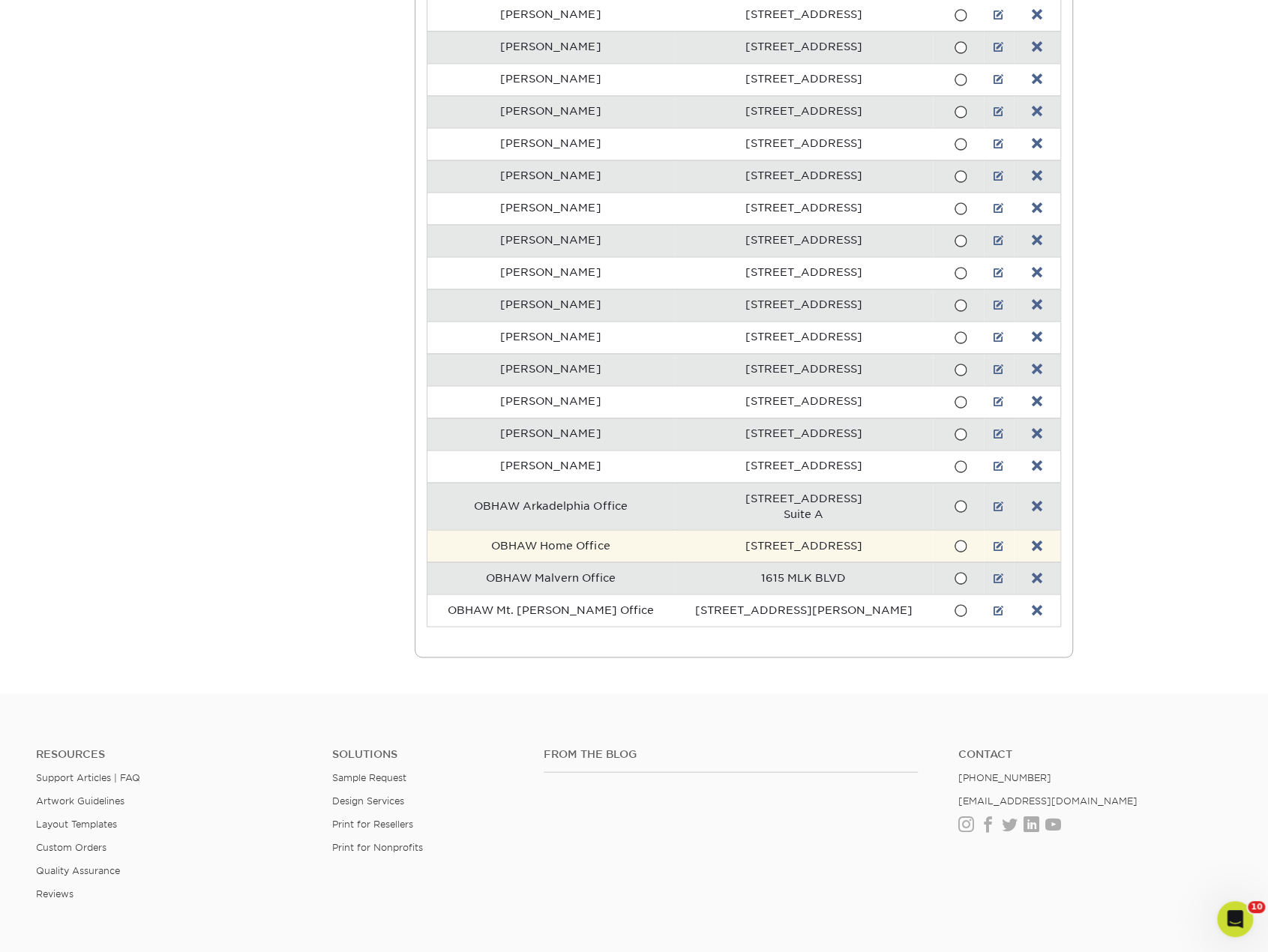
click at [953, 546] on span at bounding box center [960, 545] width 13 height 14
click at [0, 0] on input "radio" at bounding box center [0, 0] width 0 height 0
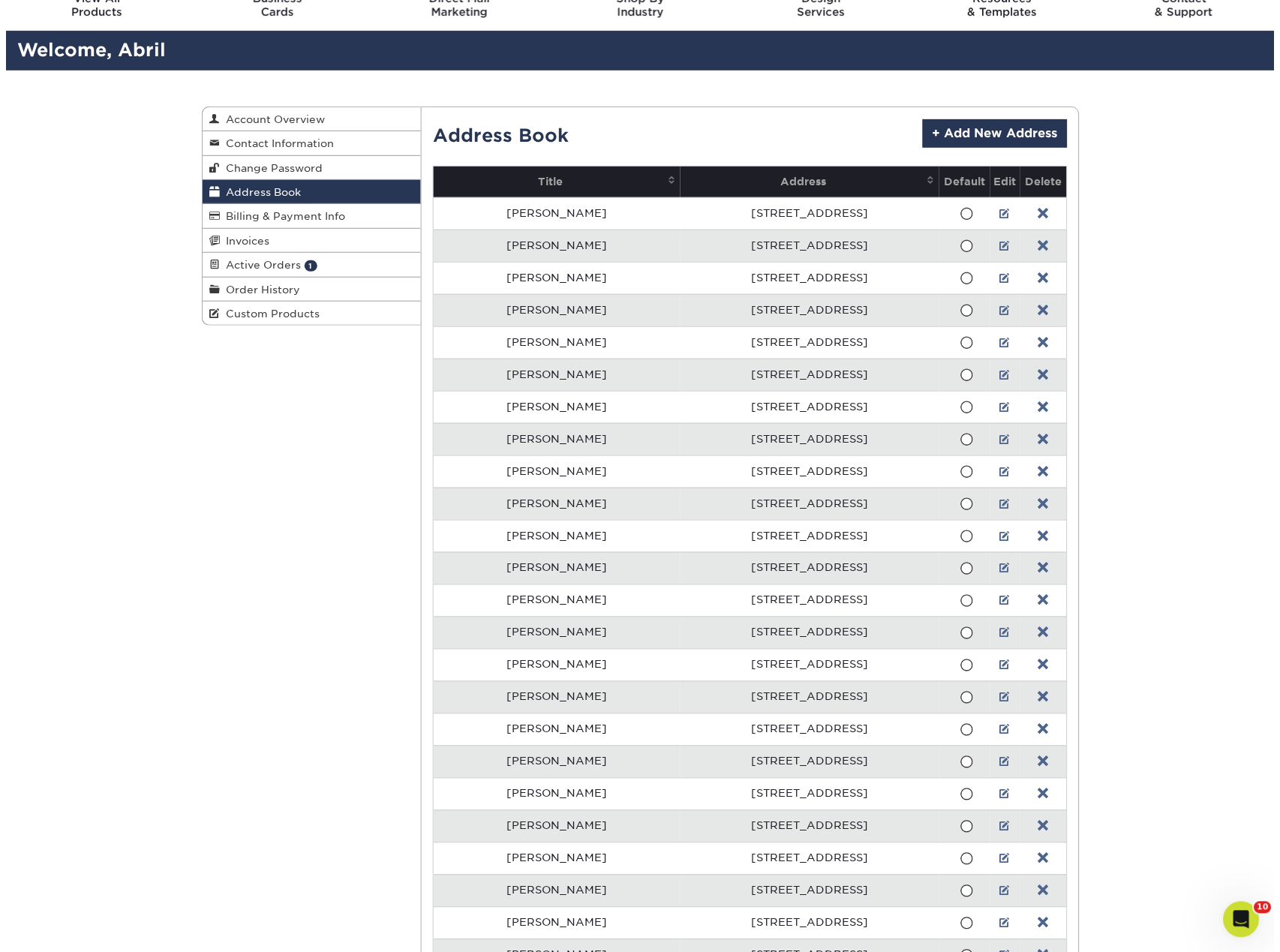
scroll to position [0, 0]
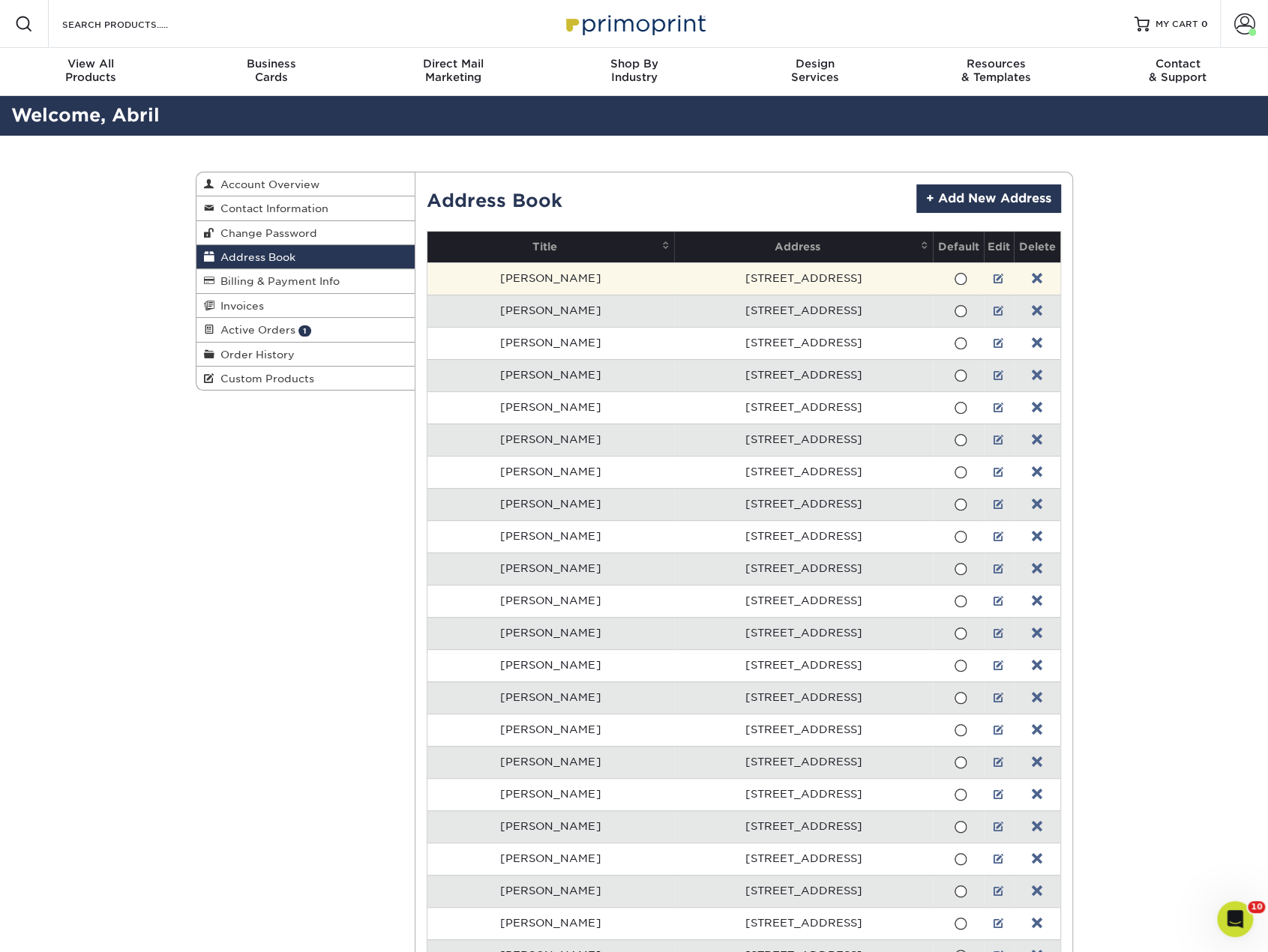
click at [1033, 280] on td at bounding box center [1036, 278] width 46 height 32
click at [1031, 278] on link at bounding box center [1036, 278] width 11 height 12
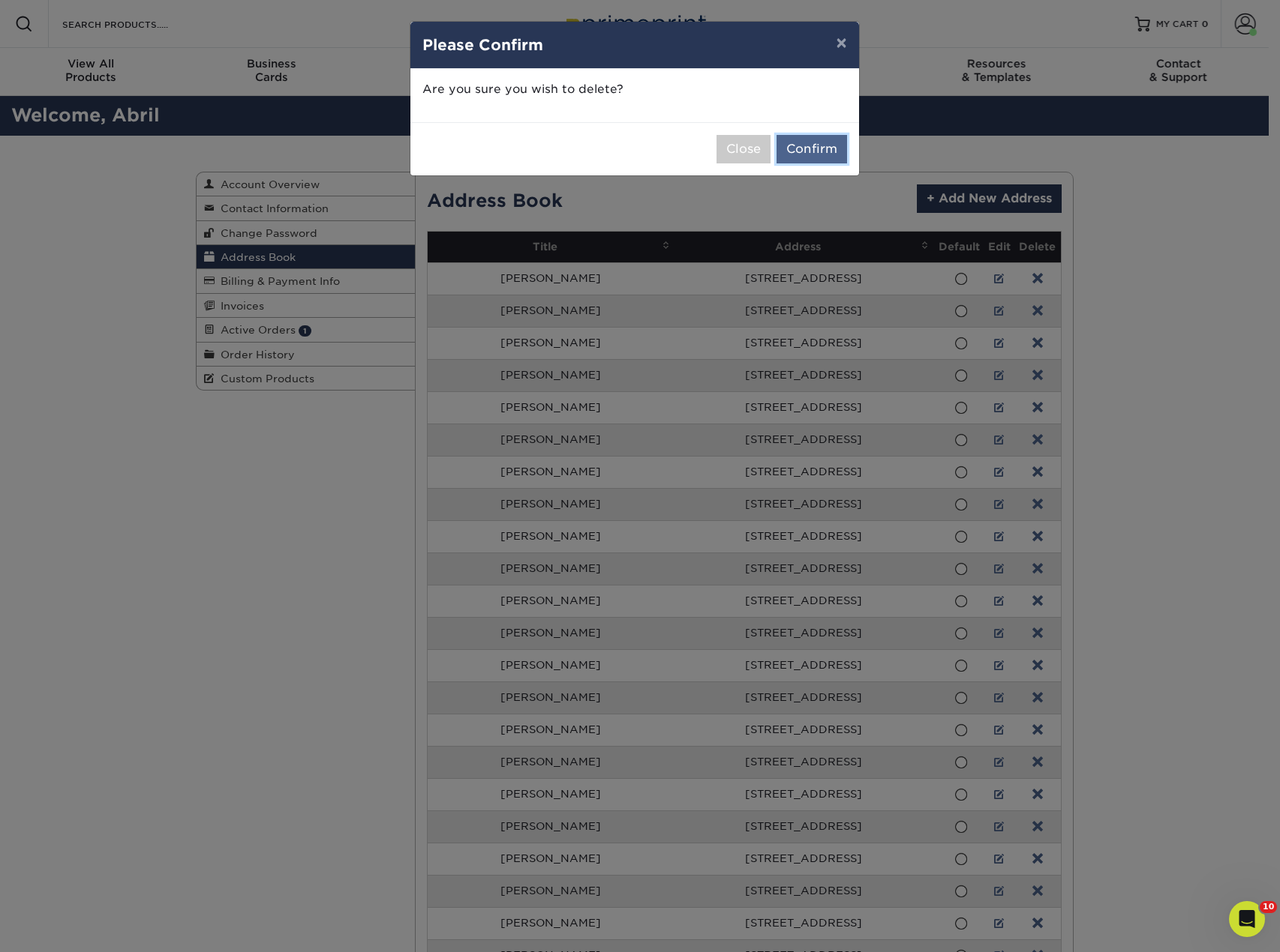
click at [831, 158] on button "Confirm" at bounding box center [812, 149] width 71 height 29
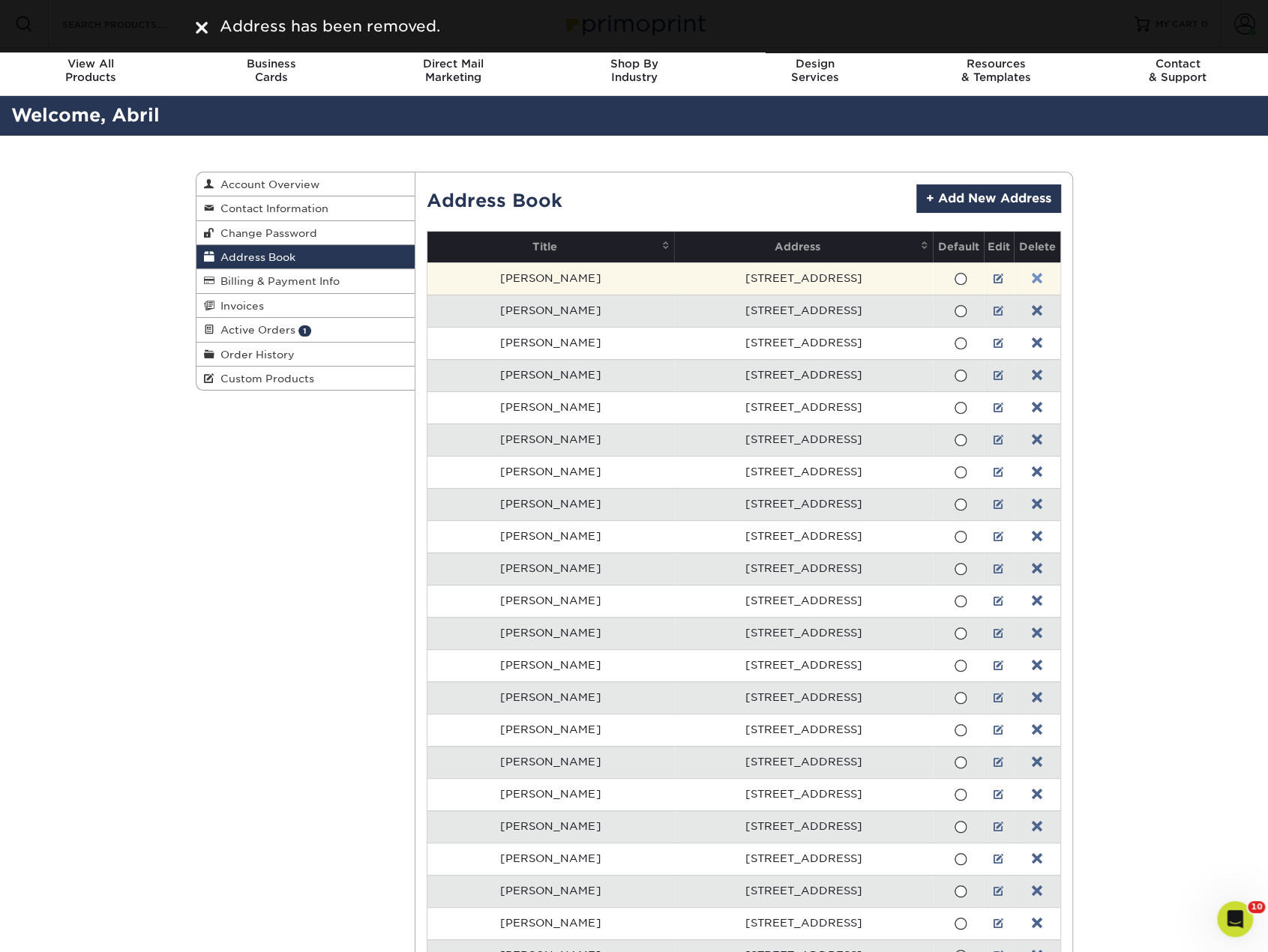
click at [1031, 281] on link at bounding box center [1036, 278] width 11 height 12
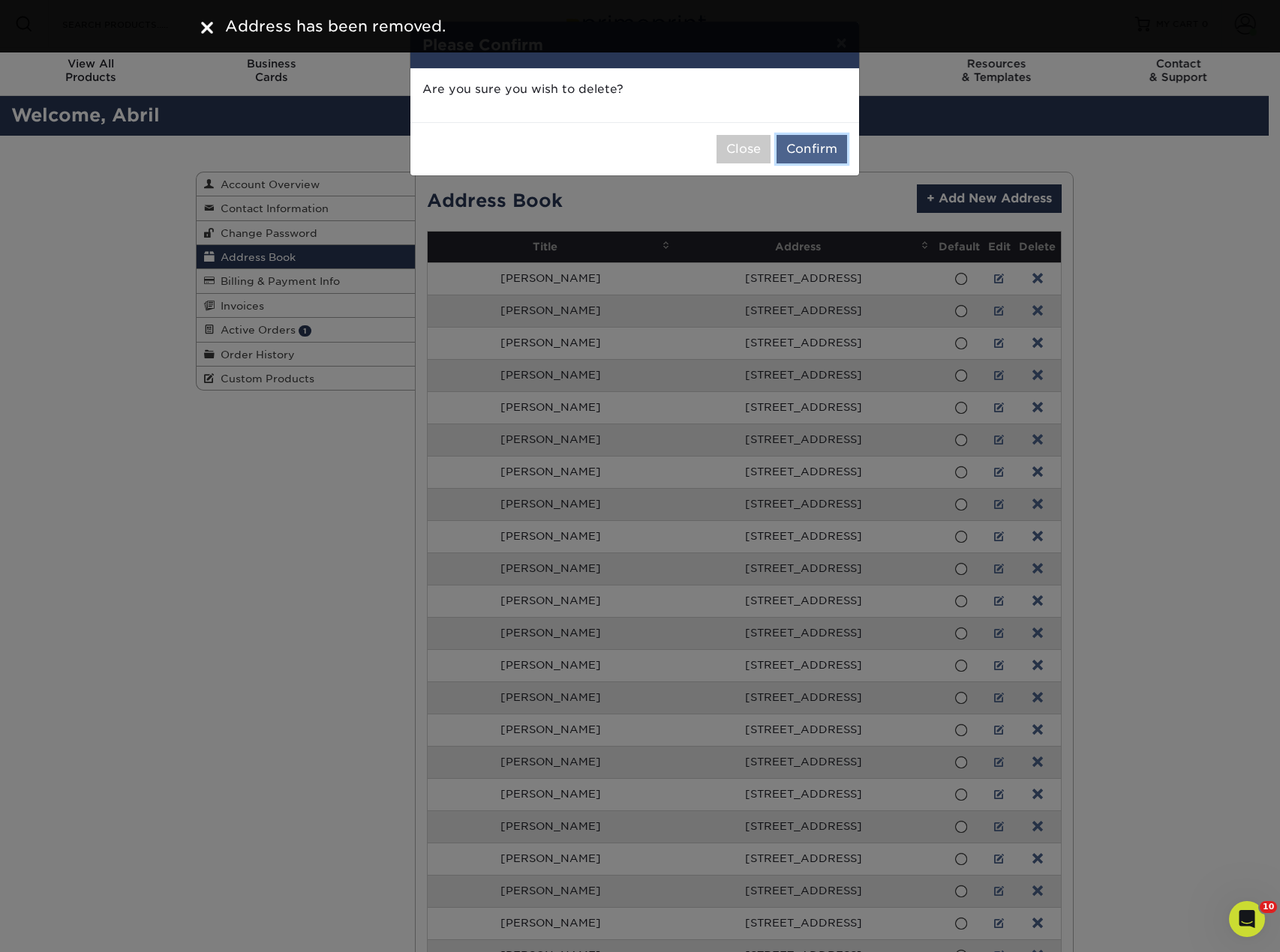
click at [824, 157] on button "Confirm" at bounding box center [812, 149] width 71 height 29
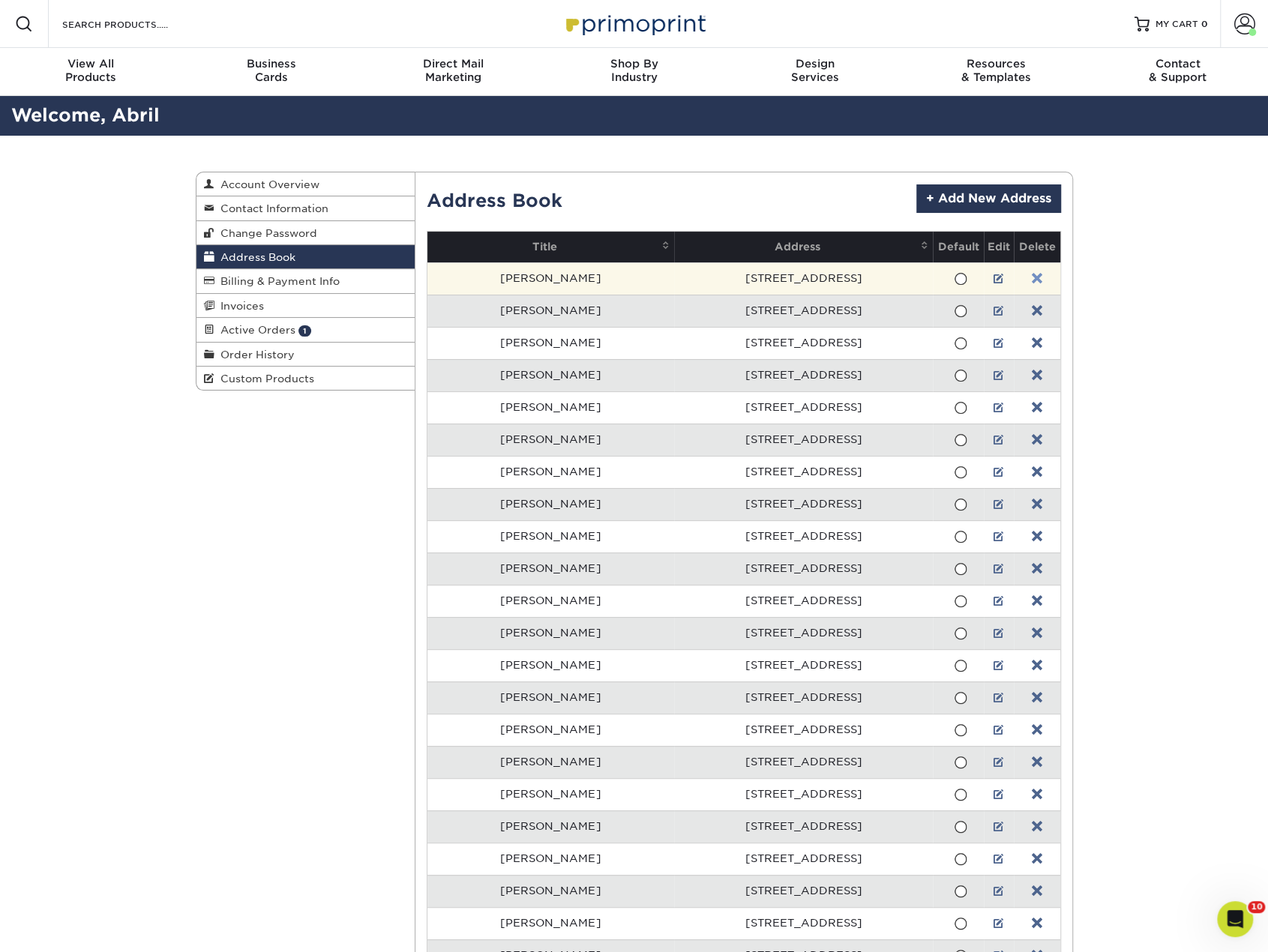
click at [1031, 275] on link at bounding box center [1036, 278] width 11 height 12
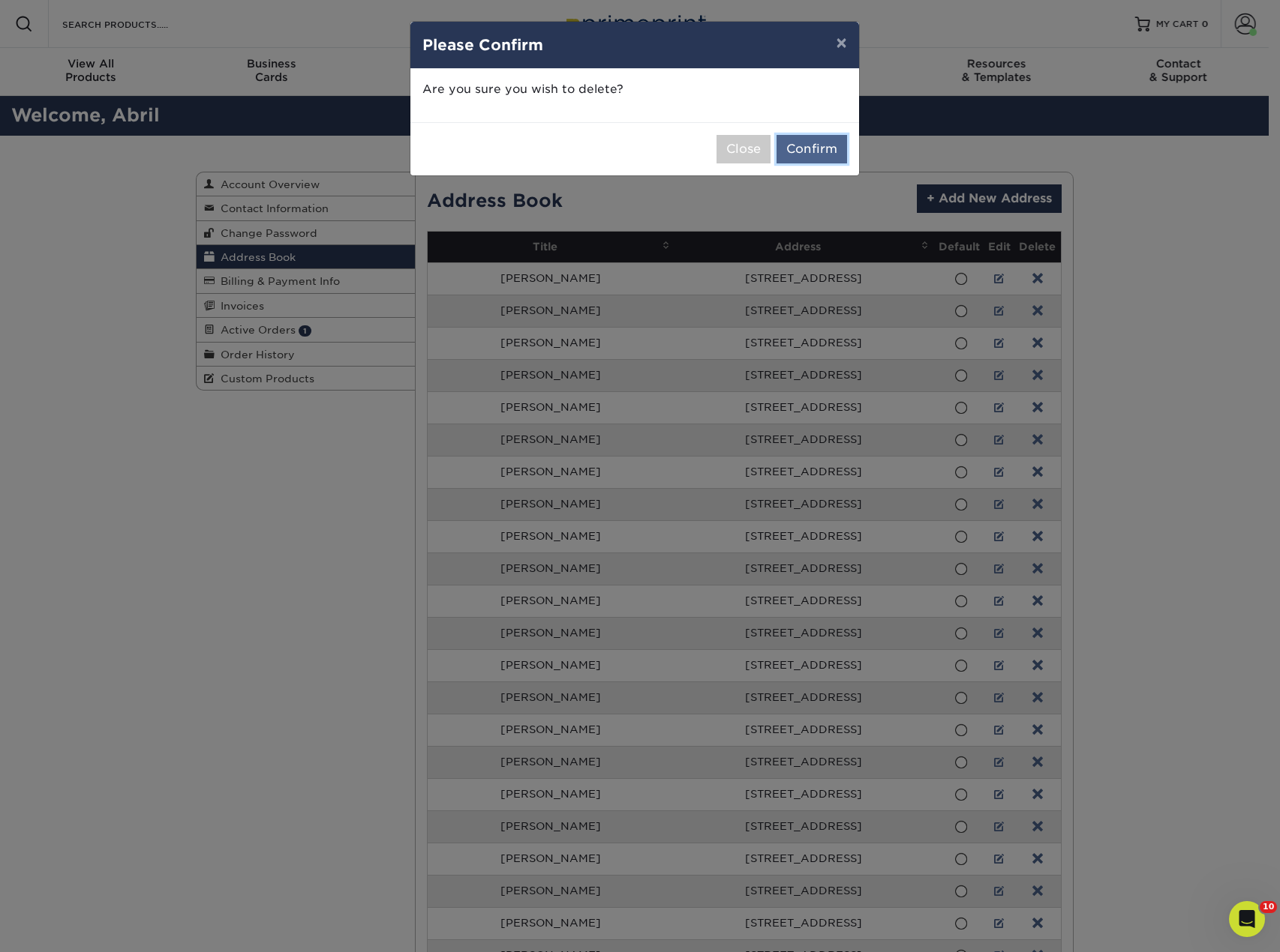
click at [819, 154] on button "Confirm" at bounding box center [812, 149] width 71 height 29
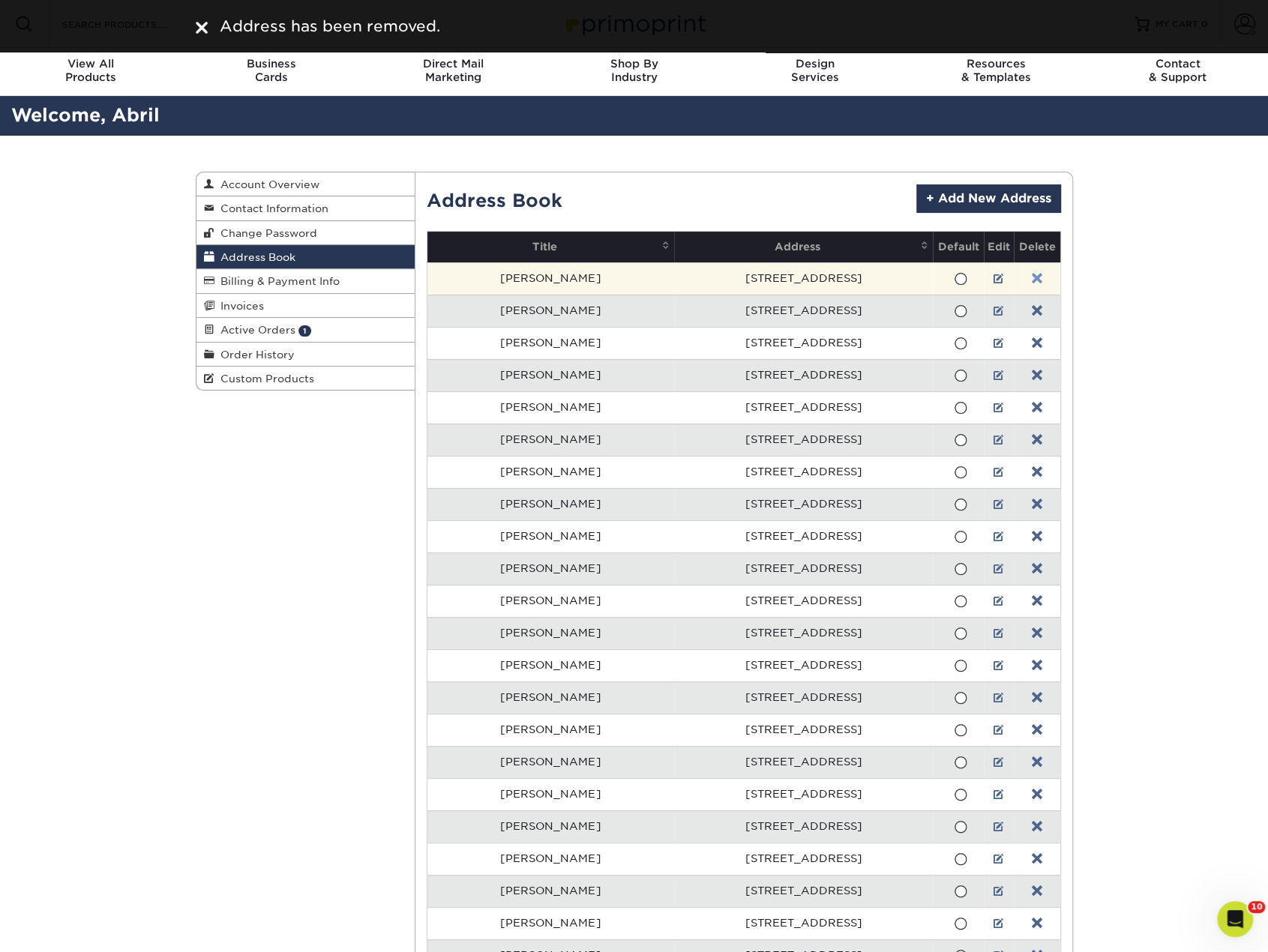
click at [1031, 279] on link at bounding box center [1036, 278] width 11 height 12
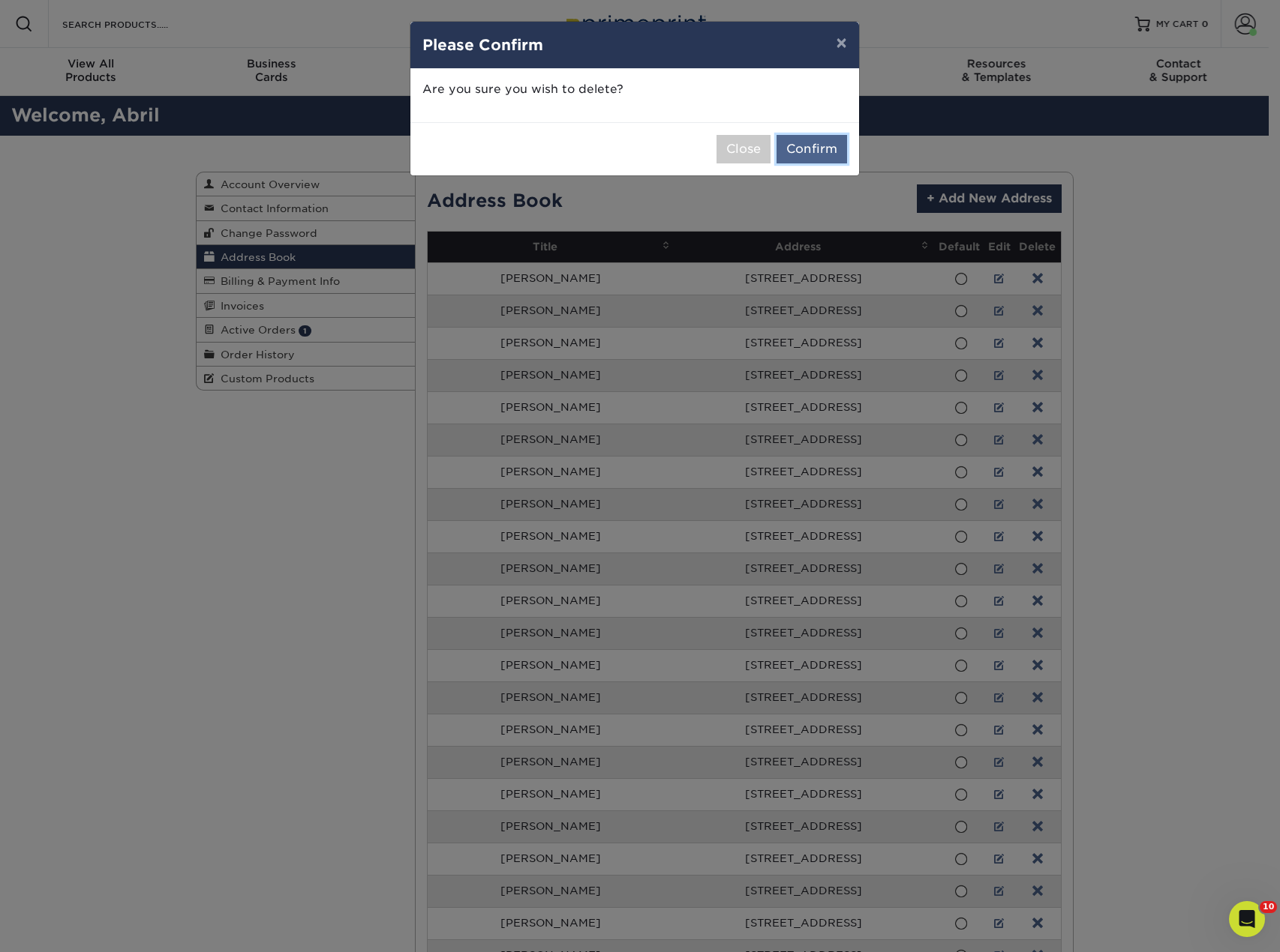
click at [836, 157] on button "Confirm" at bounding box center [812, 149] width 71 height 29
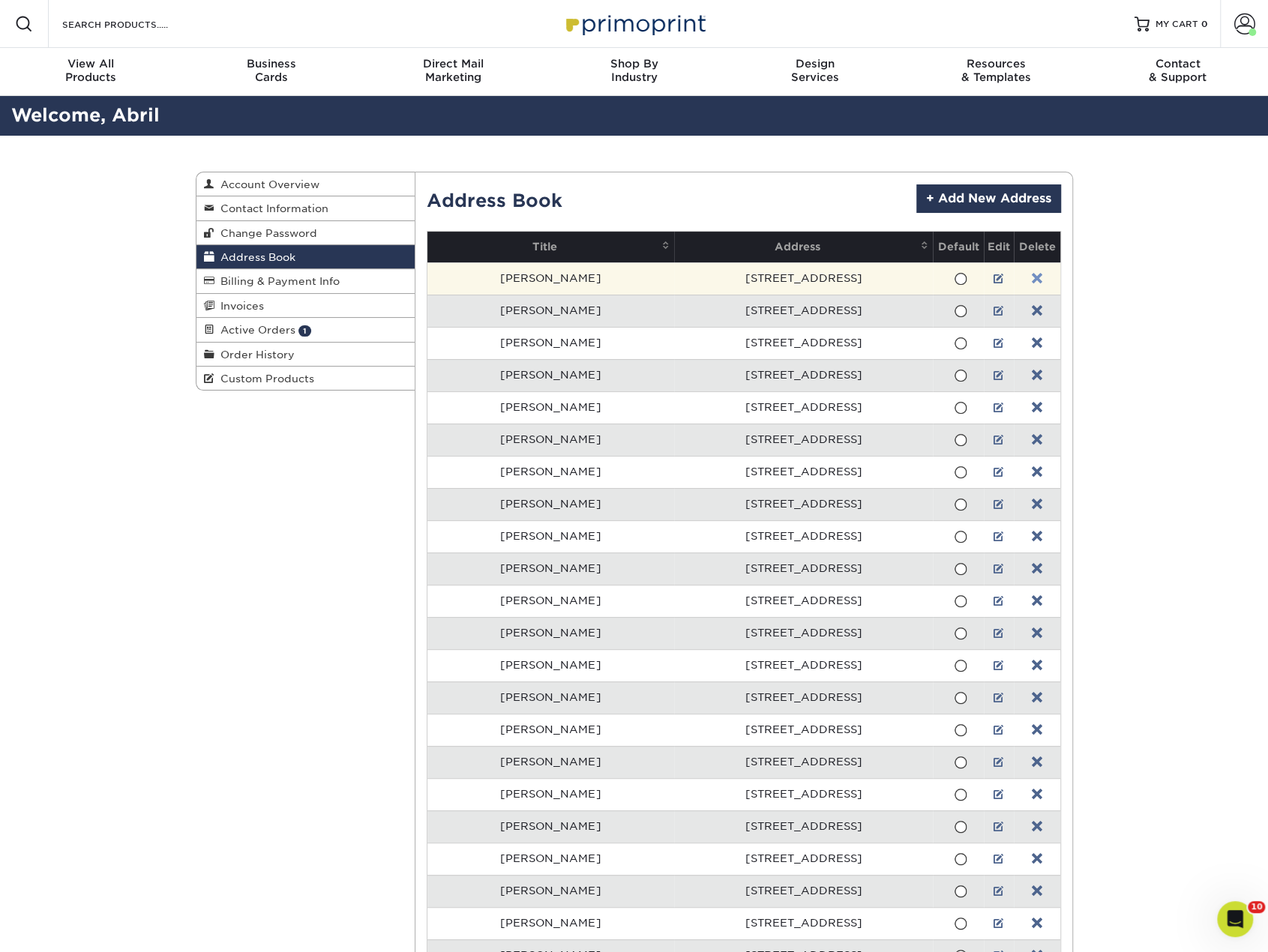
click at [1031, 278] on link at bounding box center [1036, 278] width 11 height 12
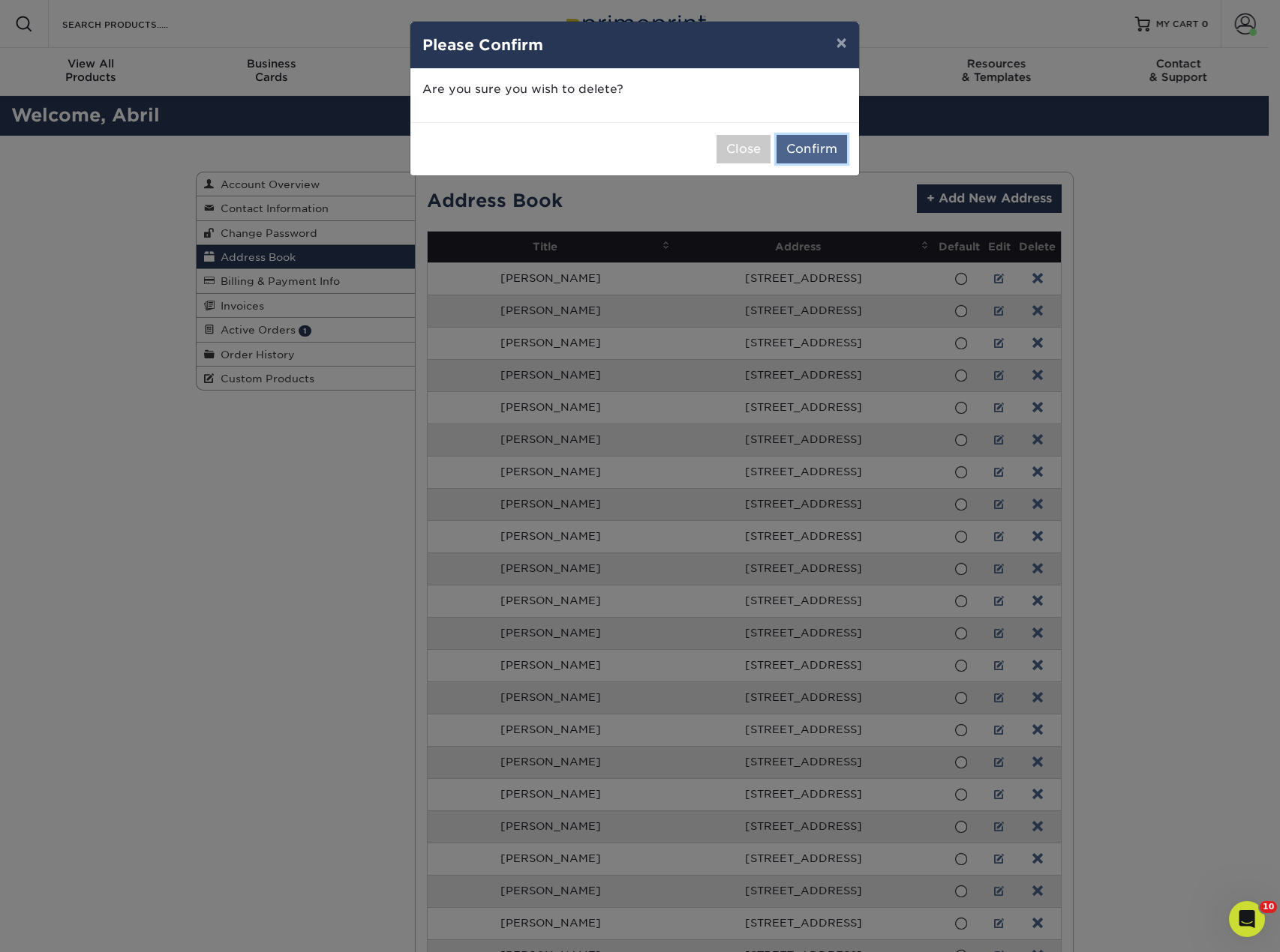
click at [817, 150] on button "Confirm" at bounding box center [812, 149] width 71 height 29
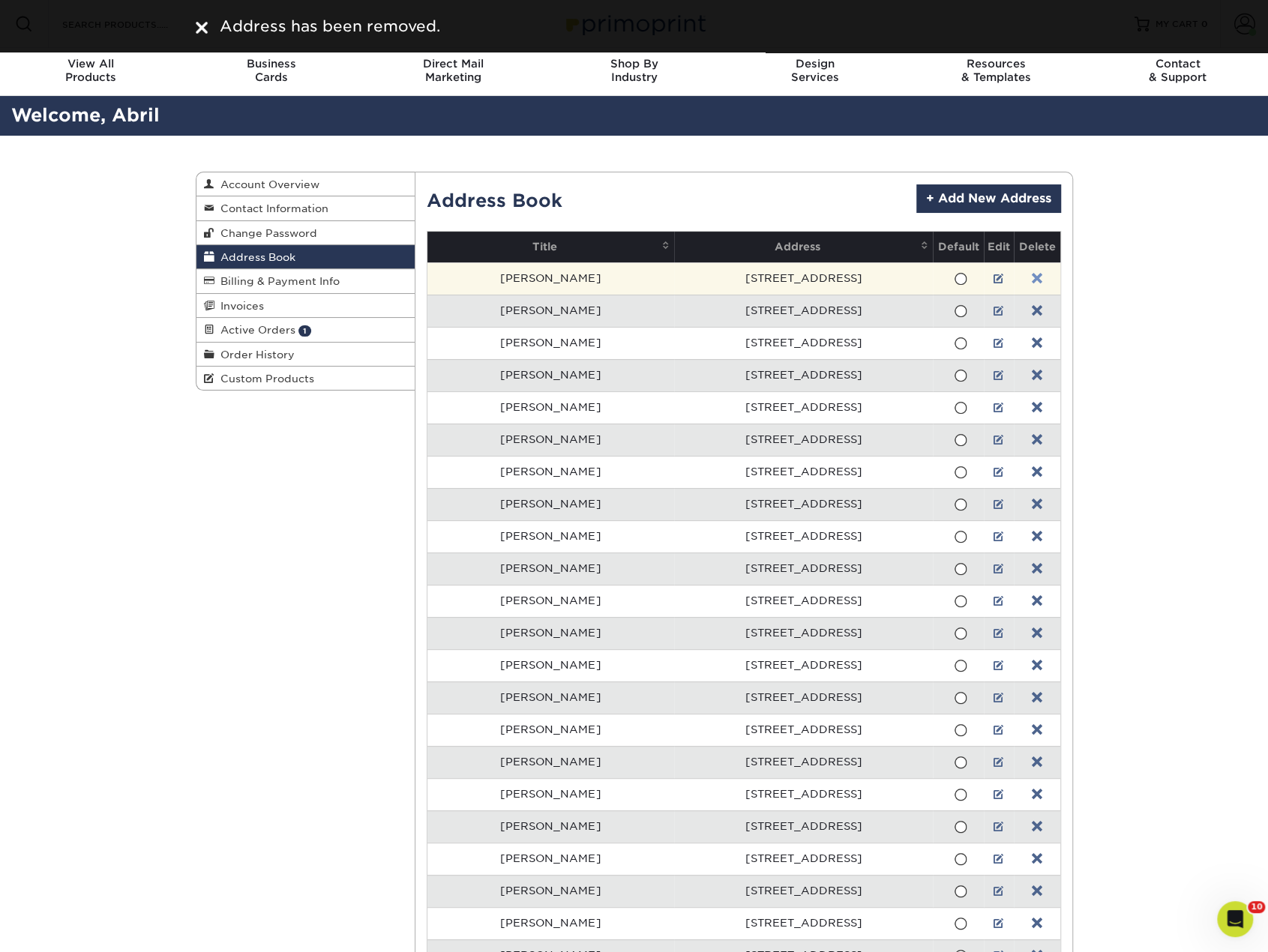
click at [1032, 277] on link at bounding box center [1036, 278] width 11 height 12
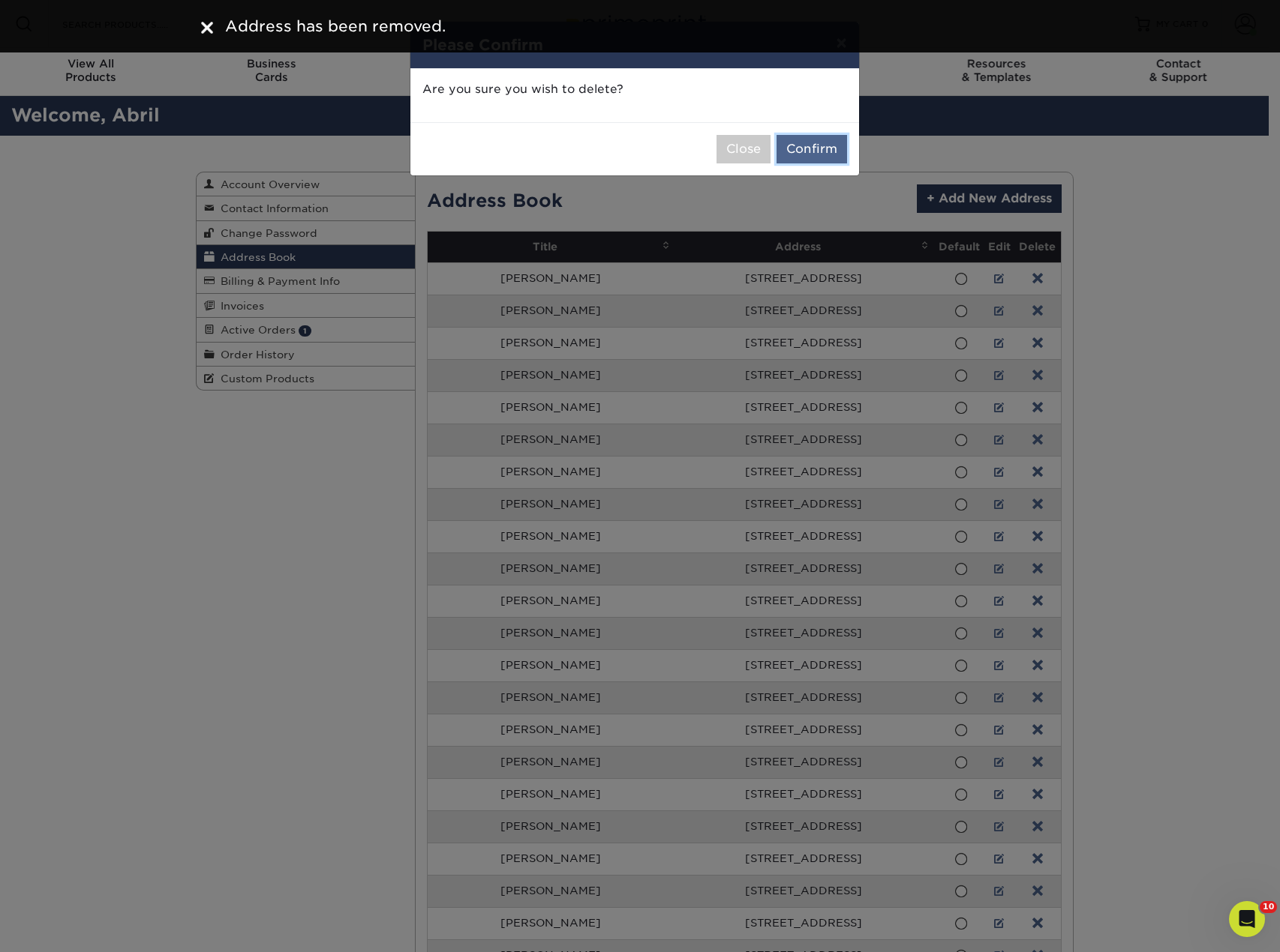
click at [806, 144] on button "Confirm" at bounding box center [812, 149] width 71 height 29
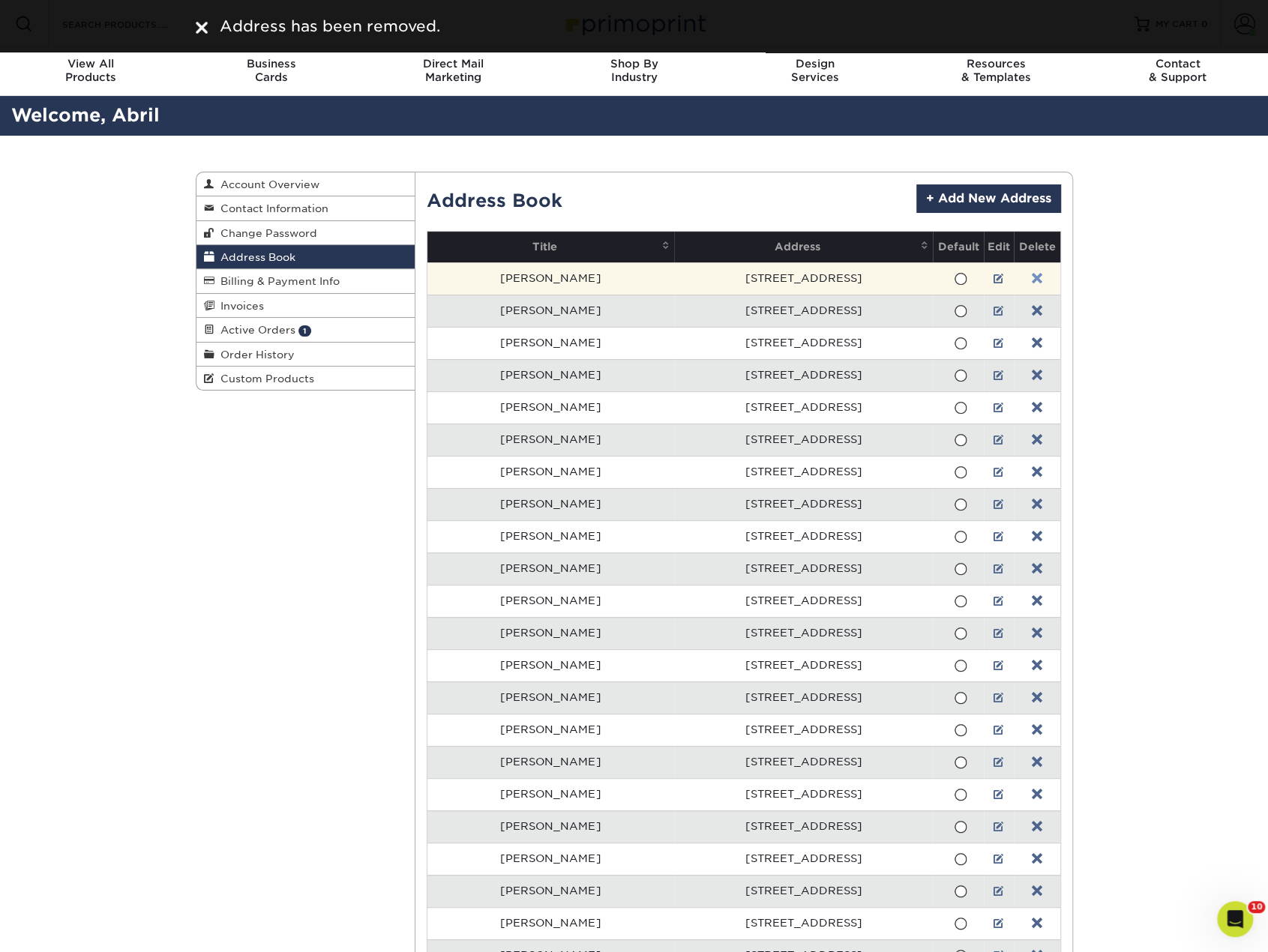
click at [1031, 274] on link at bounding box center [1036, 278] width 11 height 12
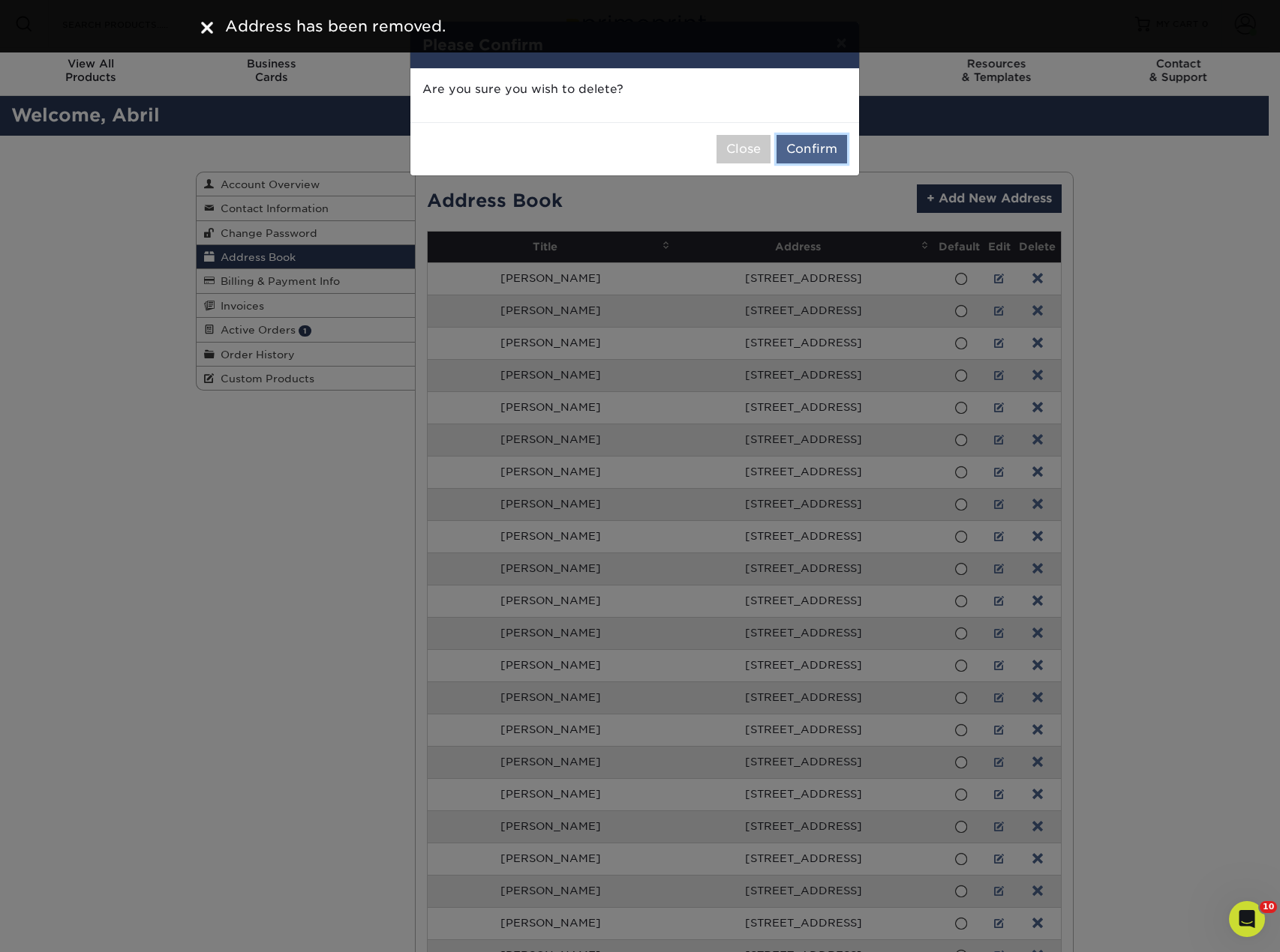
click at [823, 149] on button "Confirm" at bounding box center [812, 149] width 71 height 29
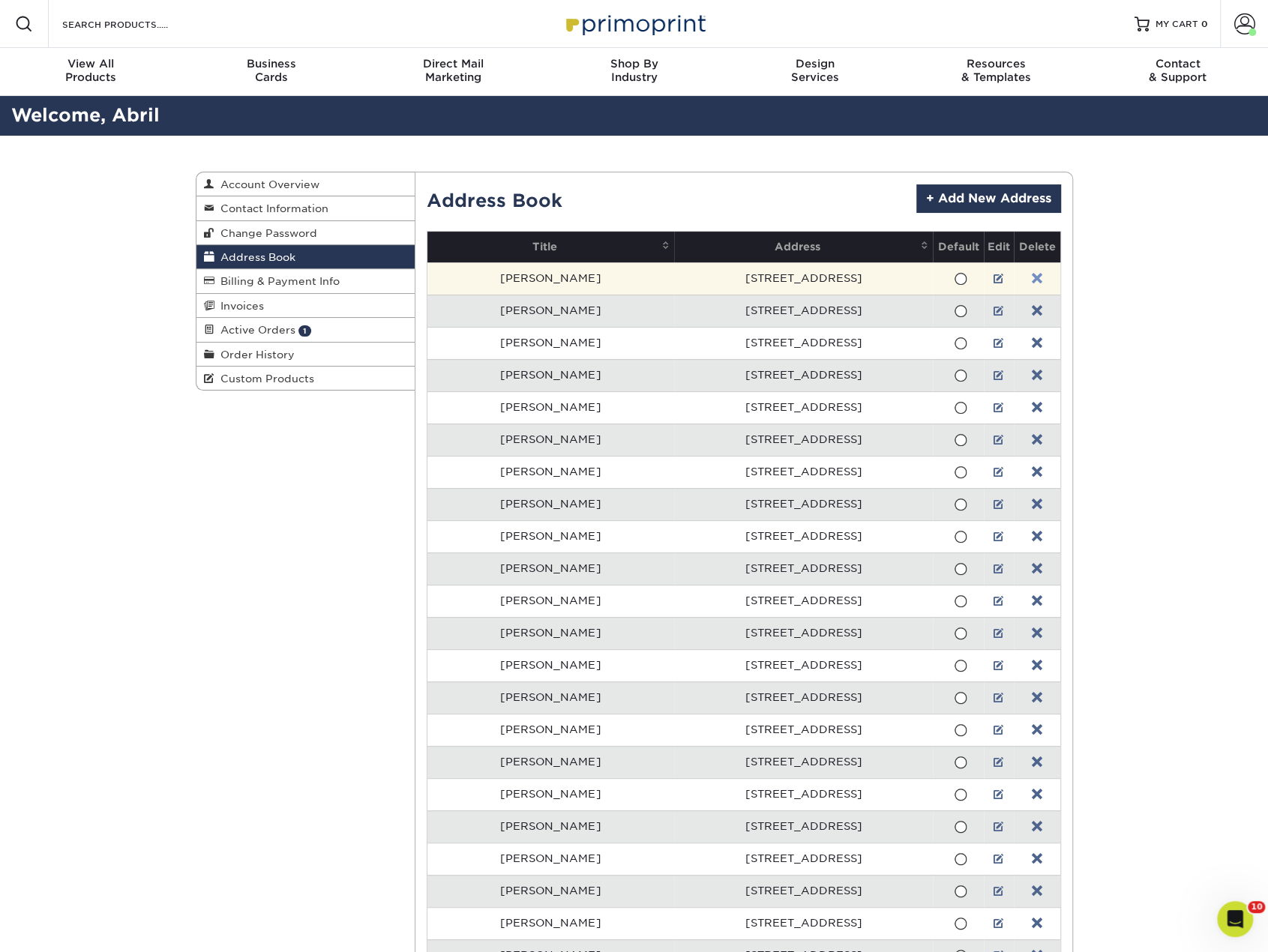
click at [1031, 278] on link at bounding box center [1036, 278] width 11 height 12
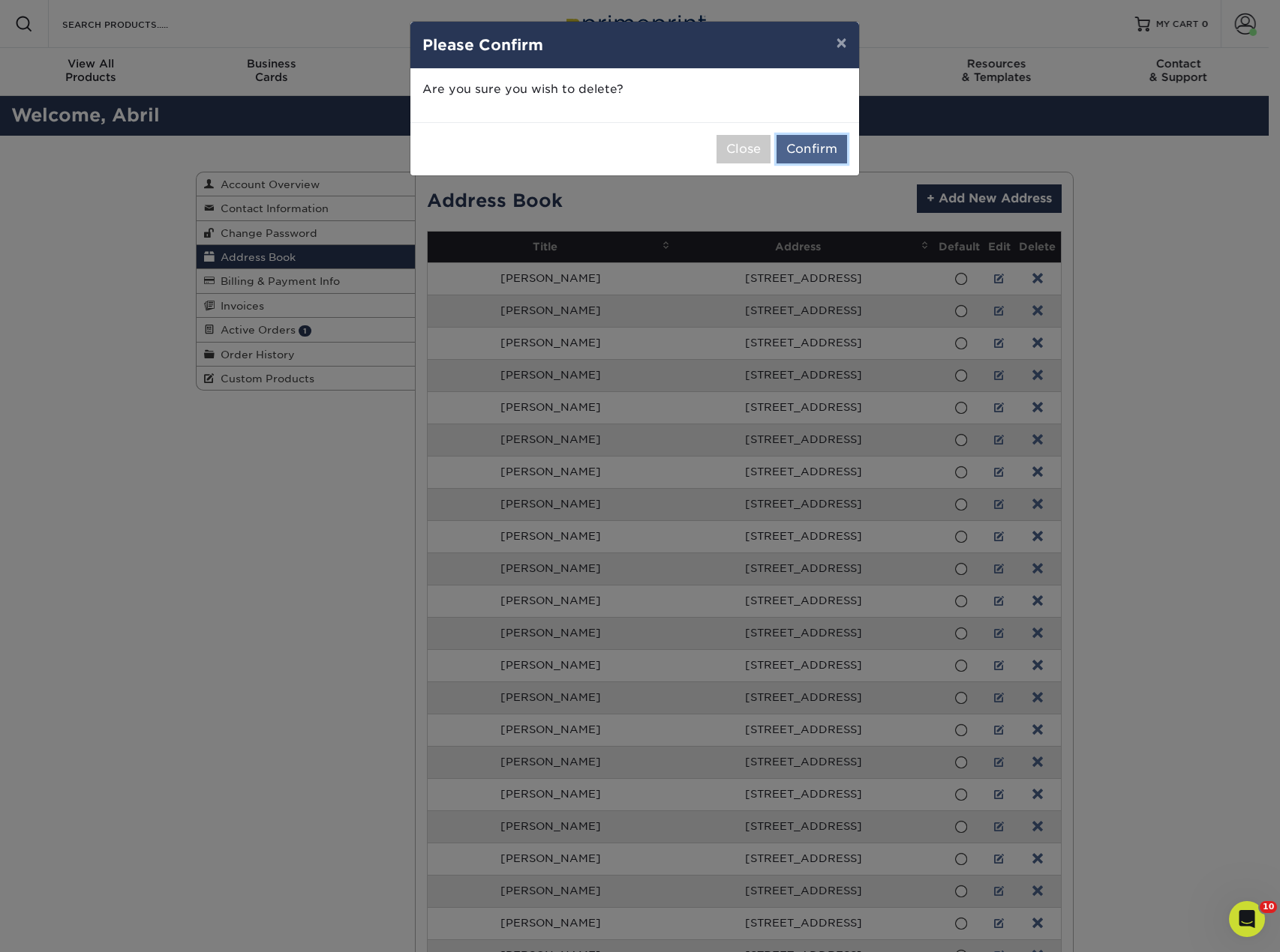
click at [831, 152] on button "Confirm" at bounding box center [812, 149] width 71 height 29
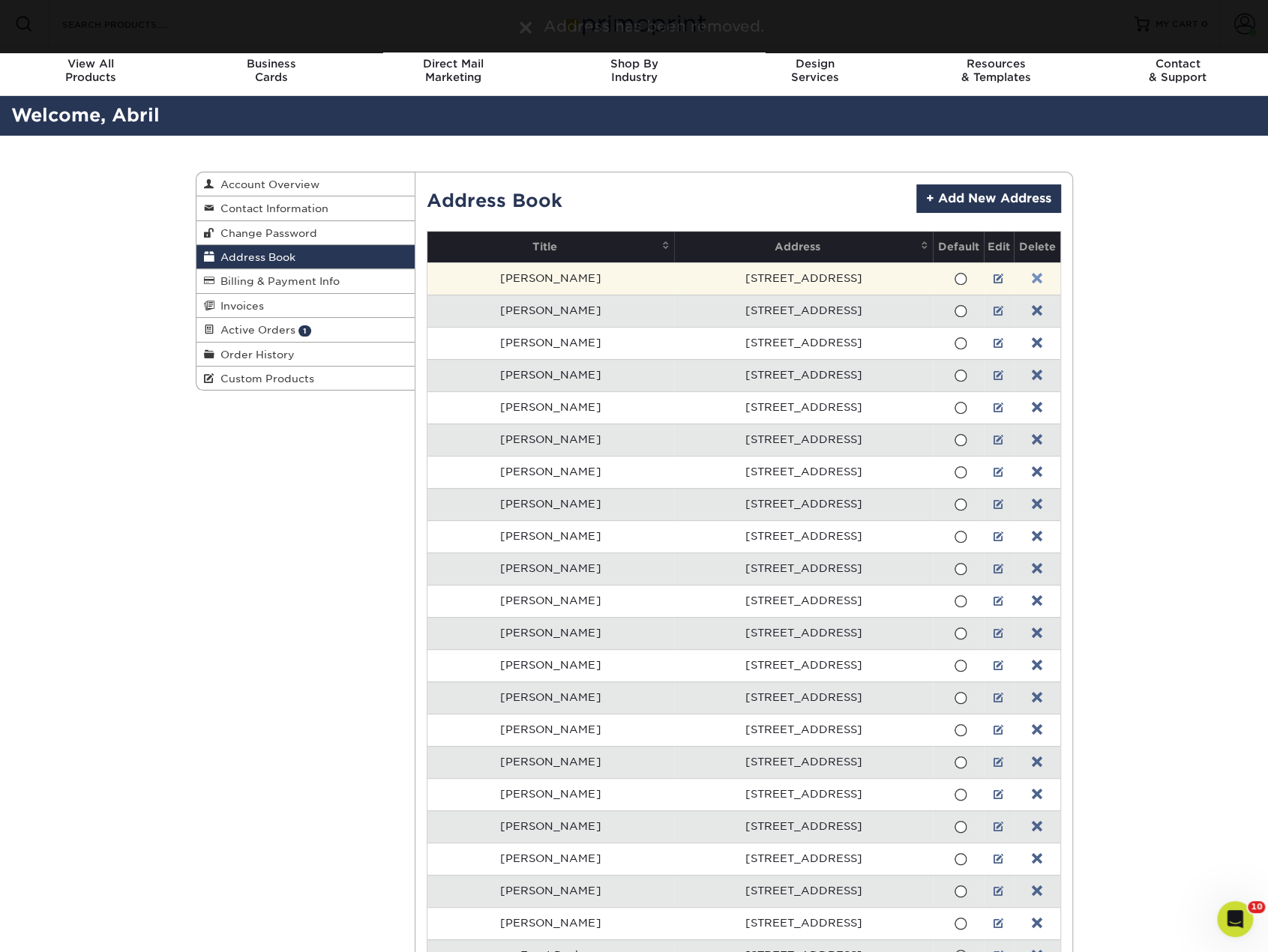
click at [1031, 278] on link at bounding box center [1036, 278] width 11 height 12
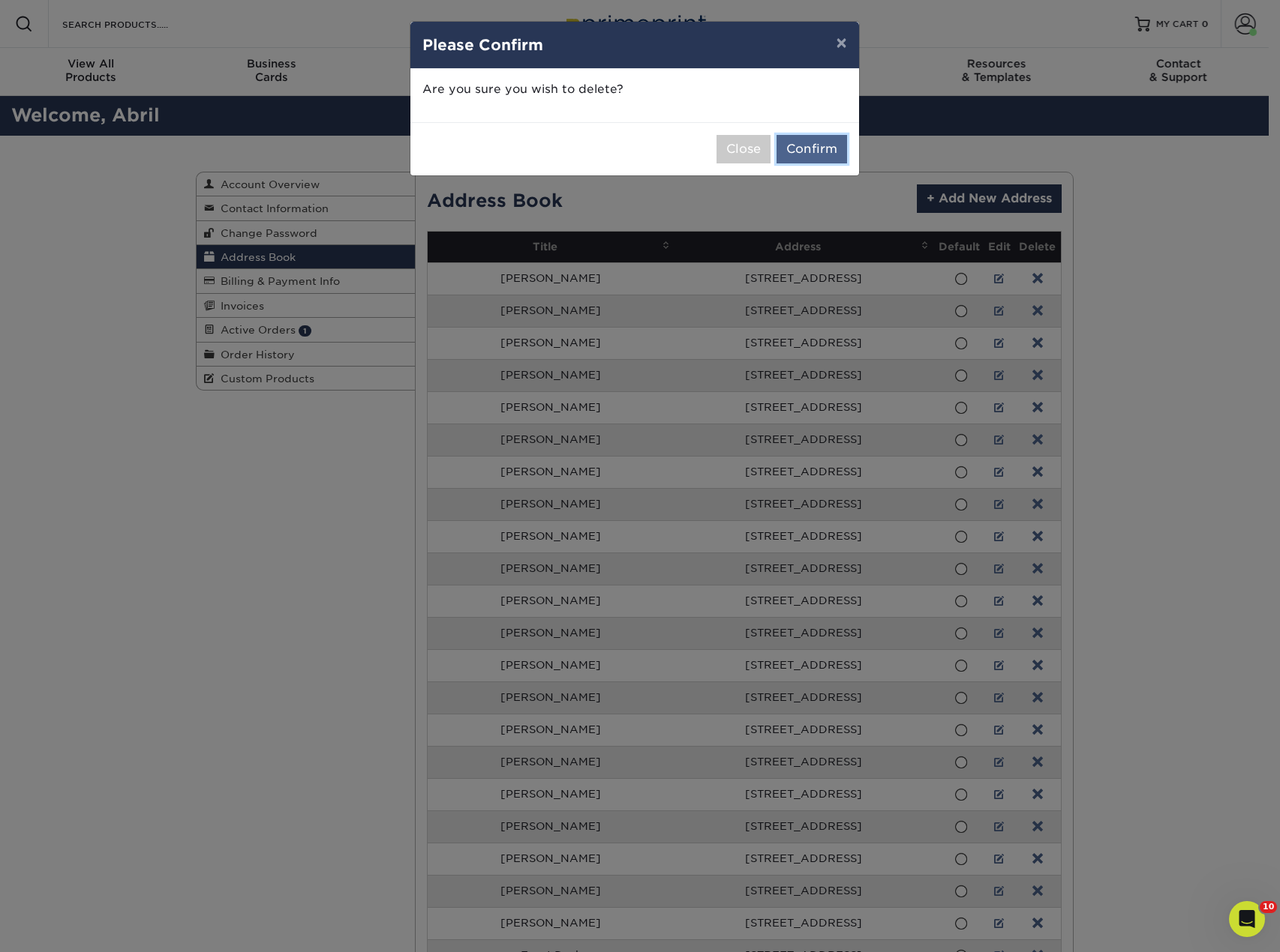
click at [799, 145] on button "Confirm" at bounding box center [812, 149] width 71 height 29
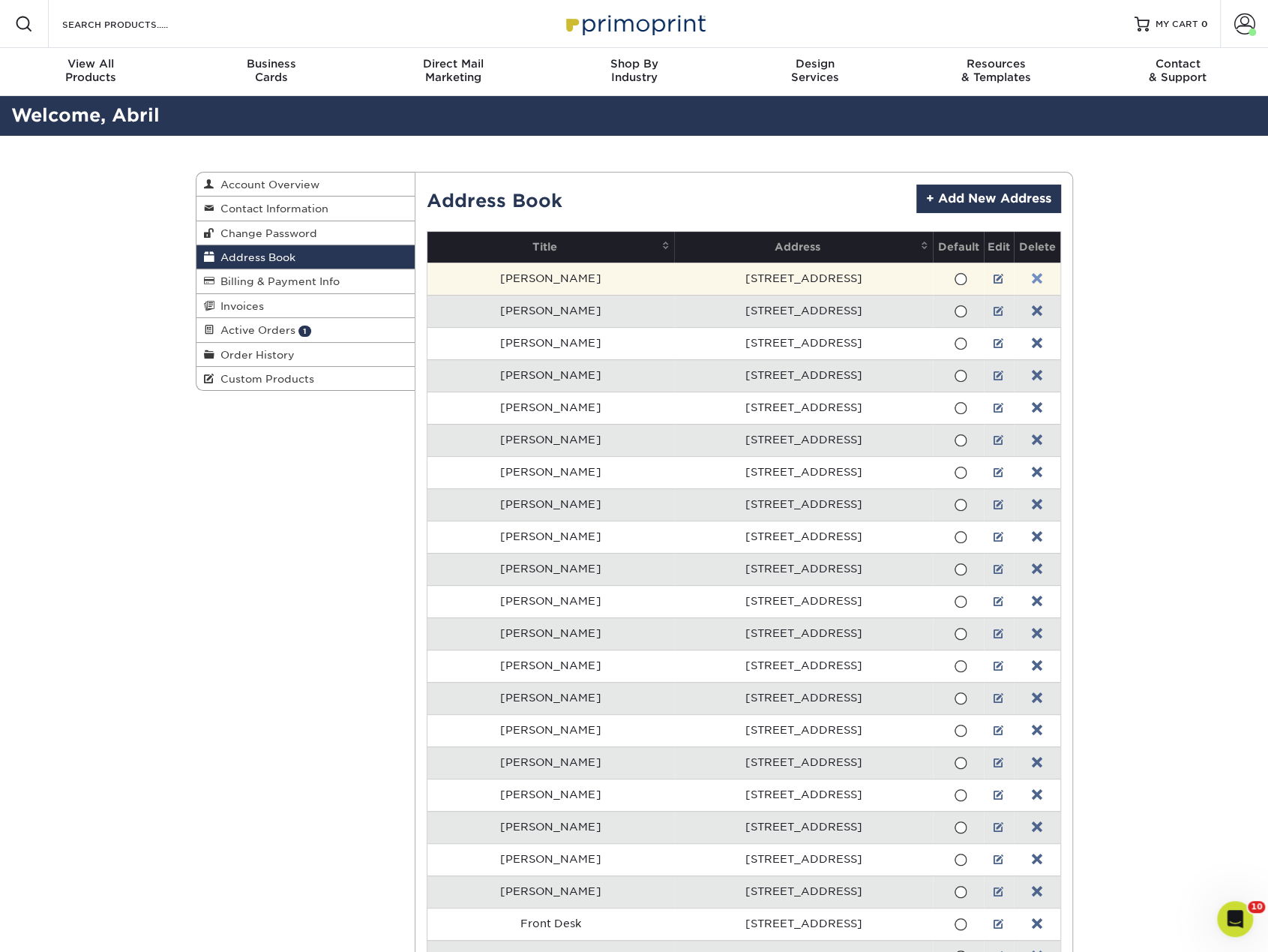
click at [1031, 276] on link at bounding box center [1036, 278] width 11 height 12
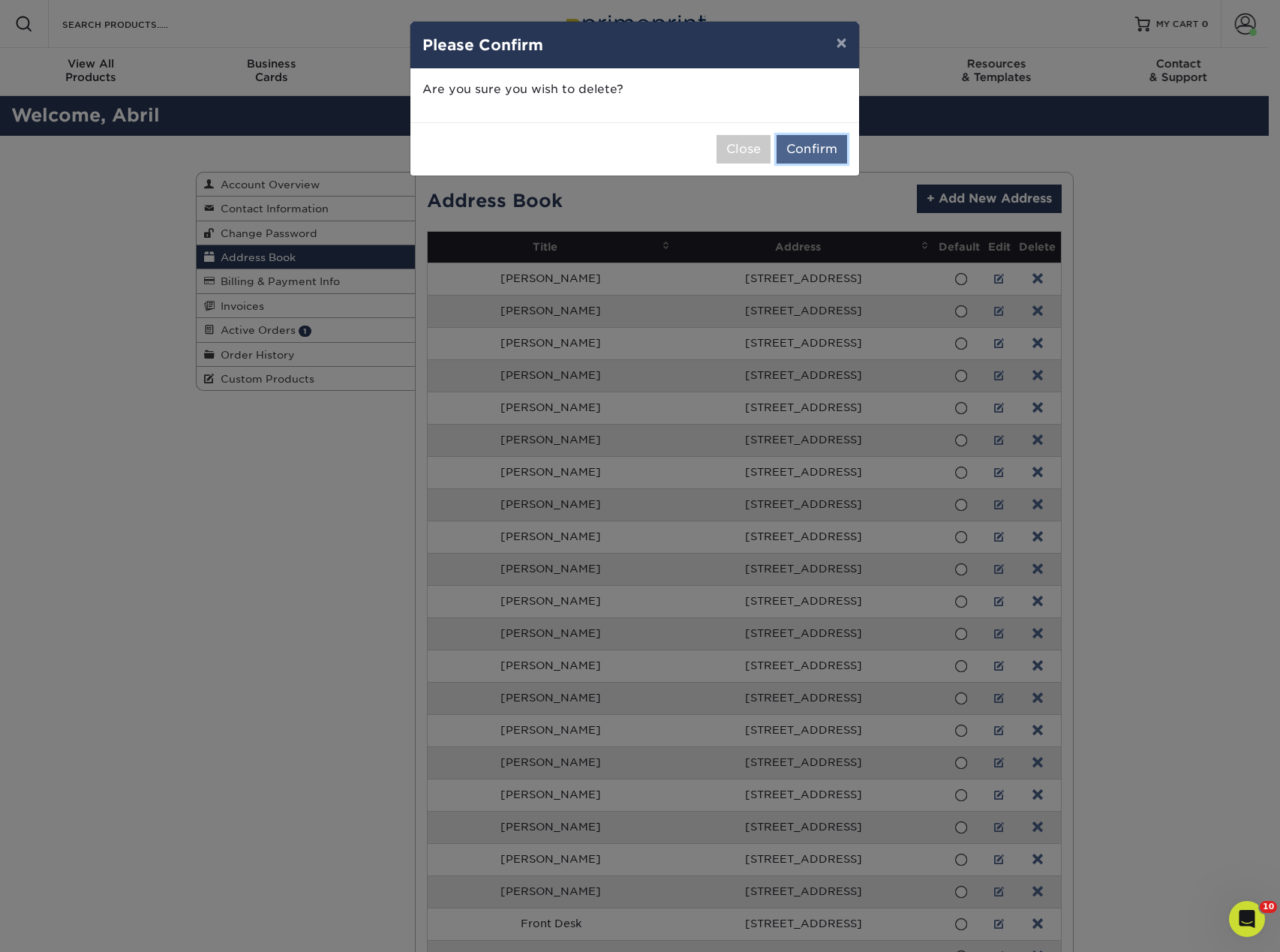
click at [830, 154] on button "Confirm" at bounding box center [812, 149] width 71 height 29
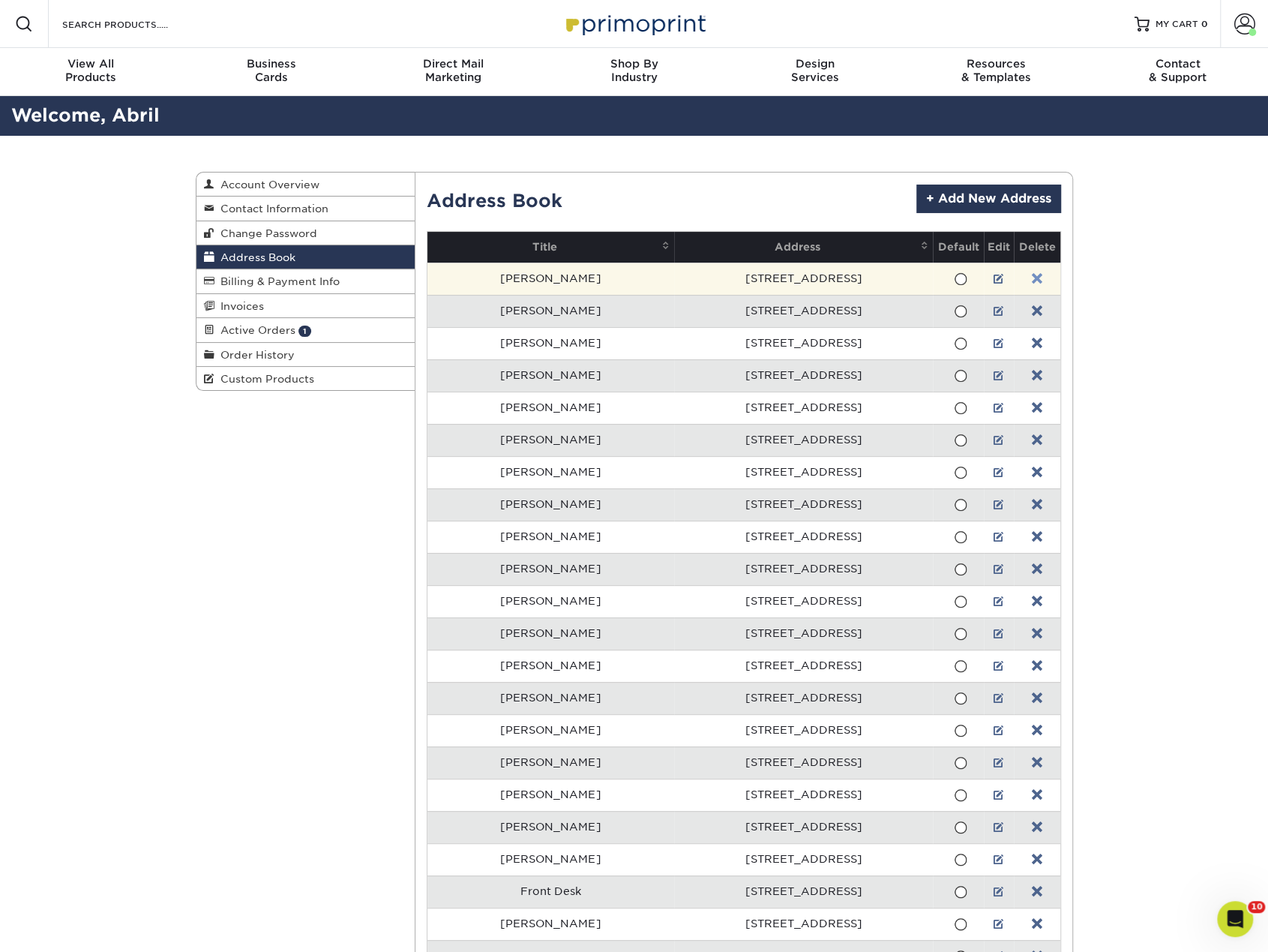
click at [1031, 278] on link at bounding box center [1036, 278] width 11 height 12
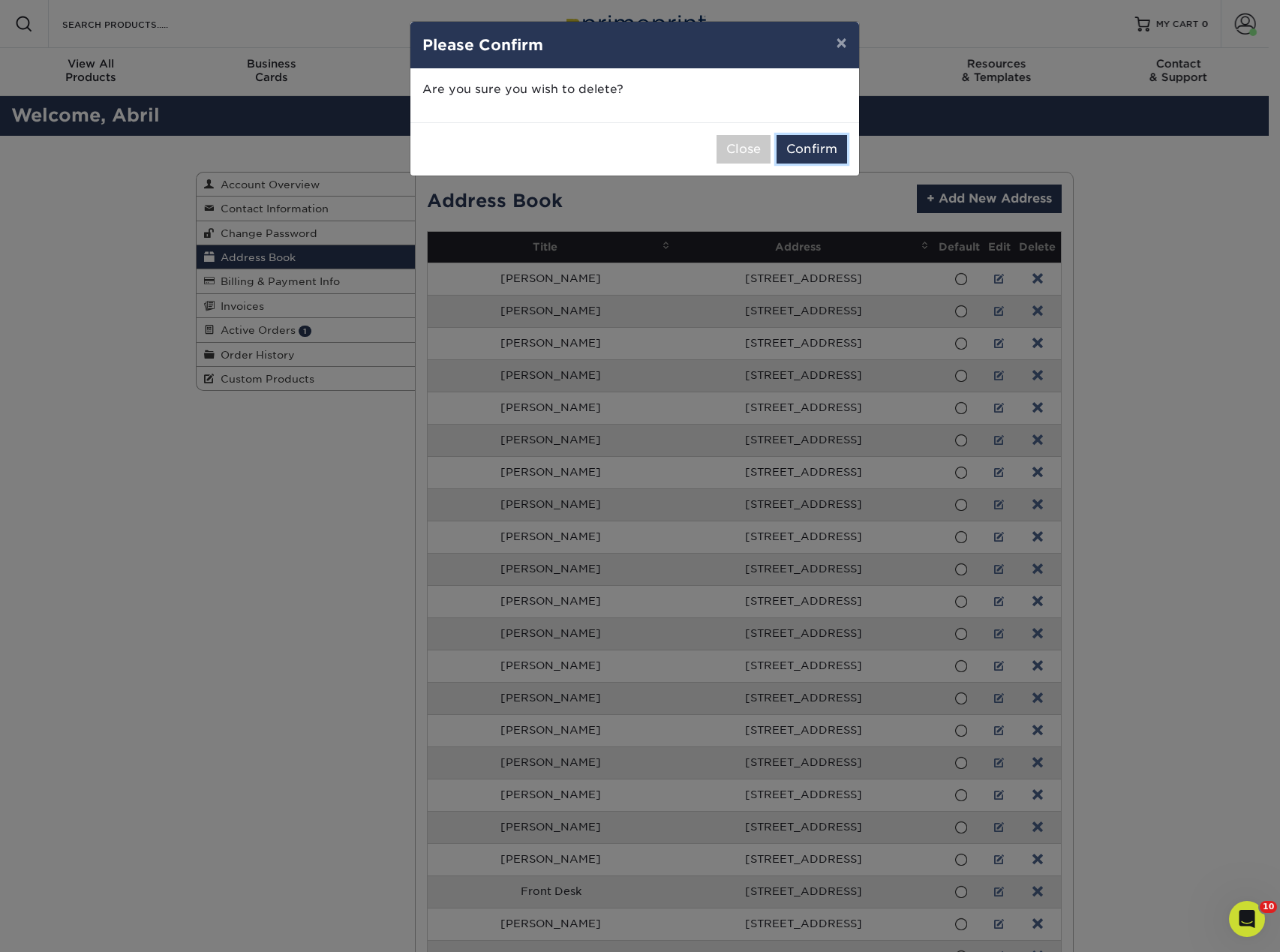
drag, startPoint x: 813, startPoint y: 152, endPoint x: 886, endPoint y: 182, distance: 78.9
click at [819, 154] on button "Confirm" at bounding box center [812, 149] width 71 height 29
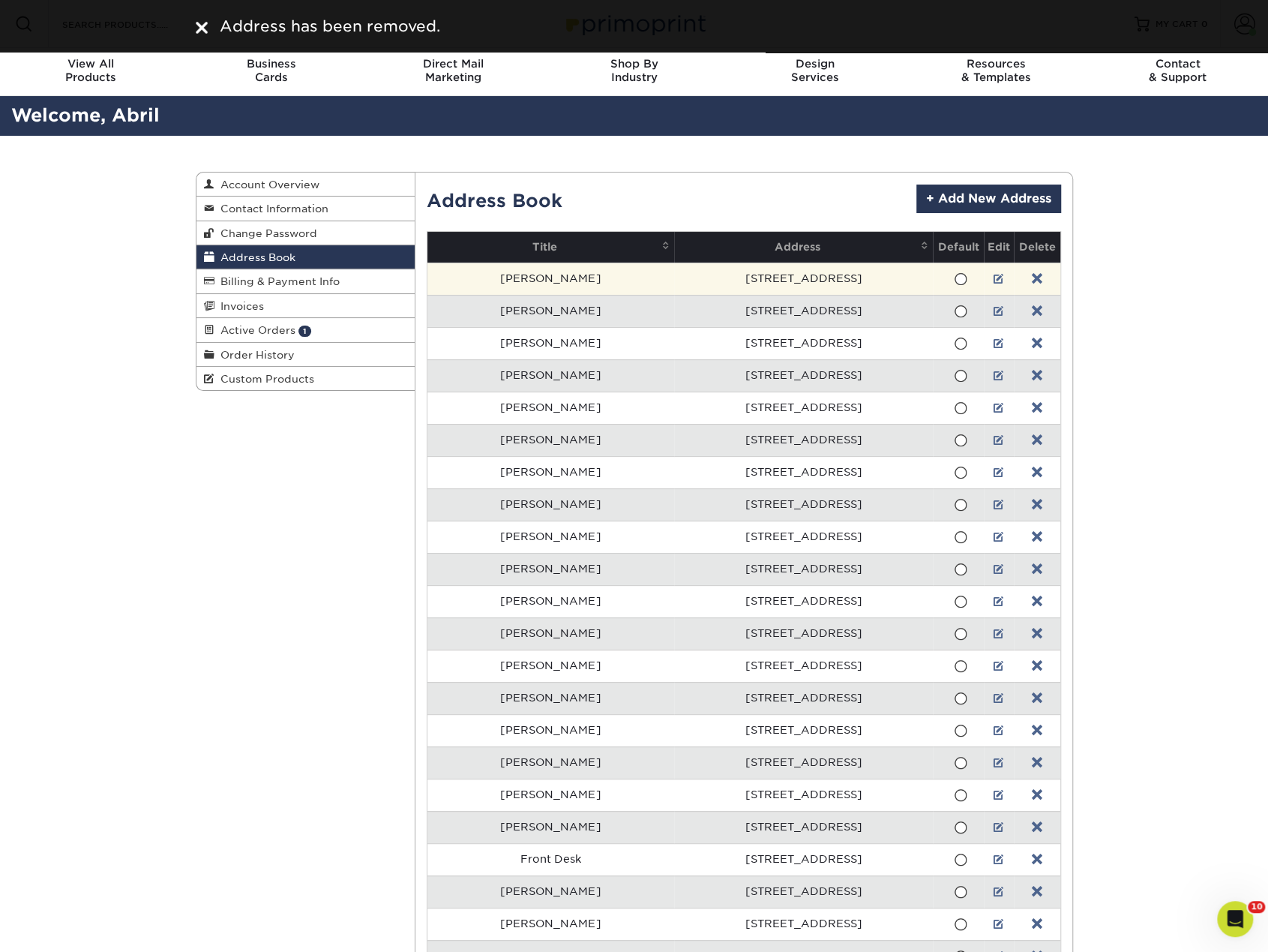
click at [1035, 278] on td at bounding box center [1036, 278] width 46 height 32
click at [1031, 278] on link at bounding box center [1036, 278] width 11 height 12
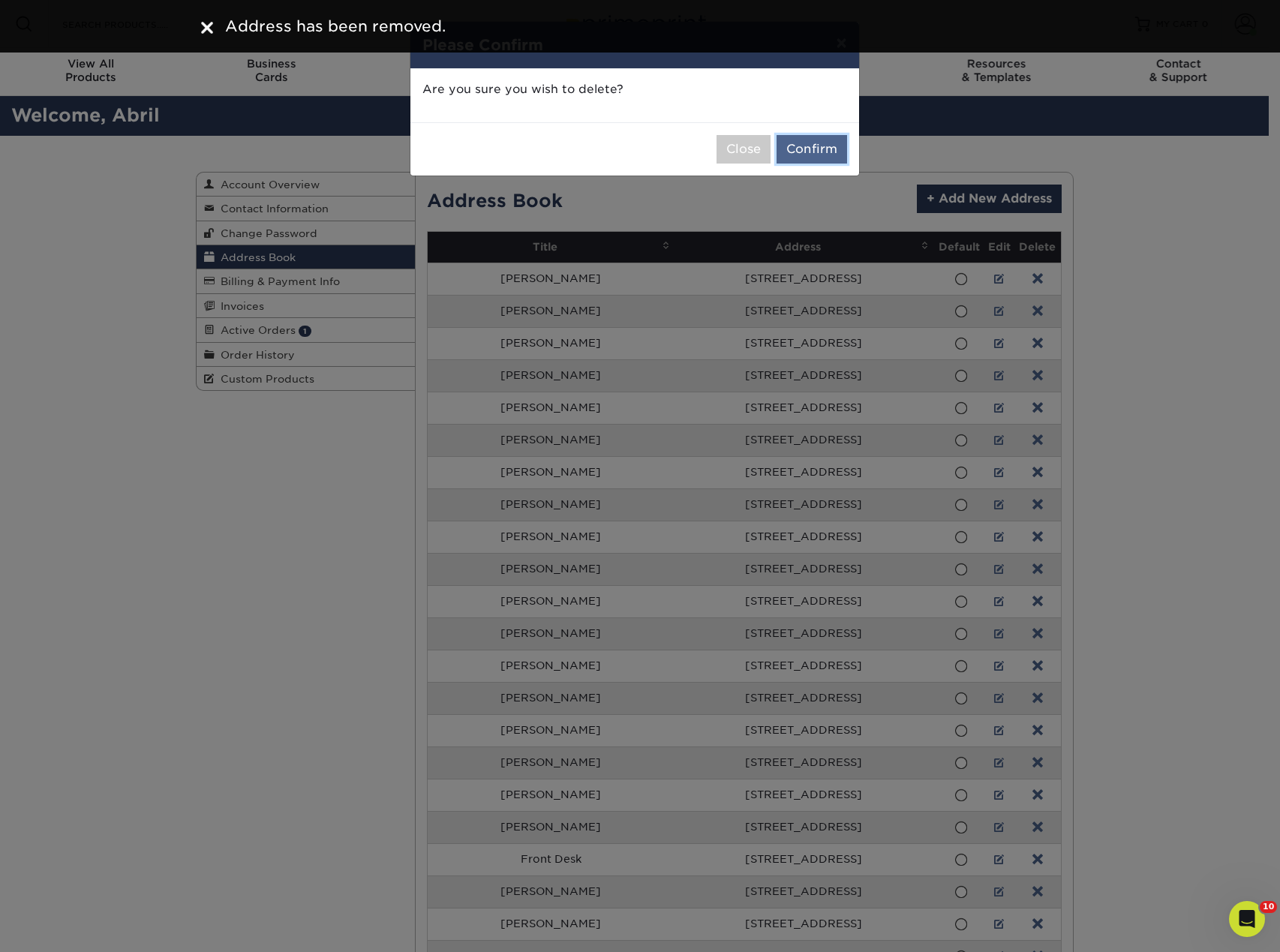
click at [840, 149] on button "Confirm" at bounding box center [812, 149] width 71 height 29
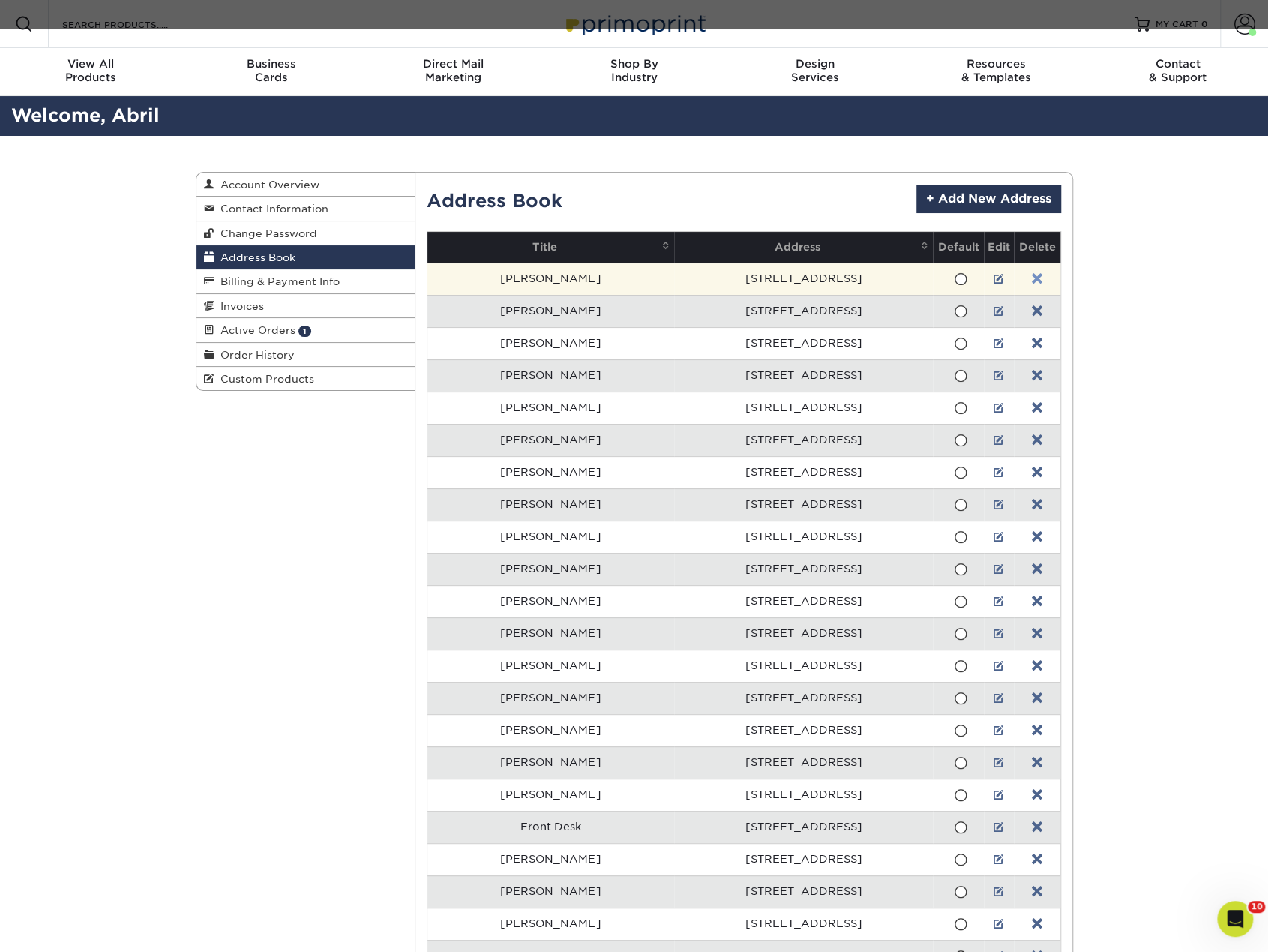
click at [1031, 274] on link at bounding box center [1036, 278] width 11 height 12
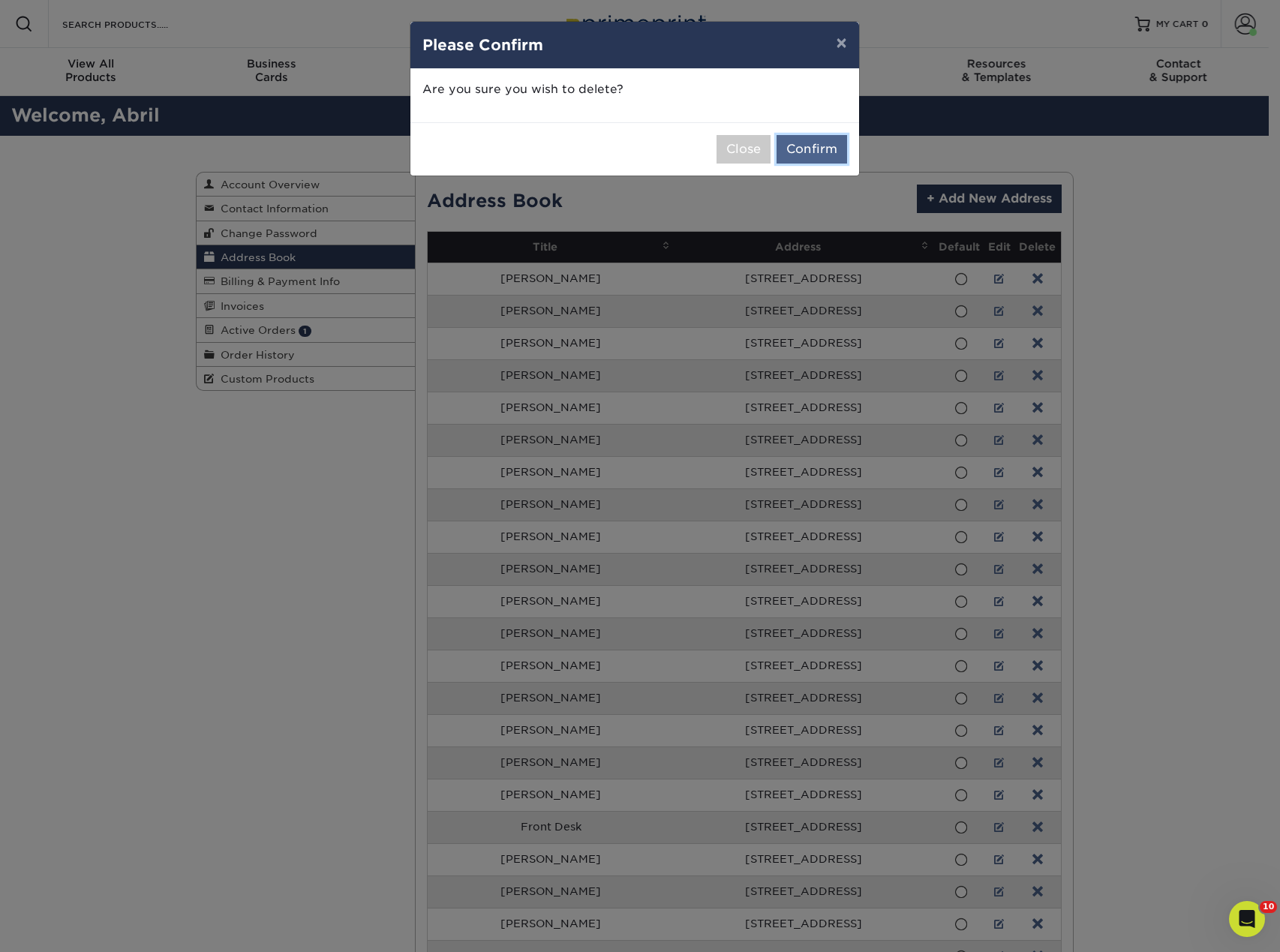
click at [819, 149] on button "Confirm" at bounding box center [812, 149] width 71 height 29
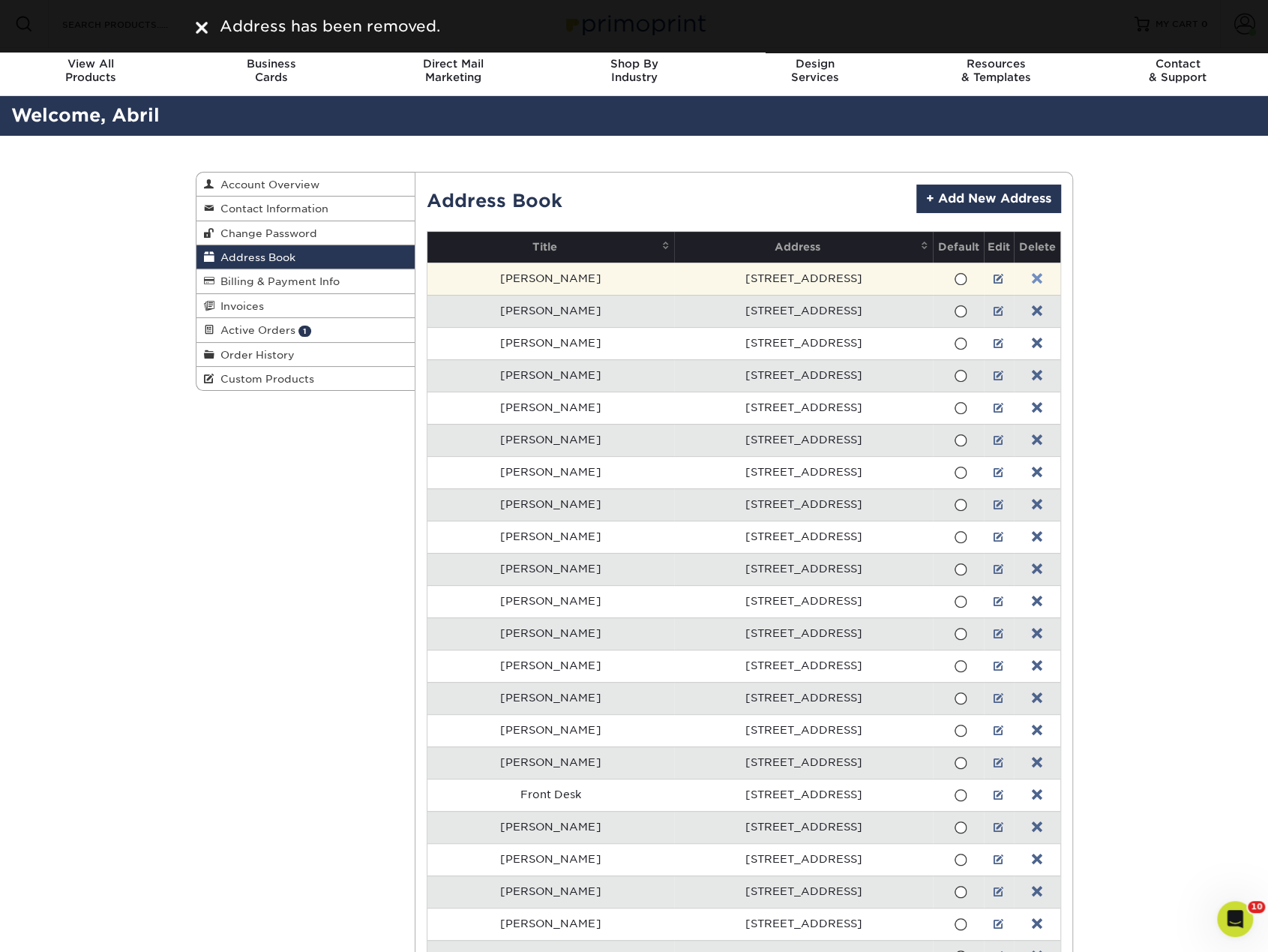
click at [1032, 278] on link at bounding box center [1036, 278] width 11 height 12
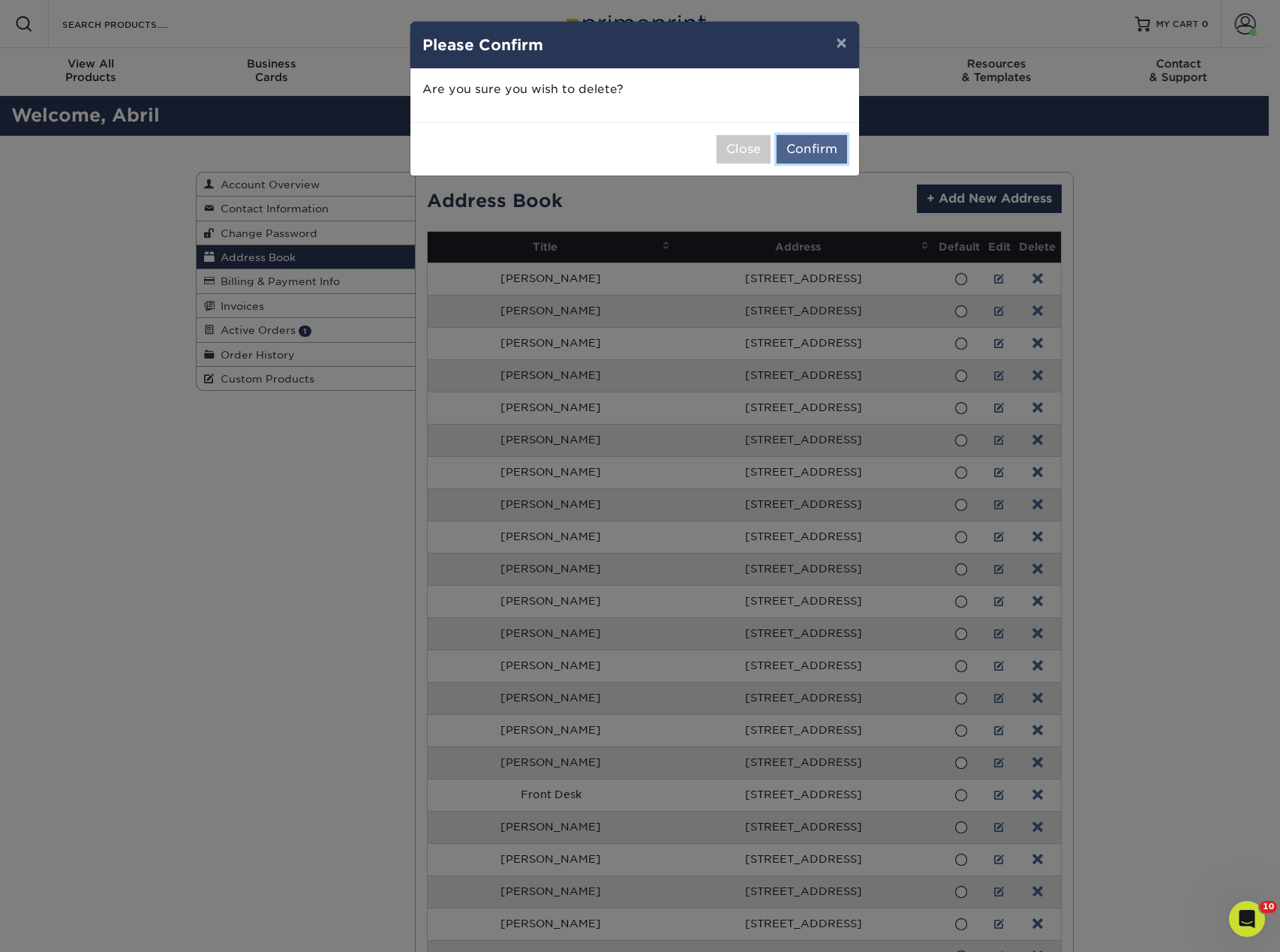
click at [814, 145] on button "Confirm" at bounding box center [812, 149] width 71 height 29
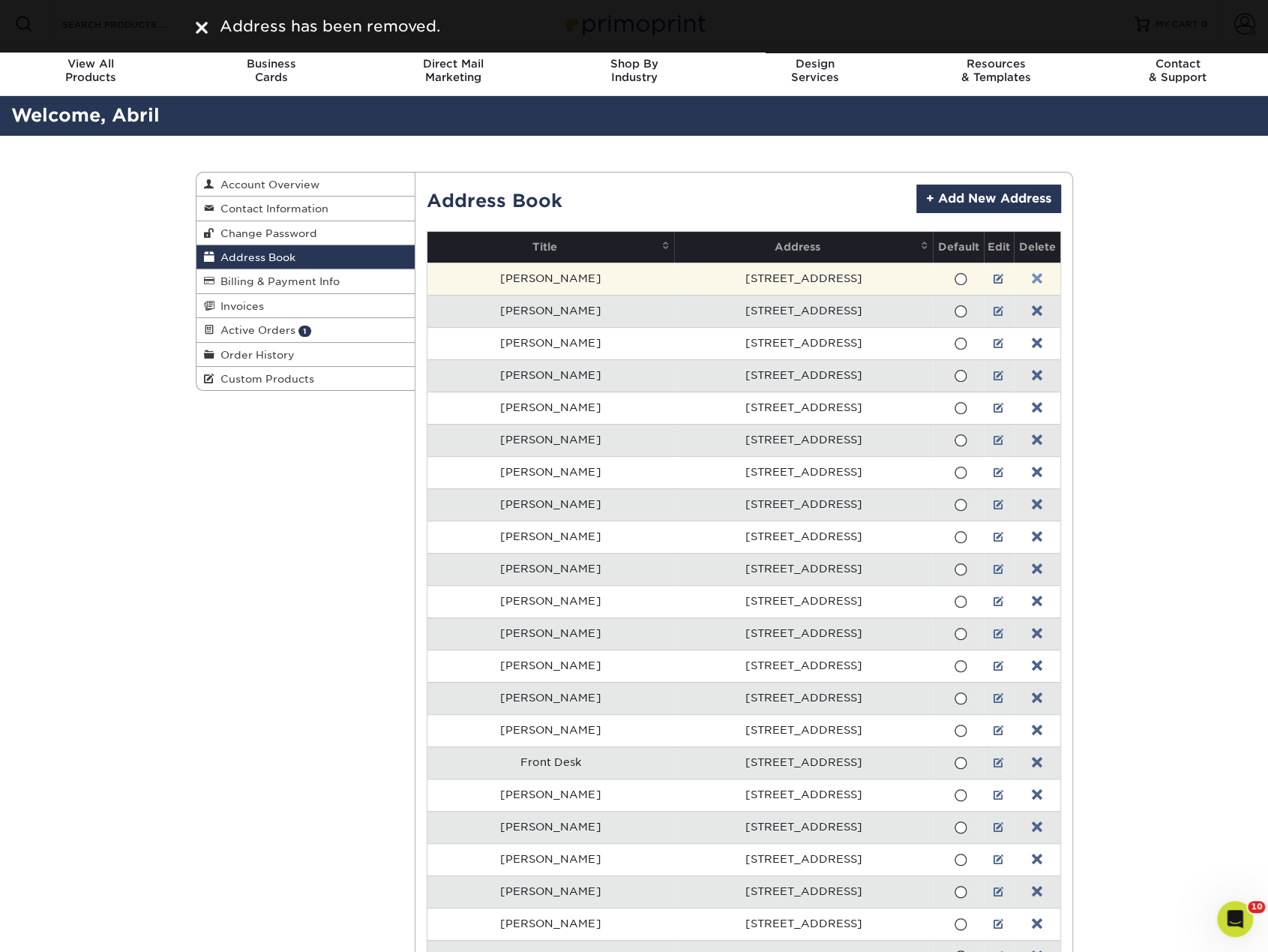
click at [1031, 275] on link at bounding box center [1036, 278] width 11 height 12
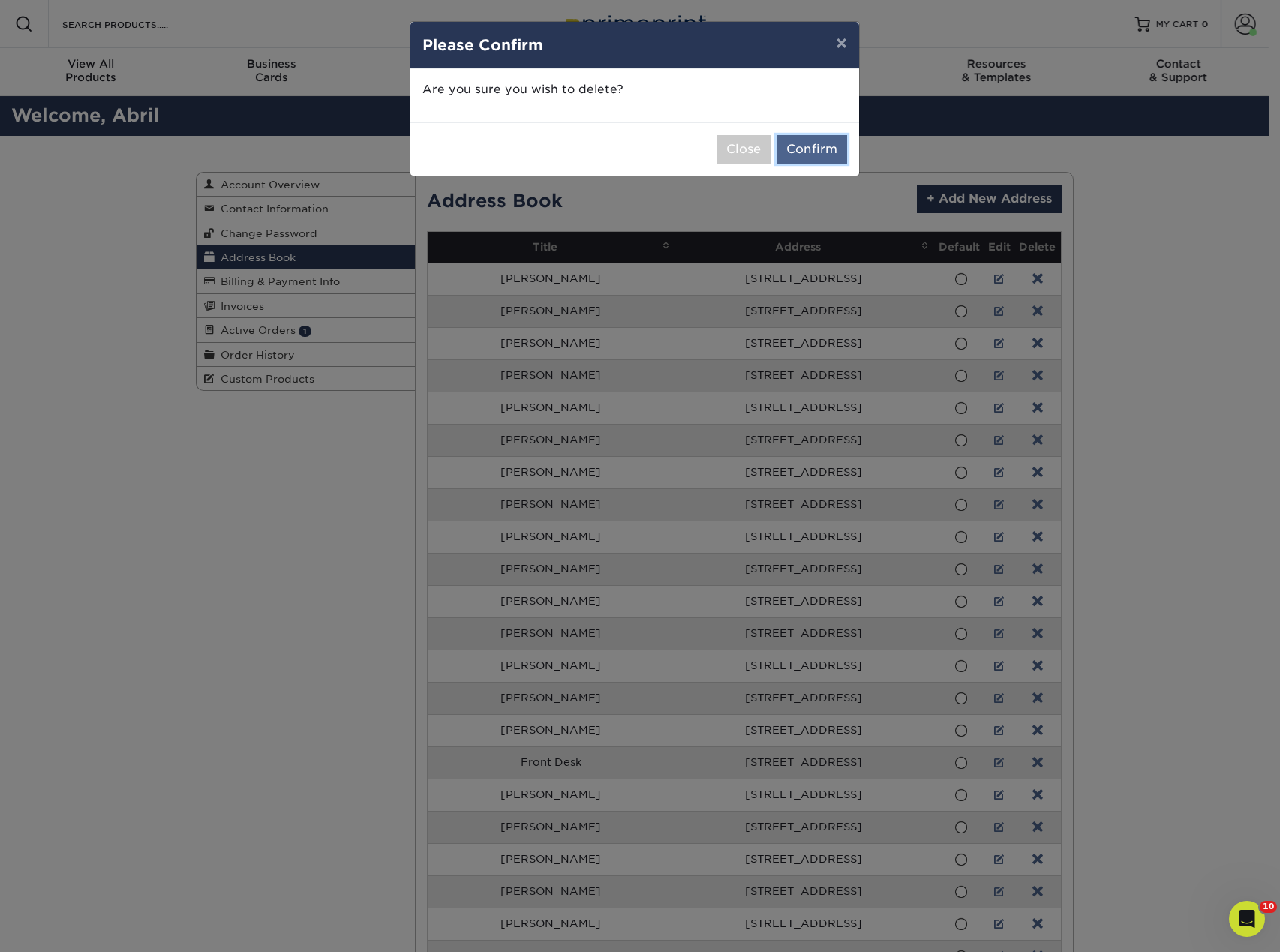
click at [836, 152] on button "Confirm" at bounding box center [812, 149] width 71 height 29
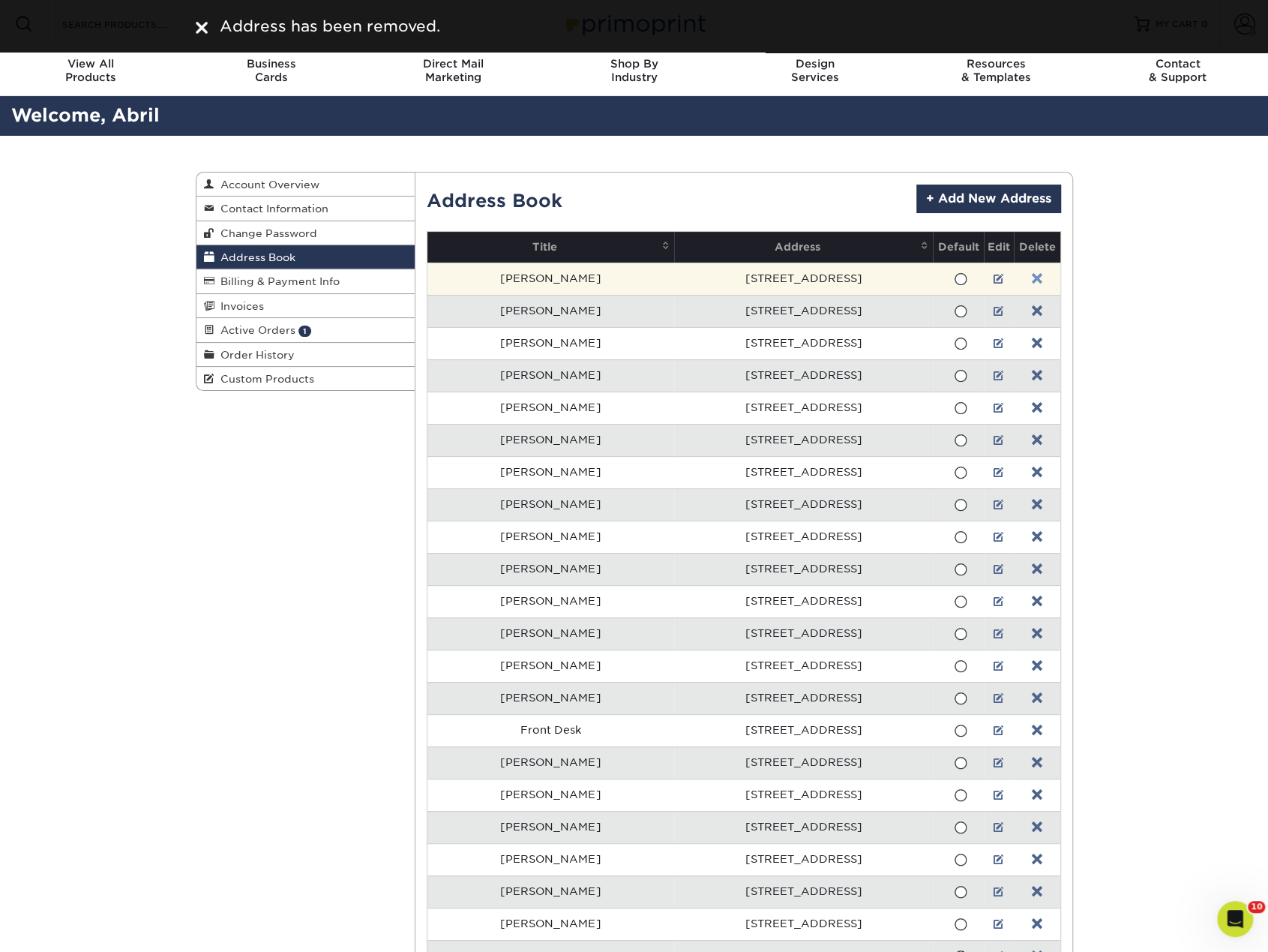
click at [1031, 275] on link at bounding box center [1036, 278] width 11 height 12
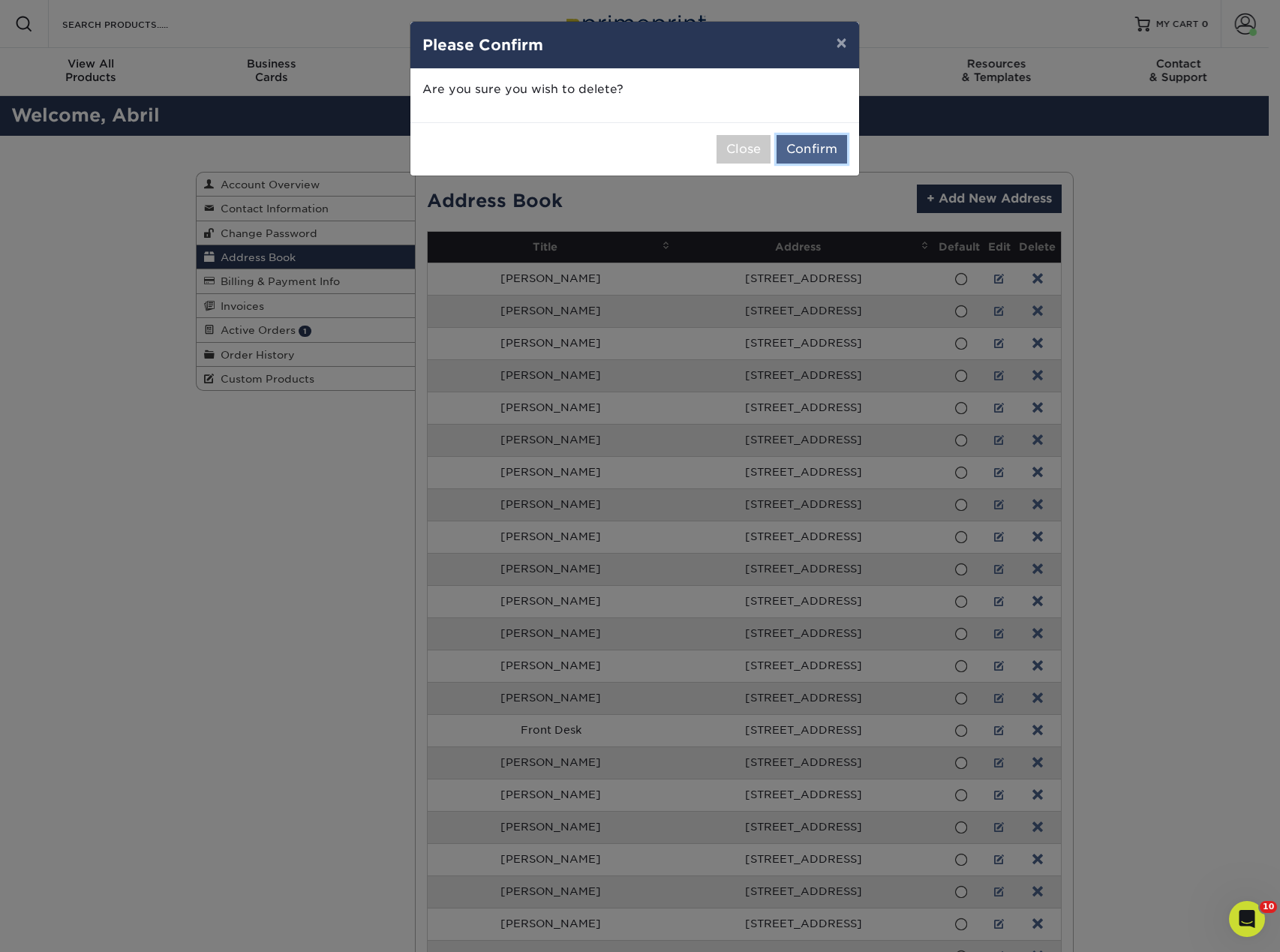
click at [826, 154] on button "Confirm" at bounding box center [812, 149] width 71 height 29
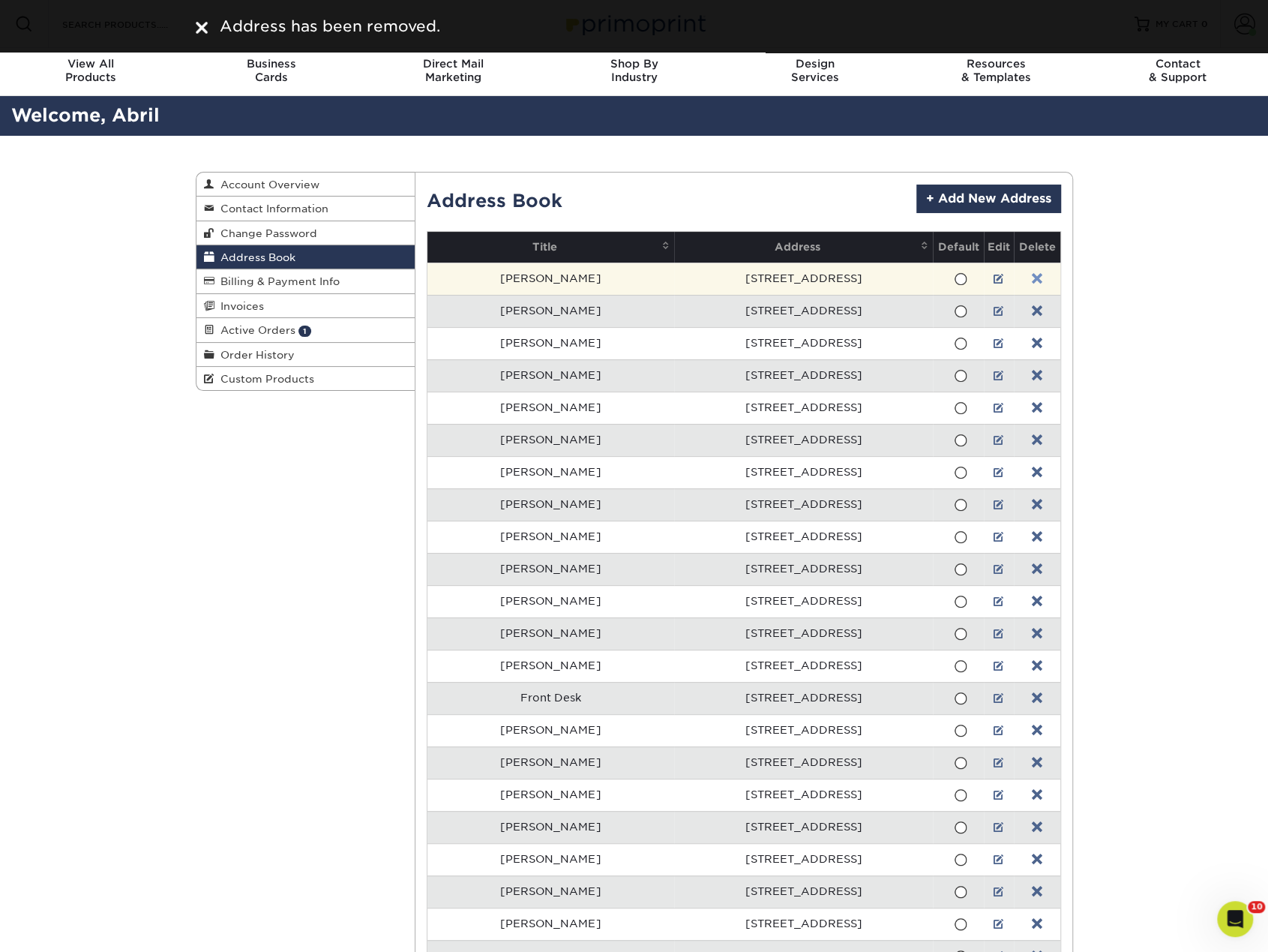
click at [1031, 280] on link at bounding box center [1036, 278] width 11 height 12
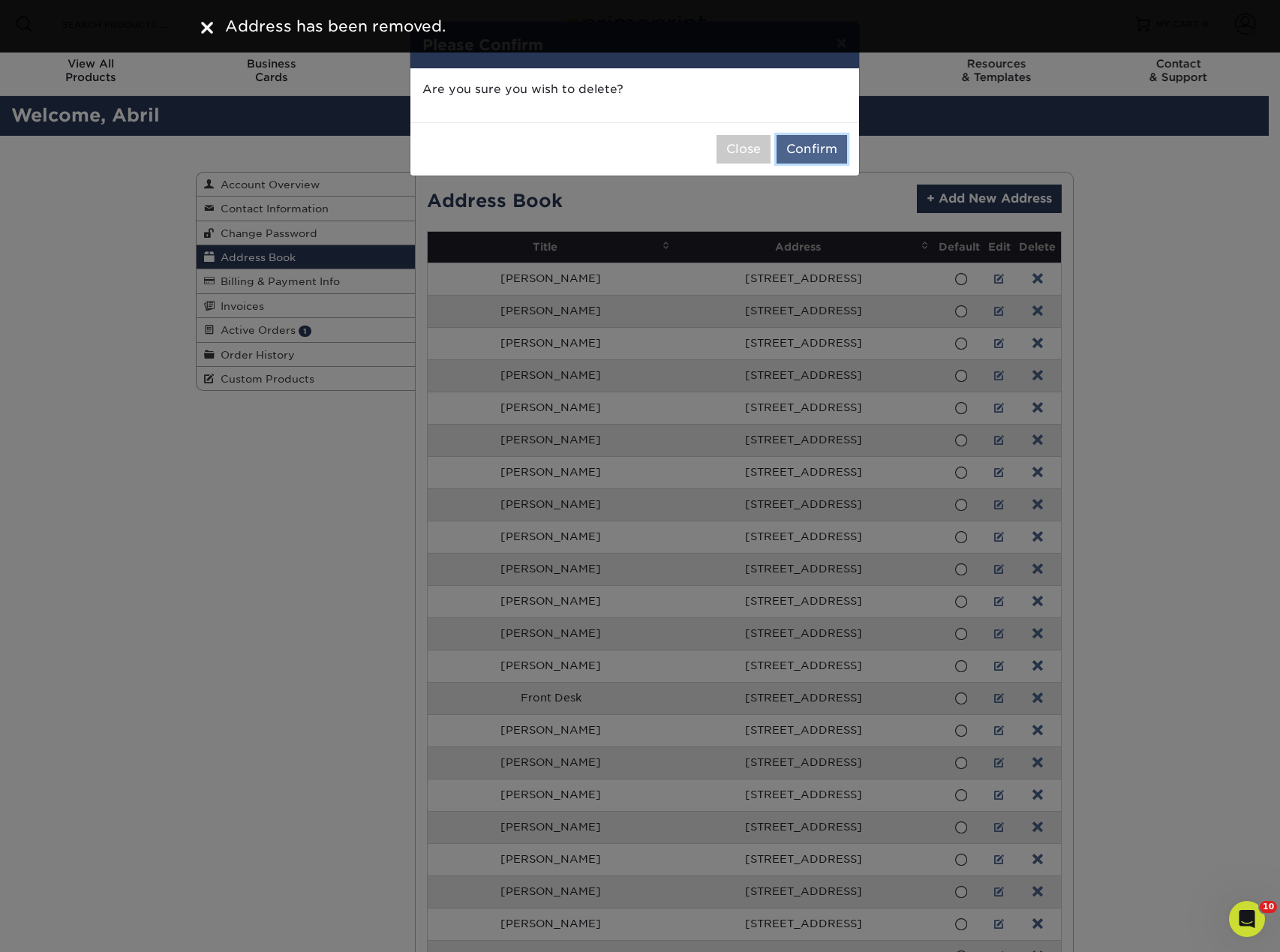
click at [816, 148] on button "Confirm" at bounding box center [812, 149] width 71 height 29
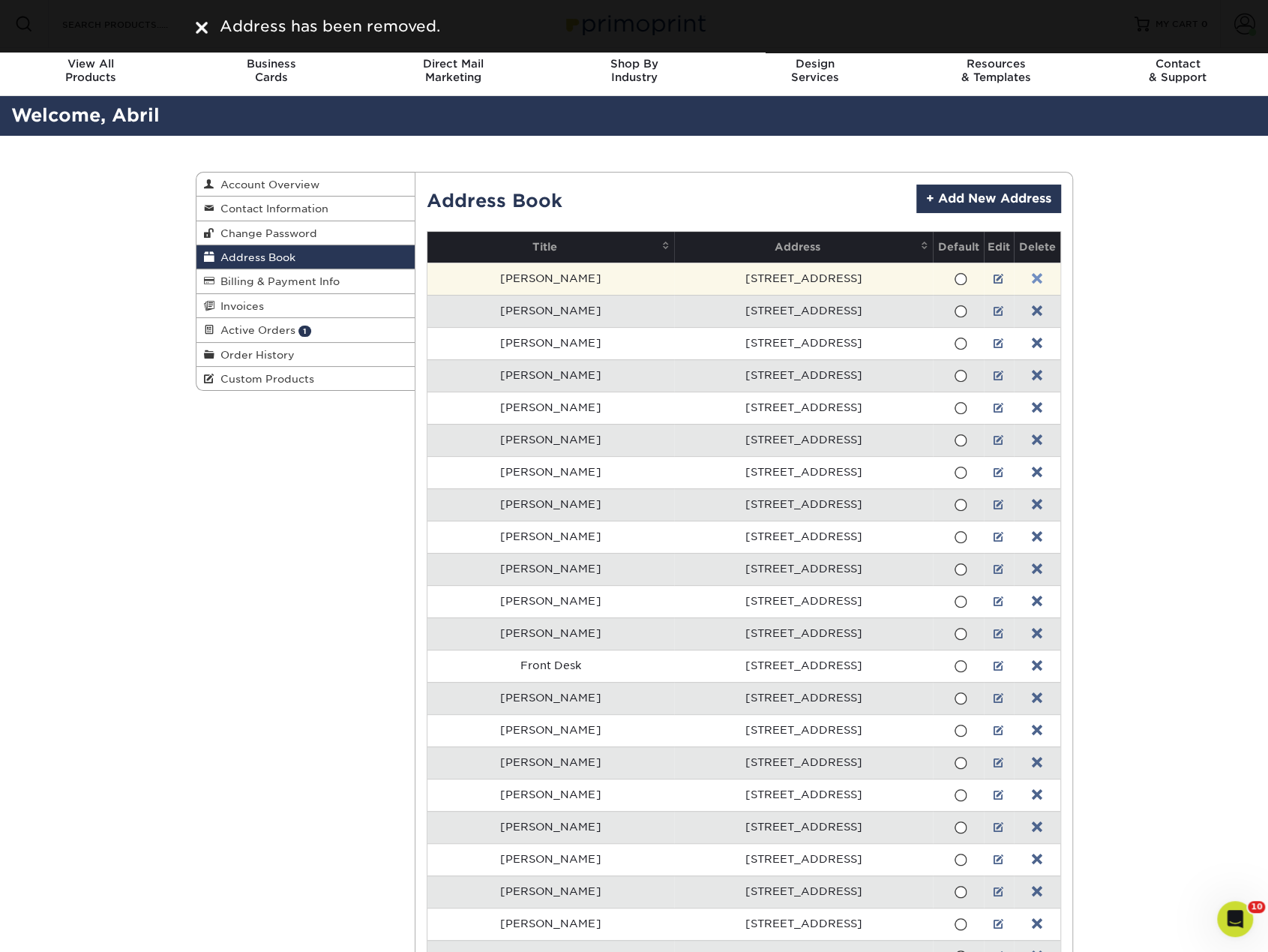
click at [1031, 275] on link at bounding box center [1036, 278] width 11 height 12
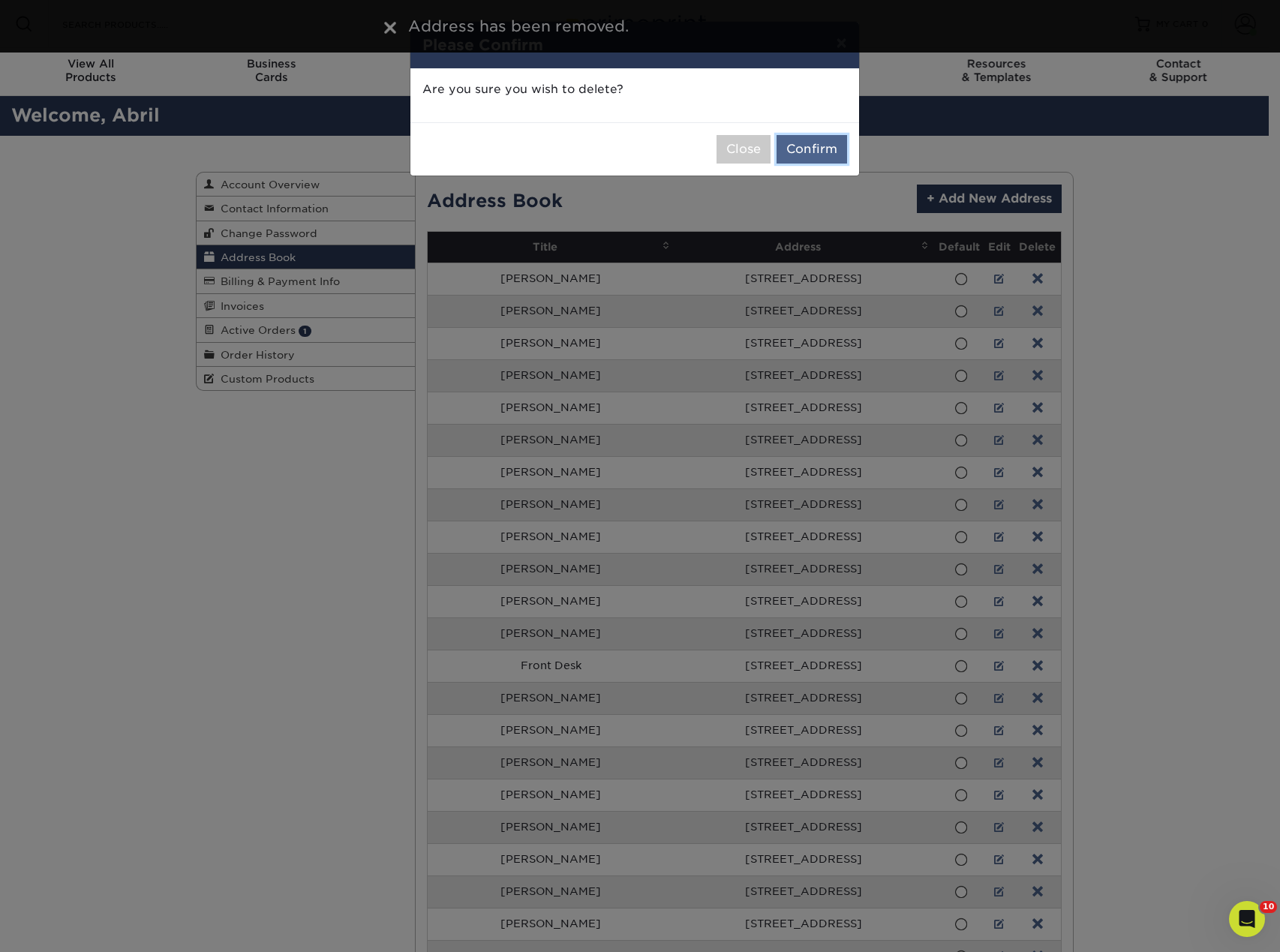
click at [831, 154] on button "Confirm" at bounding box center [812, 149] width 71 height 29
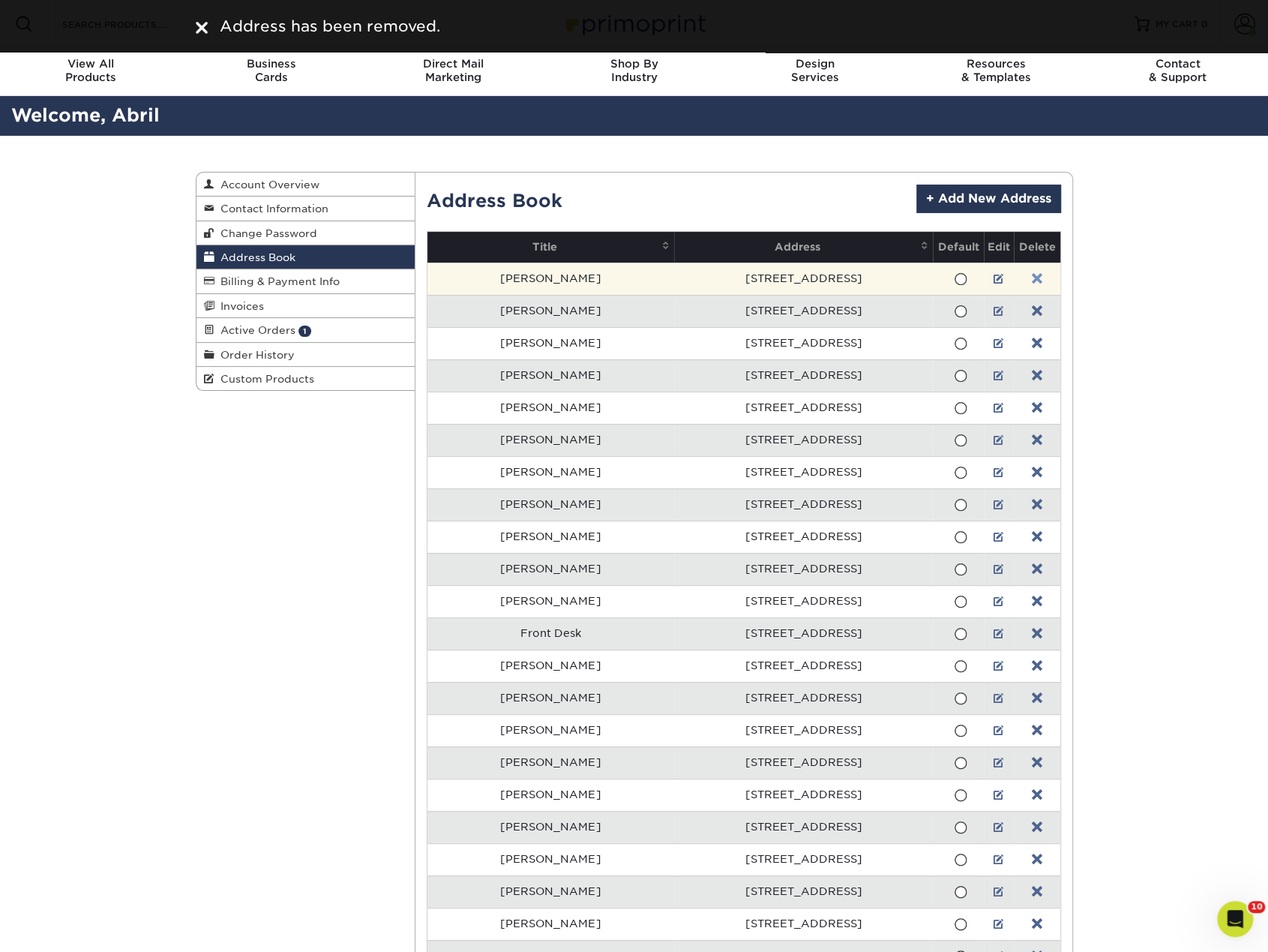
click at [1031, 278] on link at bounding box center [1036, 278] width 11 height 12
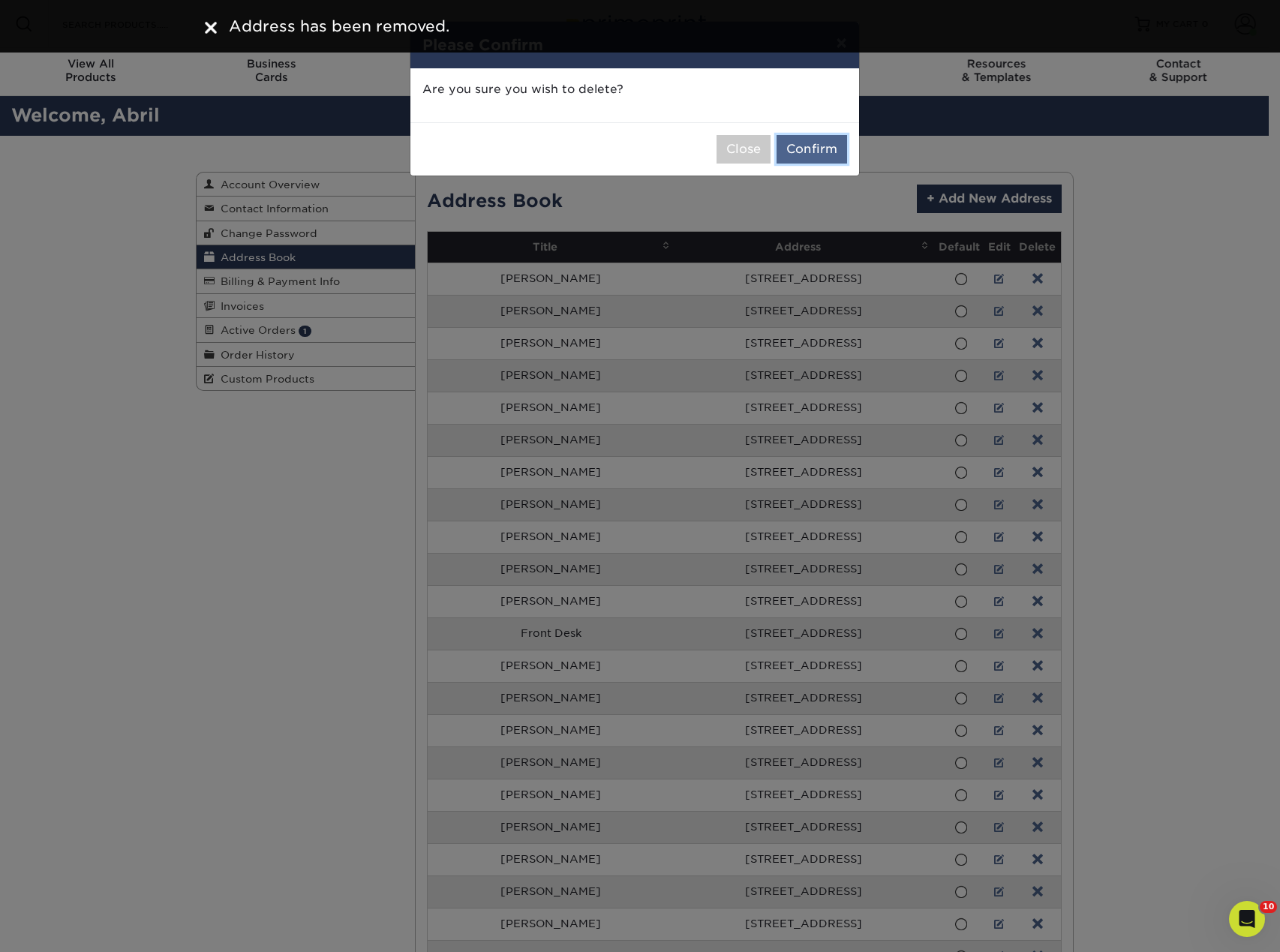
click at [822, 146] on button "Confirm" at bounding box center [812, 149] width 71 height 29
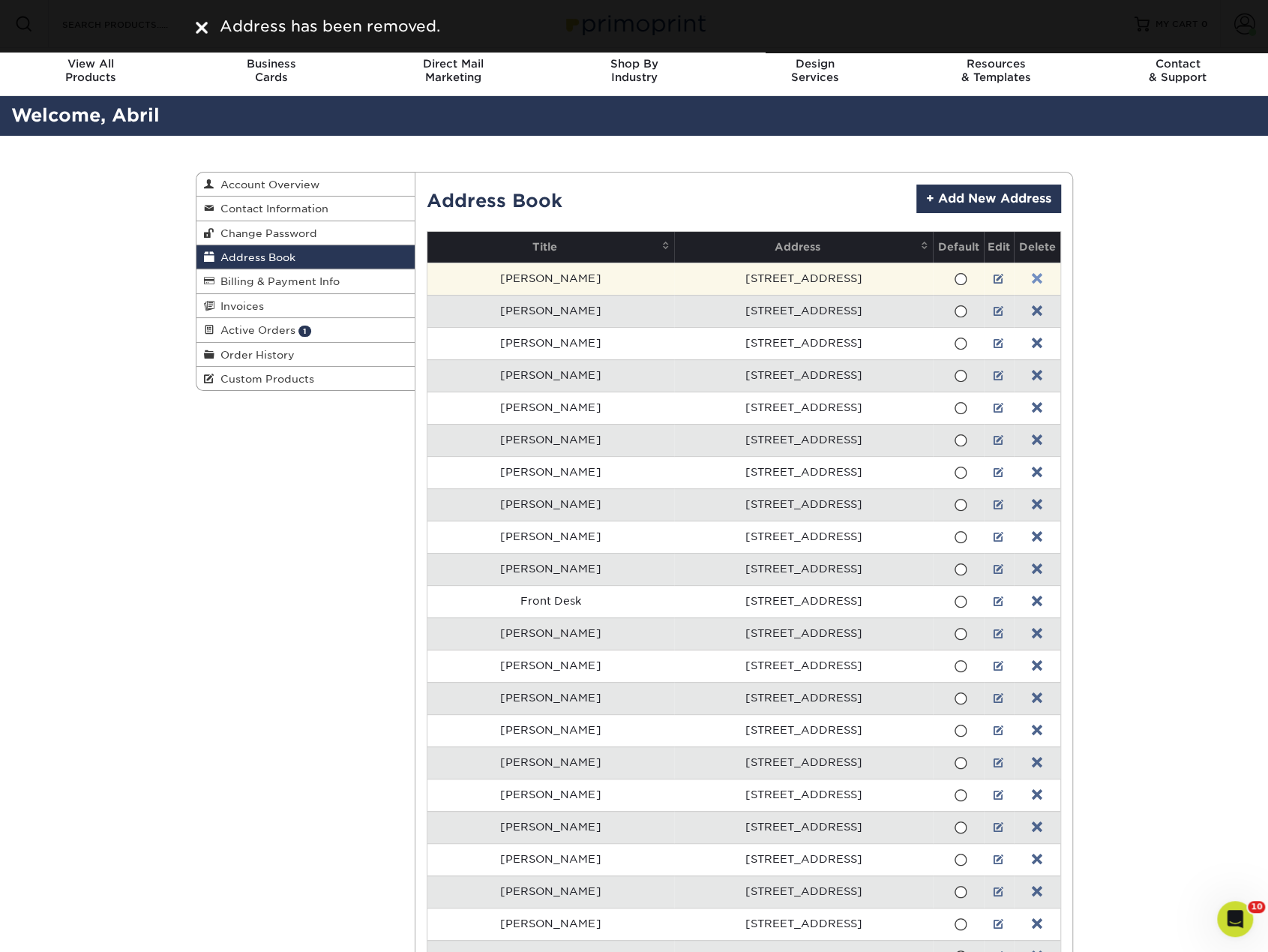
click at [1031, 275] on link at bounding box center [1036, 278] width 11 height 12
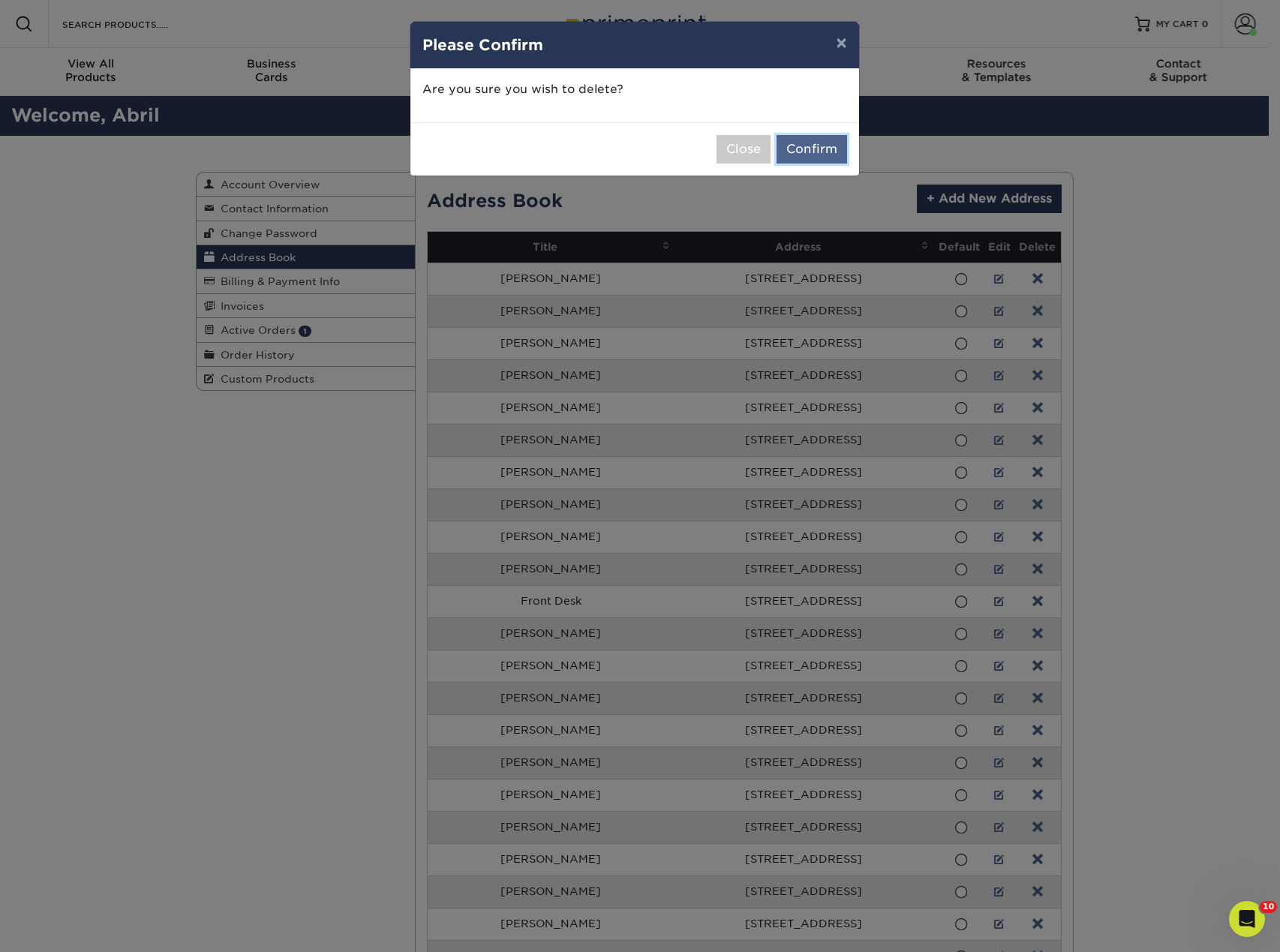
click at [831, 154] on button "Confirm" at bounding box center [812, 149] width 71 height 29
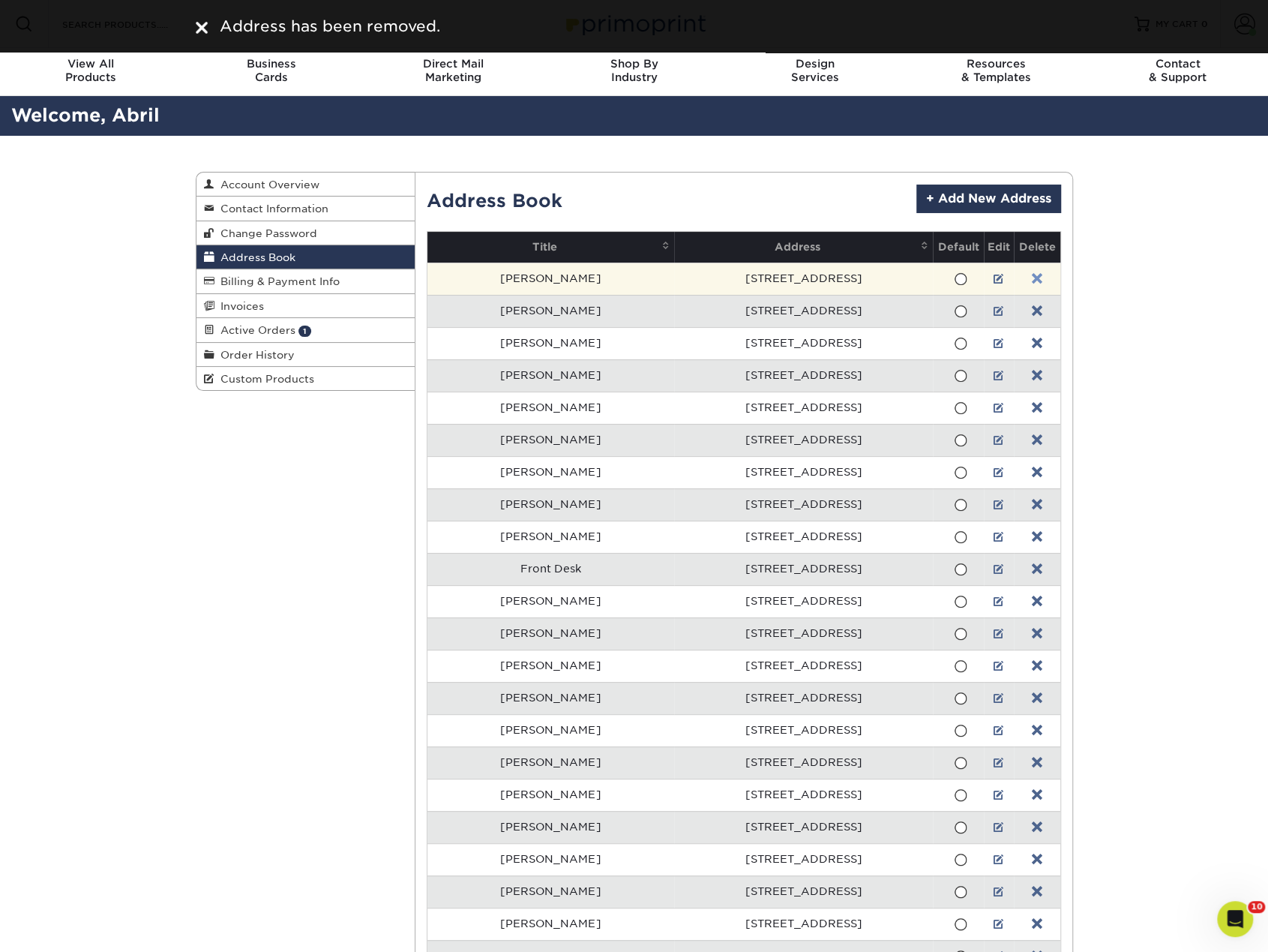
click at [1031, 278] on link at bounding box center [1036, 278] width 11 height 12
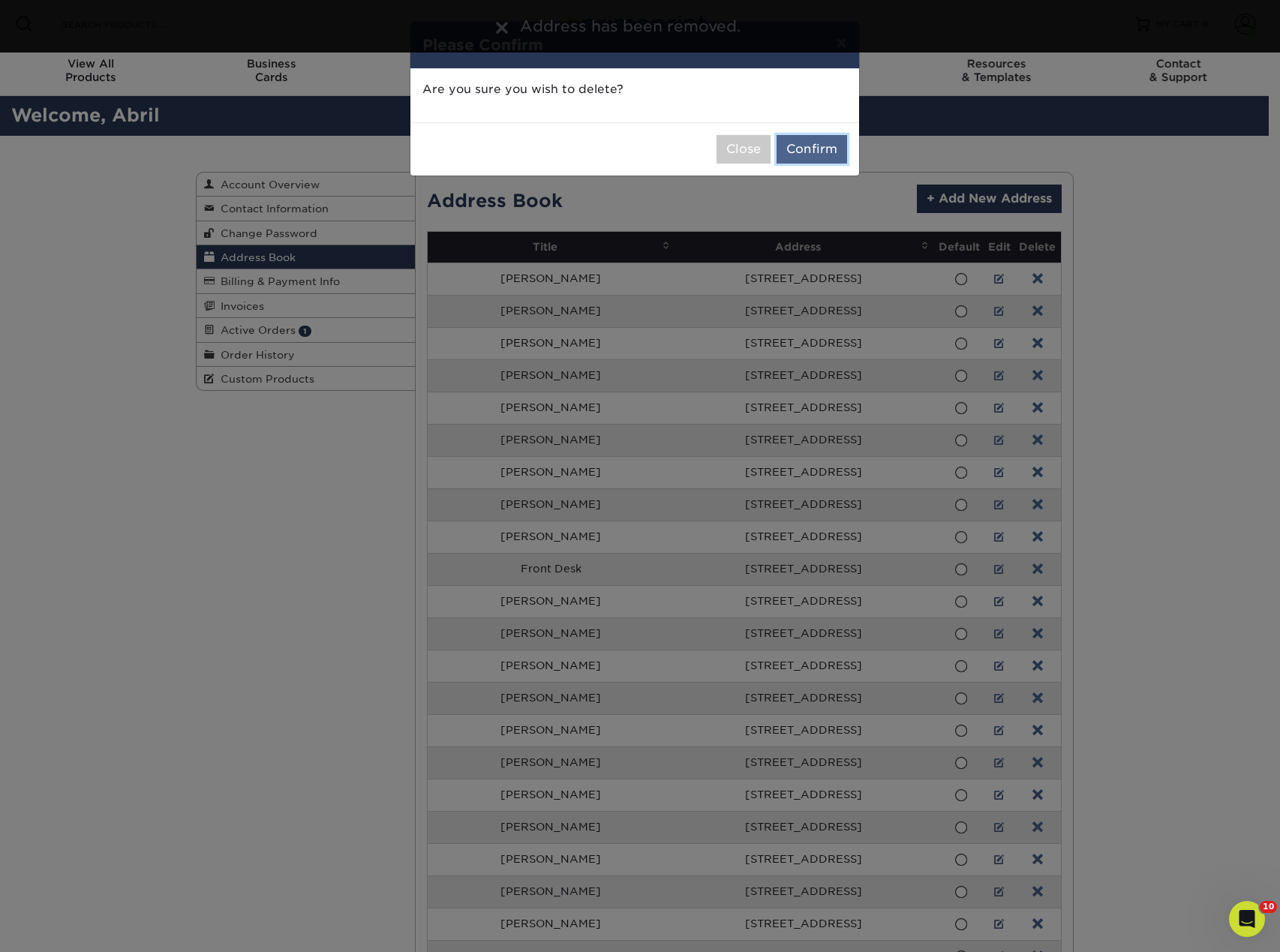
click at [822, 145] on button "Confirm" at bounding box center [812, 149] width 71 height 29
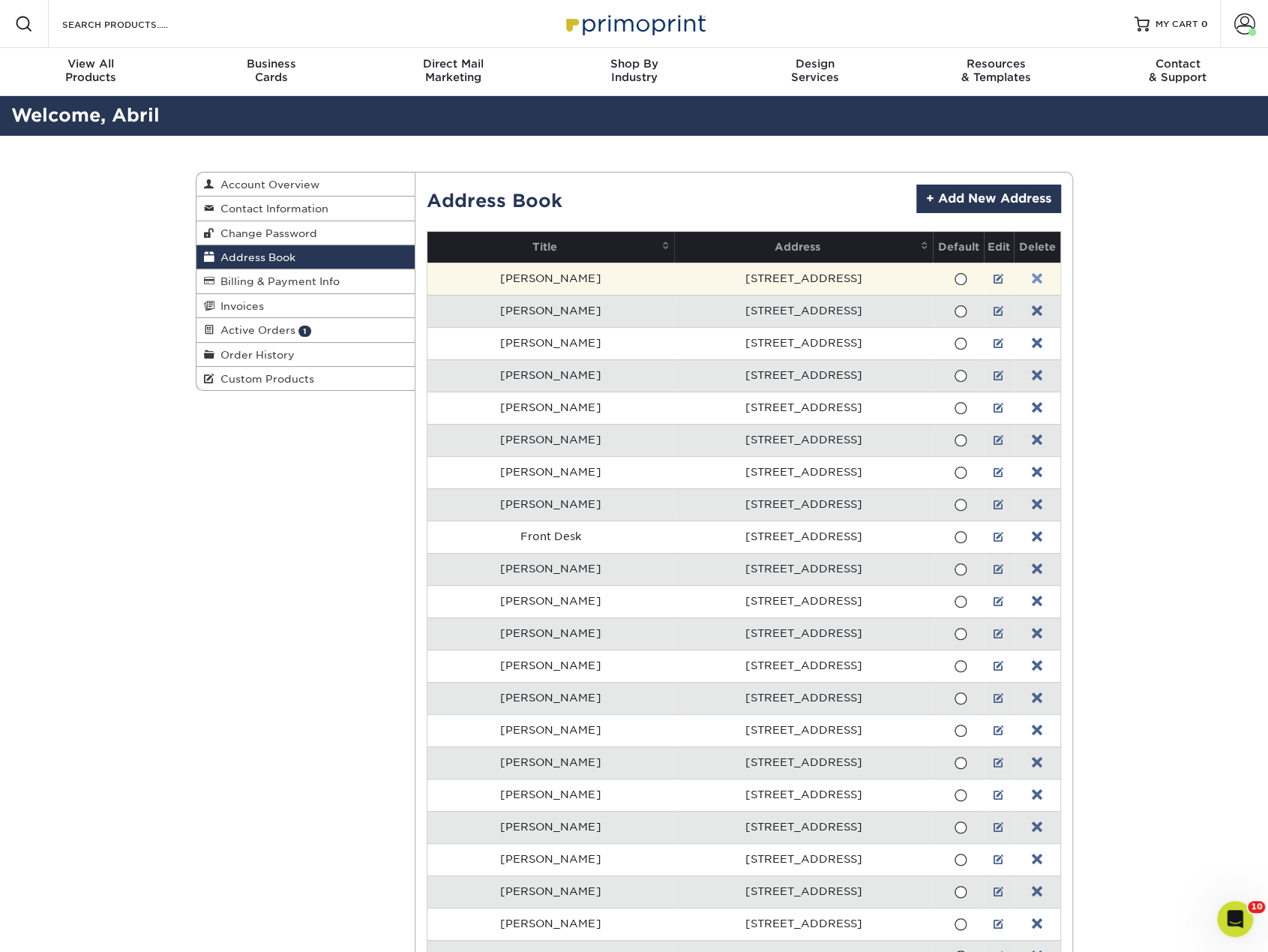
click at [1031, 275] on link at bounding box center [1036, 278] width 11 height 12
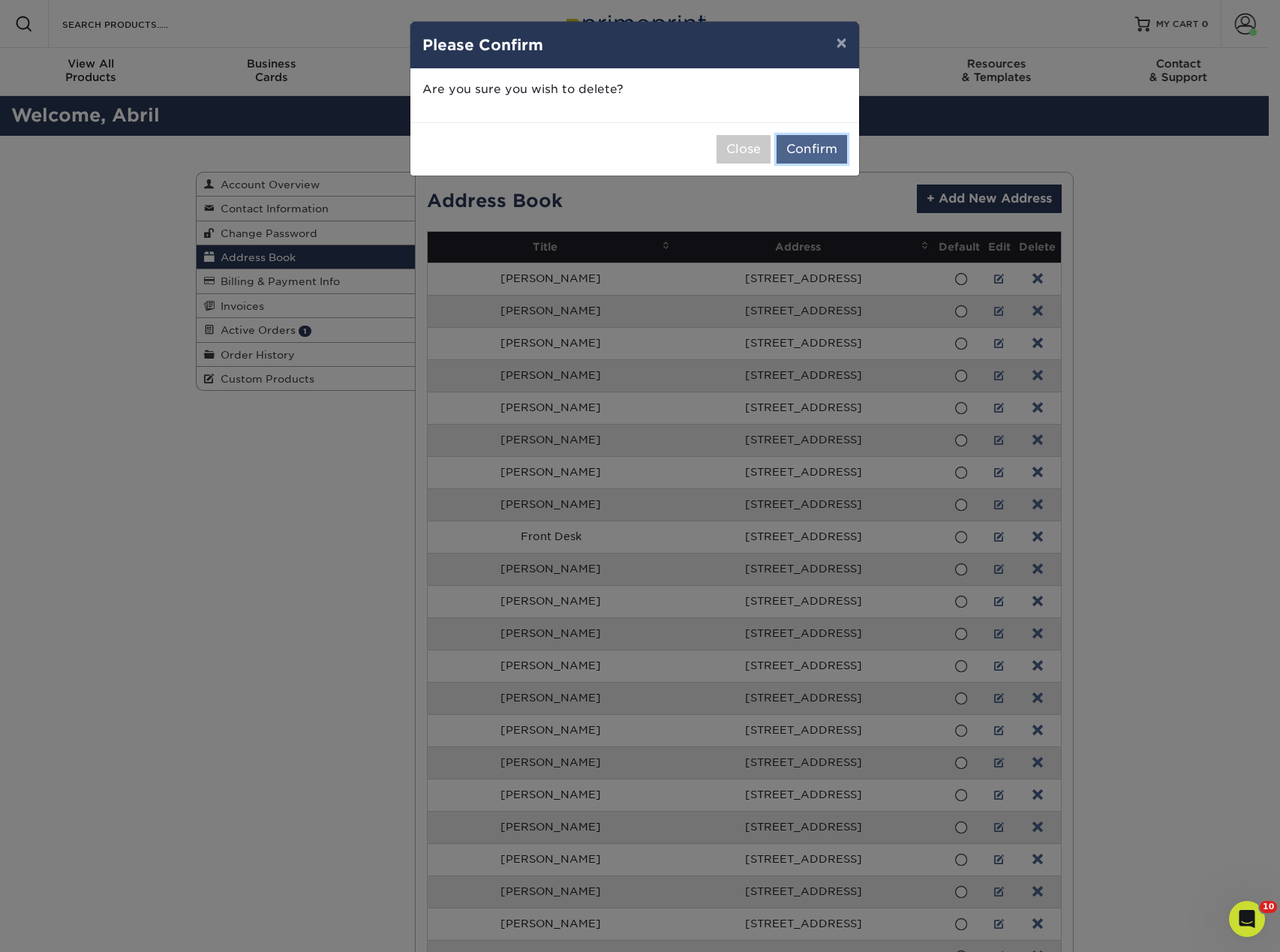
click at [822, 154] on button "Confirm" at bounding box center [812, 149] width 71 height 29
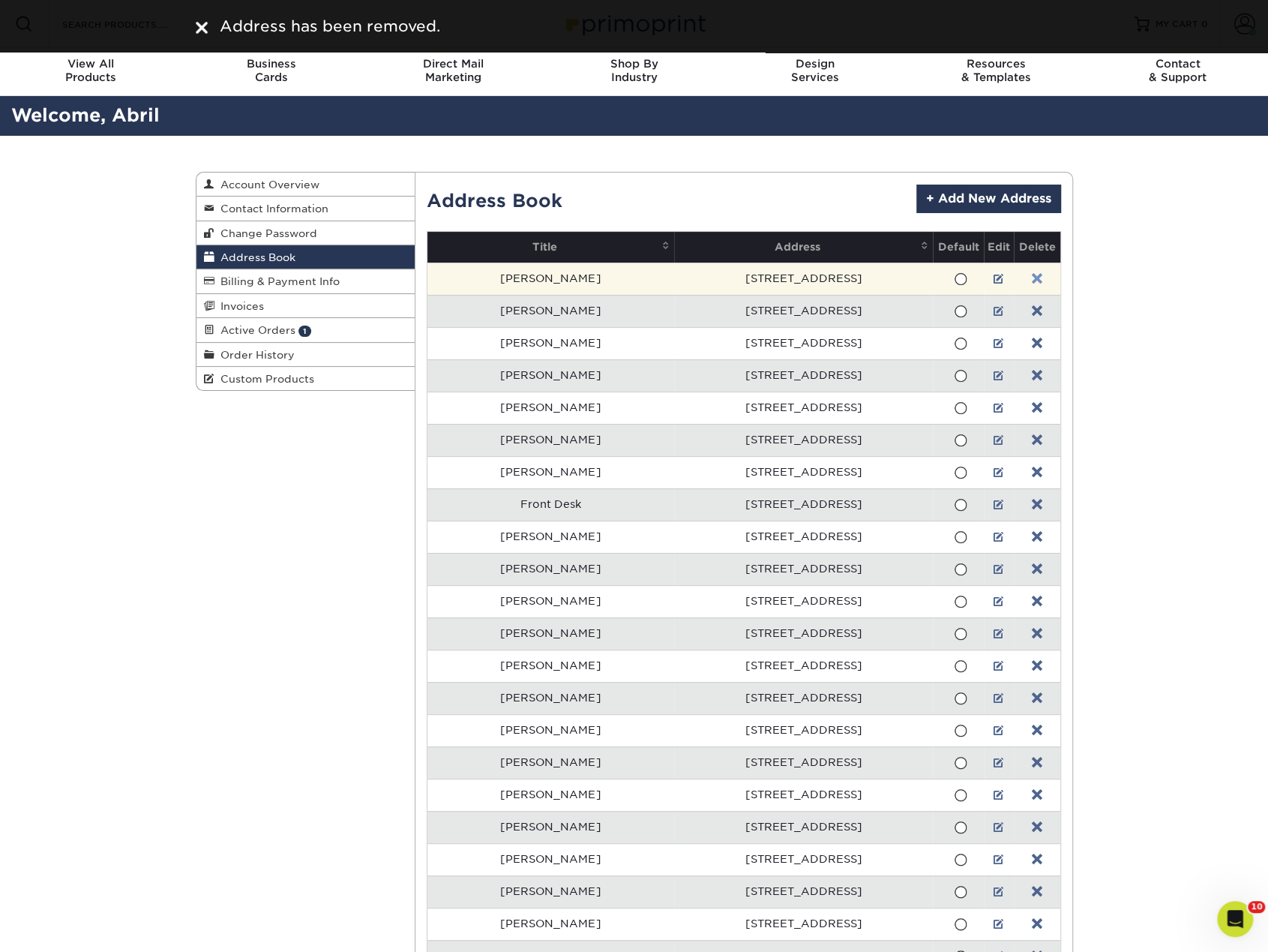
click at [1031, 273] on link at bounding box center [1036, 278] width 11 height 12
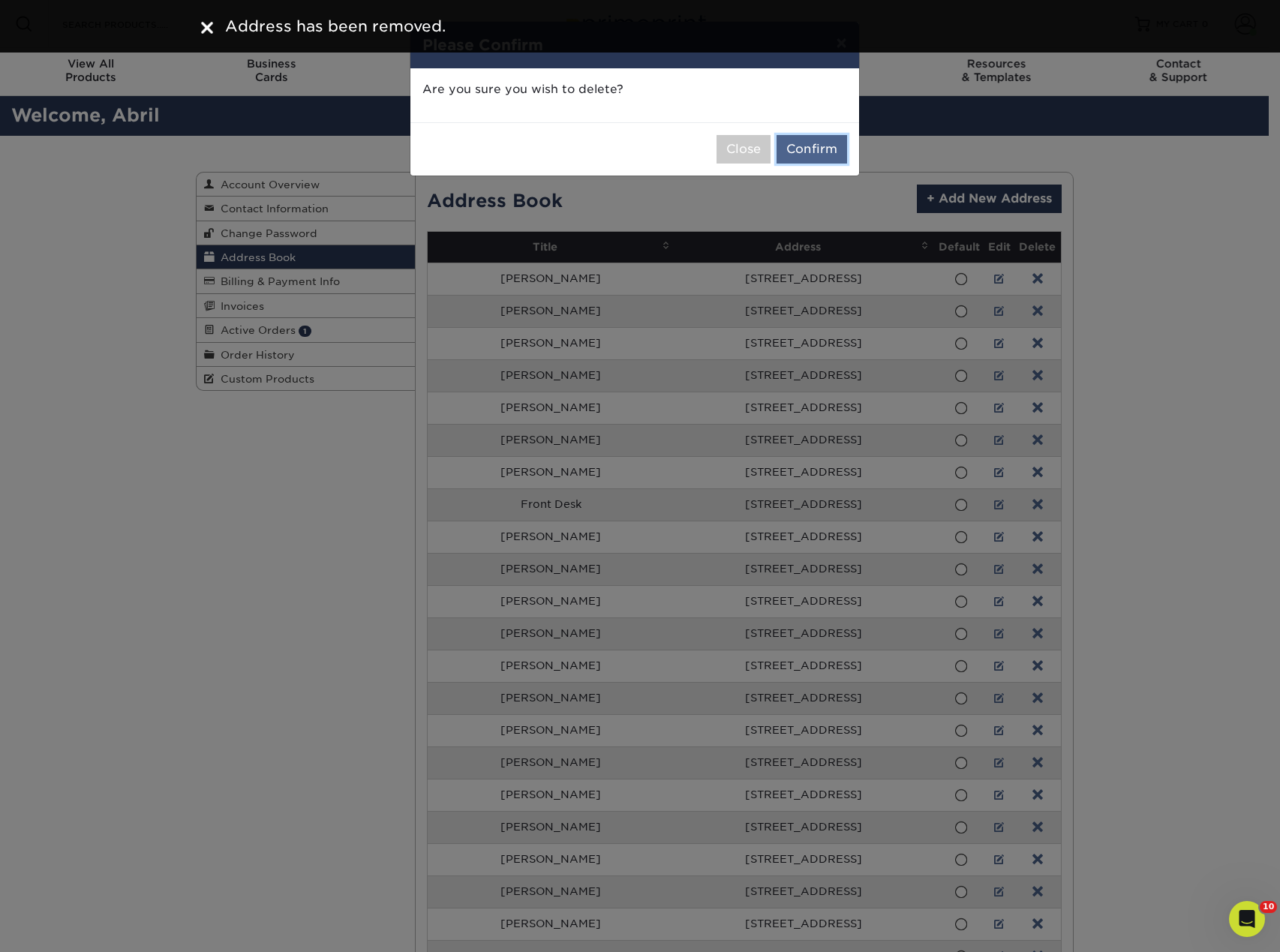
click at [803, 142] on button "Confirm" at bounding box center [812, 149] width 71 height 29
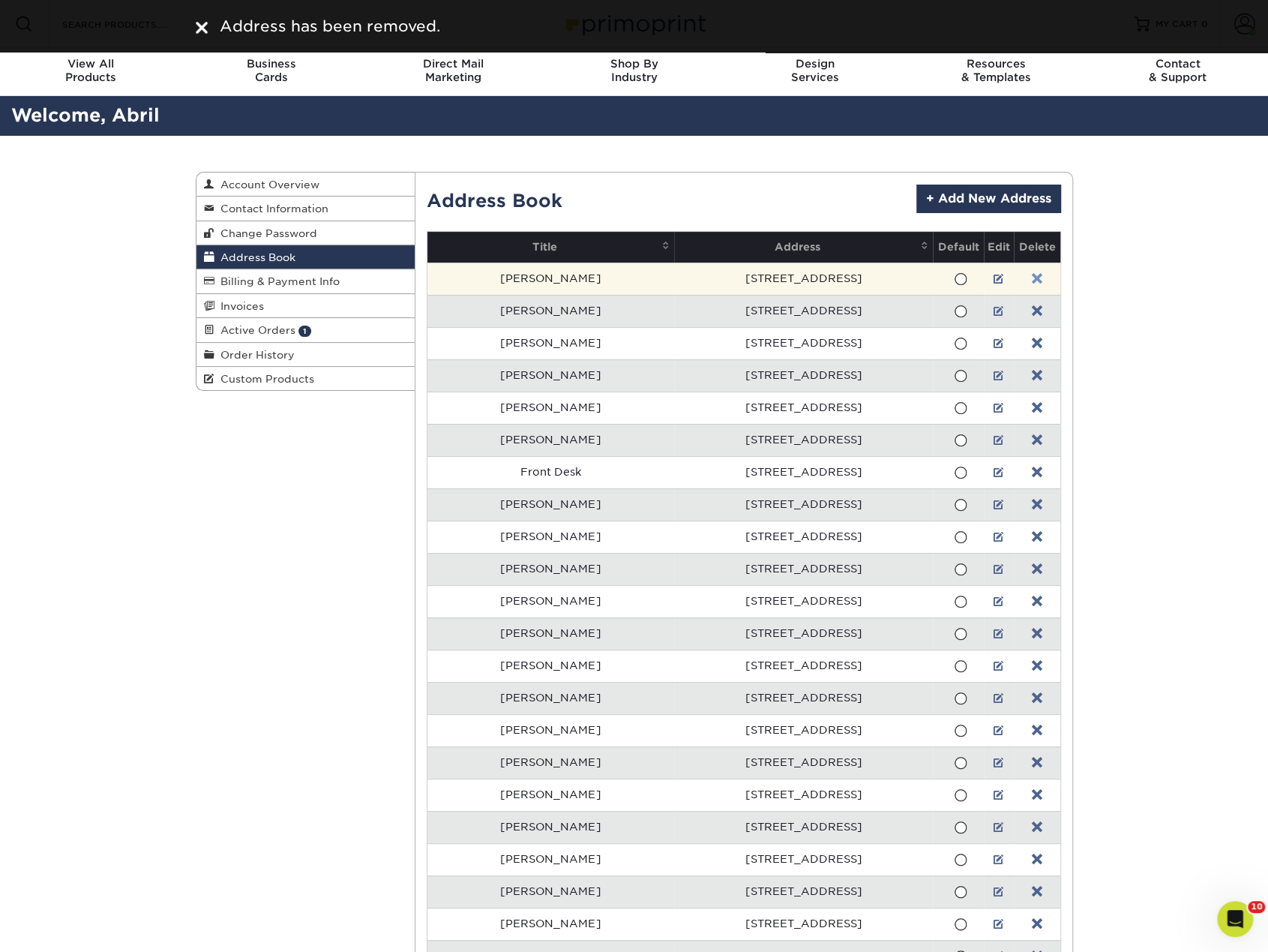
click at [1031, 273] on link at bounding box center [1036, 278] width 11 height 12
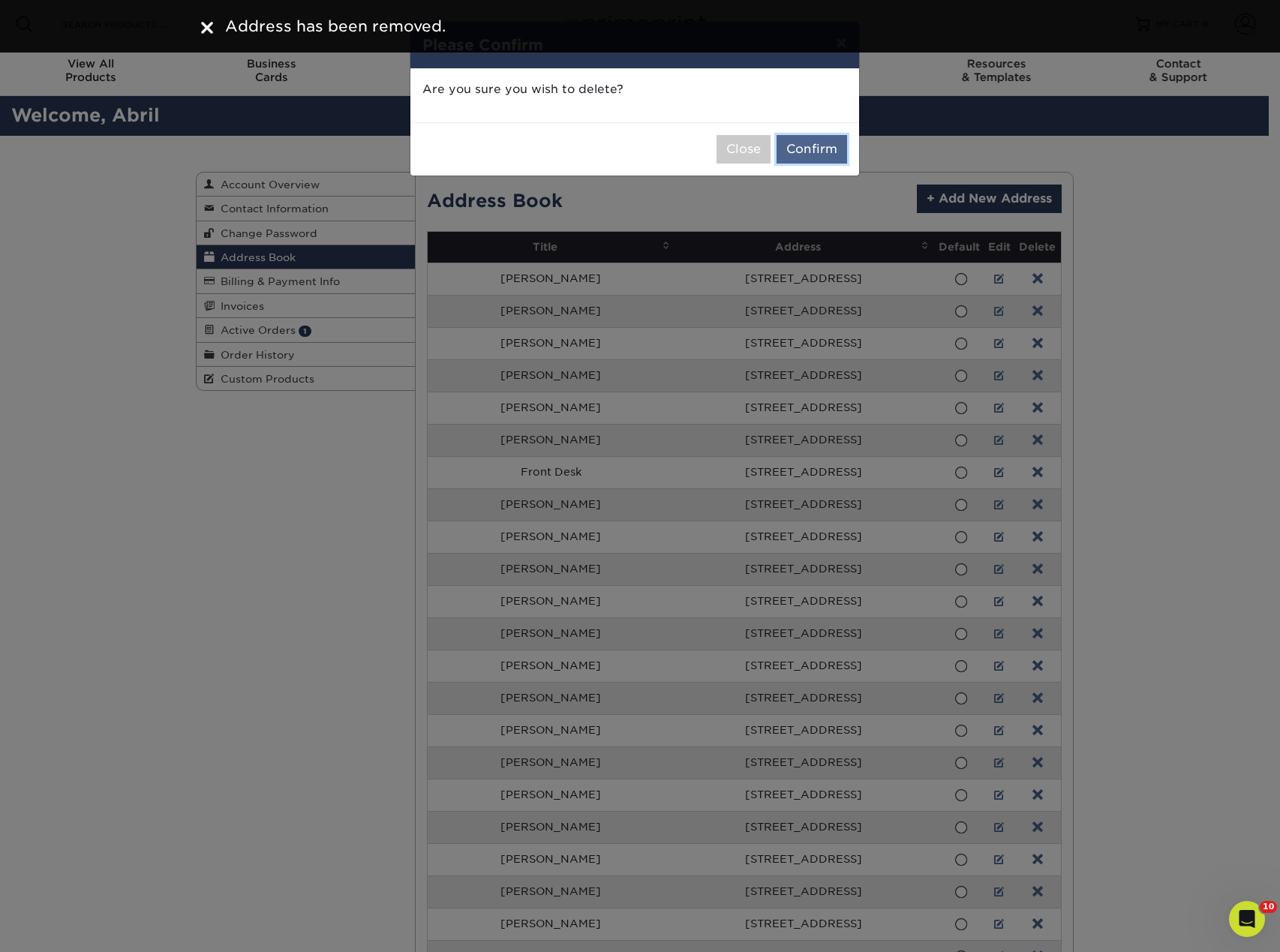
click at [828, 147] on button "Confirm" at bounding box center [812, 149] width 71 height 29
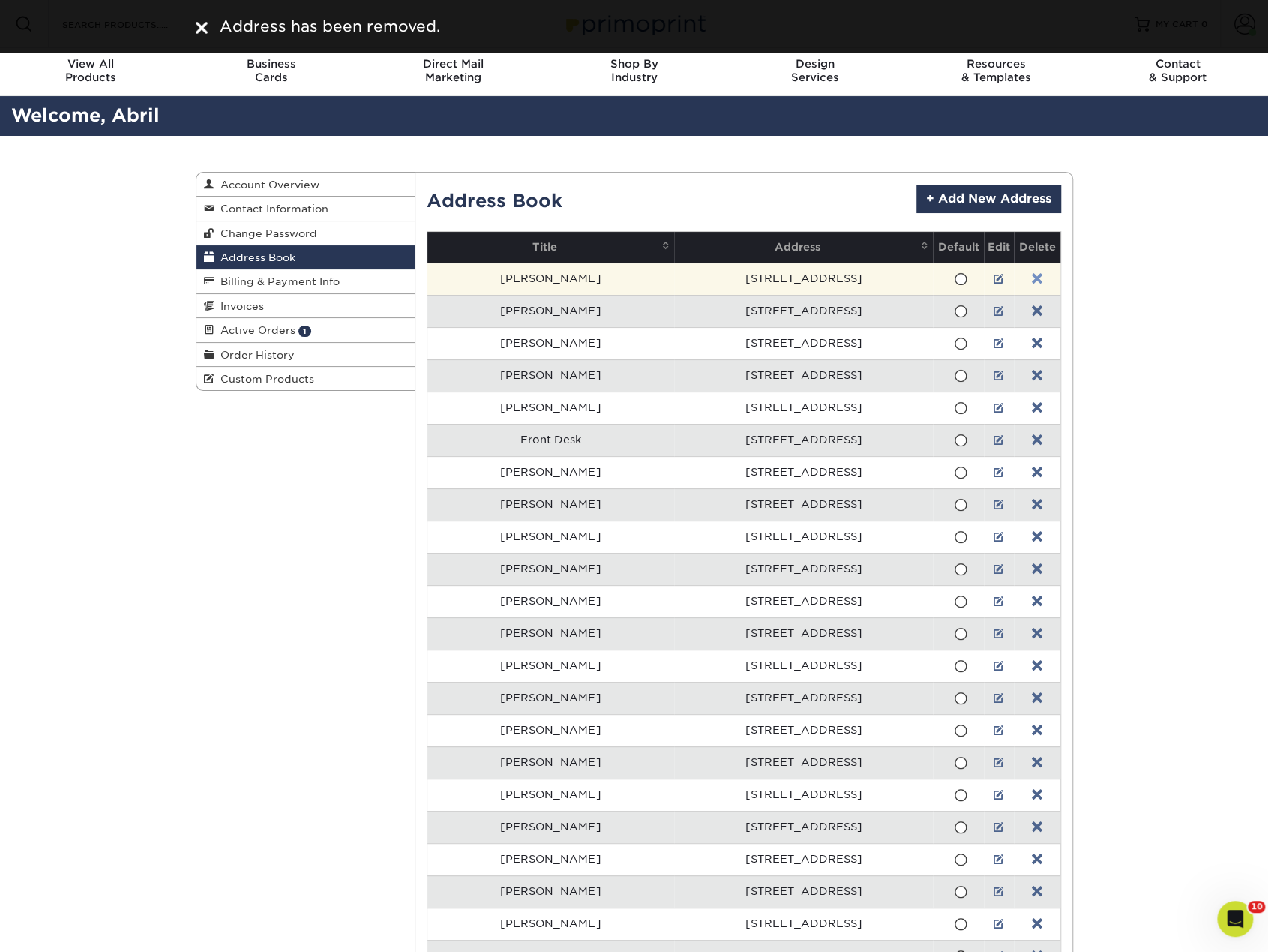
click at [1031, 277] on link at bounding box center [1036, 278] width 11 height 12
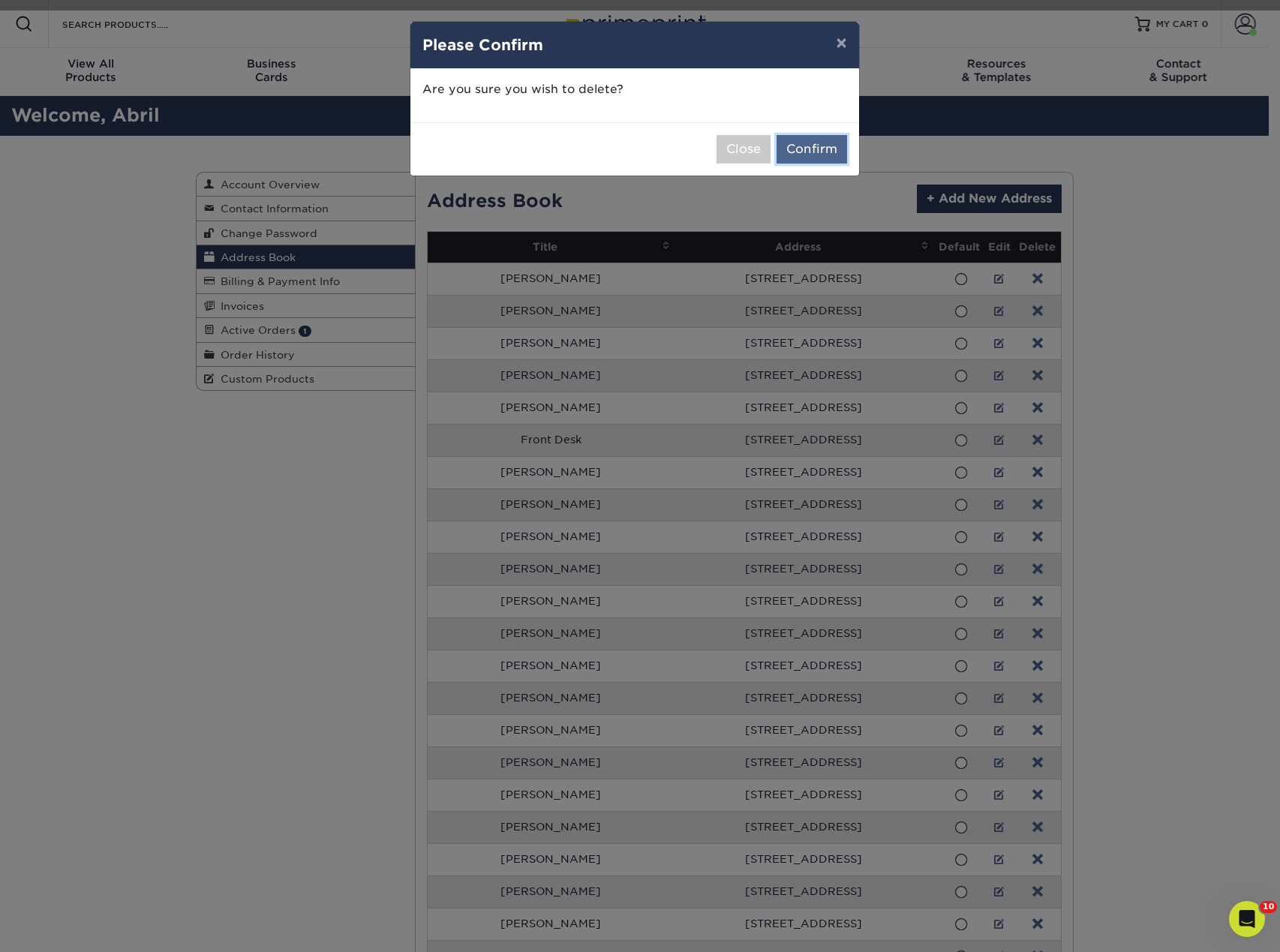
click at [828, 148] on button "Confirm" at bounding box center [812, 149] width 71 height 29
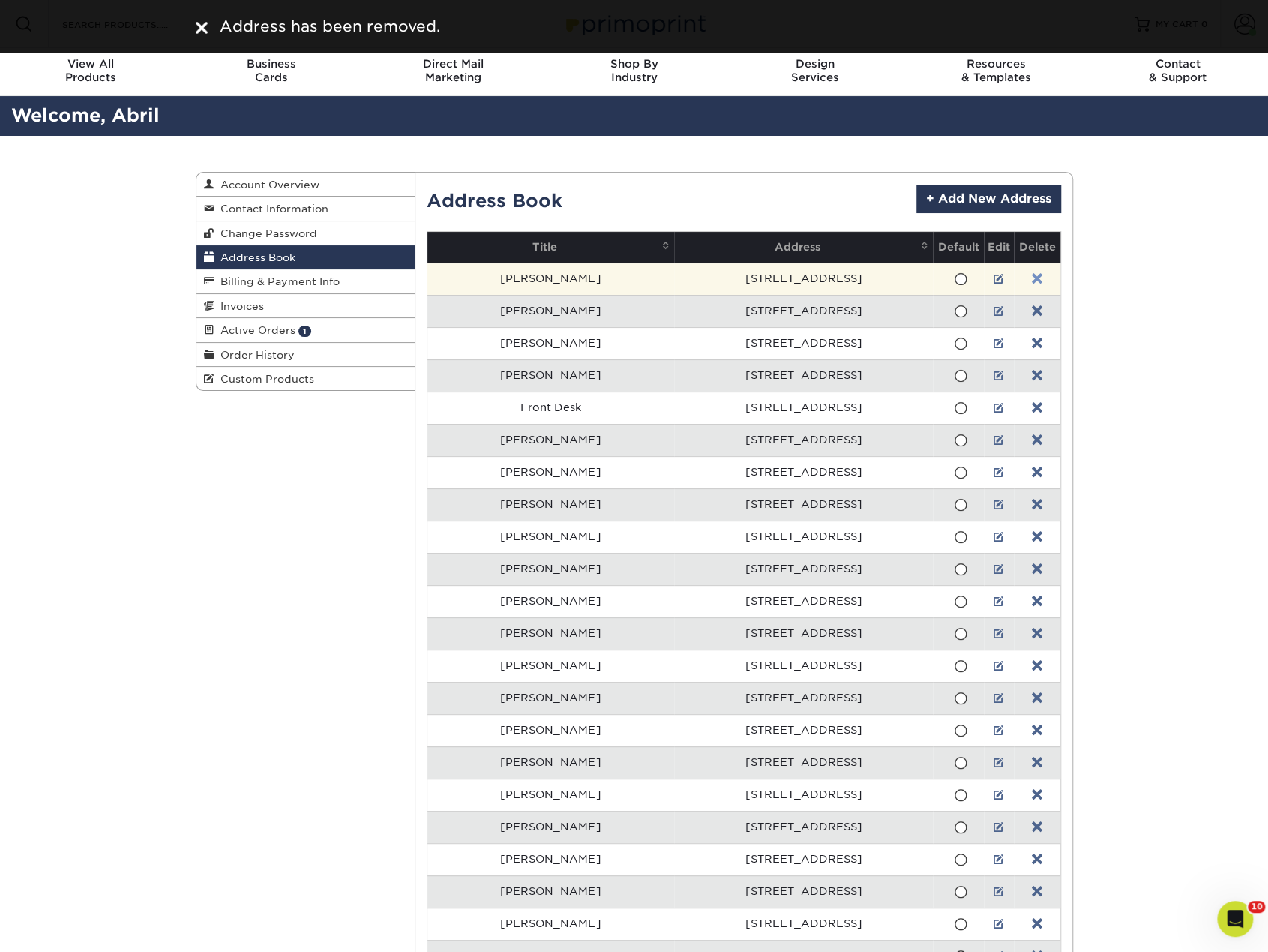
click at [1031, 277] on link at bounding box center [1036, 278] width 11 height 12
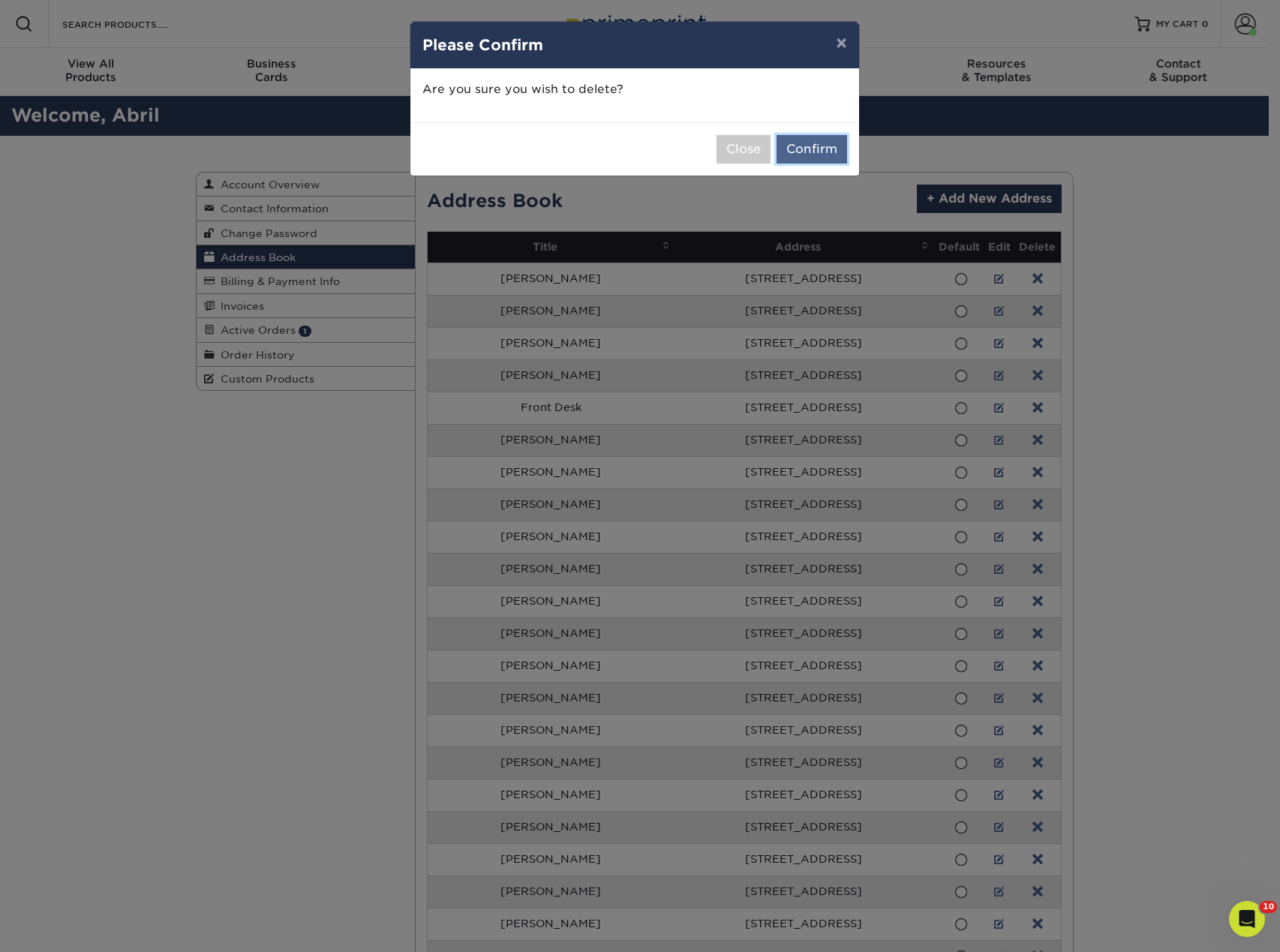
click at [829, 142] on button "Confirm" at bounding box center [812, 149] width 71 height 29
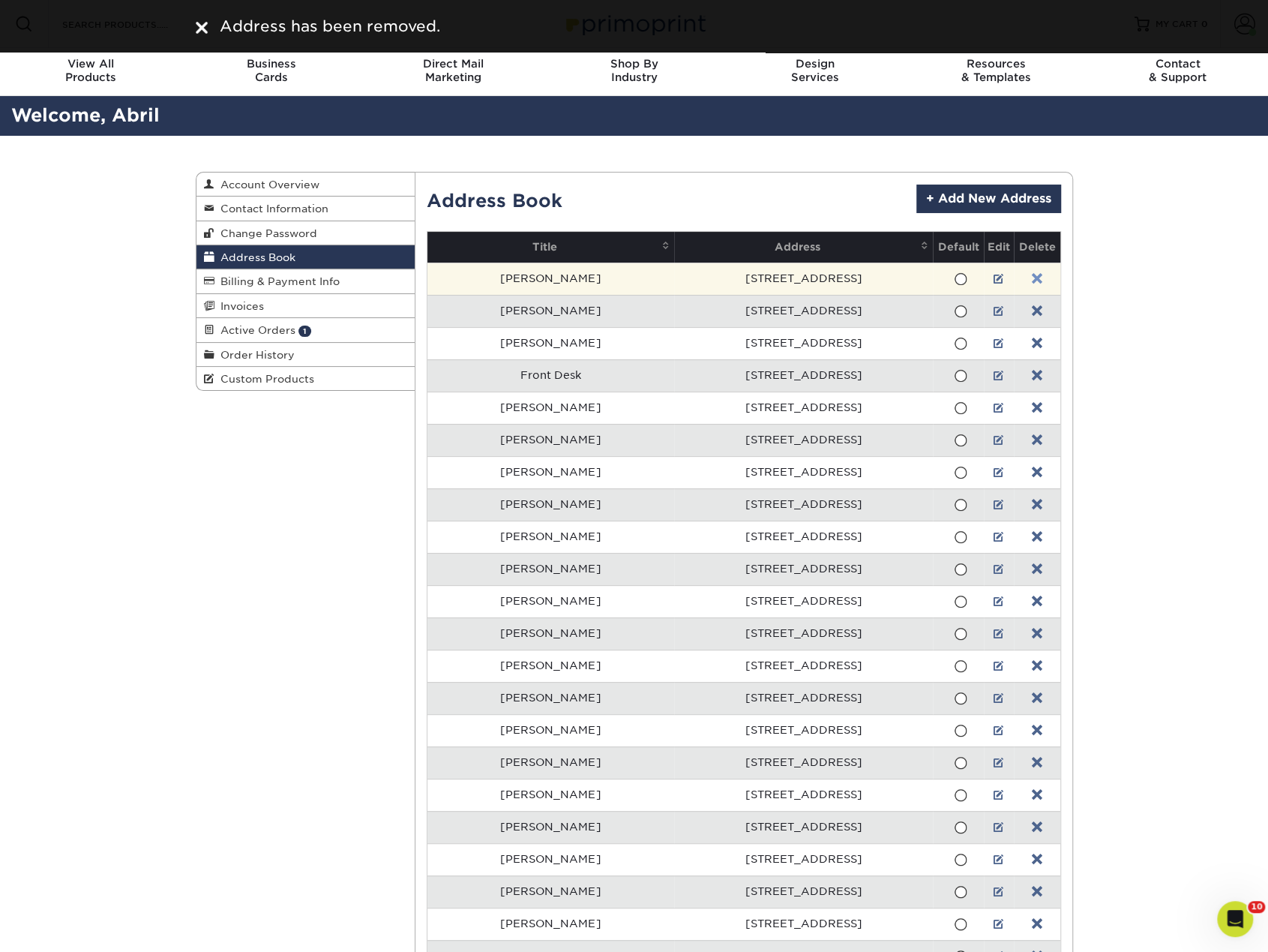
click at [1031, 274] on link at bounding box center [1036, 278] width 11 height 12
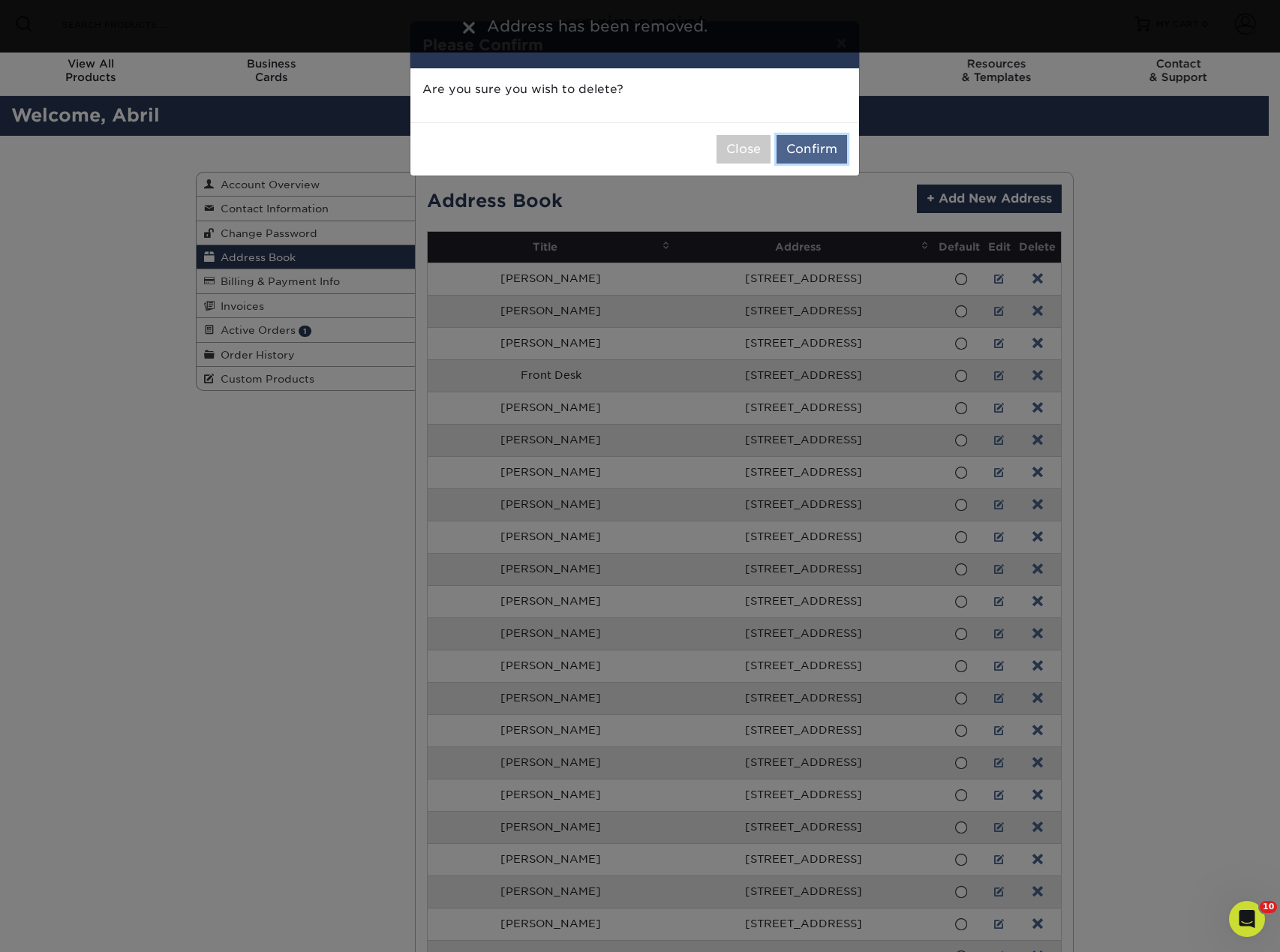
click at [807, 149] on button "Confirm" at bounding box center [812, 149] width 71 height 29
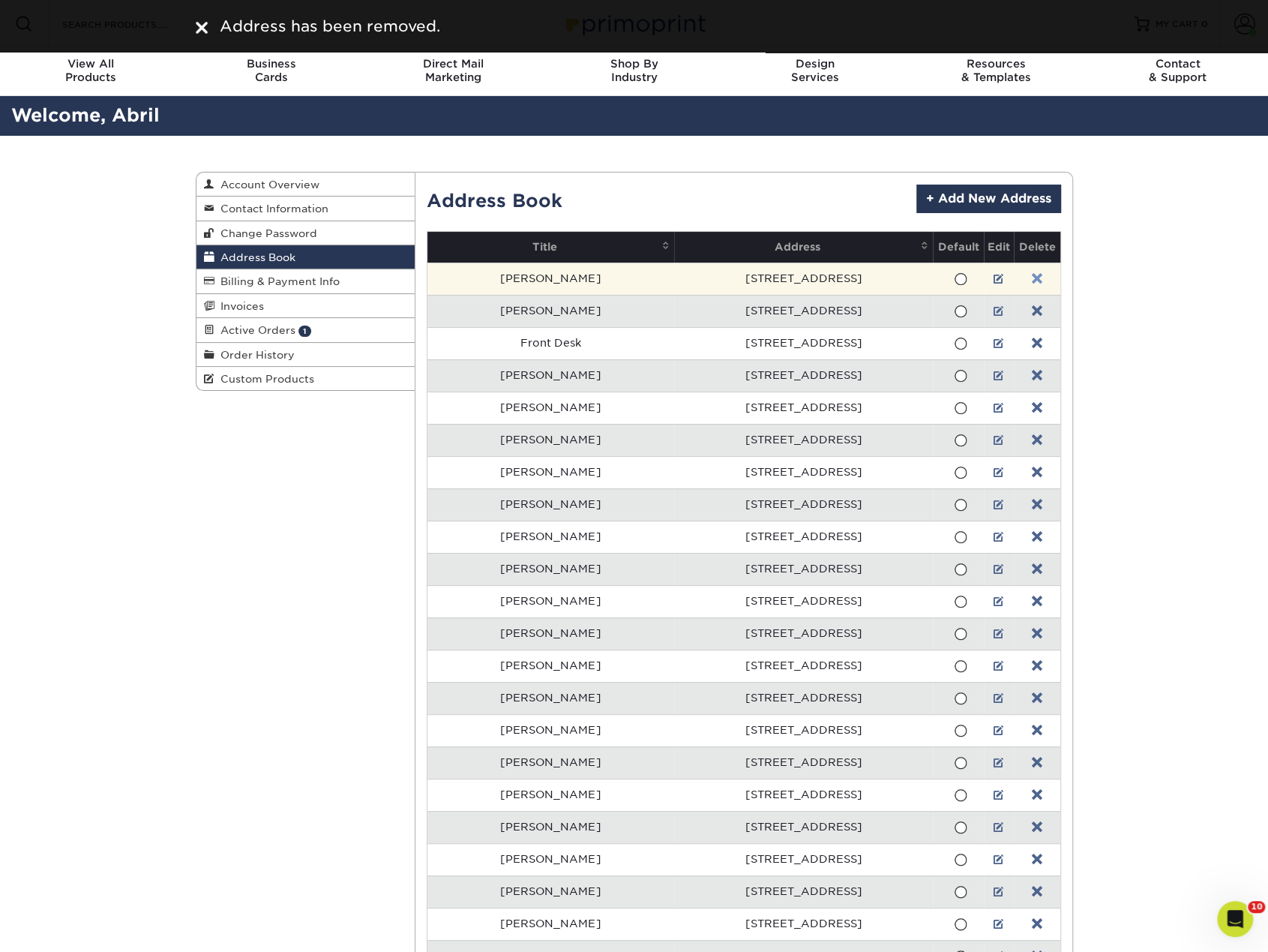
click at [1031, 274] on link at bounding box center [1036, 278] width 11 height 12
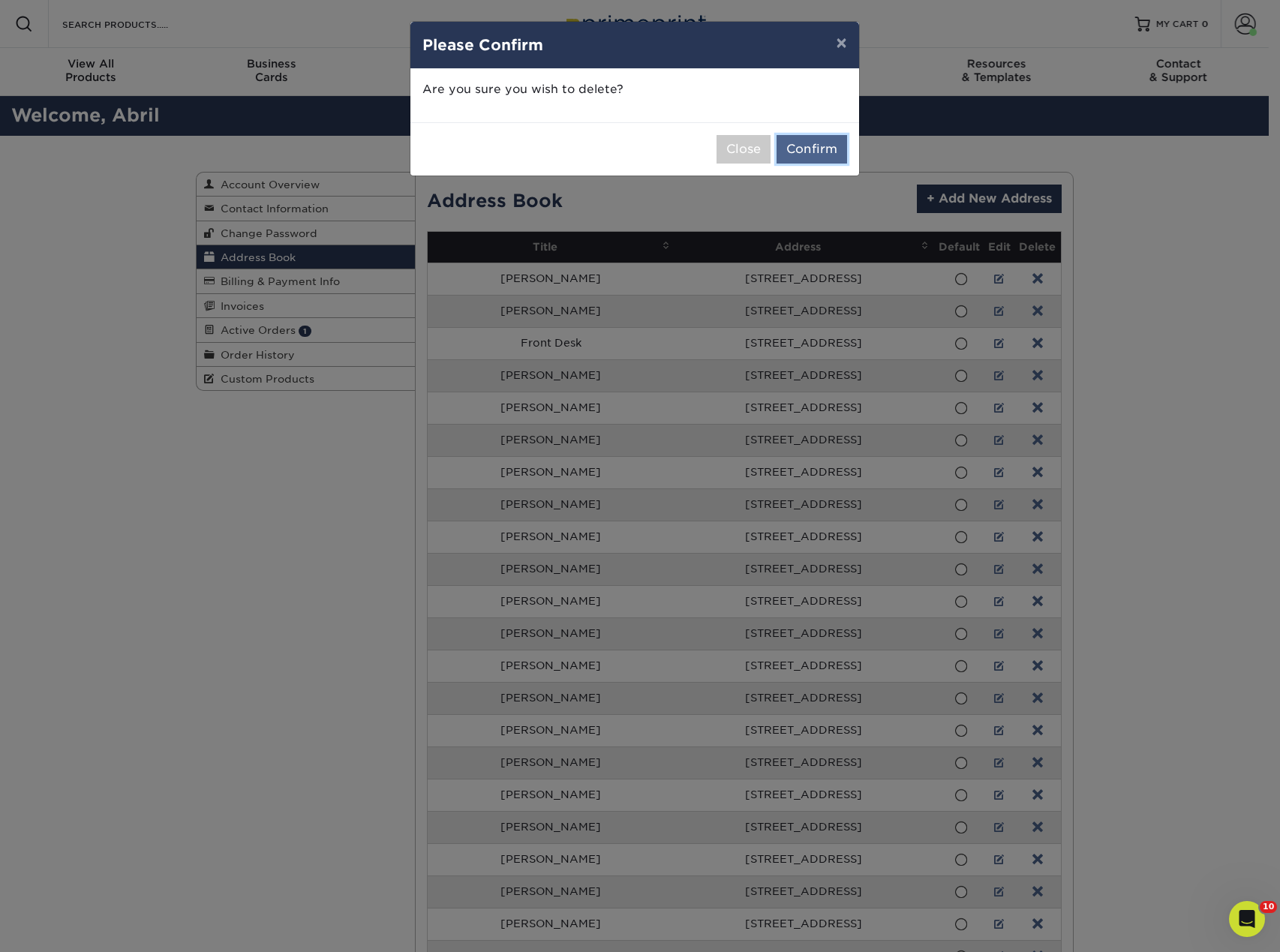
click at [828, 154] on button "Confirm" at bounding box center [812, 149] width 71 height 29
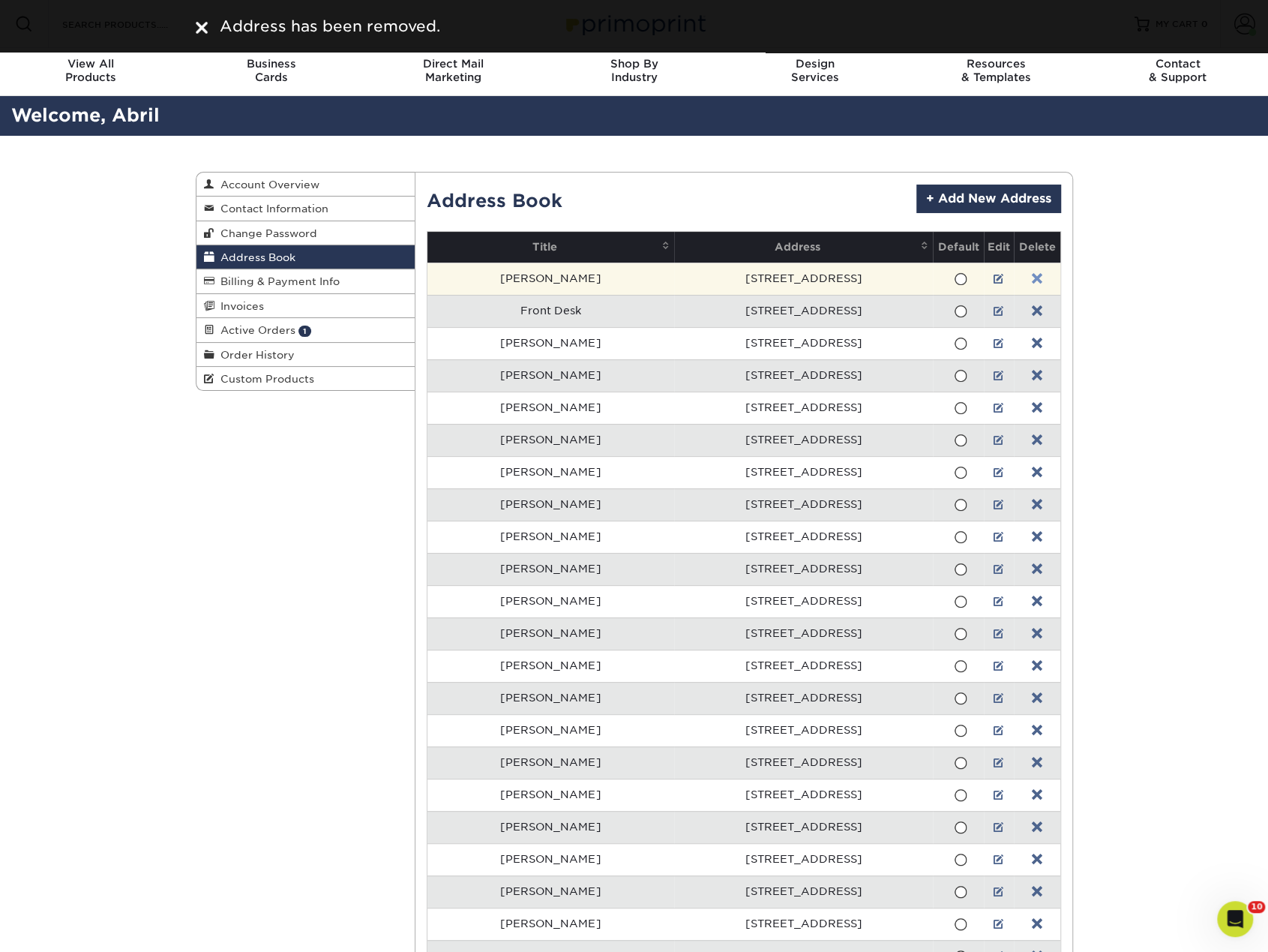
click at [1031, 277] on link at bounding box center [1036, 278] width 11 height 12
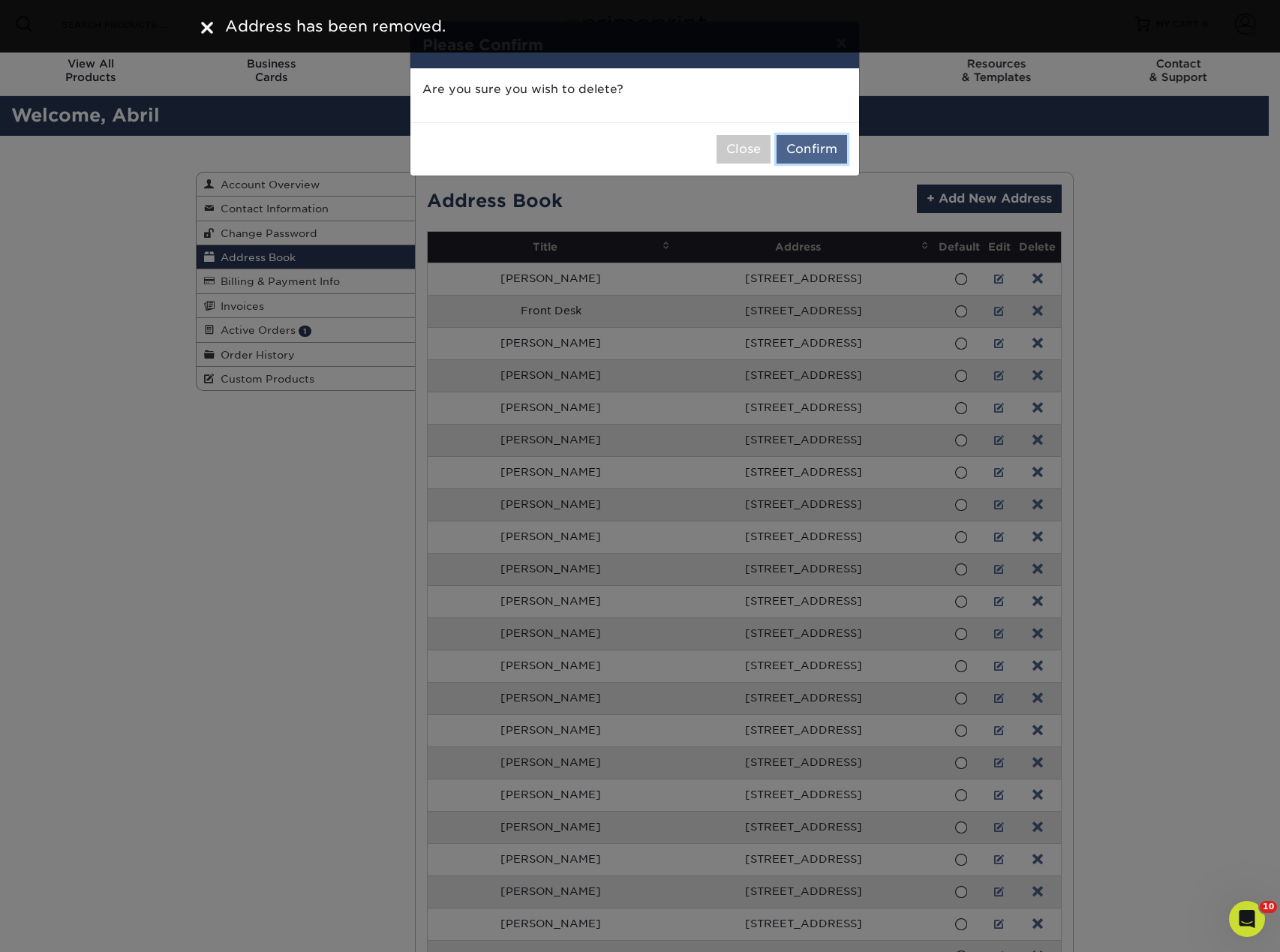
click at [832, 155] on button "Confirm" at bounding box center [812, 149] width 71 height 29
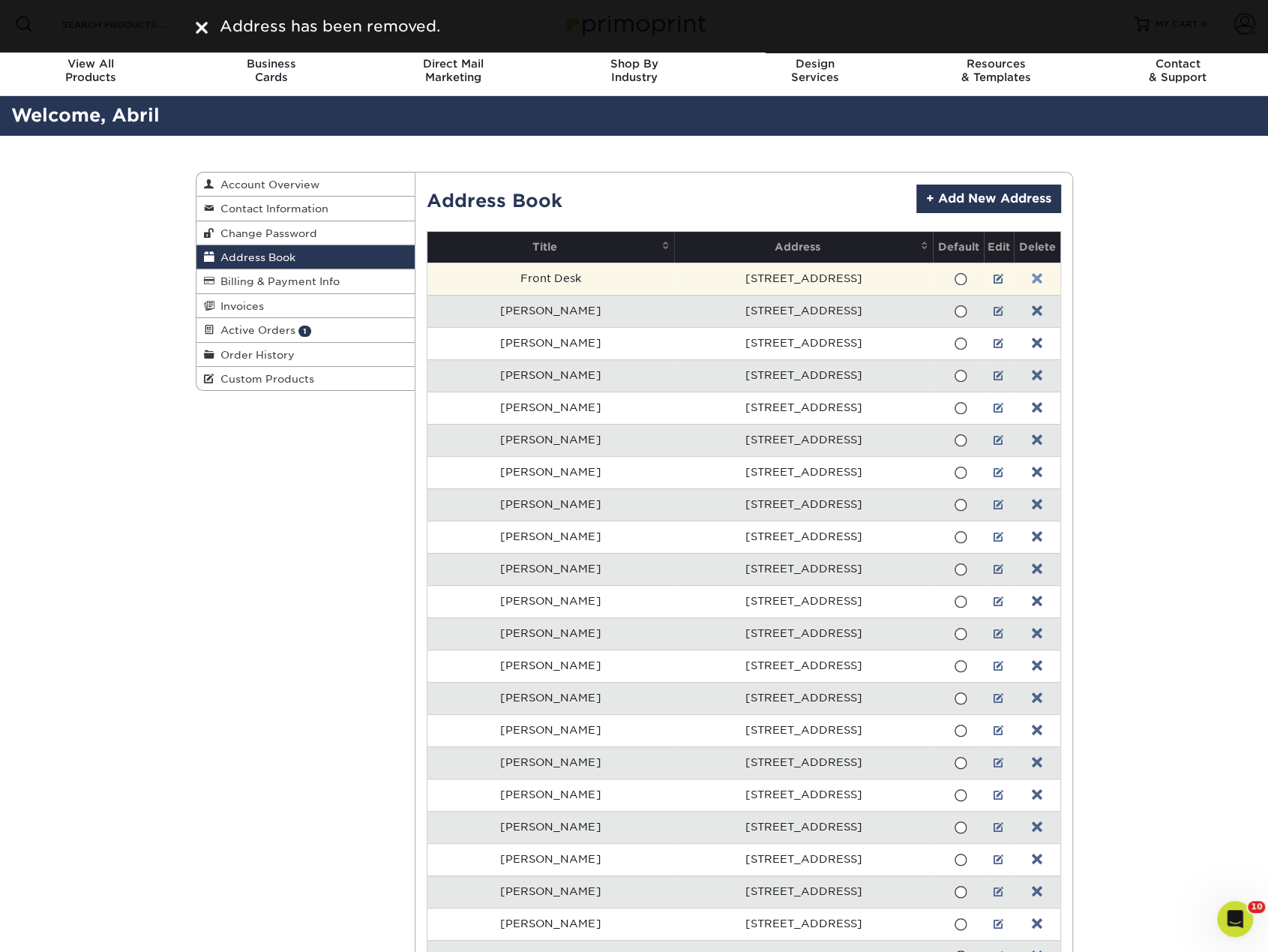
click at [1031, 277] on link at bounding box center [1036, 278] width 11 height 12
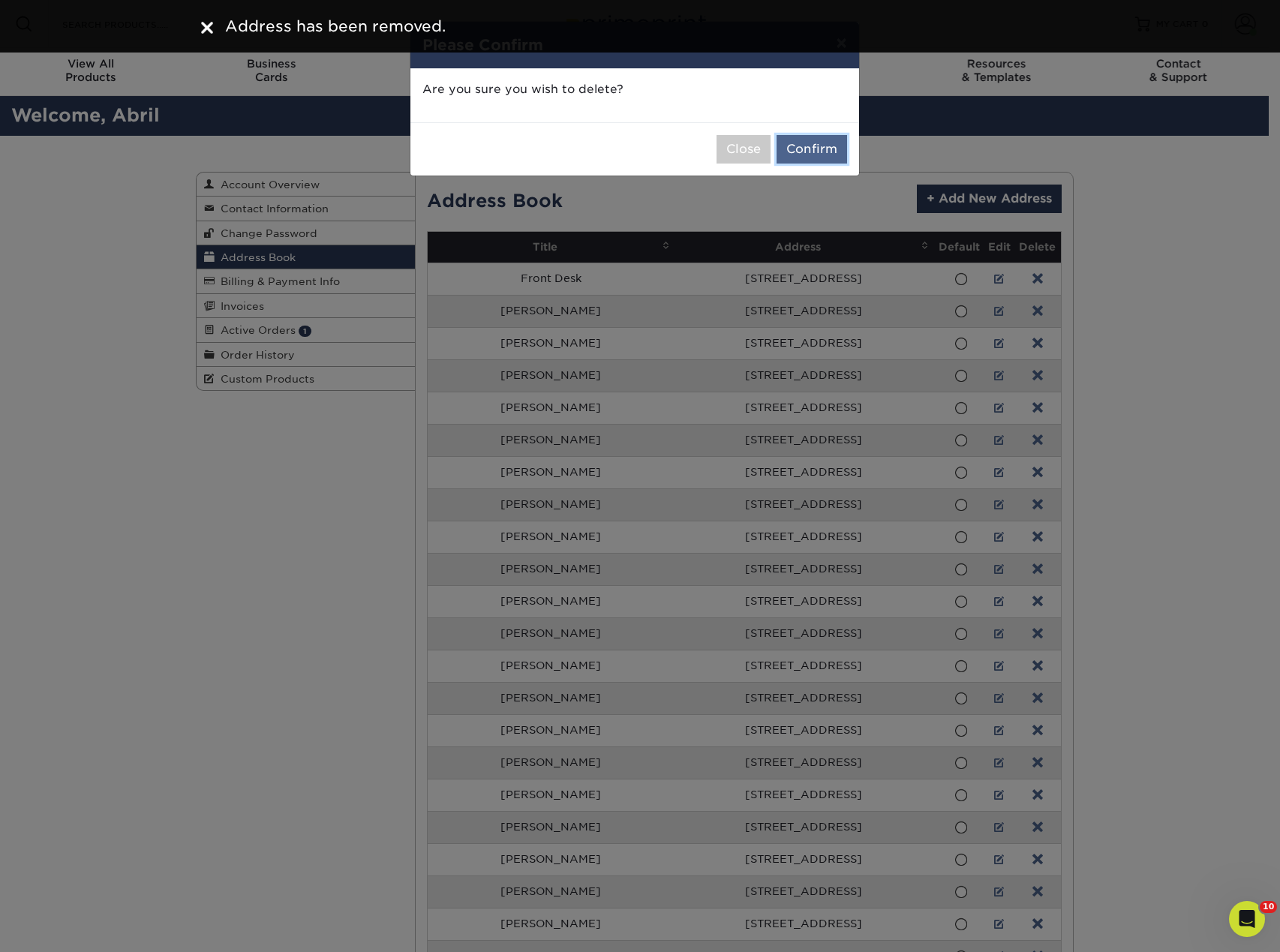
click at [816, 144] on button "Confirm" at bounding box center [812, 149] width 71 height 29
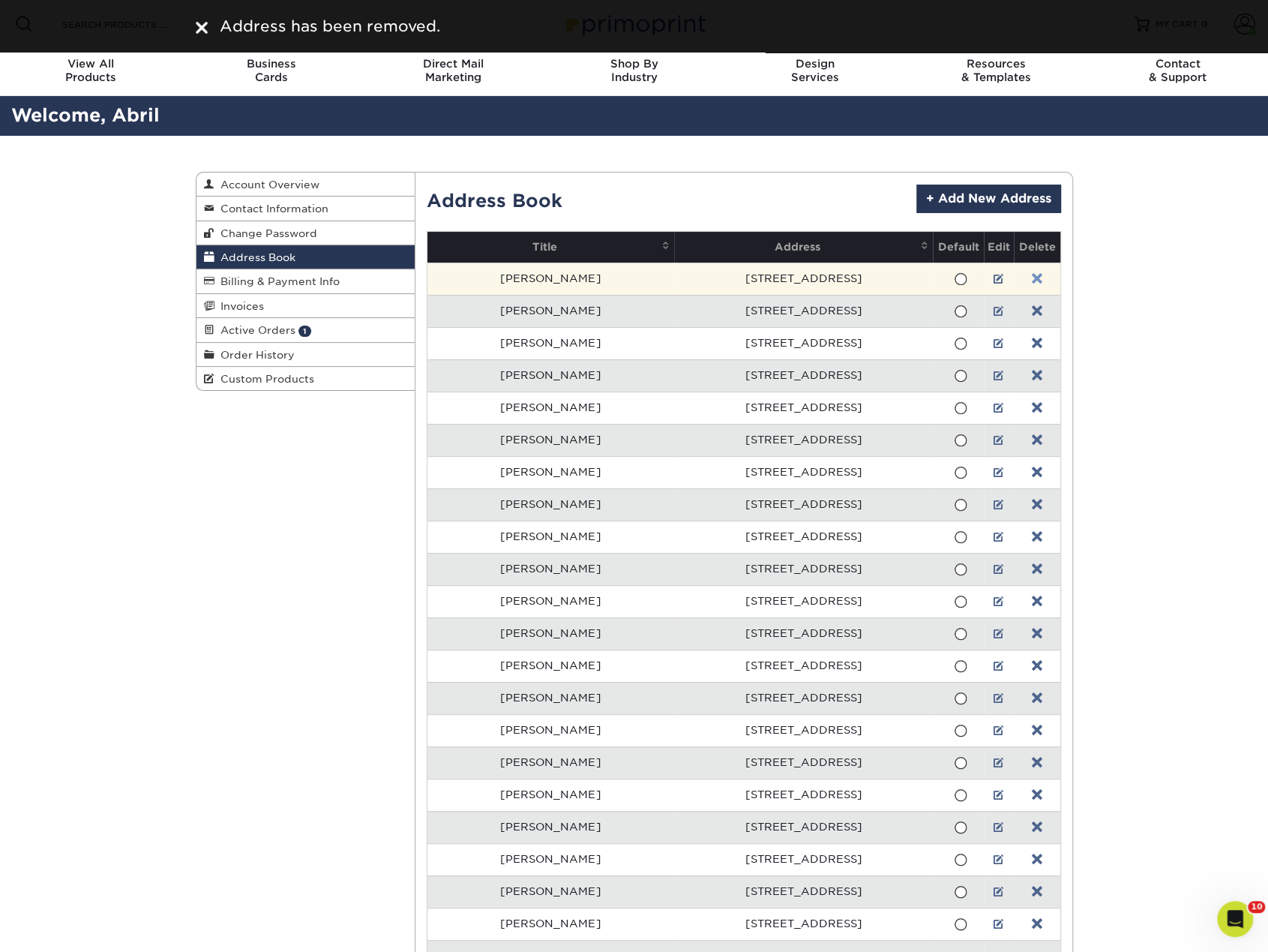
click at [1031, 278] on link at bounding box center [1036, 278] width 11 height 12
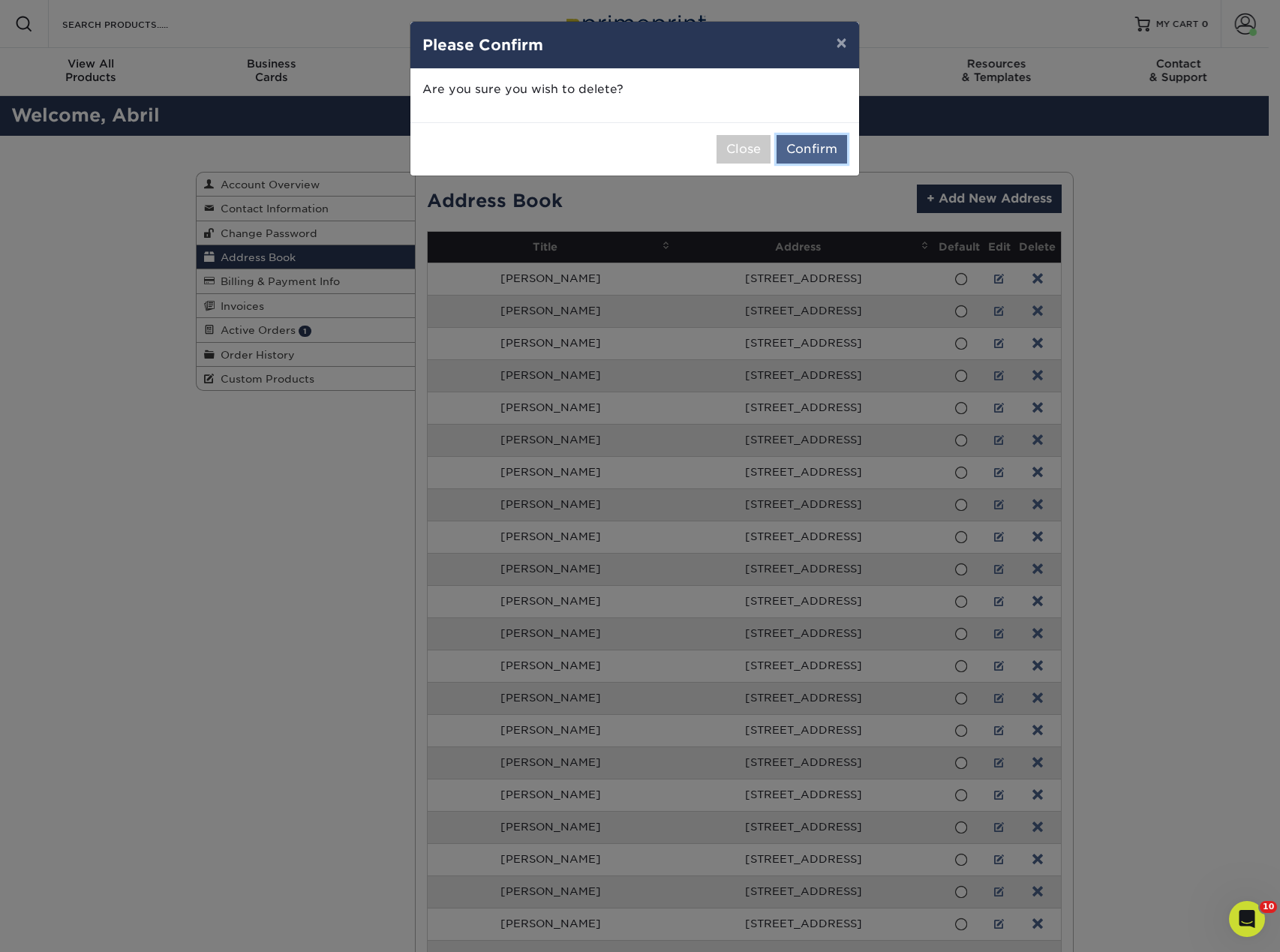
click at [813, 142] on button "Confirm" at bounding box center [812, 149] width 71 height 29
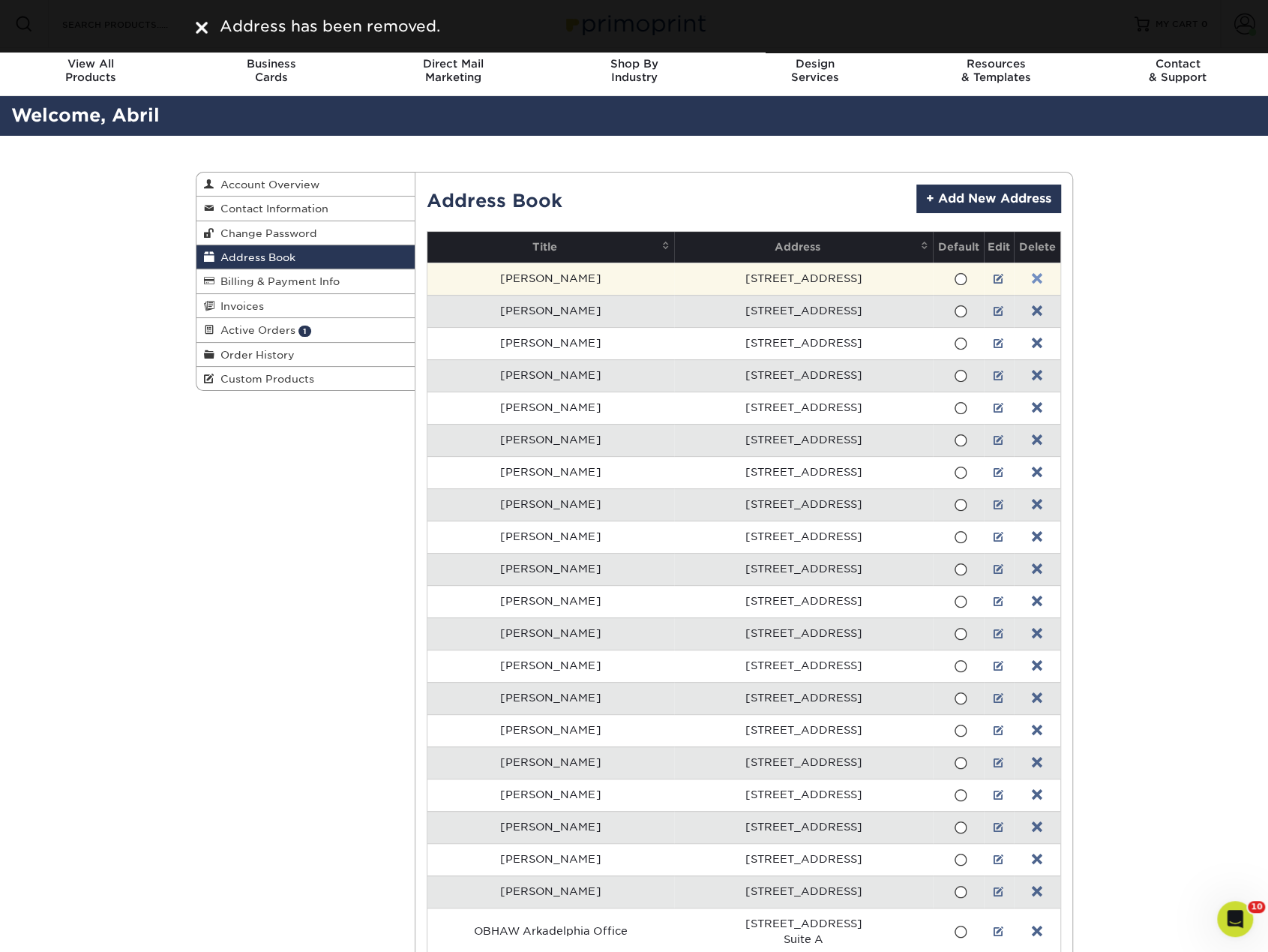
click at [1031, 277] on link at bounding box center [1036, 278] width 11 height 12
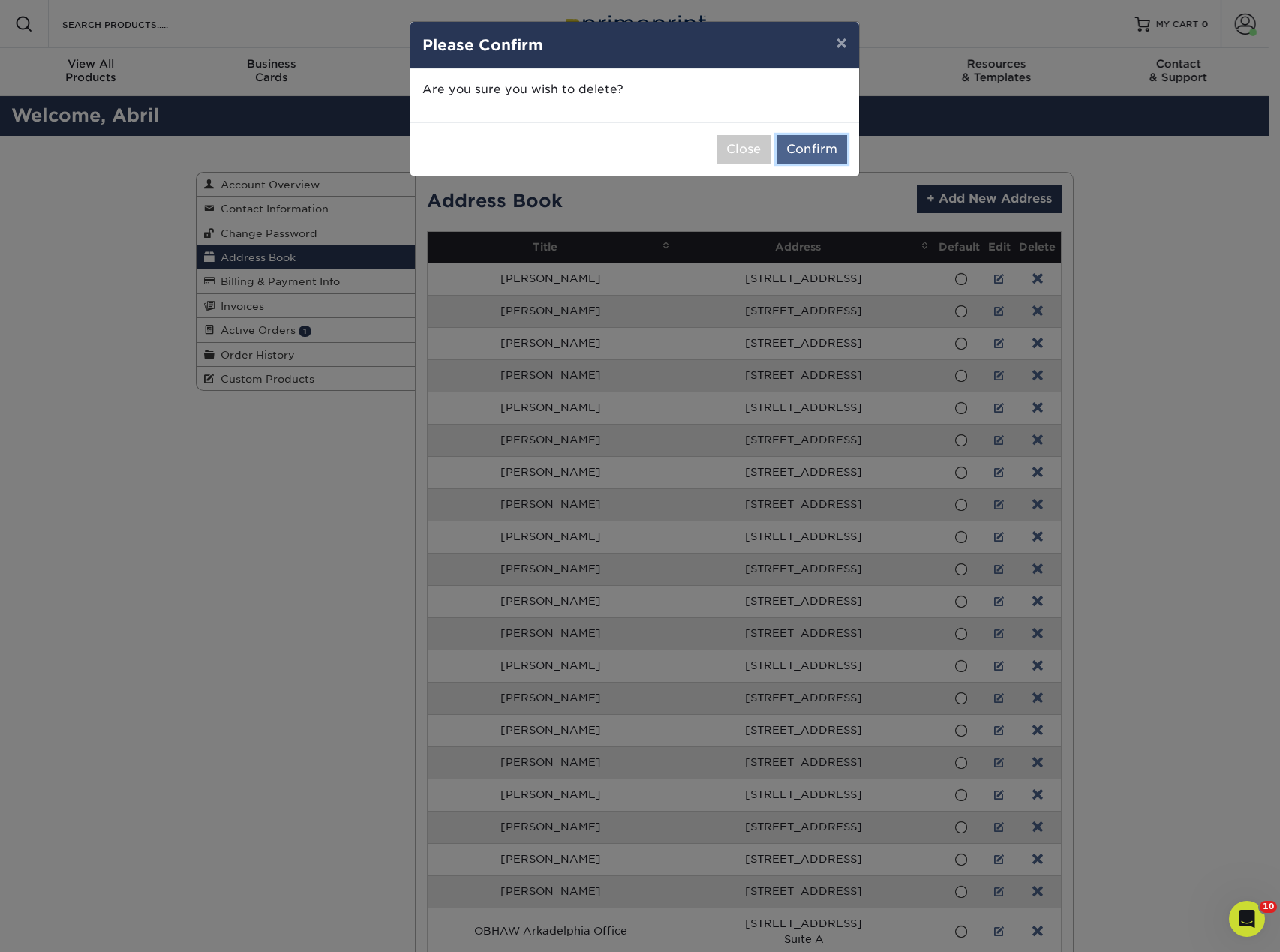
click at [820, 143] on button "Confirm" at bounding box center [812, 149] width 71 height 29
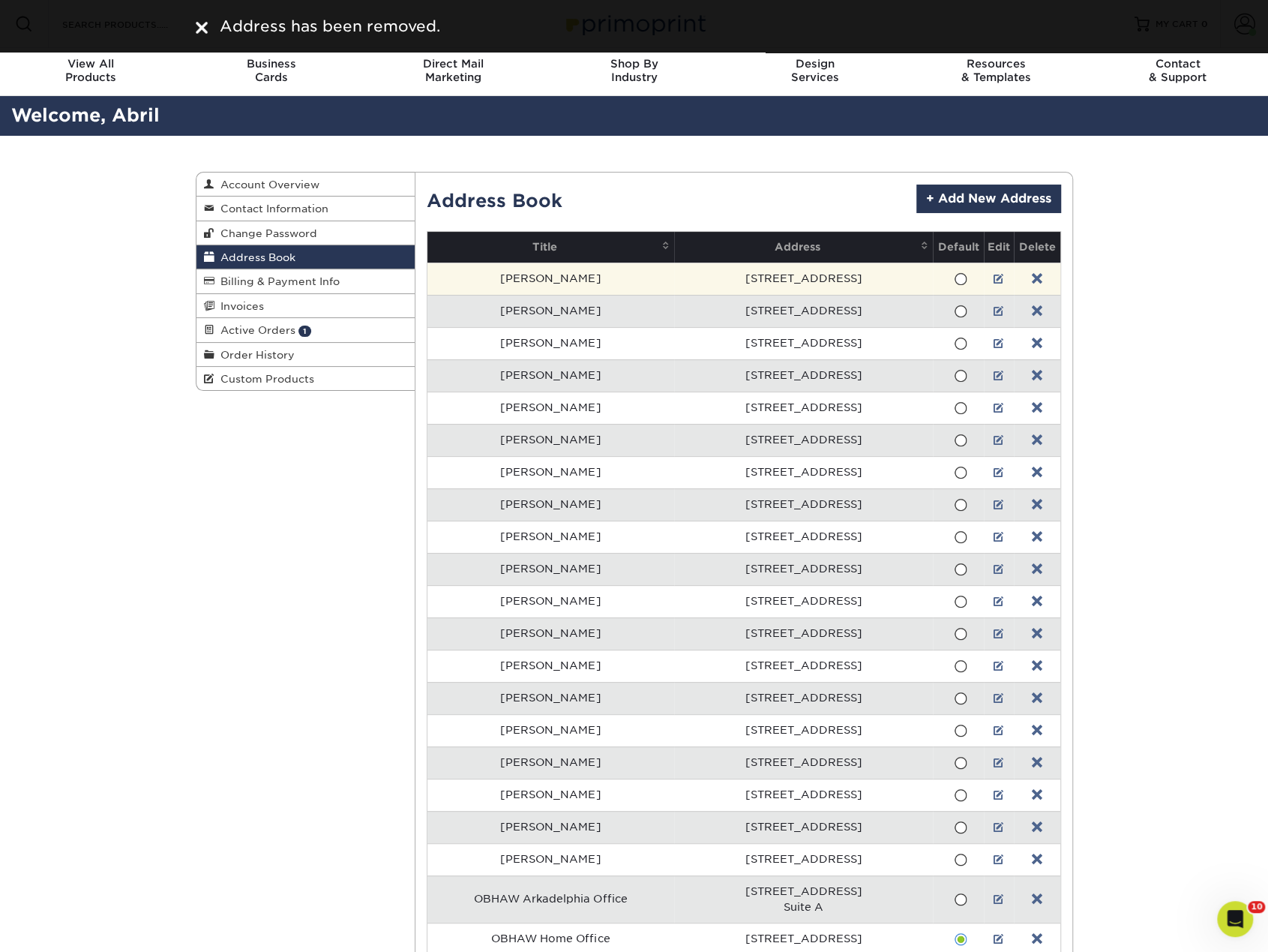
click at [1033, 278] on link at bounding box center [1036, 278] width 11 height 12
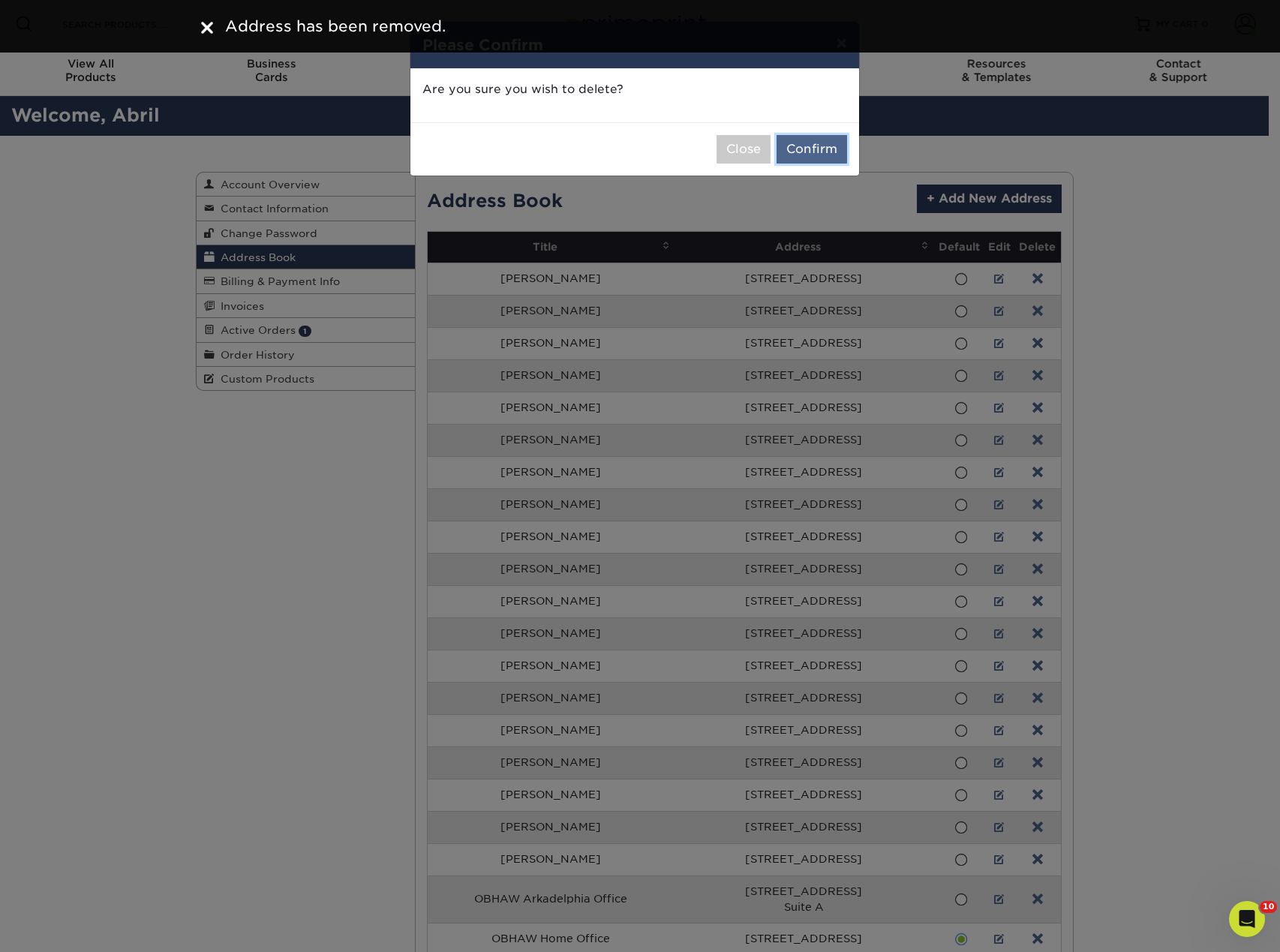
click at [788, 143] on button "Confirm" at bounding box center [812, 149] width 71 height 29
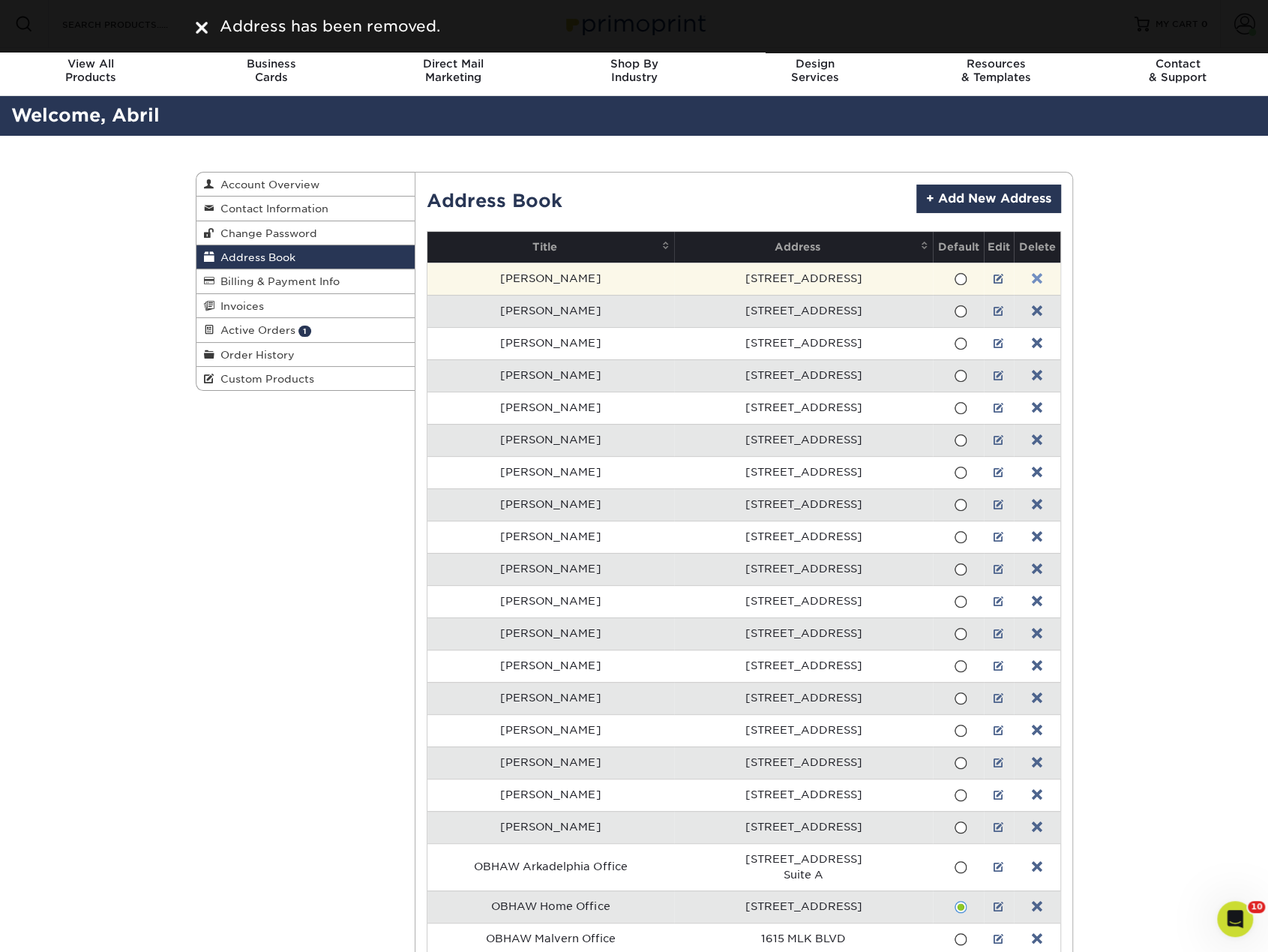
click at [1031, 273] on link at bounding box center [1036, 278] width 11 height 12
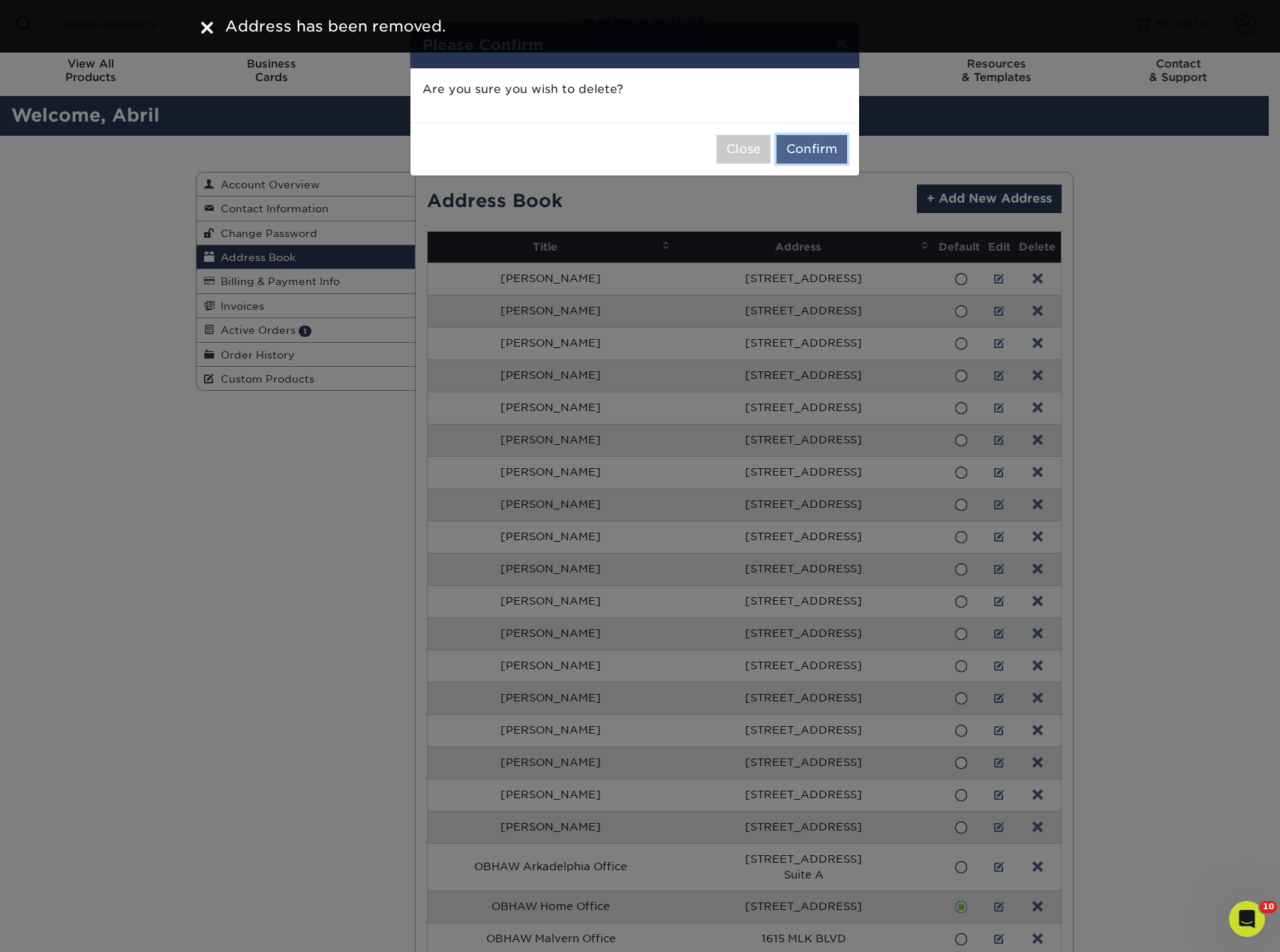
click at [831, 154] on button "Confirm" at bounding box center [812, 149] width 71 height 29
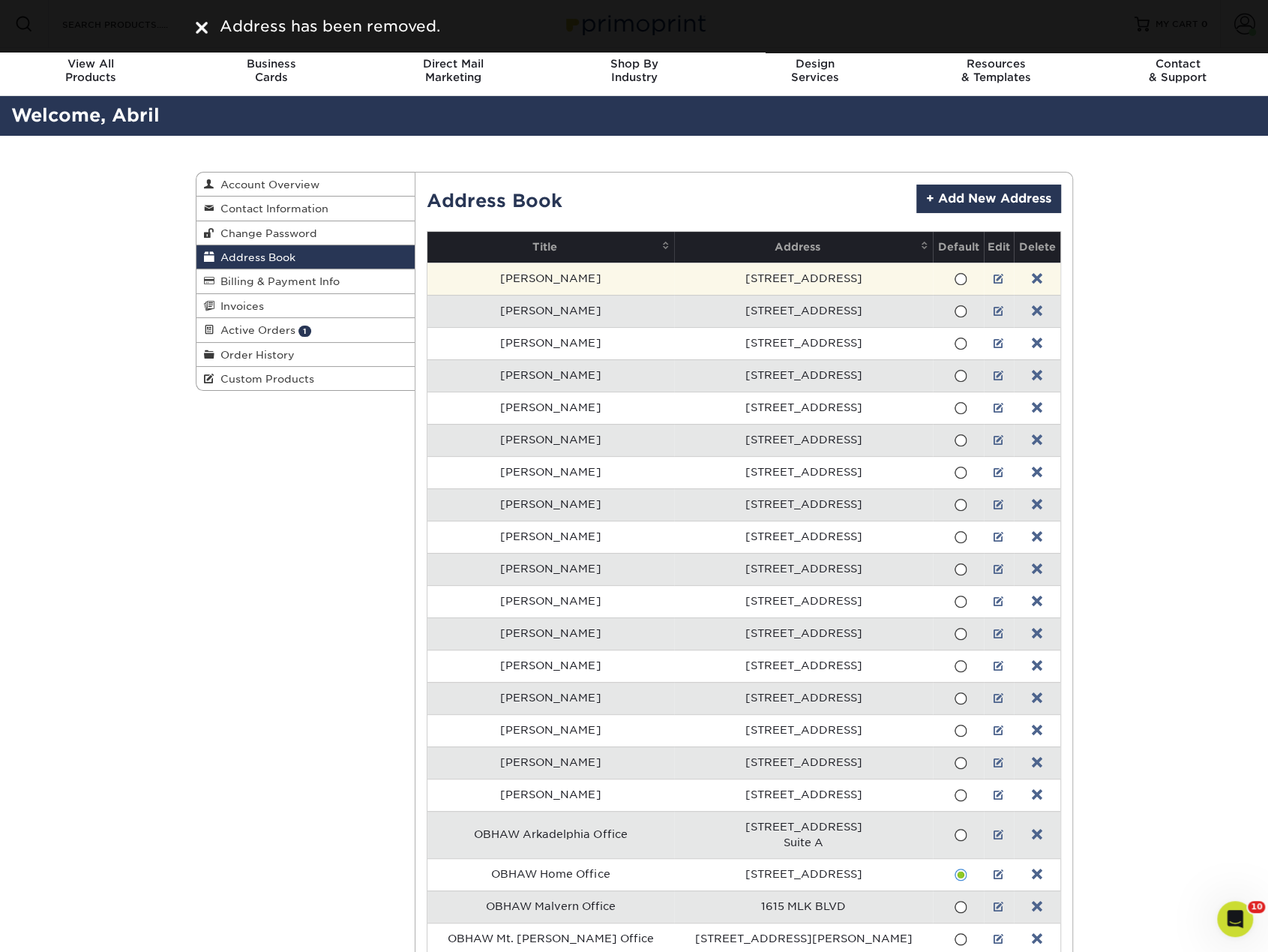
click at [1030, 271] on td at bounding box center [1036, 278] width 46 height 32
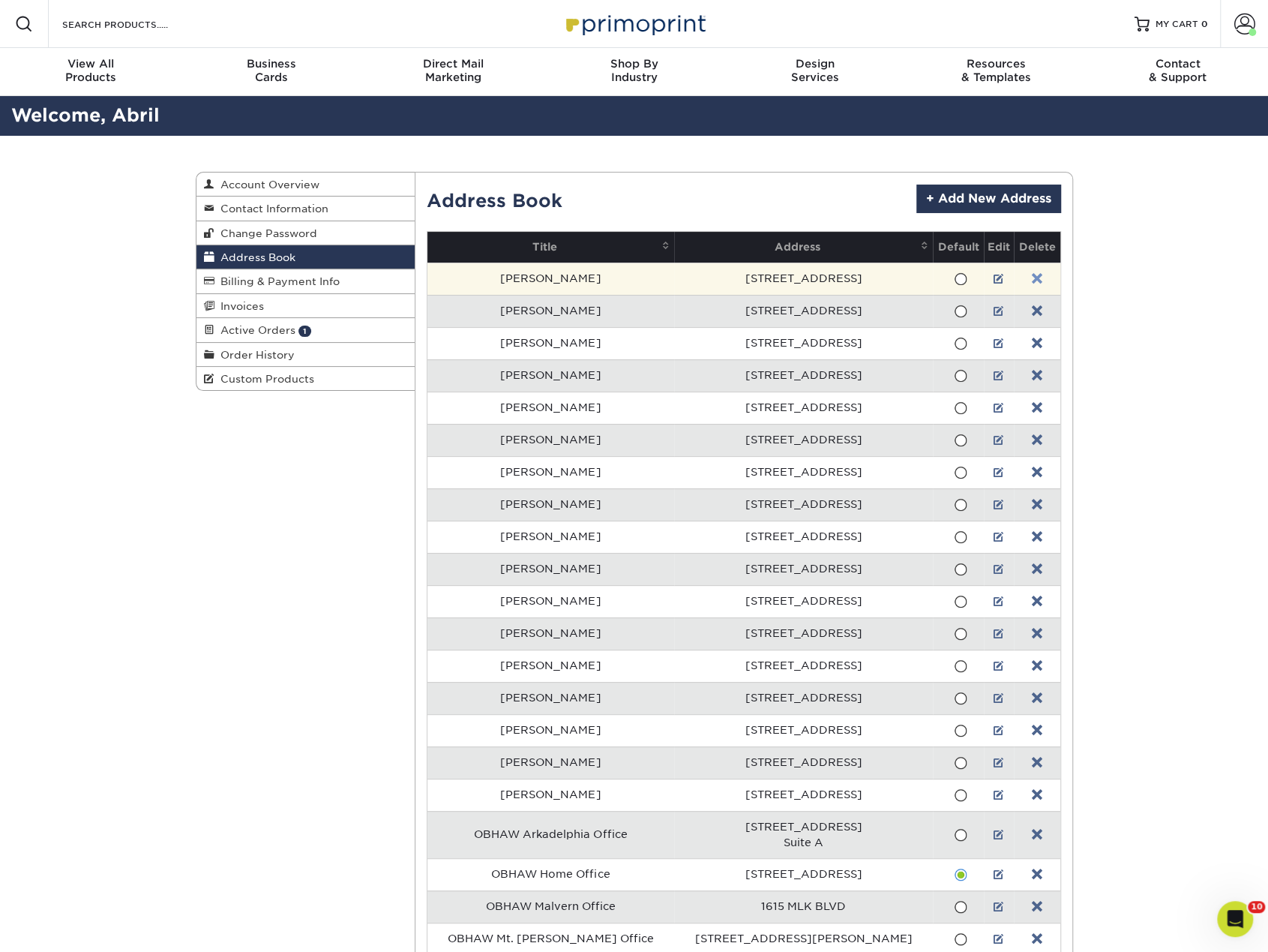
click at [1031, 274] on link at bounding box center [1036, 278] width 11 height 12
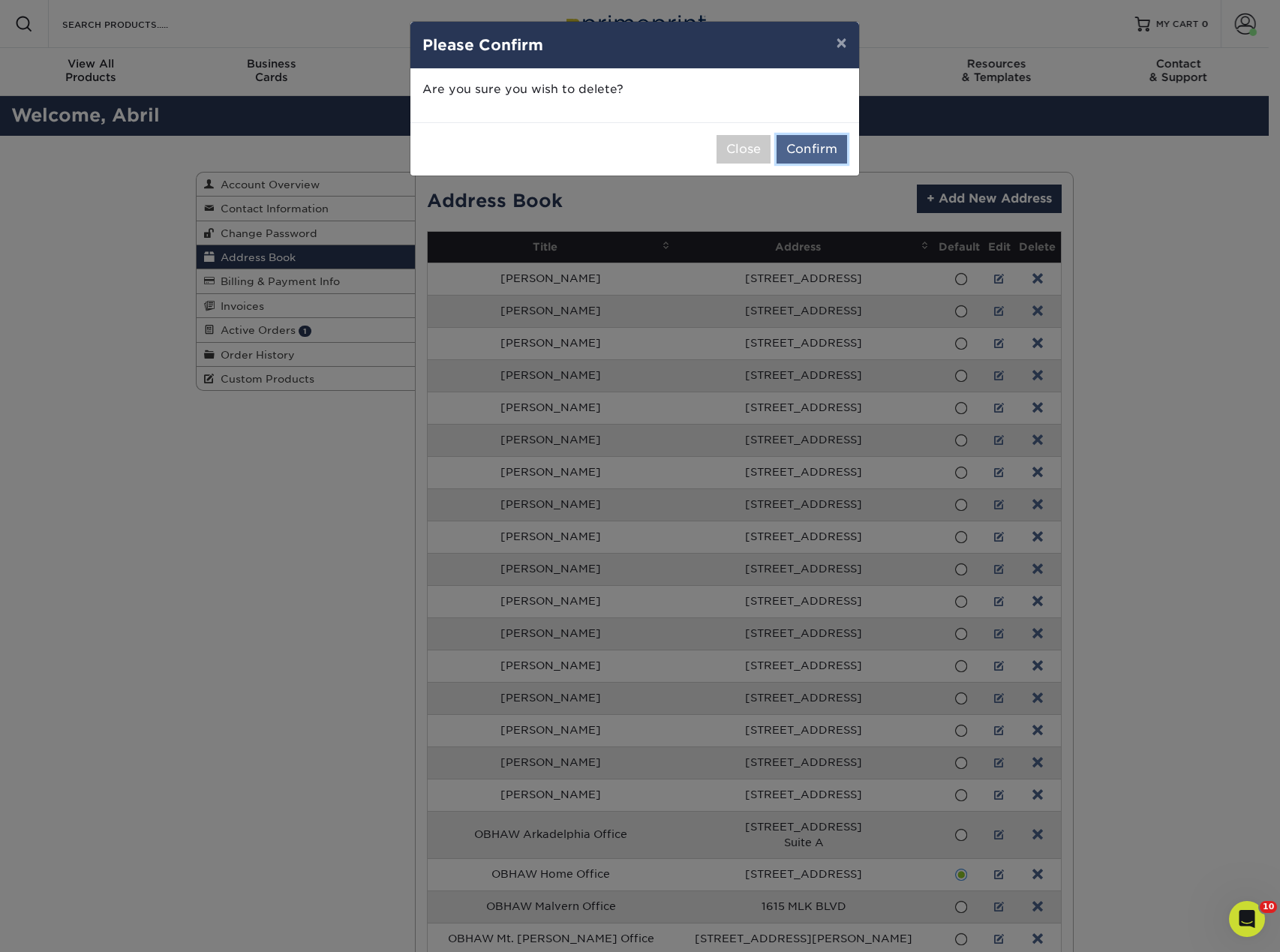
click at [843, 151] on button "Confirm" at bounding box center [812, 149] width 71 height 29
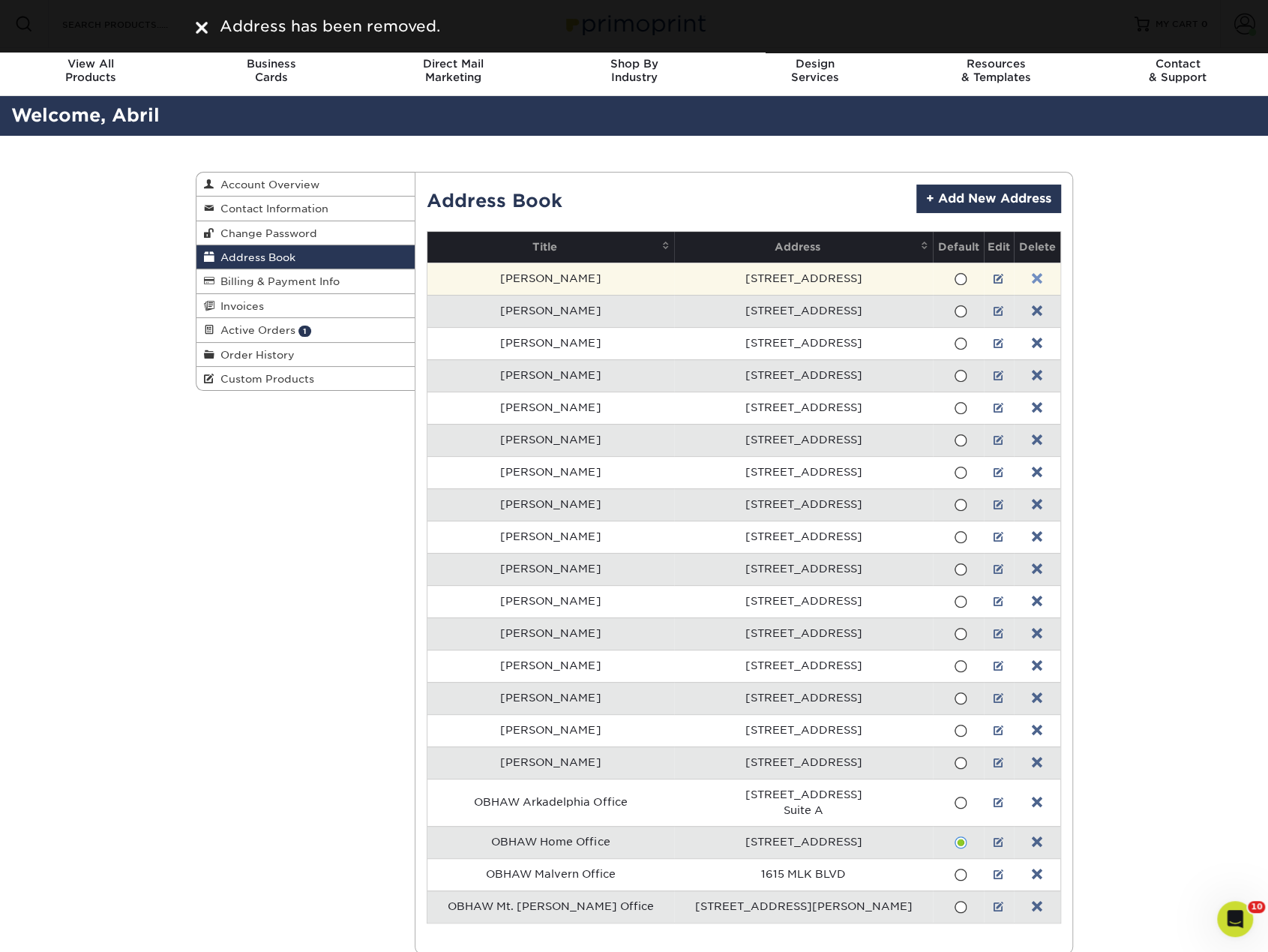
click at [1031, 277] on link at bounding box center [1036, 278] width 11 height 12
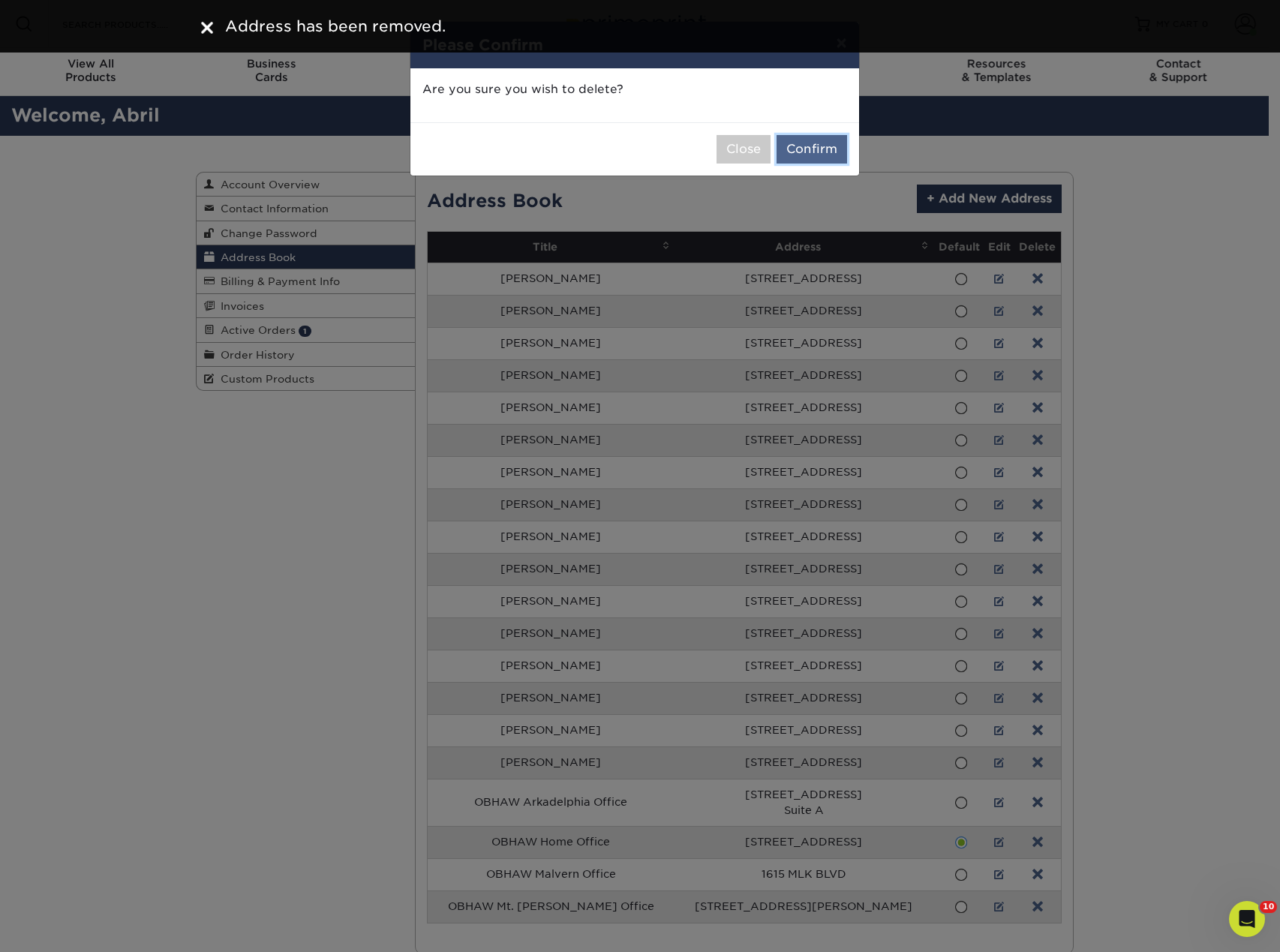
click at [830, 152] on button "Confirm" at bounding box center [812, 149] width 71 height 29
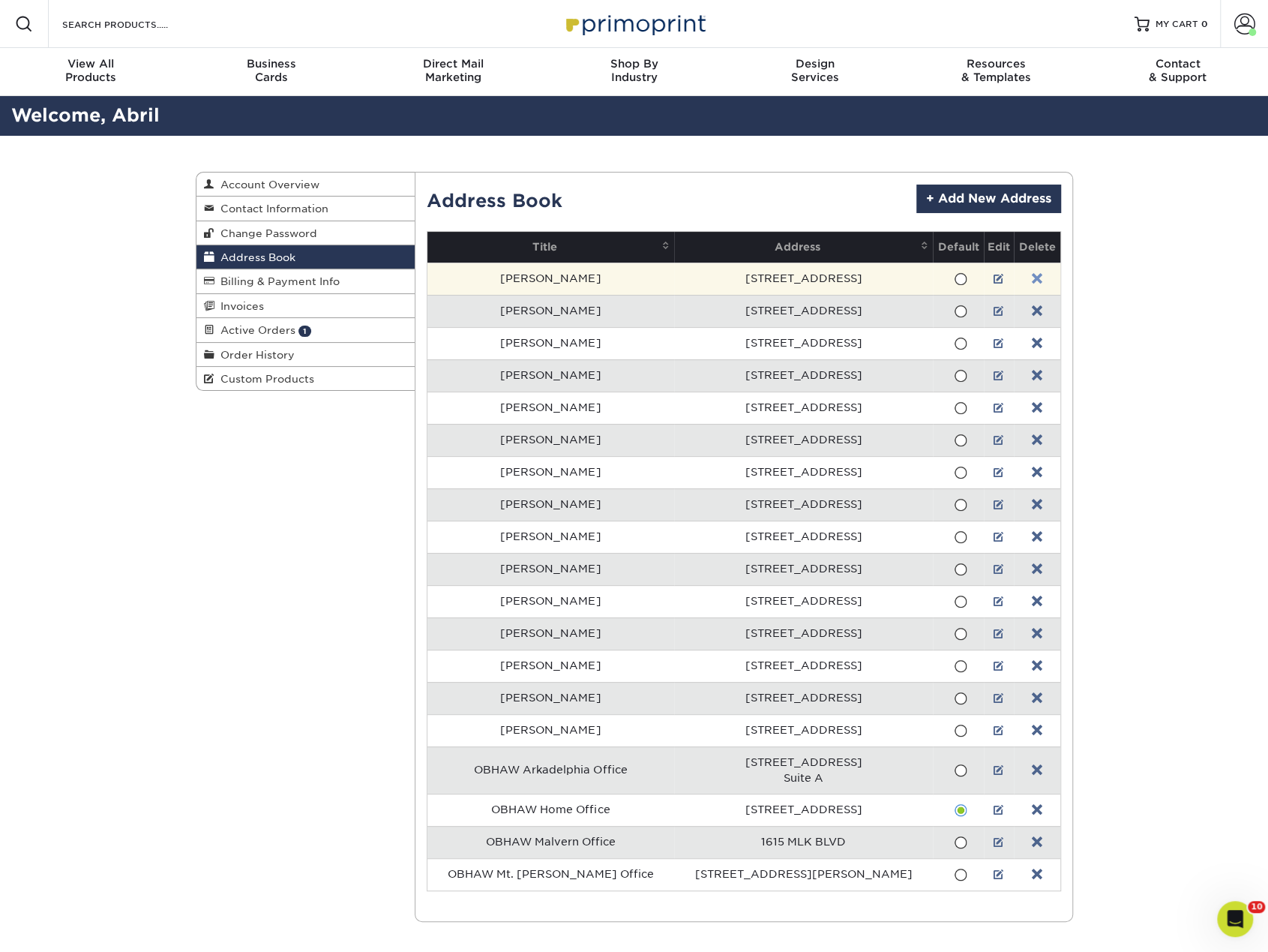
click at [1031, 277] on link at bounding box center [1036, 278] width 11 height 12
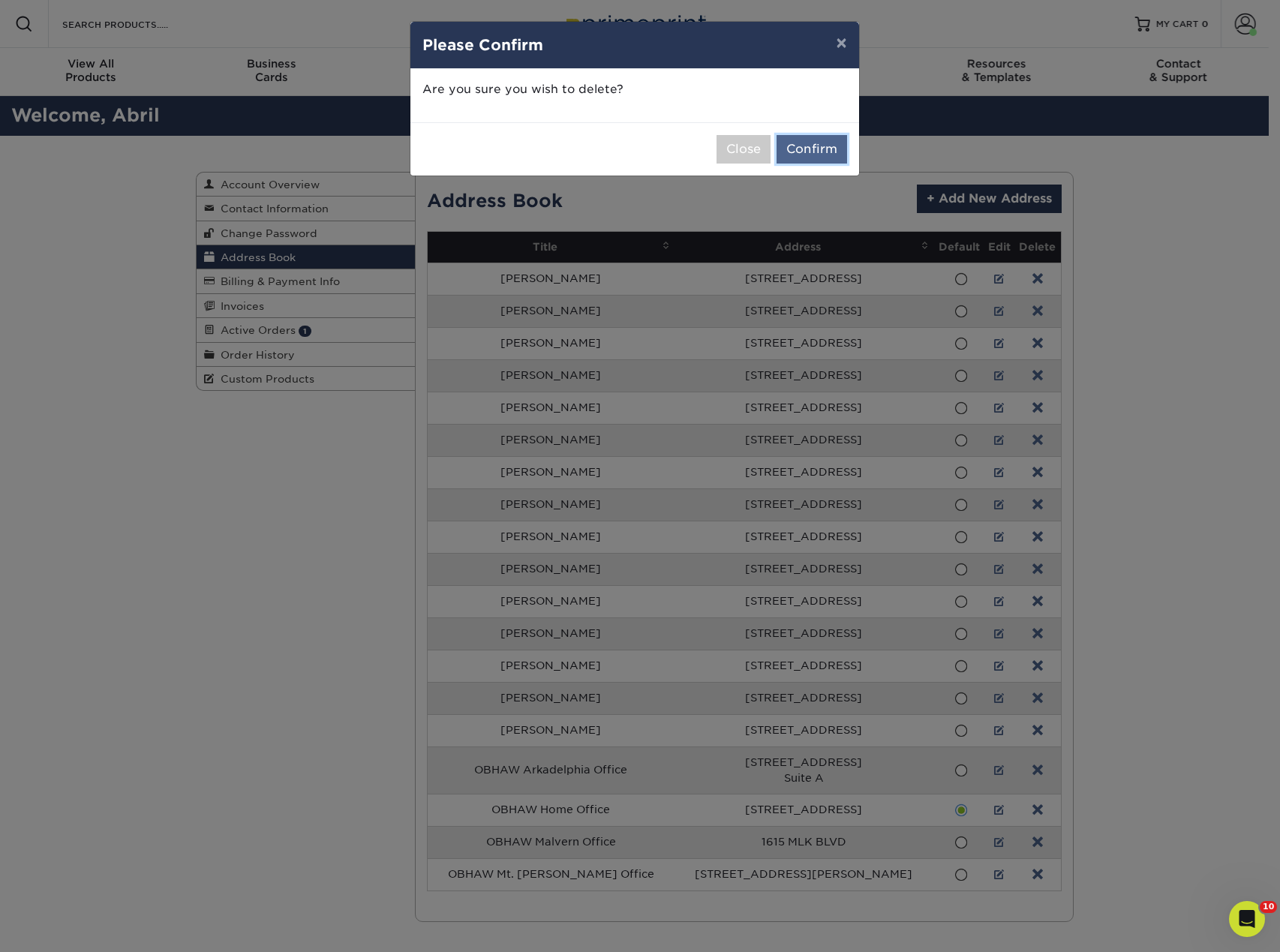
click at [818, 149] on button "Confirm" at bounding box center [812, 149] width 71 height 29
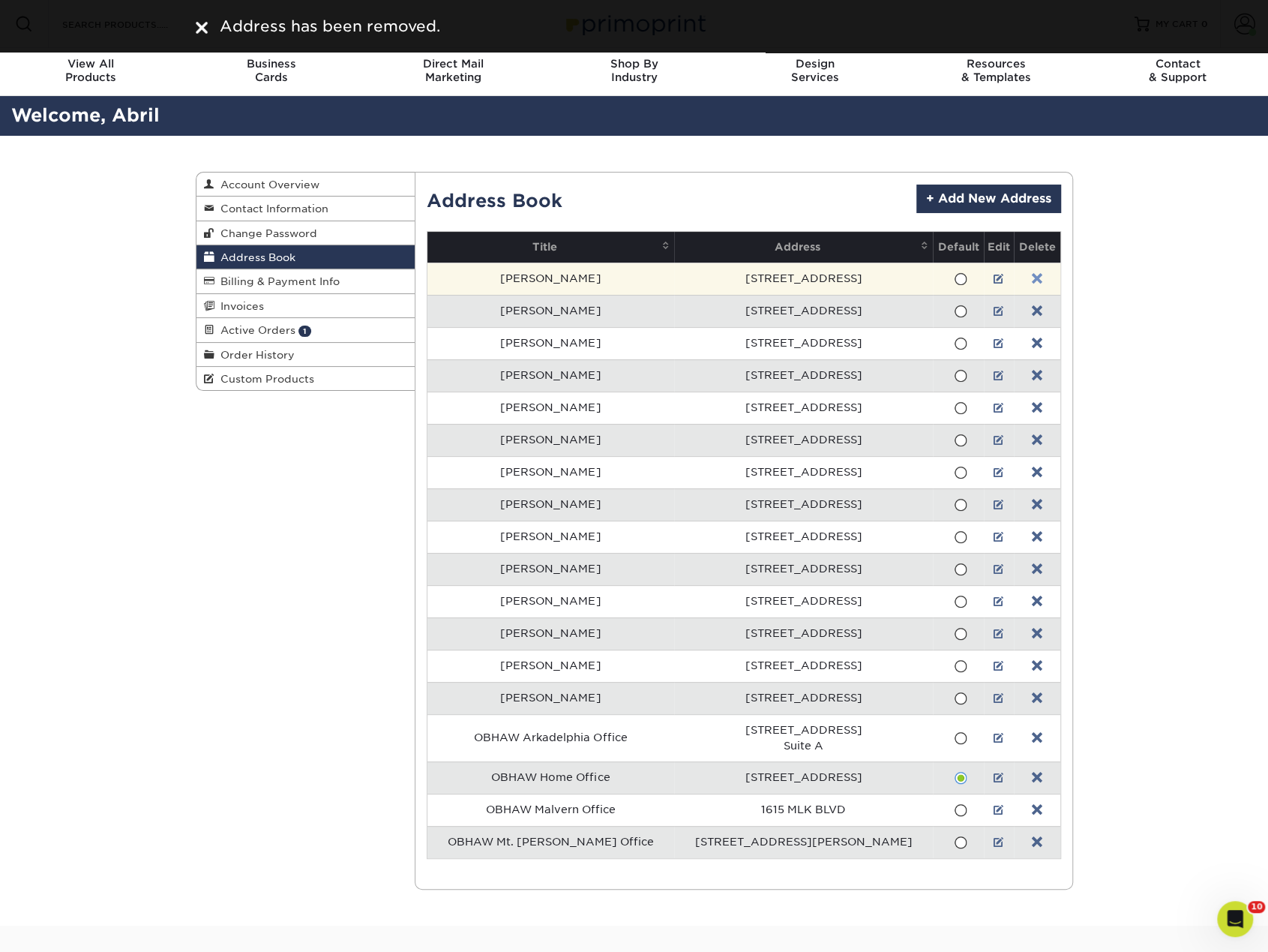
click at [1031, 276] on link at bounding box center [1036, 278] width 11 height 12
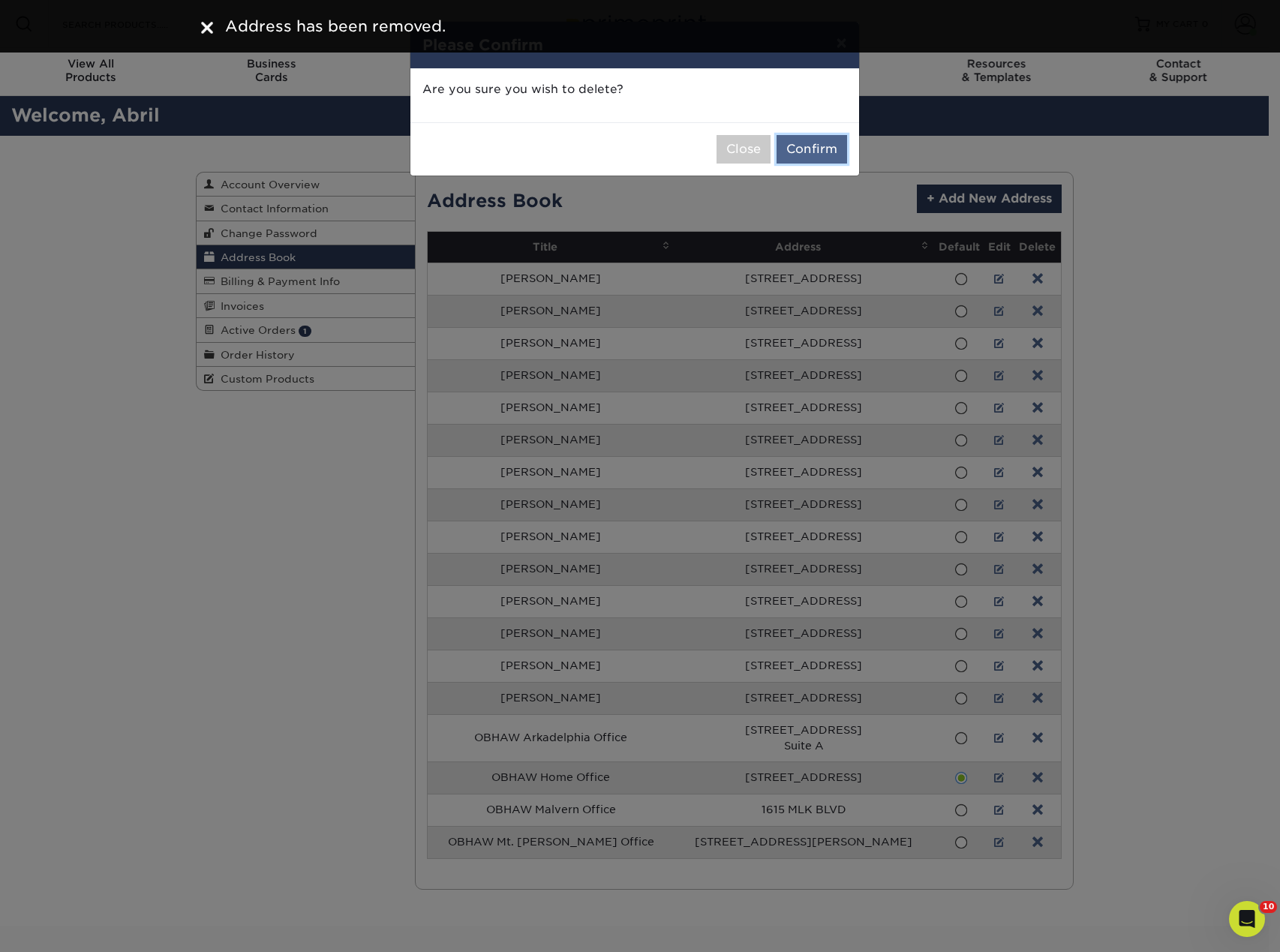
click at [830, 151] on button "Confirm" at bounding box center [812, 149] width 71 height 29
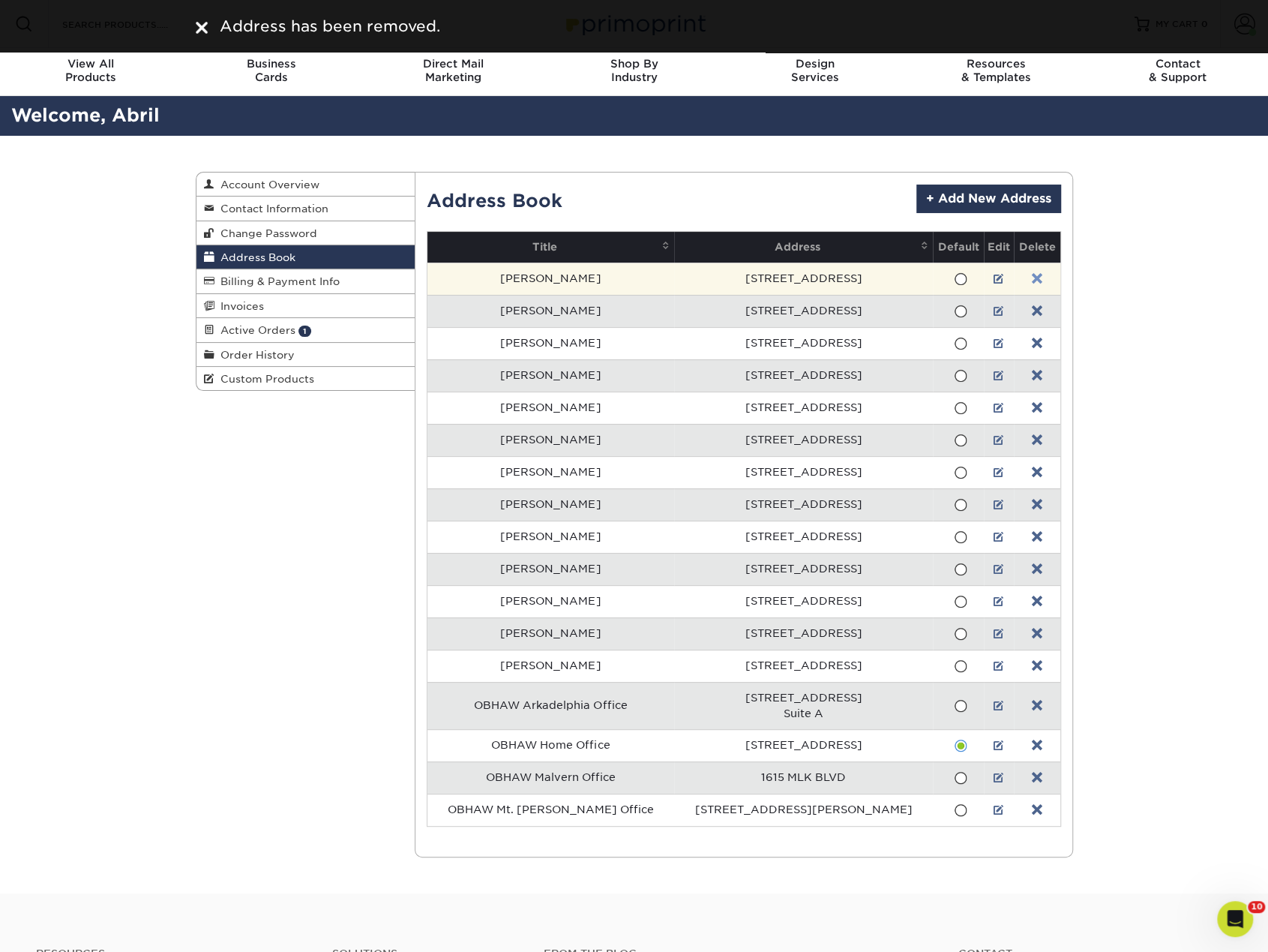
click at [1031, 278] on link at bounding box center [1036, 278] width 11 height 12
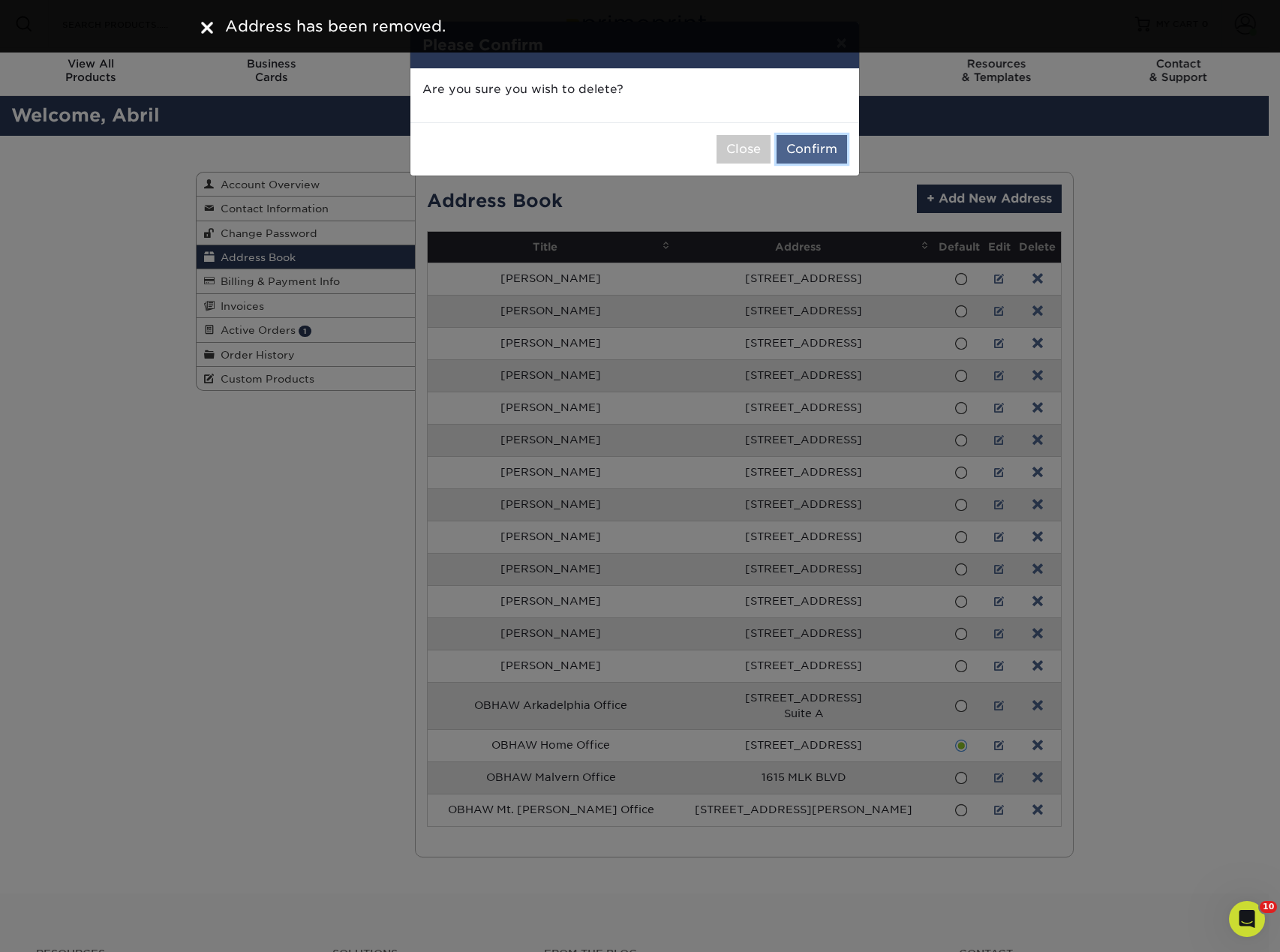
click at [806, 147] on button "Confirm" at bounding box center [812, 149] width 71 height 29
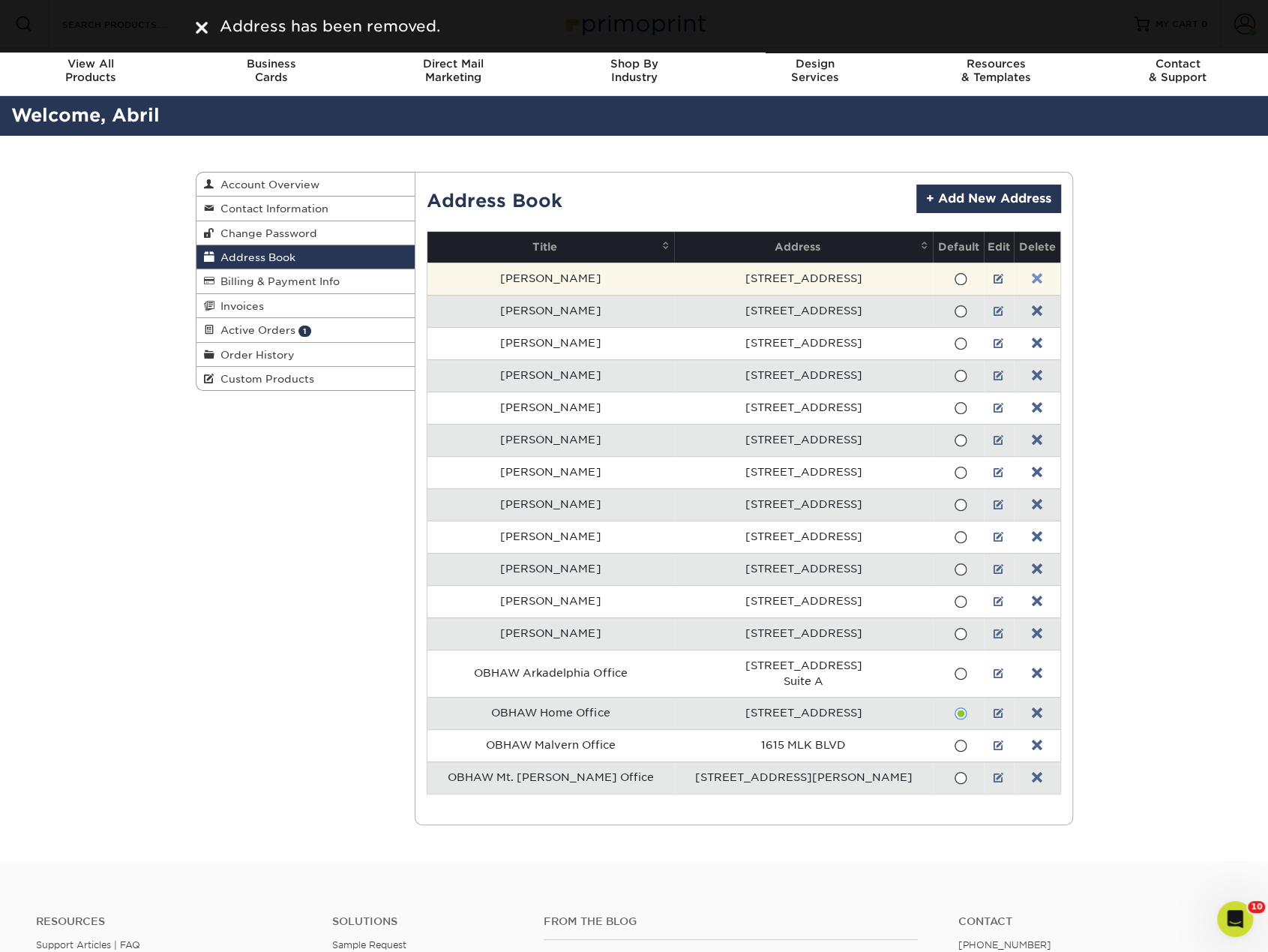
click at [1033, 276] on td at bounding box center [1036, 278] width 46 height 32
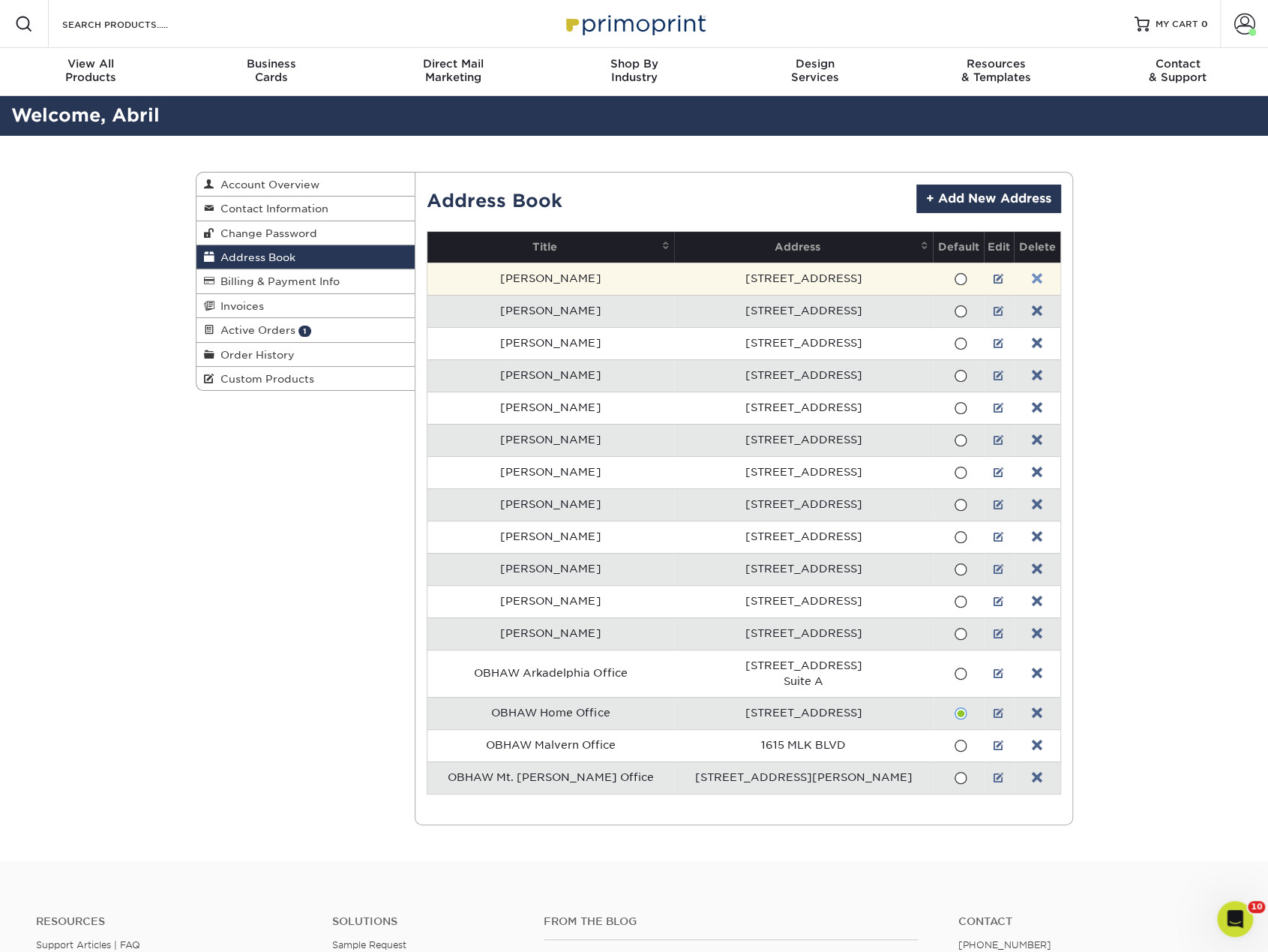
click at [1031, 274] on link at bounding box center [1036, 278] width 11 height 12
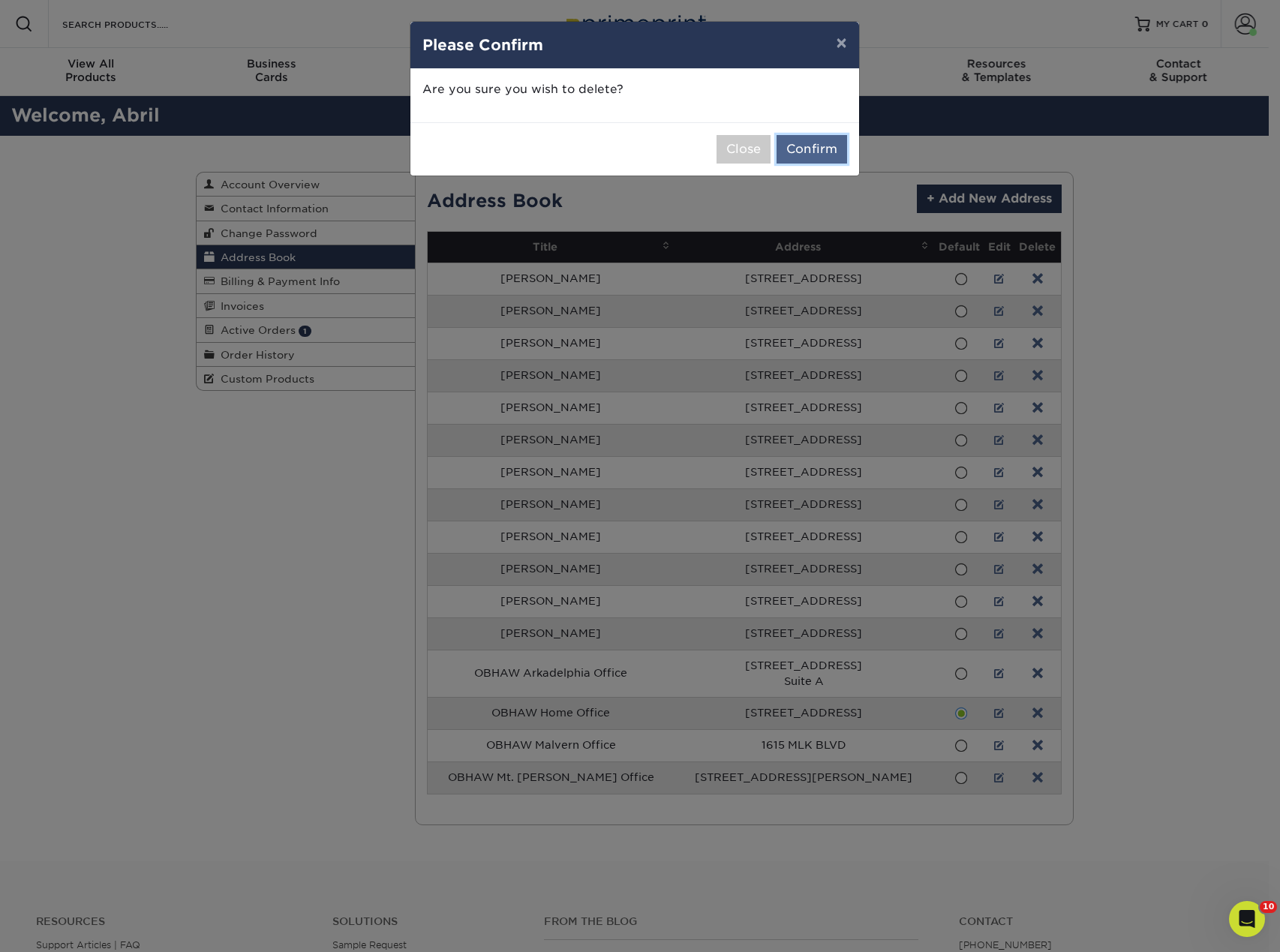
click at [821, 145] on button "Confirm" at bounding box center [812, 149] width 71 height 29
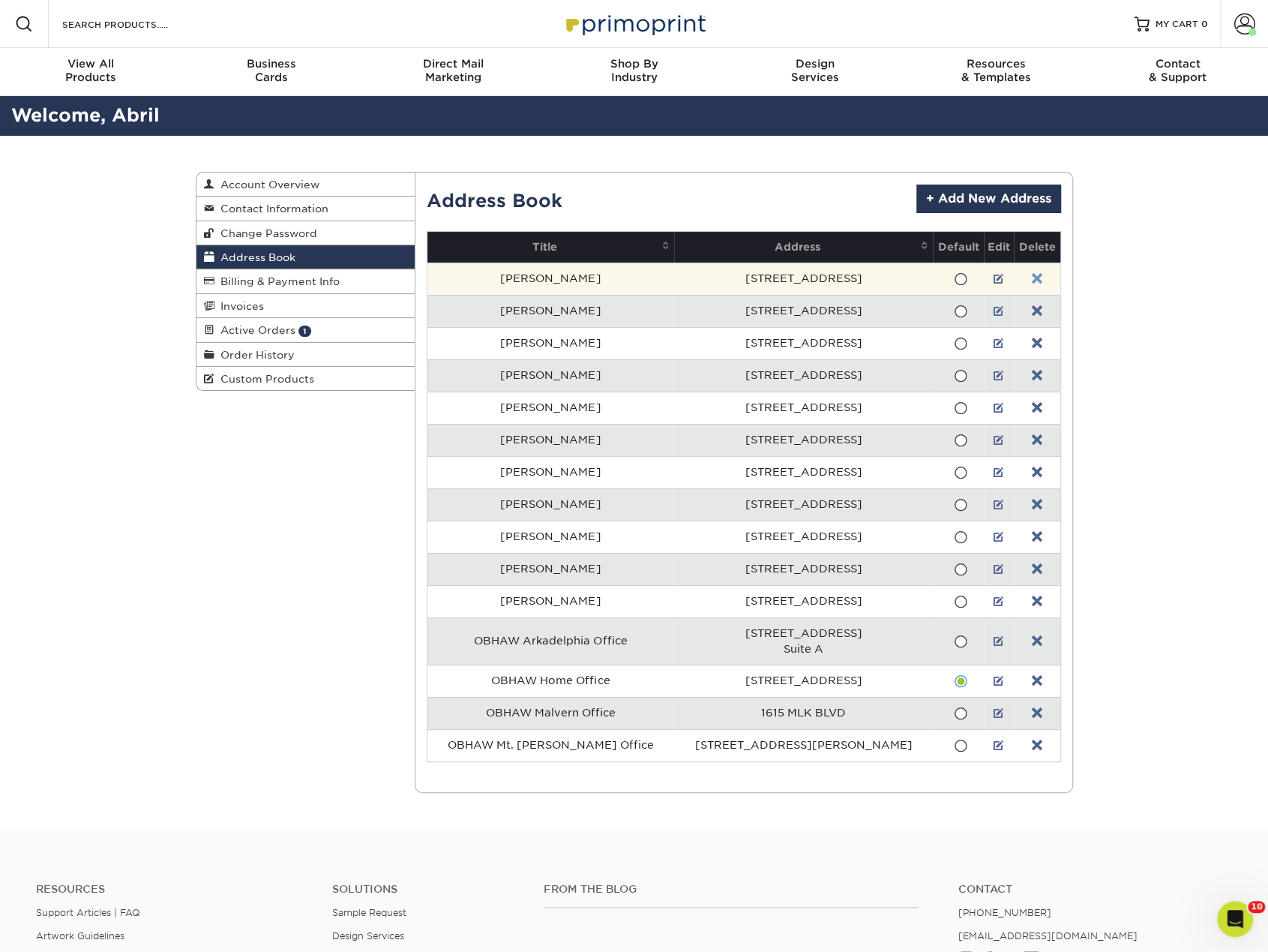
click at [1031, 280] on link at bounding box center [1036, 278] width 11 height 12
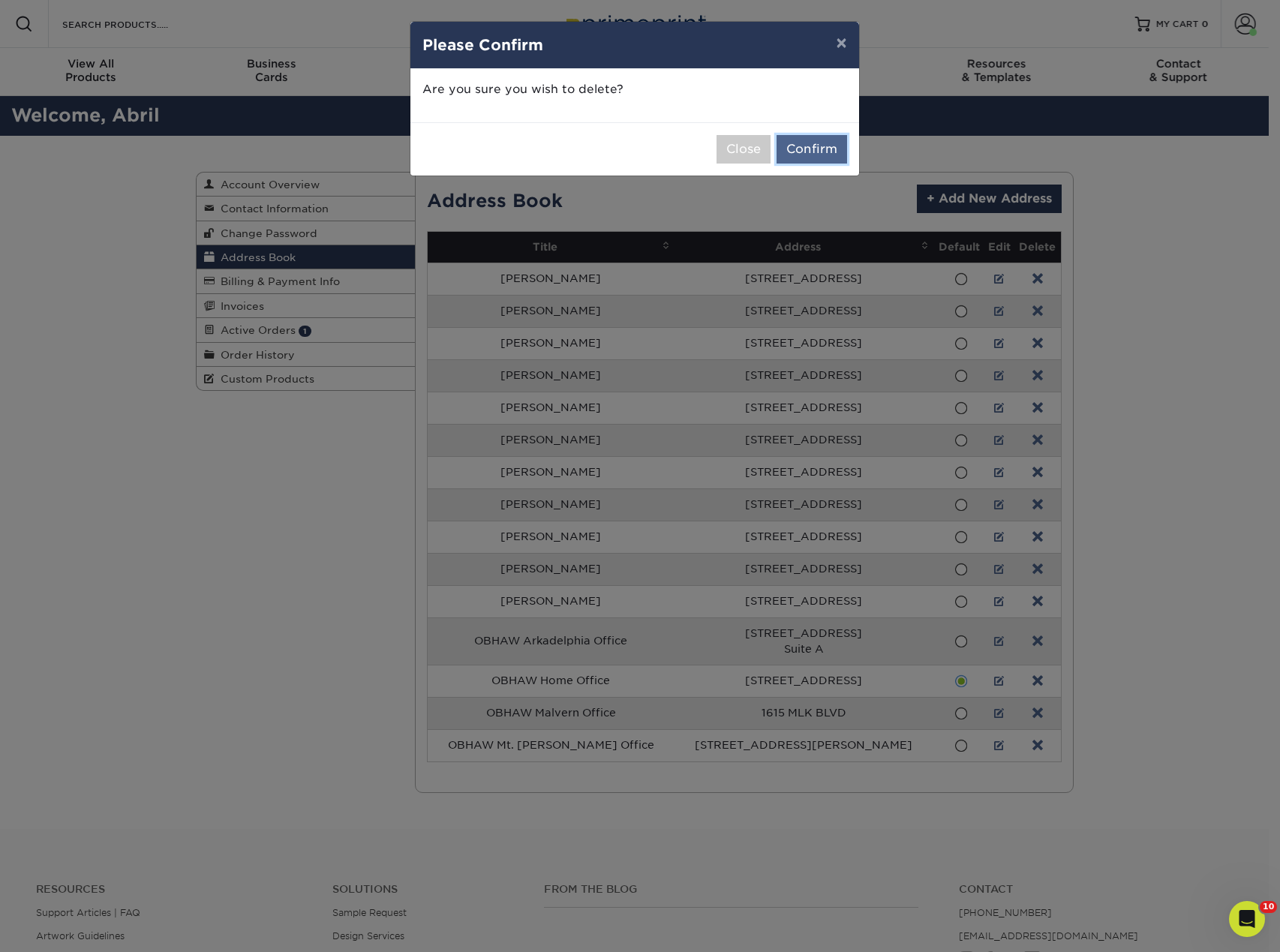
click at [821, 152] on button "Confirm" at bounding box center [812, 149] width 71 height 29
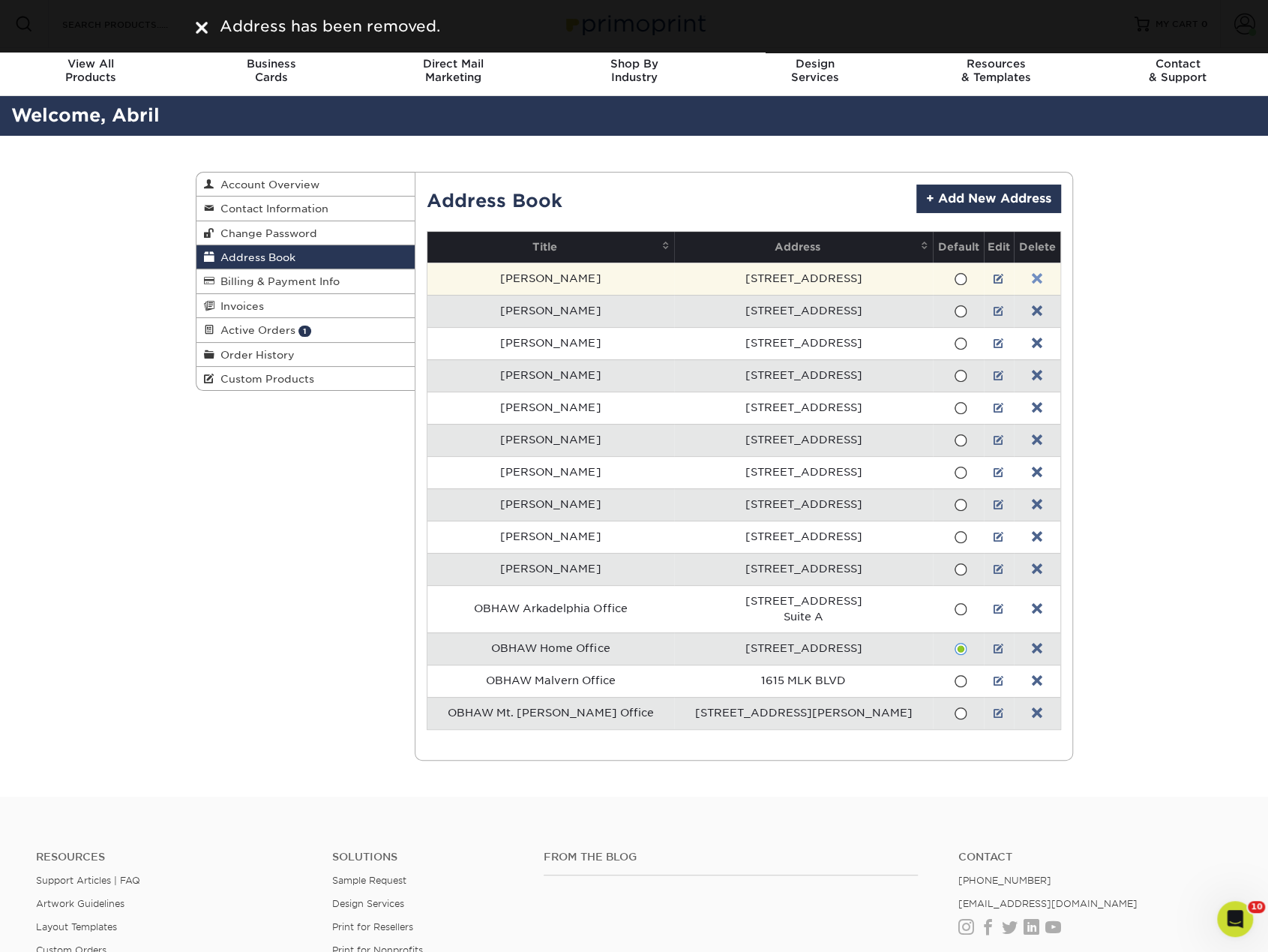
click at [1031, 276] on link at bounding box center [1036, 278] width 11 height 12
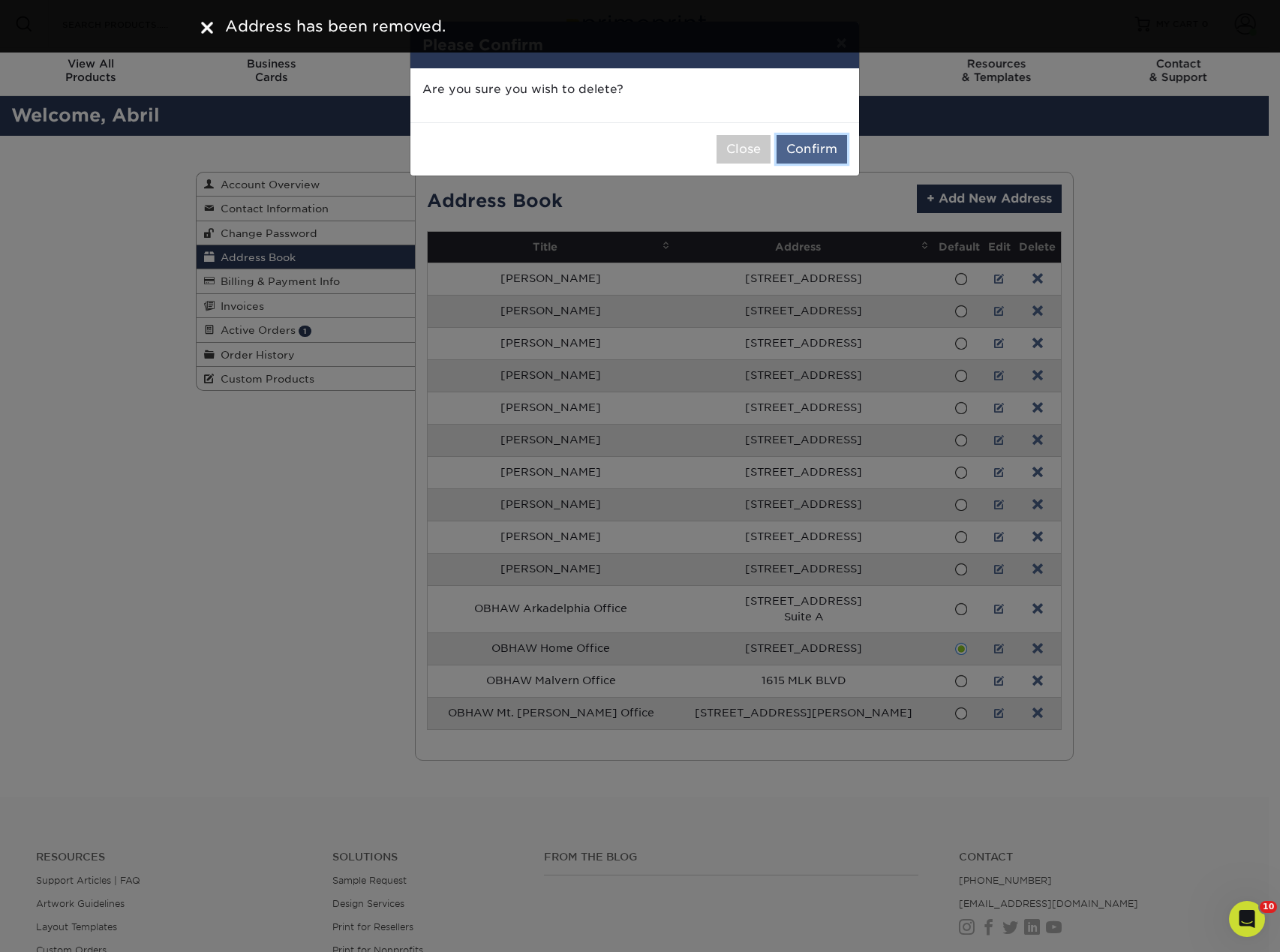
click at [810, 150] on button "Confirm" at bounding box center [812, 149] width 71 height 29
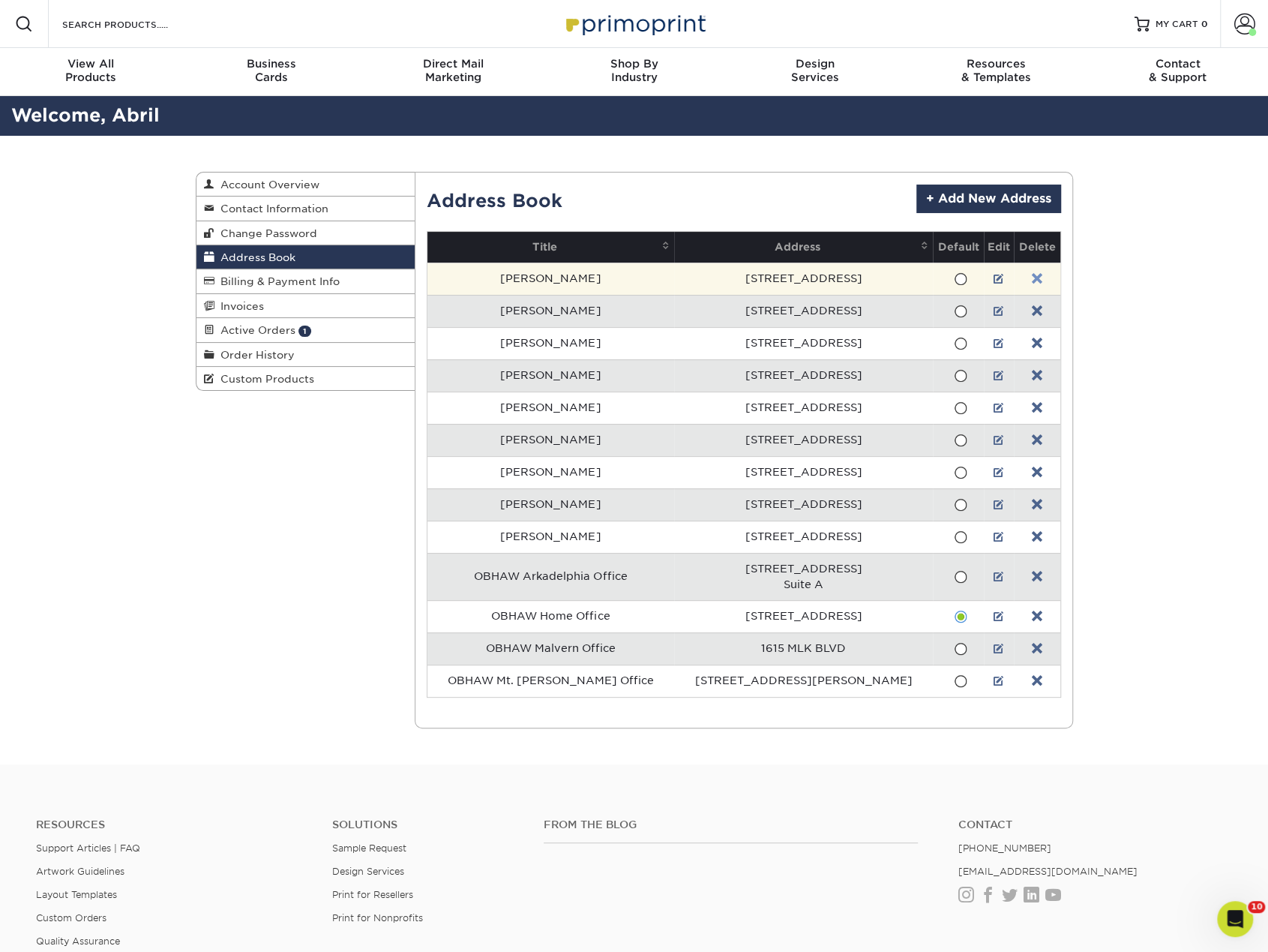
click at [1031, 279] on link at bounding box center [1036, 278] width 11 height 12
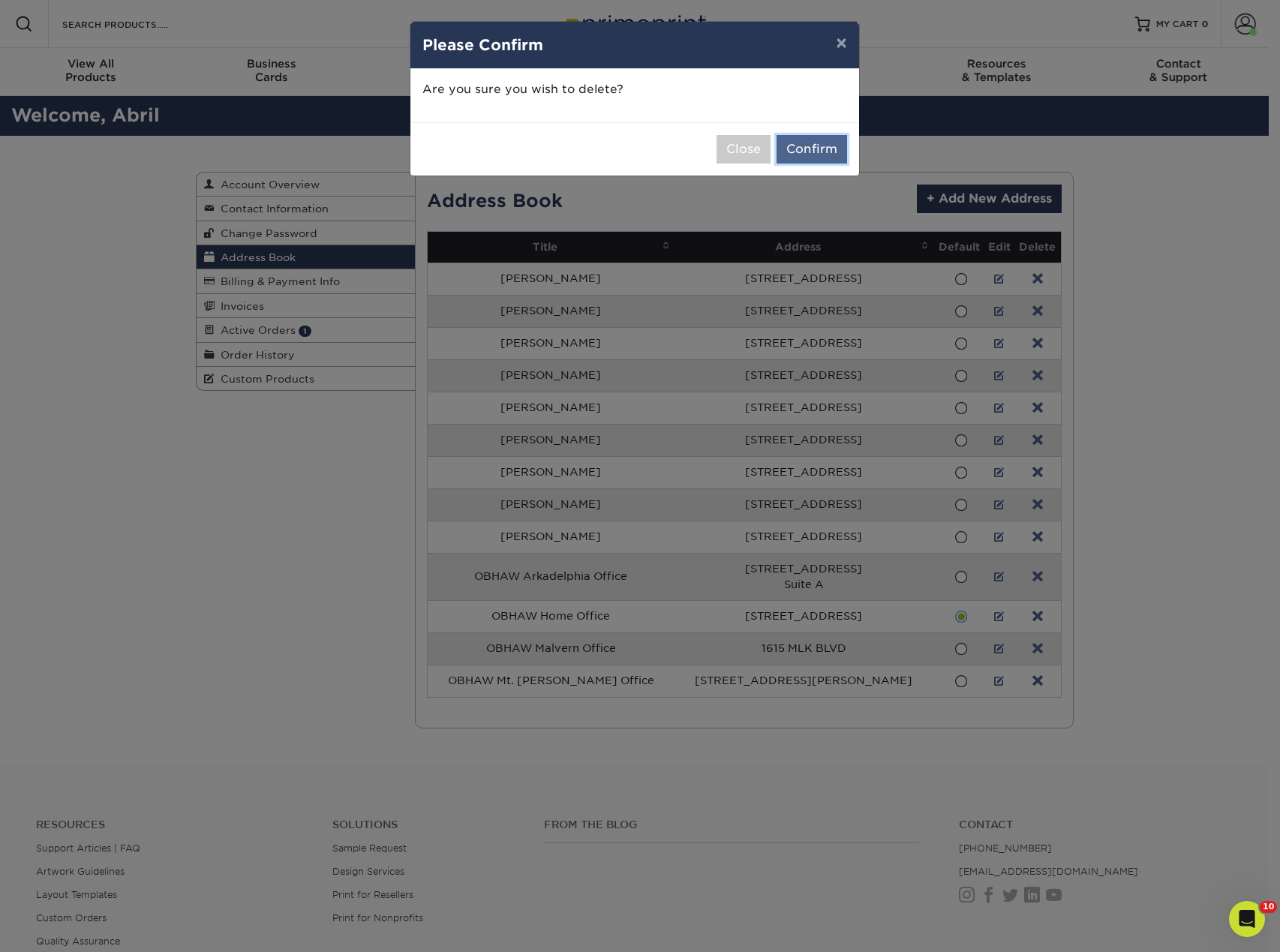
click at [806, 151] on button "Confirm" at bounding box center [812, 149] width 71 height 29
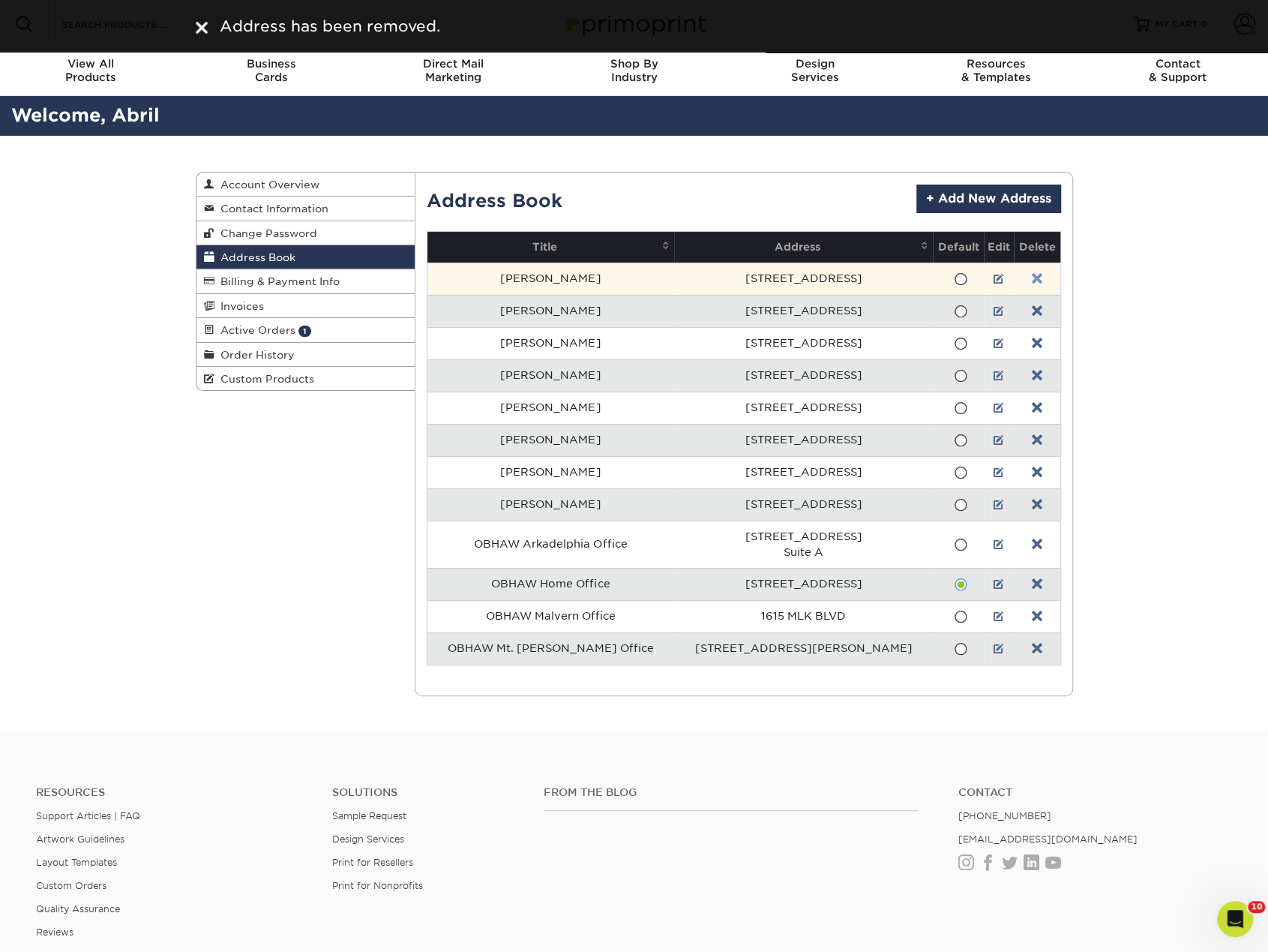
click at [1031, 273] on link at bounding box center [1036, 278] width 11 height 12
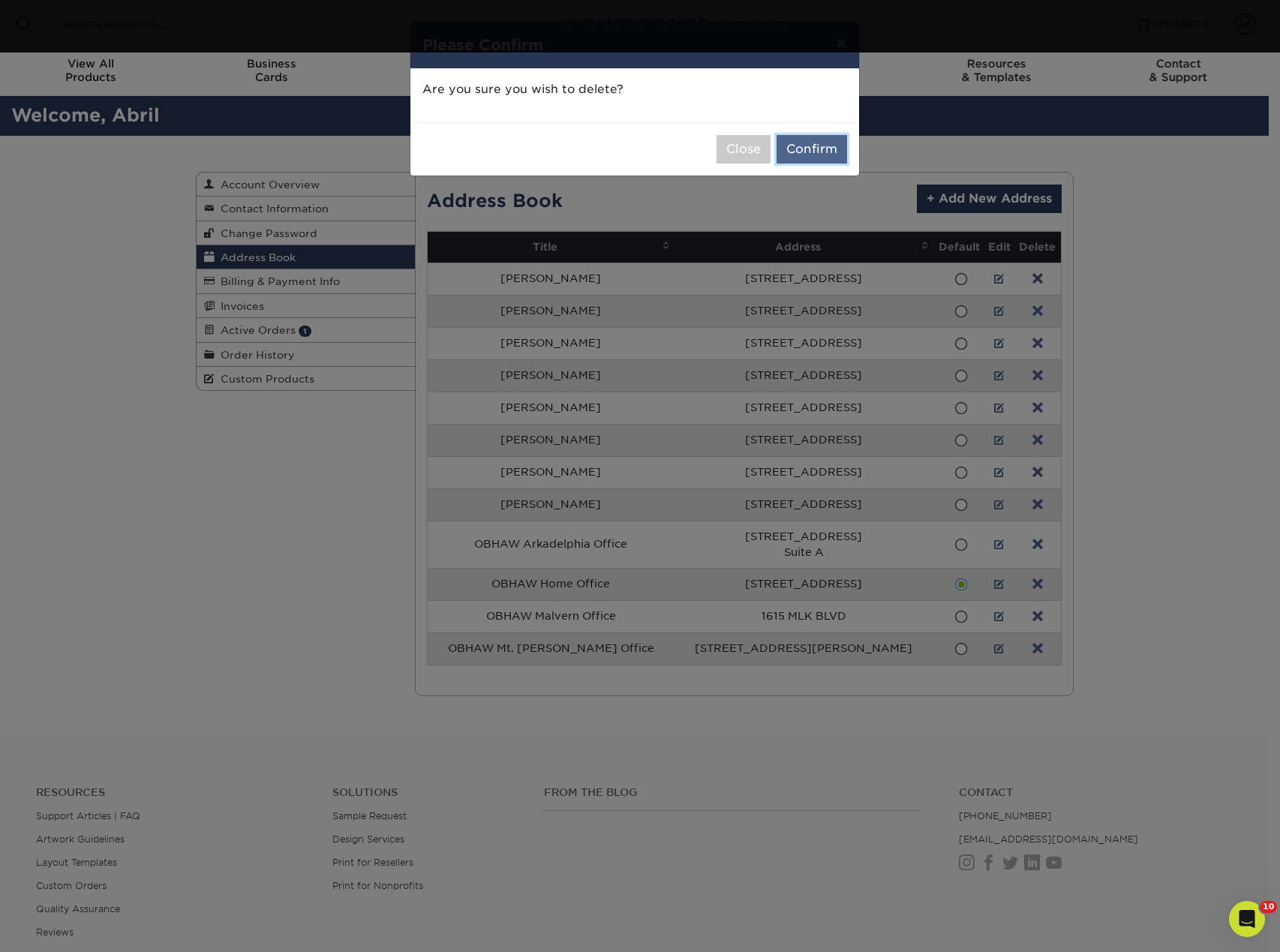
click at [819, 149] on button "Confirm" at bounding box center [812, 149] width 71 height 29
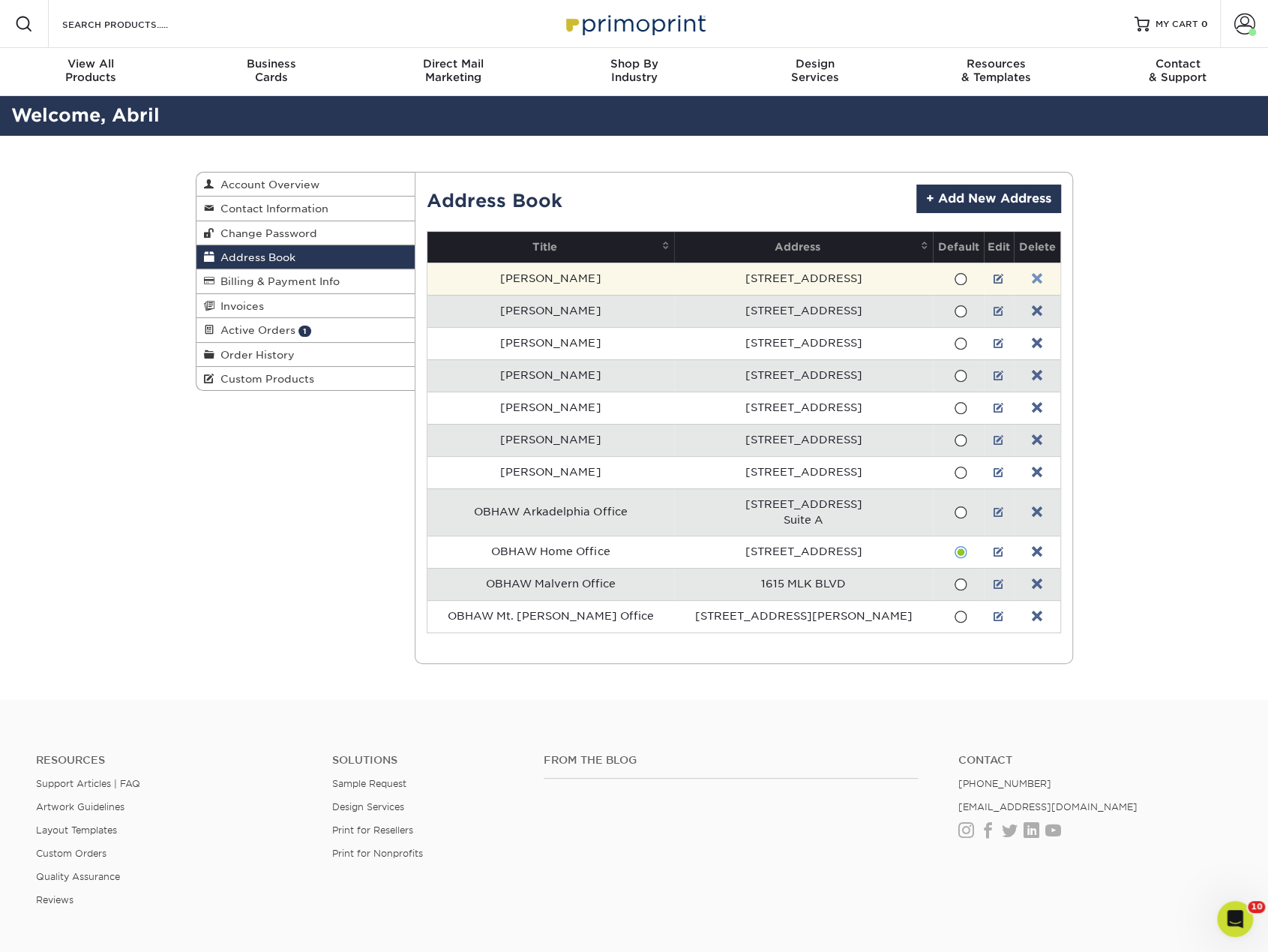
click at [1031, 277] on link at bounding box center [1036, 278] width 11 height 12
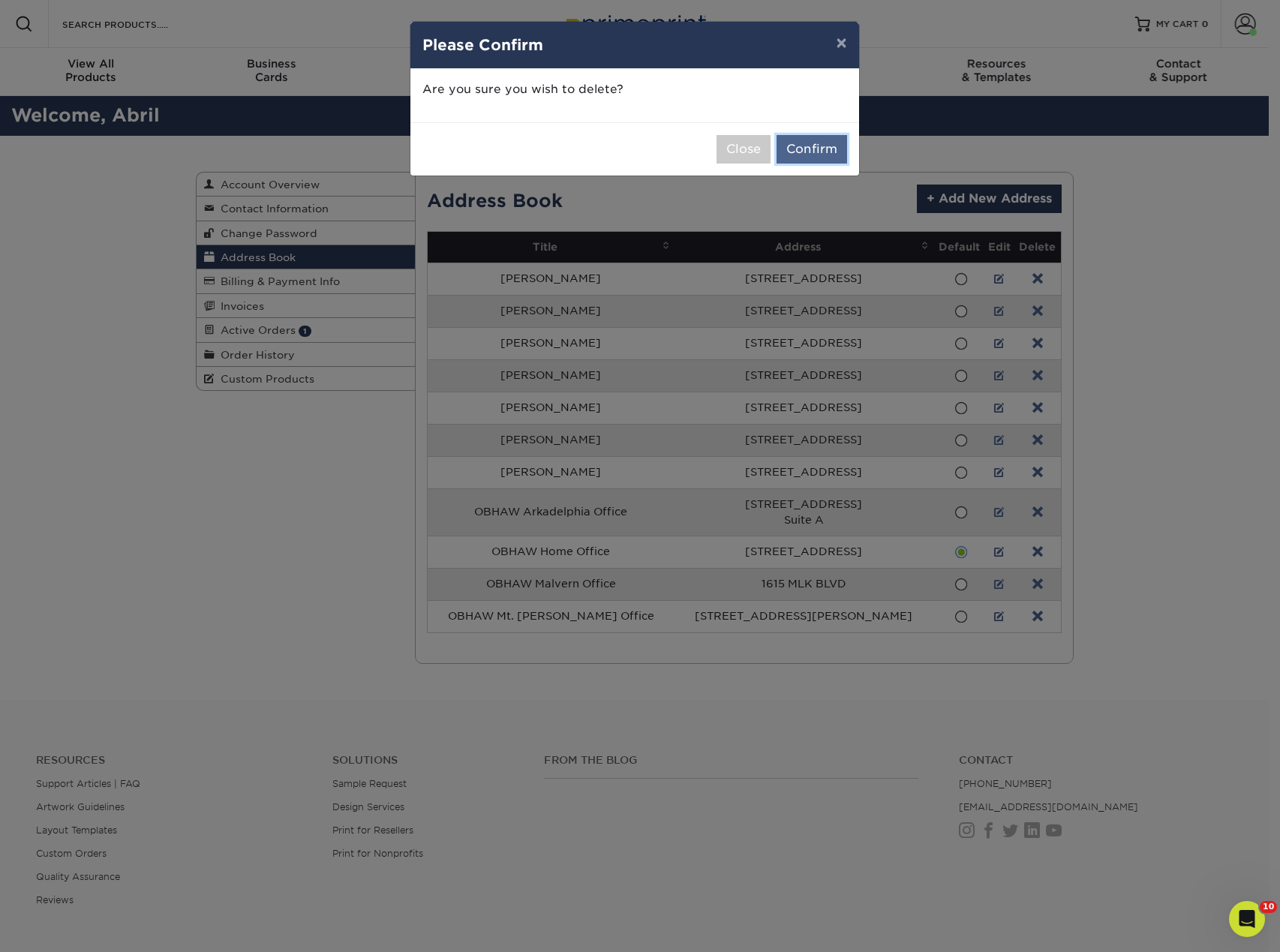
click at [831, 154] on button "Confirm" at bounding box center [812, 149] width 71 height 29
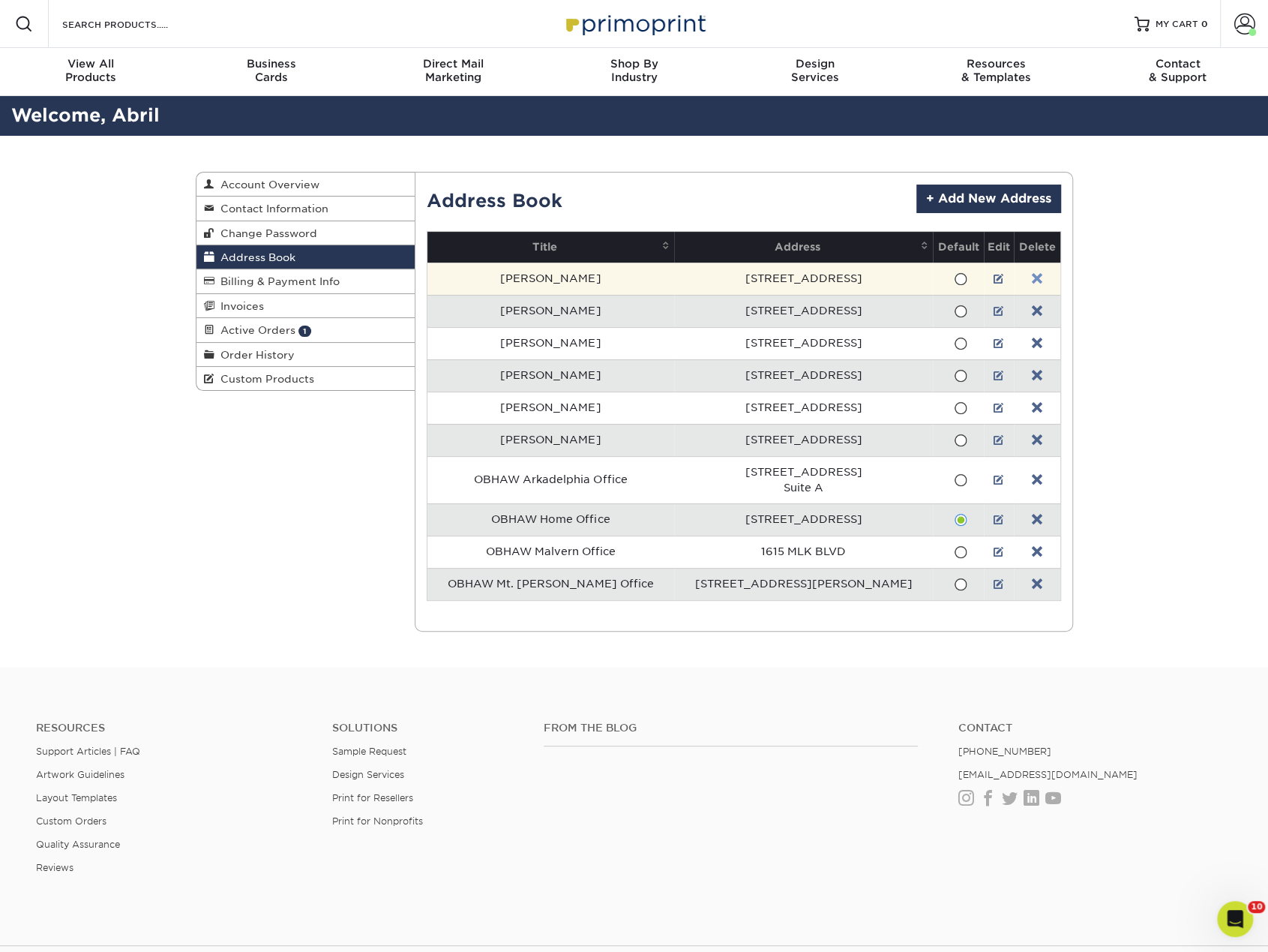
click at [1031, 274] on link at bounding box center [1036, 278] width 11 height 12
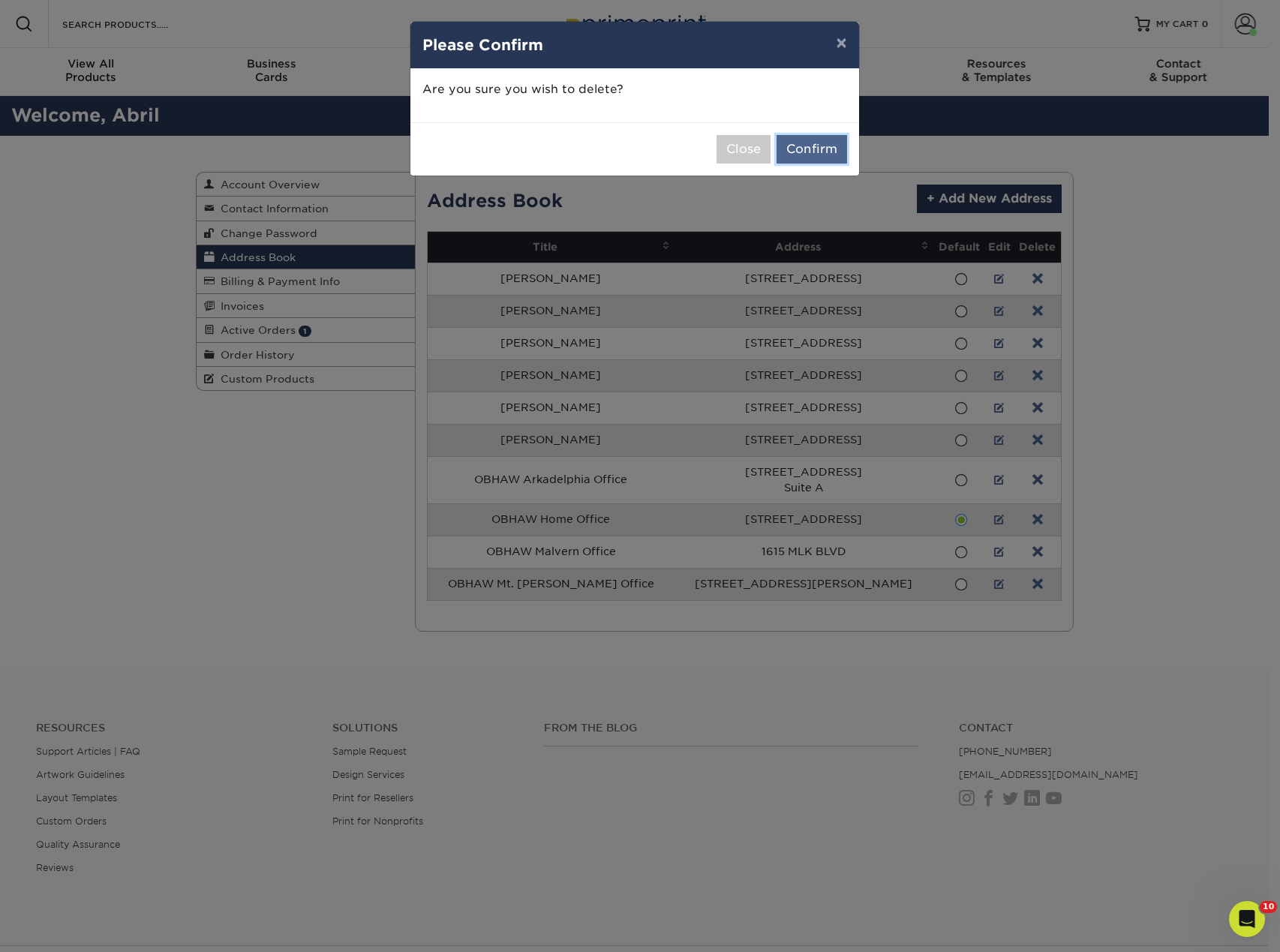
click at [814, 138] on button "Confirm" at bounding box center [812, 149] width 71 height 29
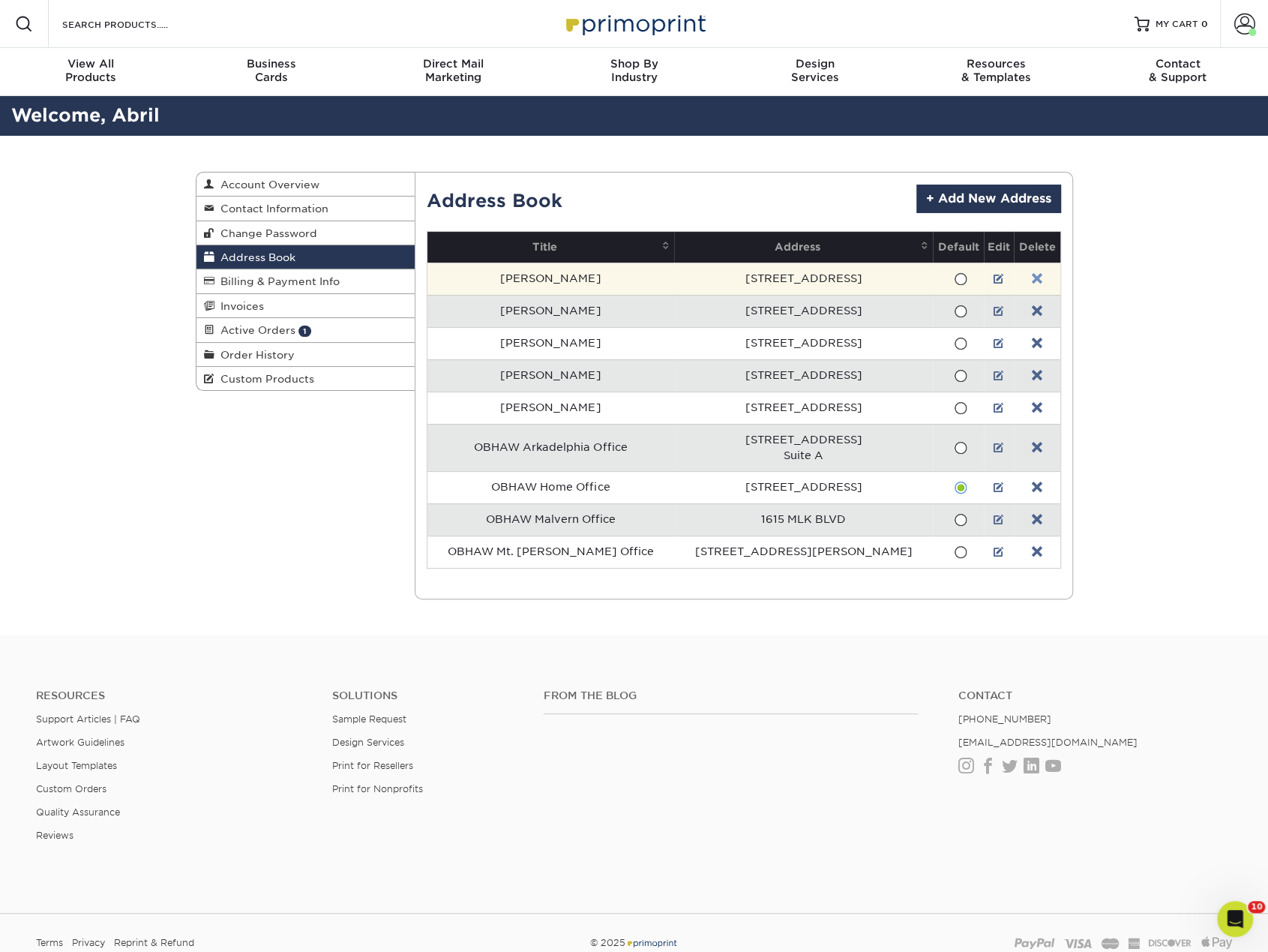
click at [1031, 277] on link at bounding box center [1036, 278] width 11 height 12
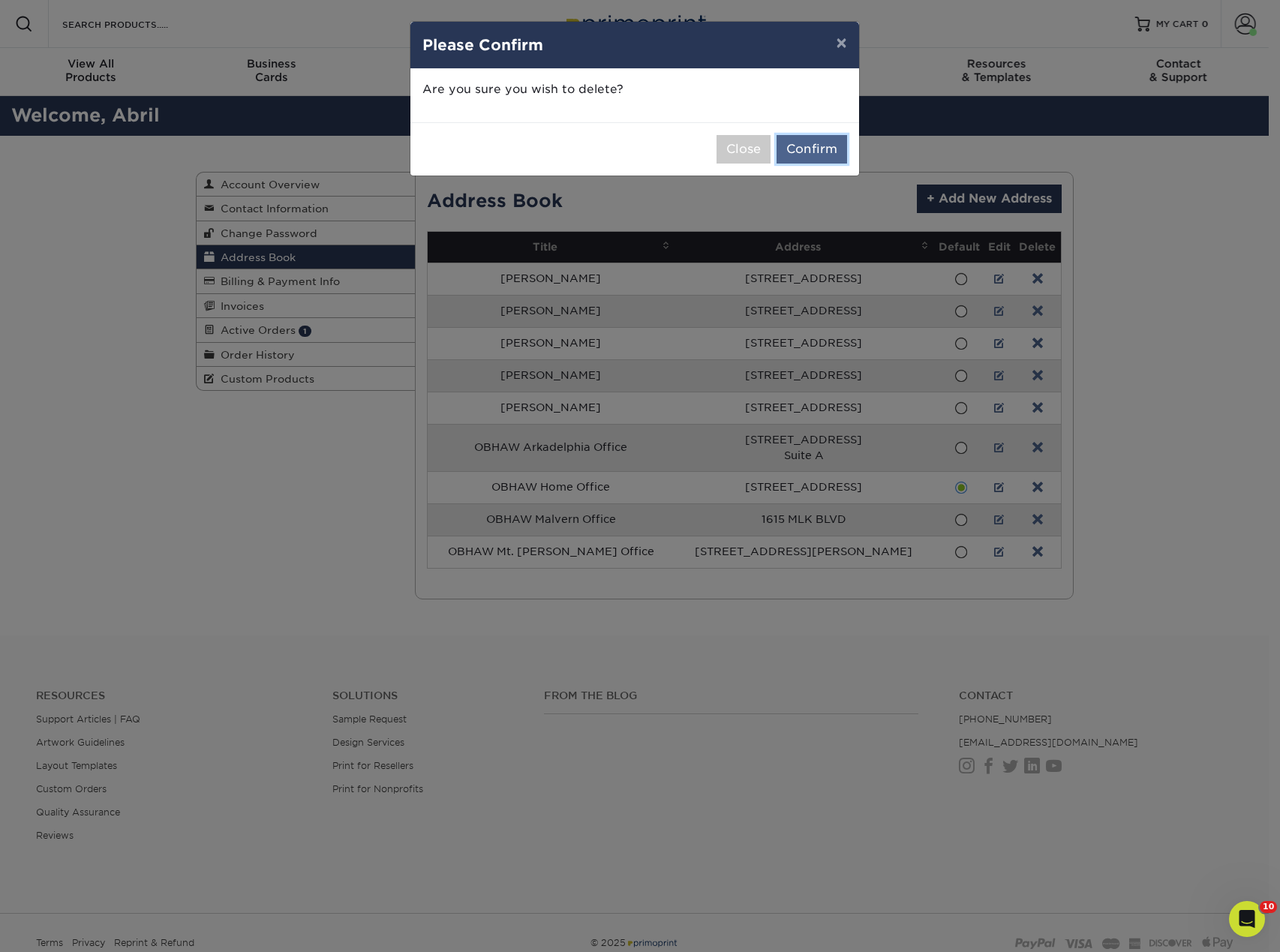
click at [821, 148] on button "Confirm" at bounding box center [812, 149] width 71 height 29
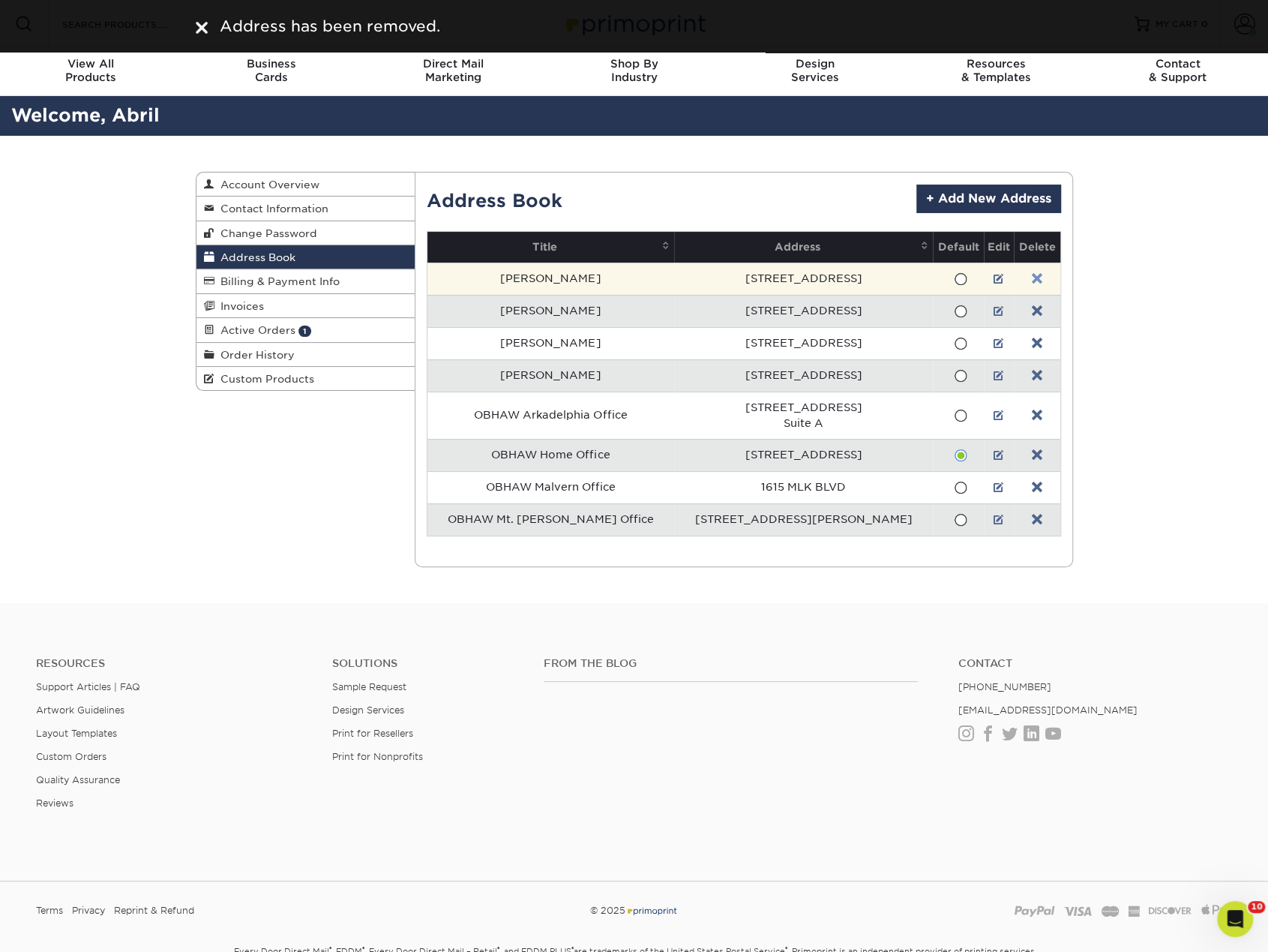
click at [1031, 277] on link at bounding box center [1036, 278] width 11 height 12
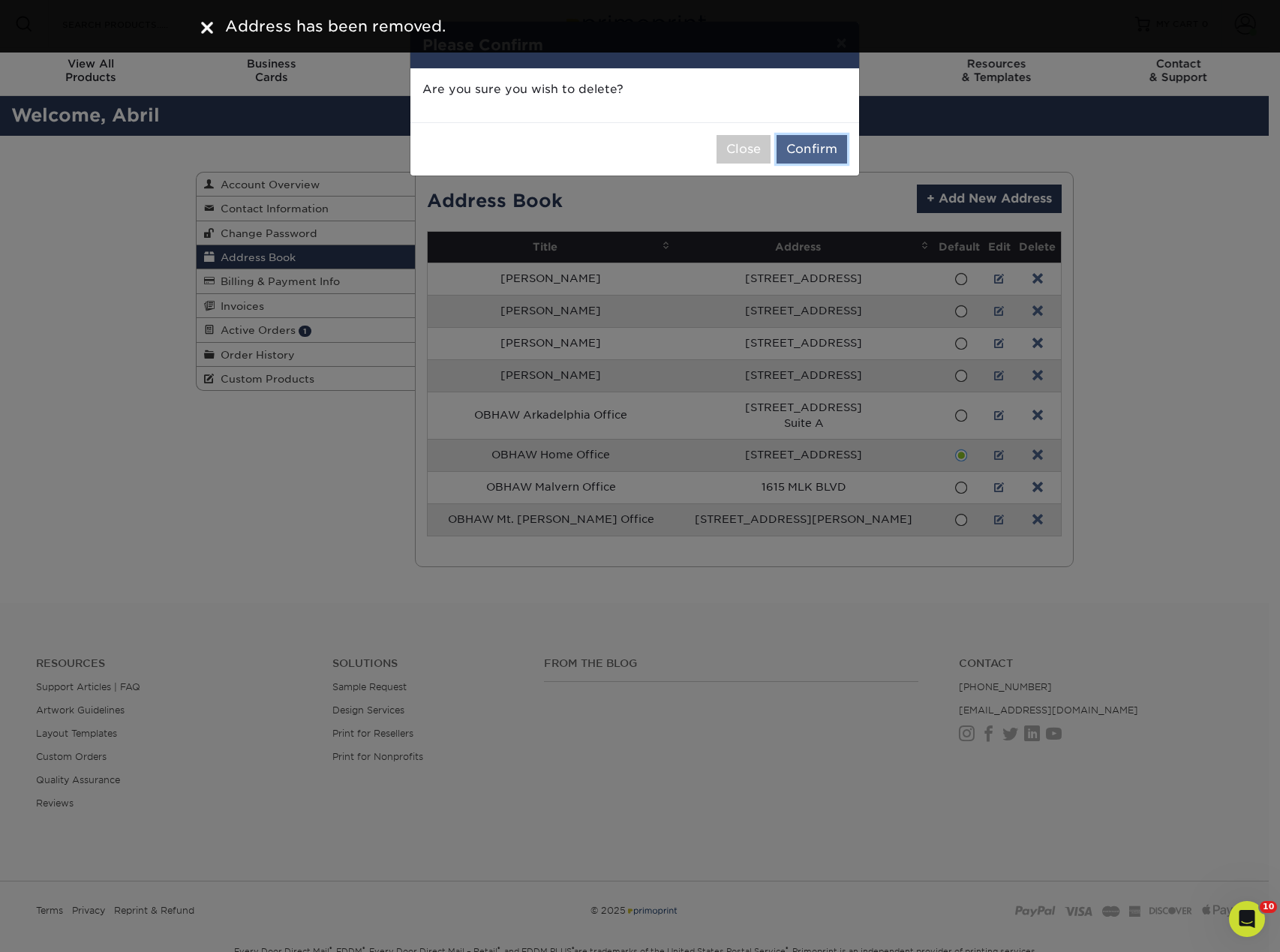
click at [823, 154] on button "Confirm" at bounding box center [812, 149] width 71 height 29
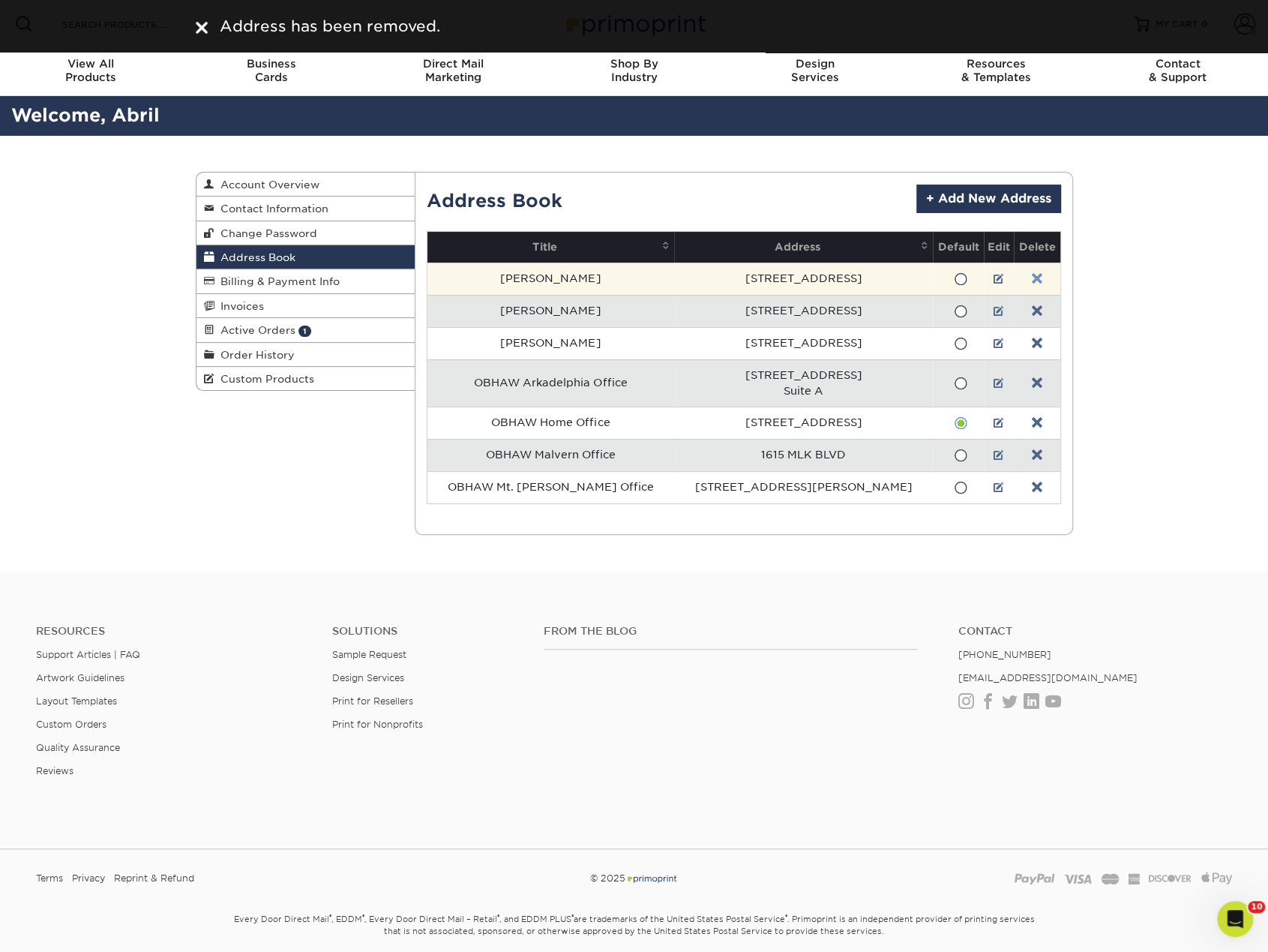
click at [1031, 275] on link at bounding box center [1036, 278] width 11 height 12
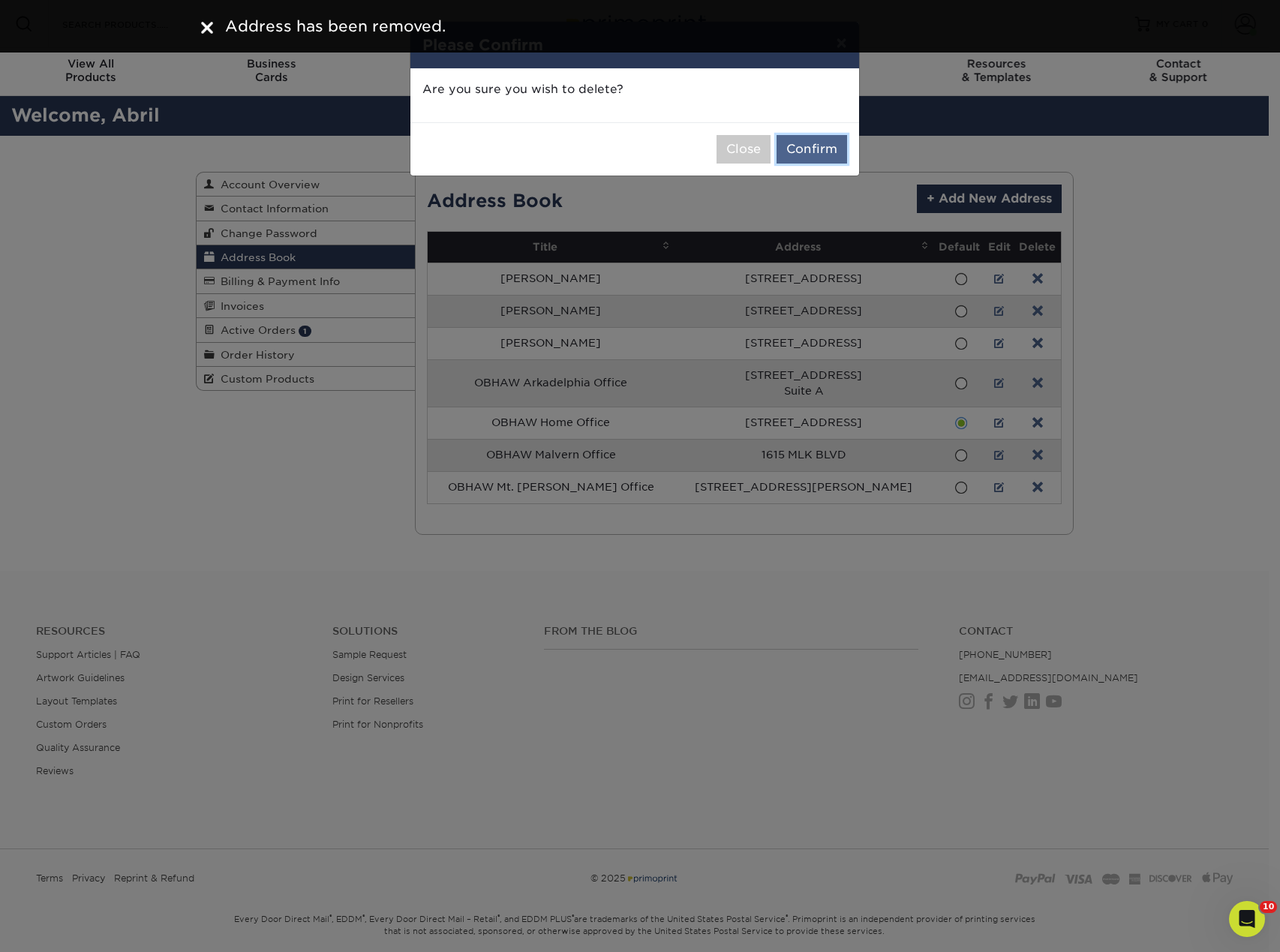
click at [823, 152] on button "Confirm" at bounding box center [812, 149] width 71 height 29
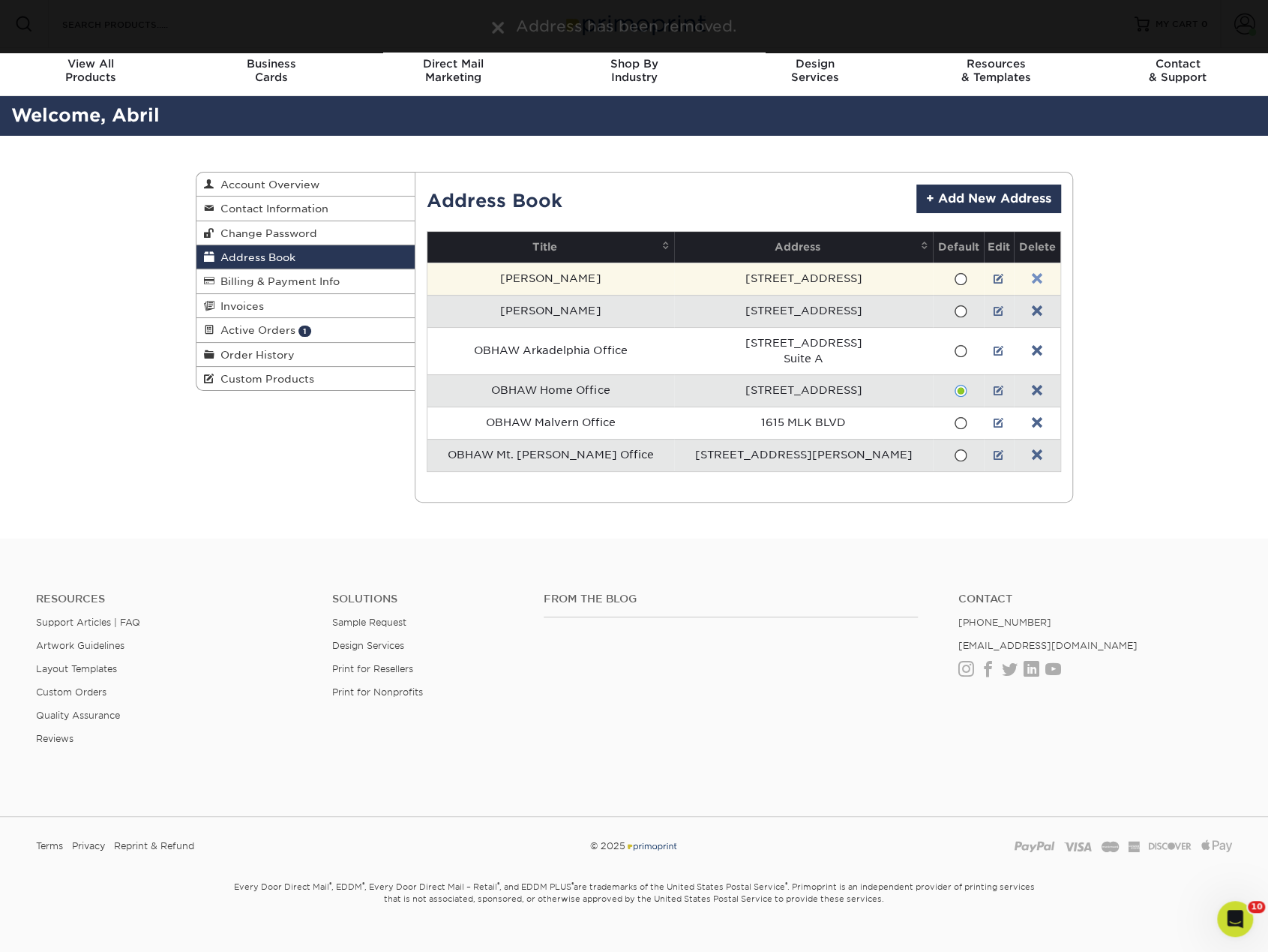
click at [1031, 278] on link at bounding box center [1036, 278] width 11 height 12
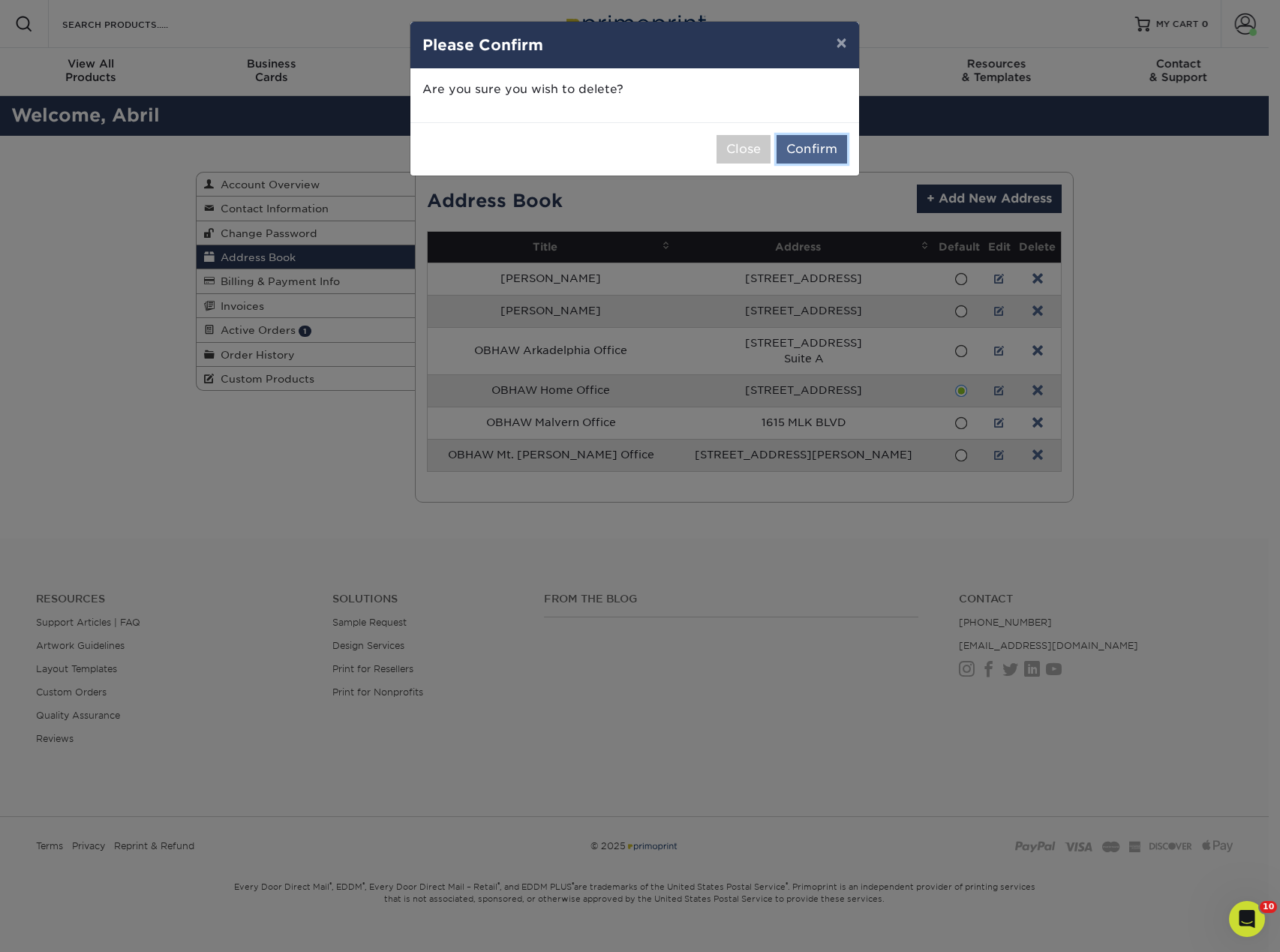
click at [817, 151] on button "Confirm" at bounding box center [812, 149] width 71 height 29
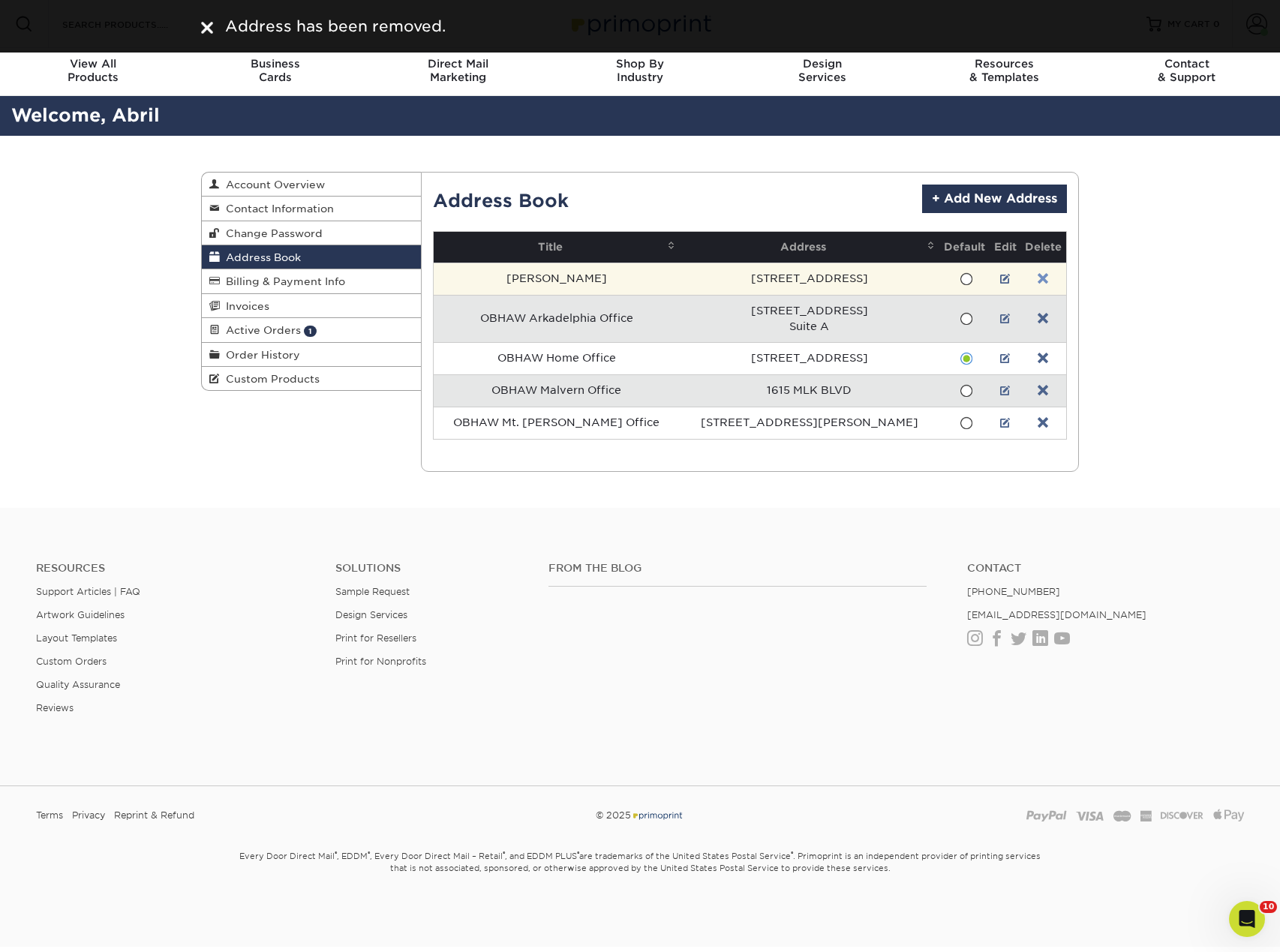
click at [1038, 274] on link at bounding box center [1043, 278] width 11 height 12
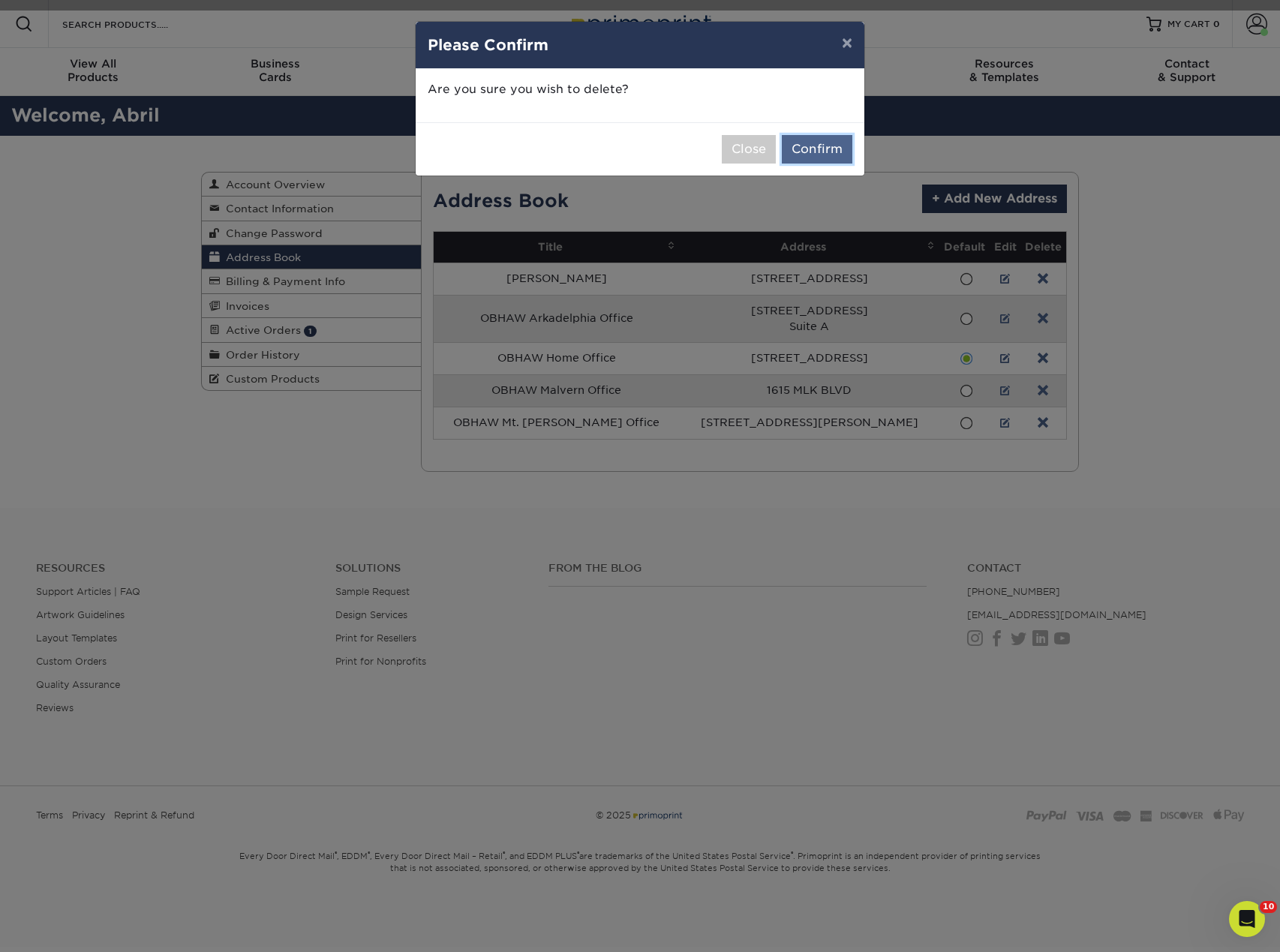
click at [823, 138] on button "Confirm" at bounding box center [817, 149] width 71 height 29
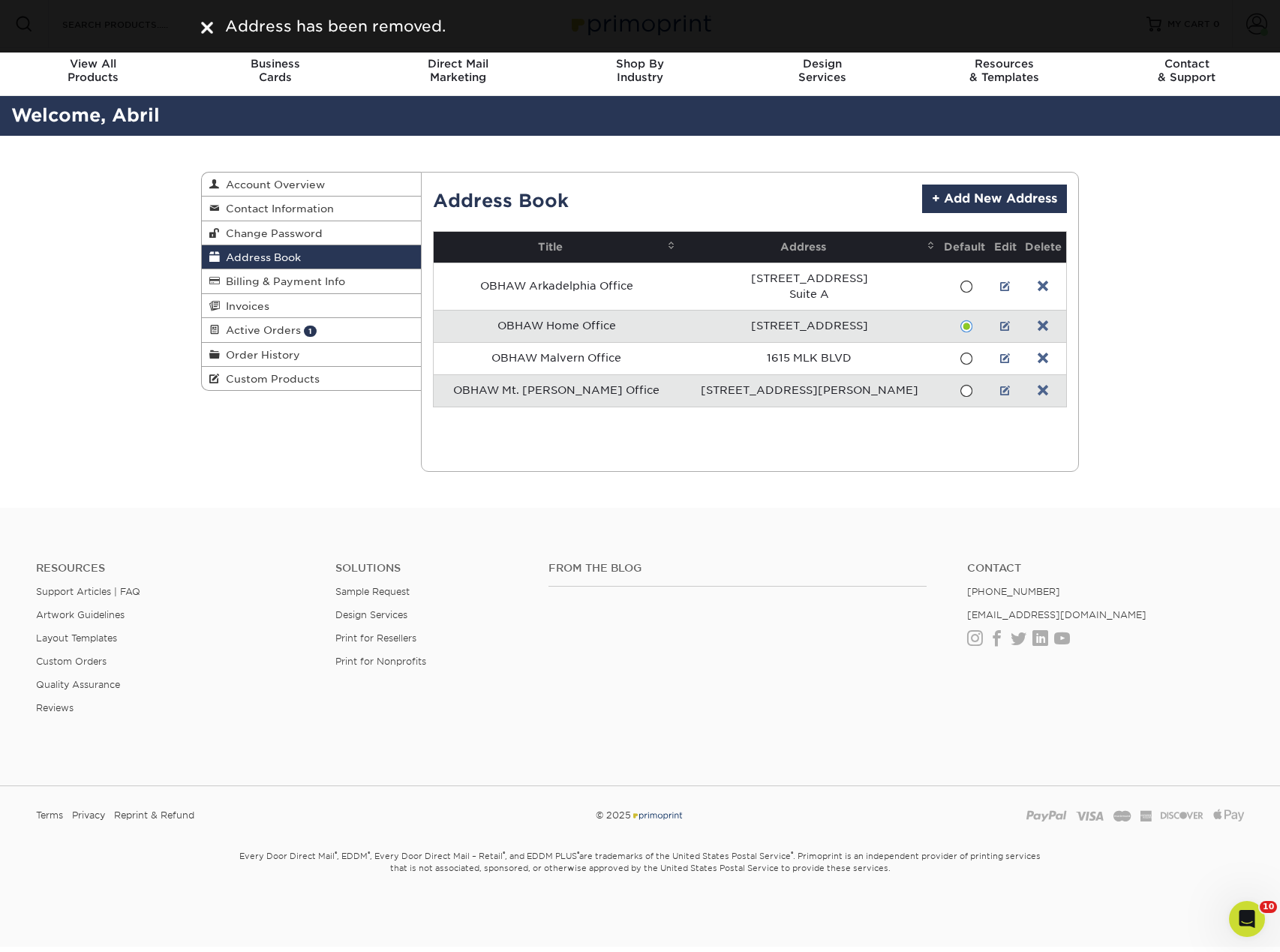
click at [372, 428] on div "Address Book Account Overview Contact Information Change Password Address Book …" at bounding box center [640, 321] width 900 height 372
